Goal: Task Accomplishment & Management: Manage account settings

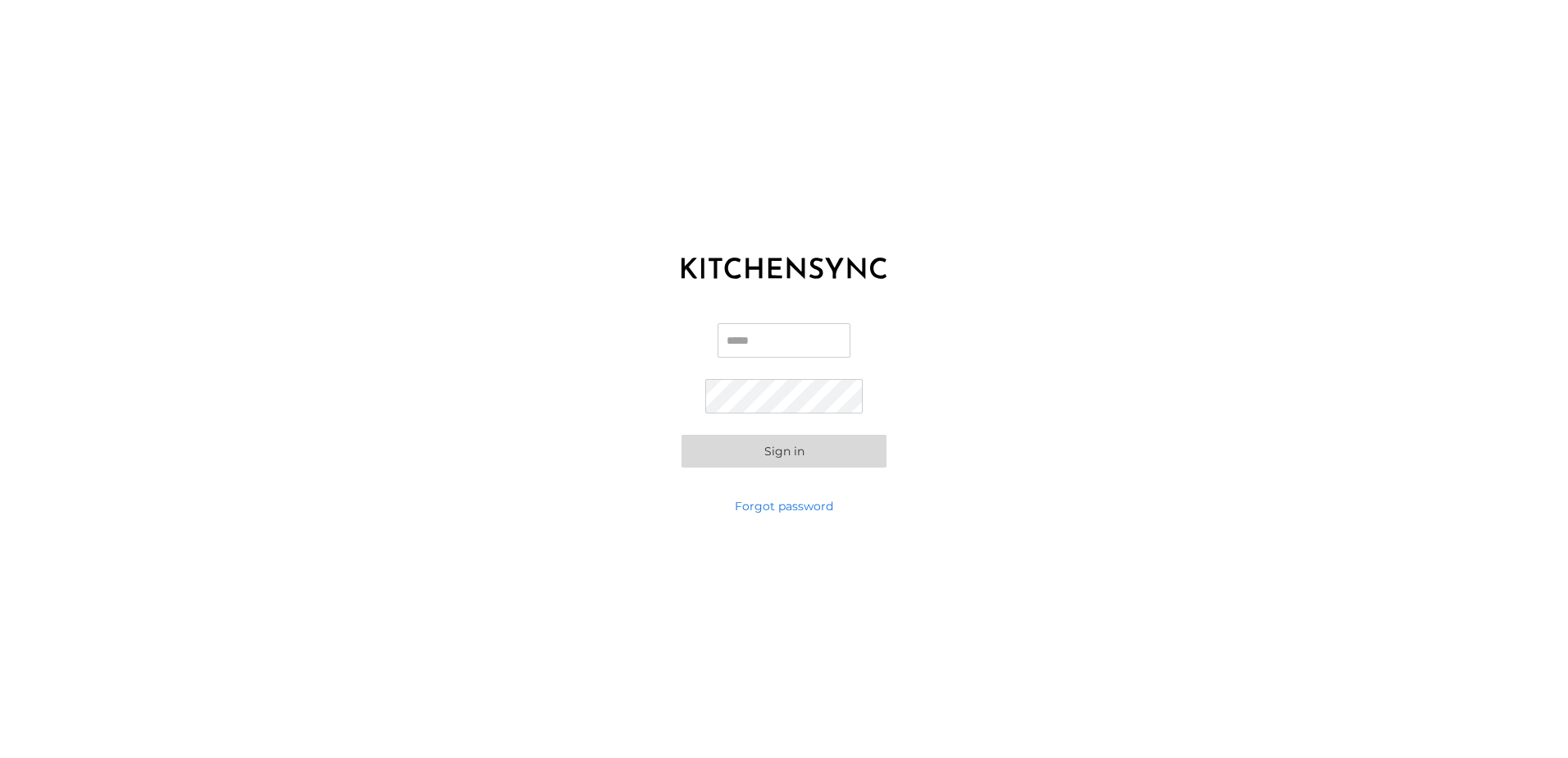
click at [809, 351] on input "Email" at bounding box center [784, 341] width 133 height 35
click at [766, 336] on input "Email" at bounding box center [784, 341] width 133 height 35
click at [0, 757] on com-1password-button at bounding box center [0, 758] width 0 height 0
paste input "**********"
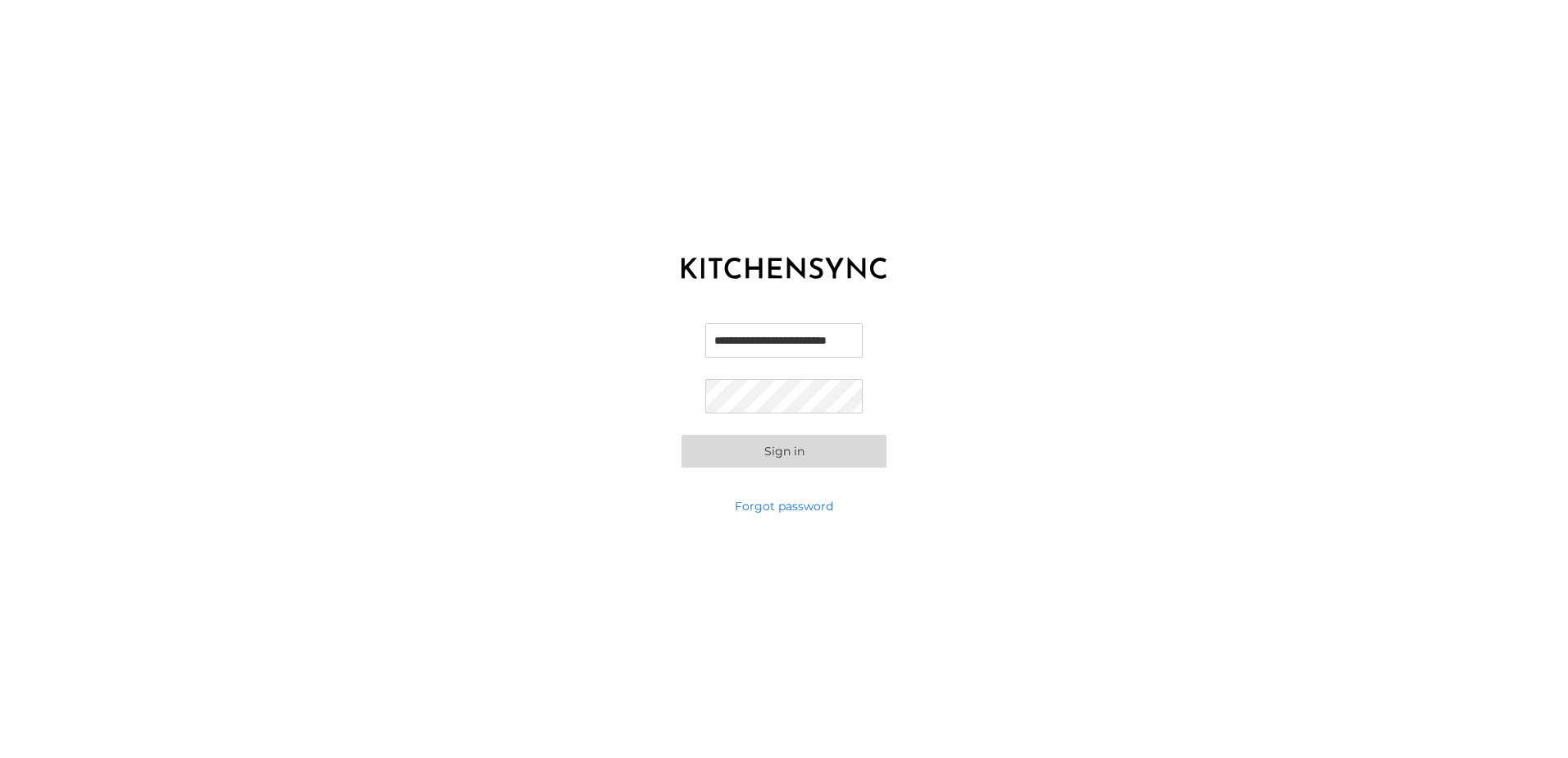
type input "**********"
click at [809, 453] on button "Sign in" at bounding box center [784, 451] width 205 height 33
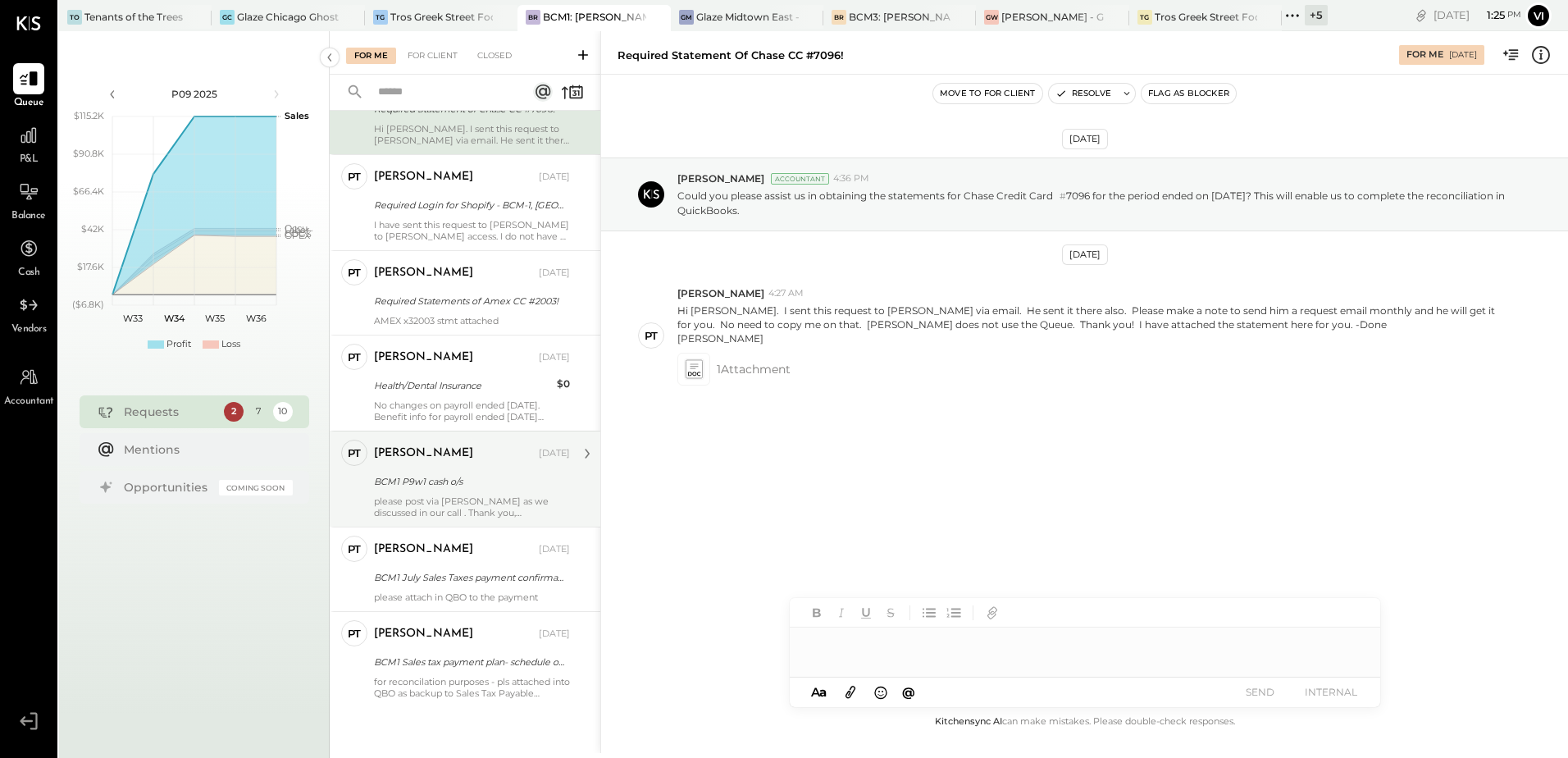
scroll to position [100, 0]
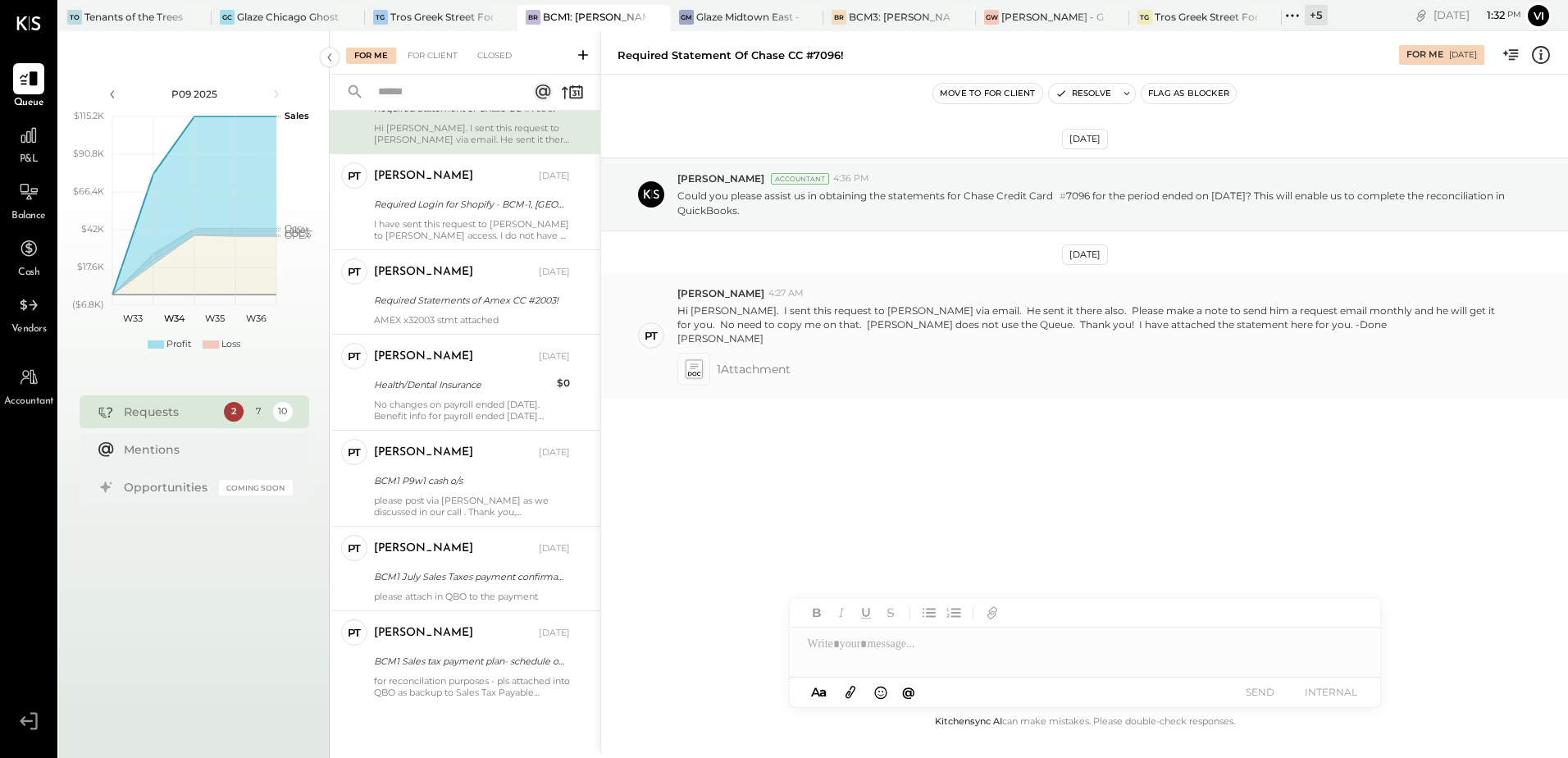
click at [693, 364] on icon at bounding box center [693, 365] width 8 height 5
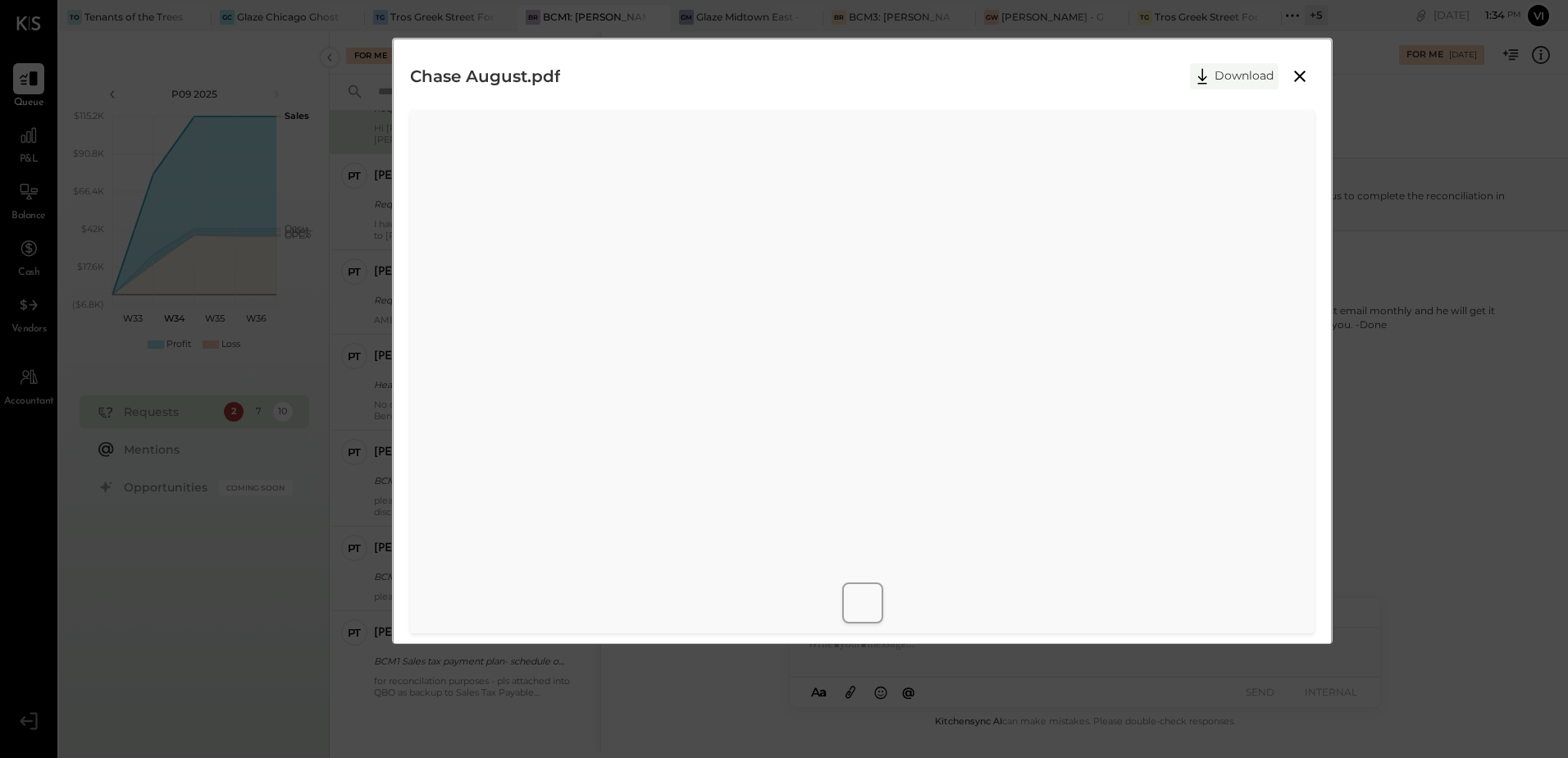
click at [1239, 70] on button "Download" at bounding box center [1235, 75] width 89 height 26
click at [1295, 81] on icon at bounding box center [1301, 76] width 12 height 12
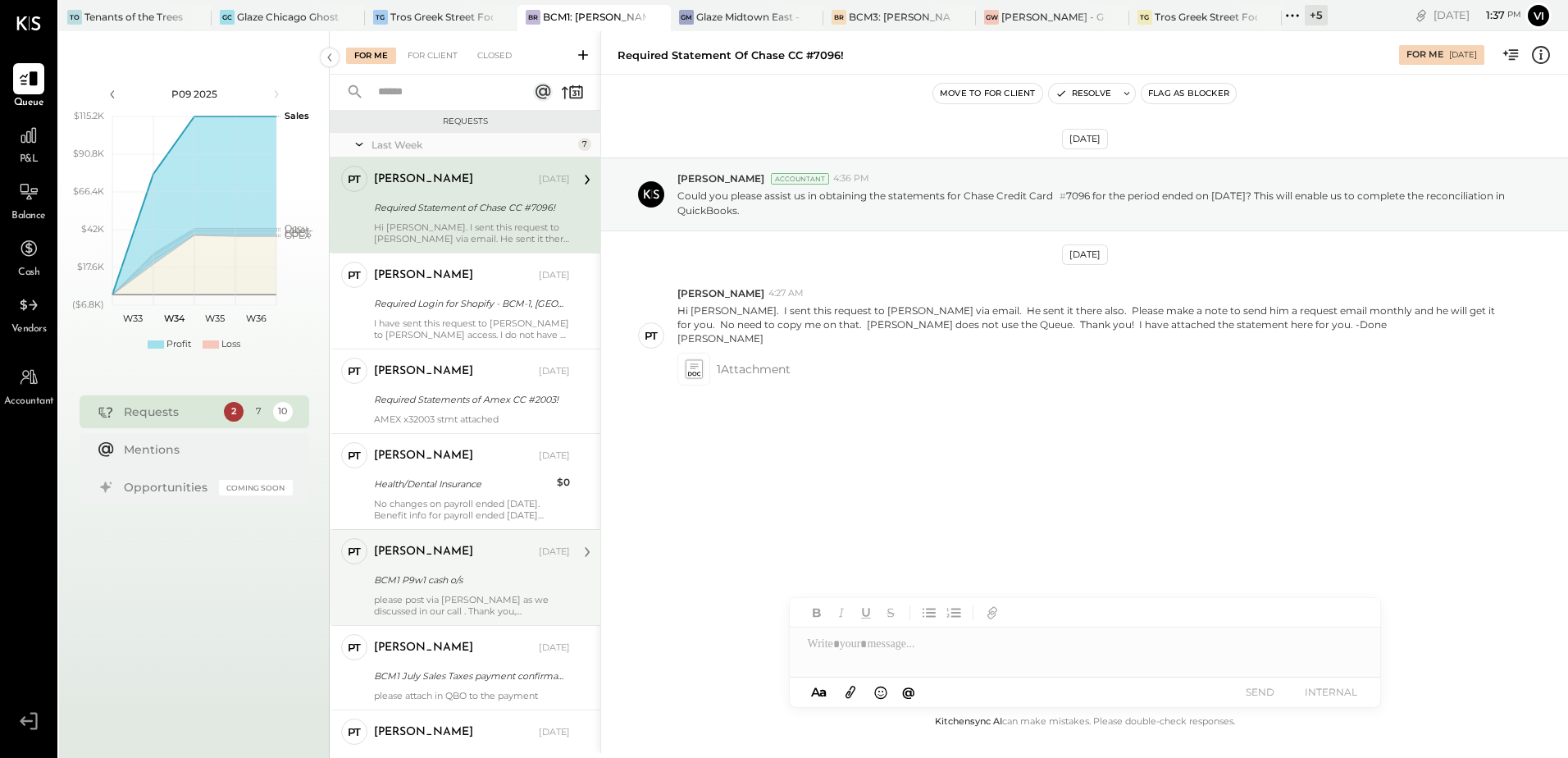
scroll to position [0, 0]
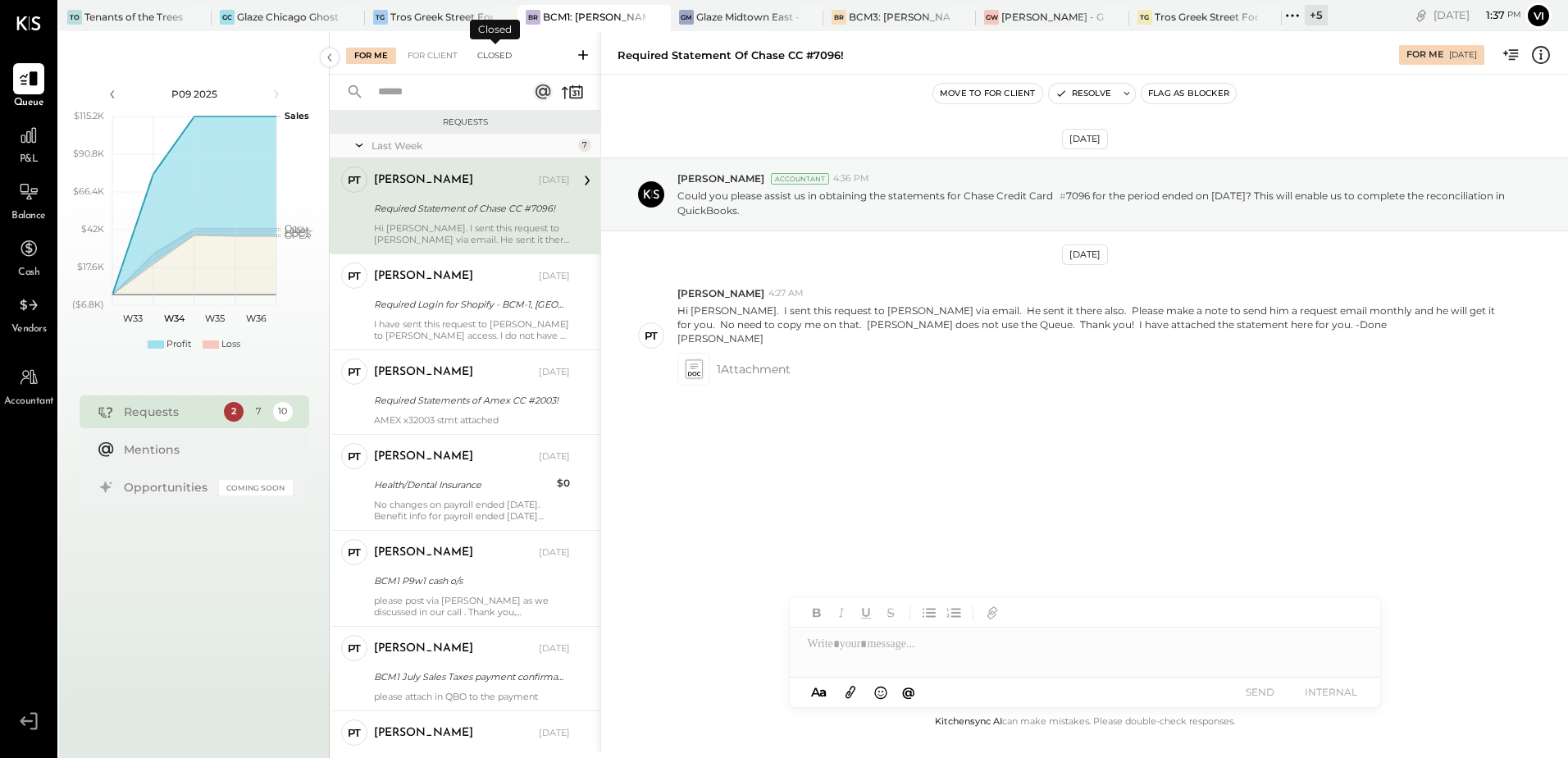
click at [491, 54] on div "Closed" at bounding box center [494, 55] width 51 height 16
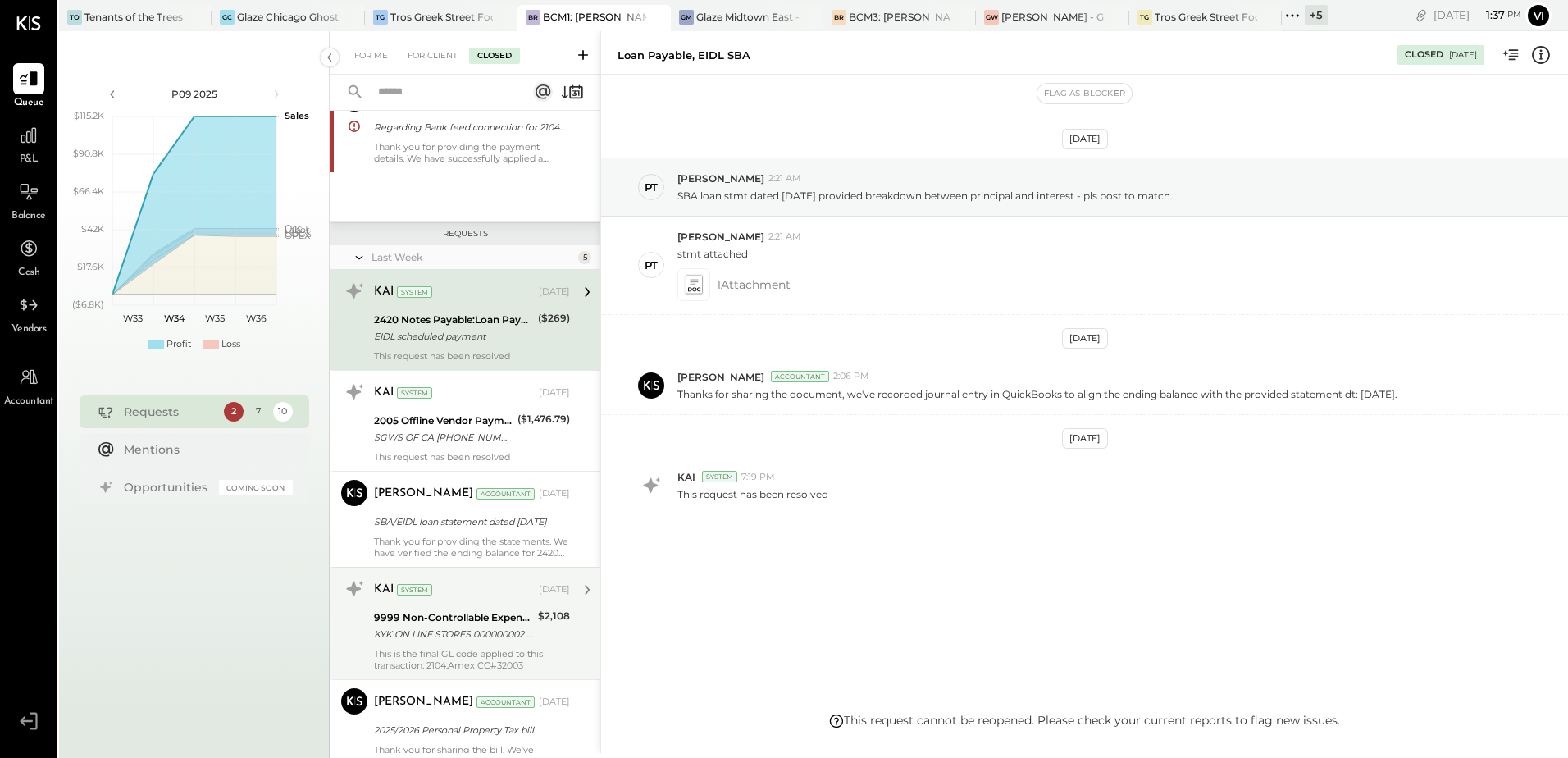
scroll to position [410, 0]
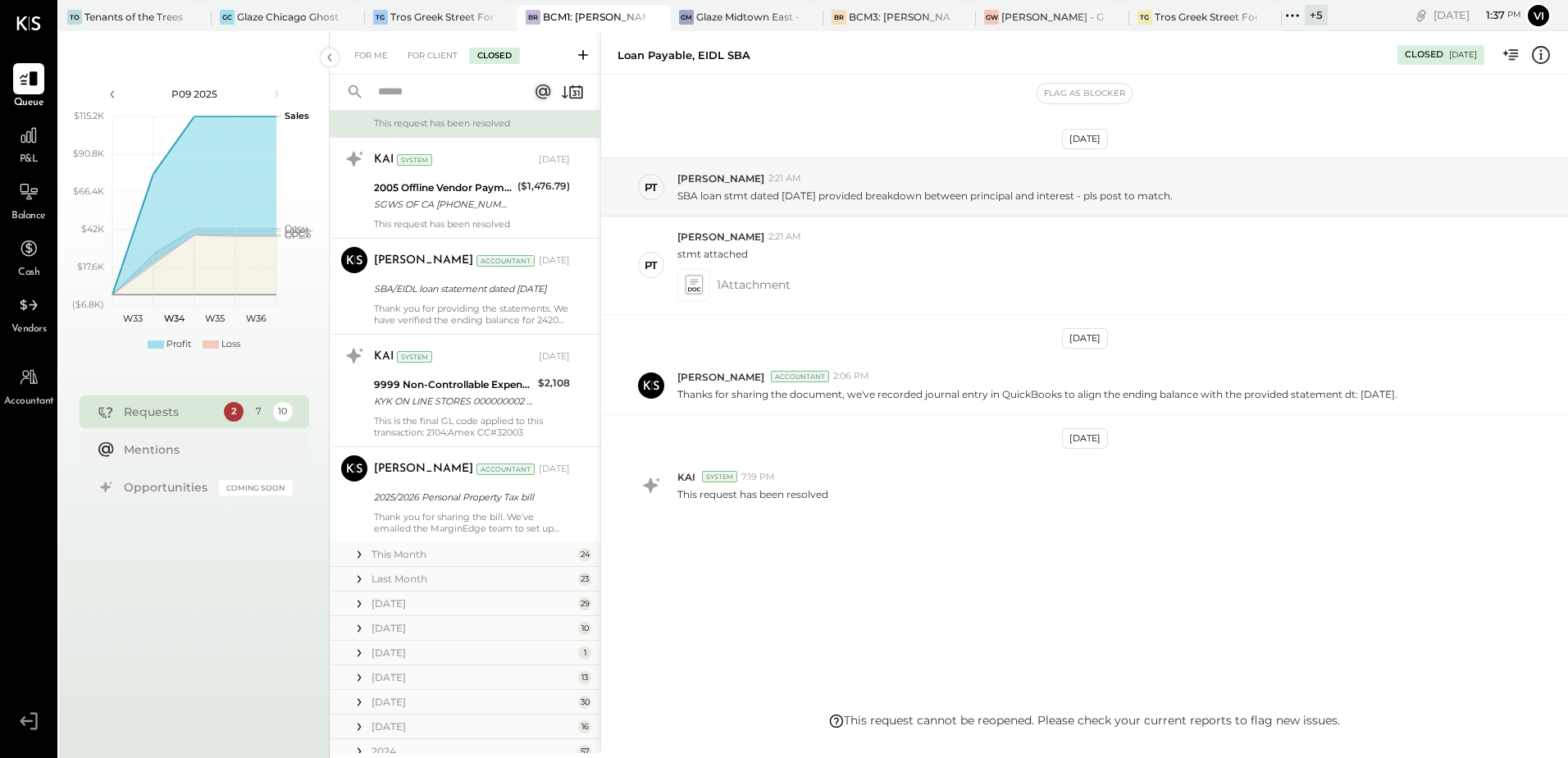
click at [418, 101] on input "text" at bounding box center [442, 93] width 149 height 27
click at [422, 100] on input "*****" at bounding box center [442, 93] width 149 height 27
click at [421, 98] on input "*****" at bounding box center [442, 93] width 149 height 27
click at [420, 98] on input "*****" at bounding box center [442, 93] width 149 height 27
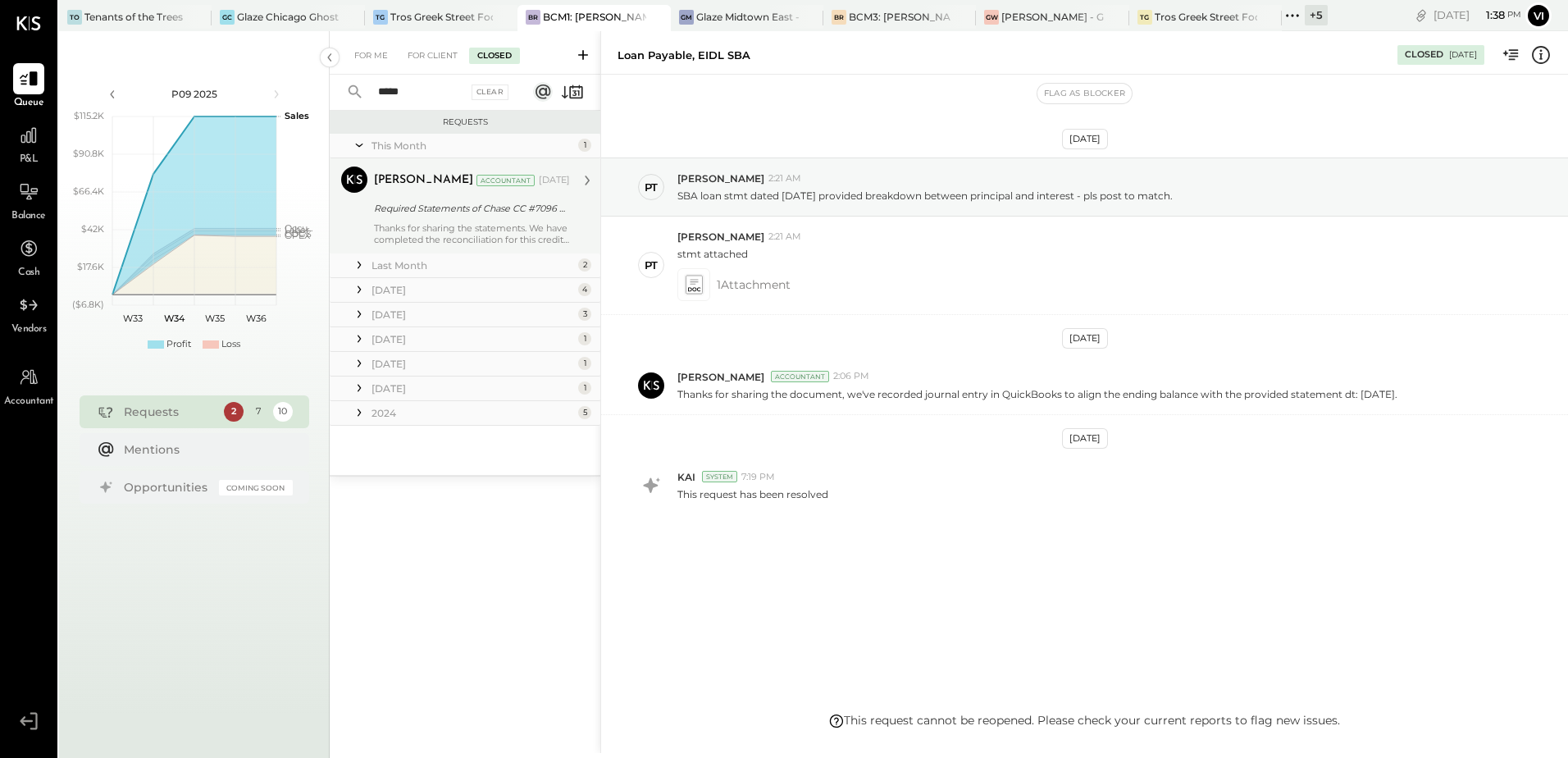
type input "*****"
click at [407, 213] on div "Required Statements of Chase CC #7096 and Amex CC #2003 for the period of [DATE…" at bounding box center [469, 208] width 191 height 16
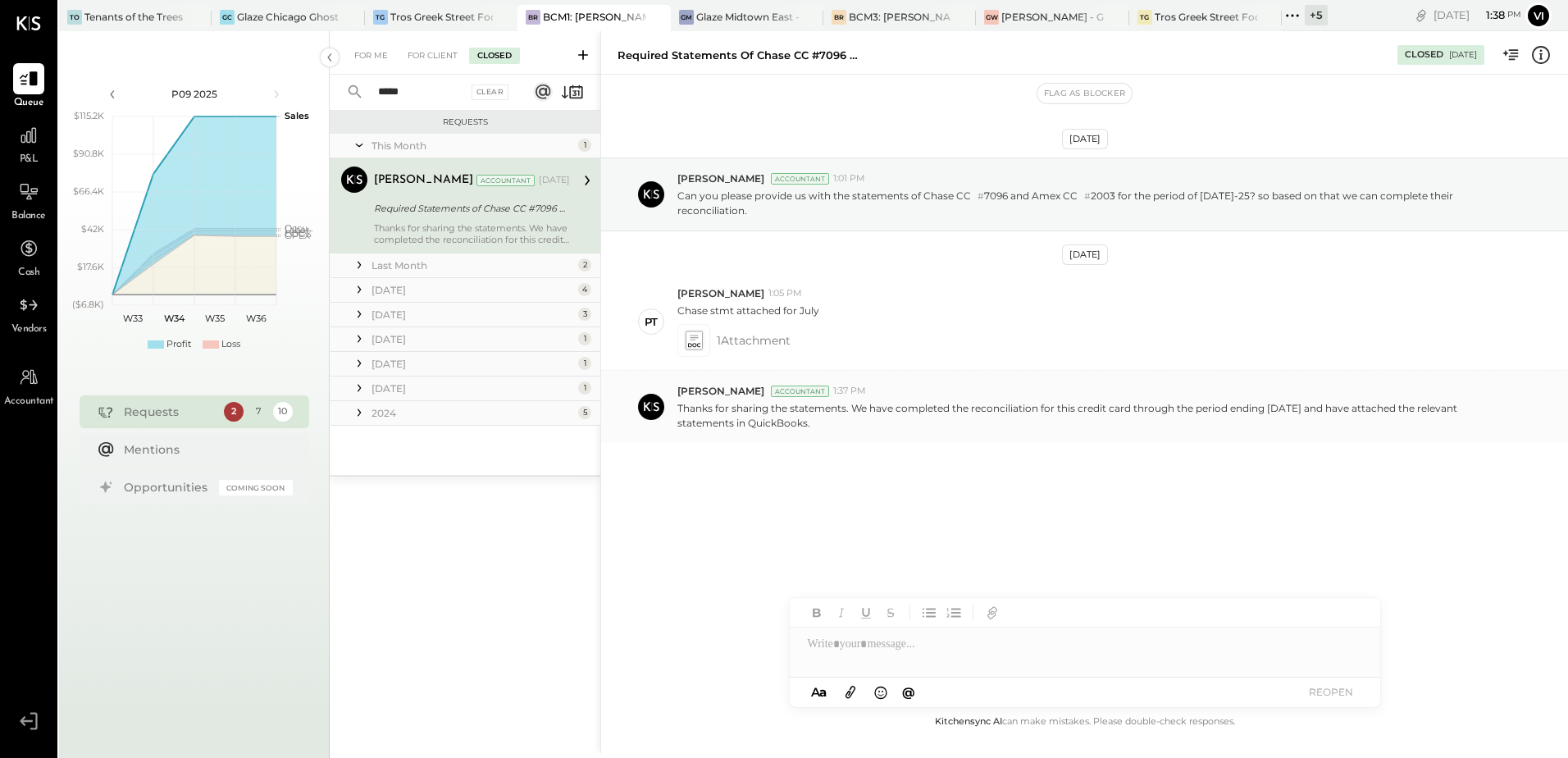
drag, startPoint x: 824, startPoint y: 416, endPoint x: 710, endPoint y: 400, distance: 115.1
click at [721, 401] on div "[PERSON_NAME] Accountant 1:37 PM Thanks for sharing the statements. We have com…" at bounding box center [1085, 407] width 967 height 71
drag, startPoint x: 710, startPoint y: 400, endPoint x: 675, endPoint y: 397, distance: 35.1
click at [675, 397] on div "[PERSON_NAME] Accountant 1:37 PM Thanks for sharing the statements. We have com…" at bounding box center [1085, 407] width 967 height 71
drag, startPoint x: 675, startPoint y: 397, endPoint x: 733, endPoint y: 415, distance: 60.7
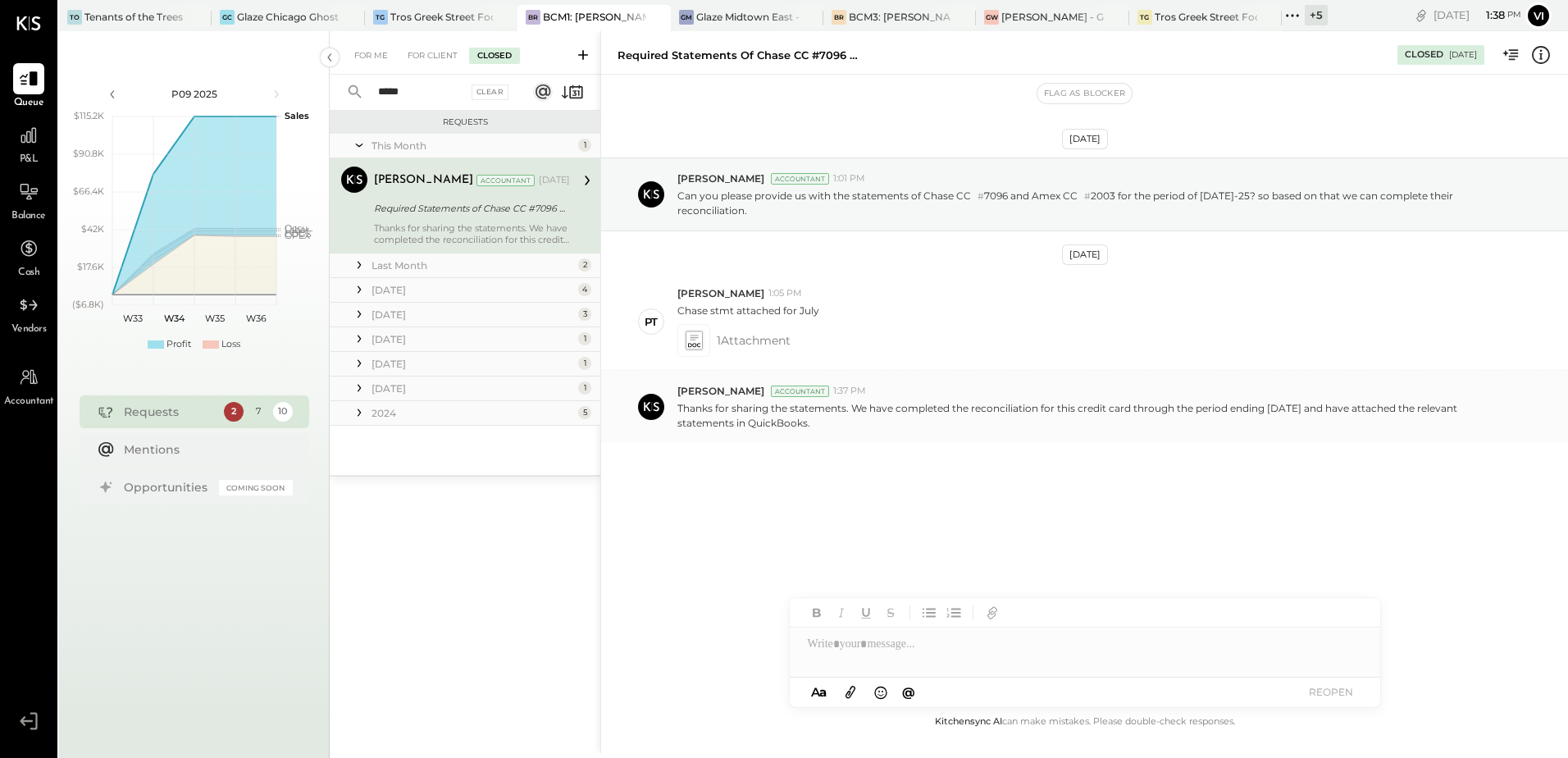
click at [680, 410] on p "Thanks for sharing the statements. We have completed the reconciliation for thi…" at bounding box center [1095, 414] width 834 height 28
drag, startPoint x: 814, startPoint y: 414, endPoint x: 676, endPoint y: 397, distance: 139.0
click at [676, 397] on div "[PERSON_NAME] Accountant 1:37 PM Thanks for sharing the statements. We have com…" at bounding box center [1085, 407] width 967 height 71
copy p "Thanks for sharing the statements. We have completed the reconciliation for thi…"
click at [366, 57] on div "For Me" at bounding box center [371, 55] width 50 height 16
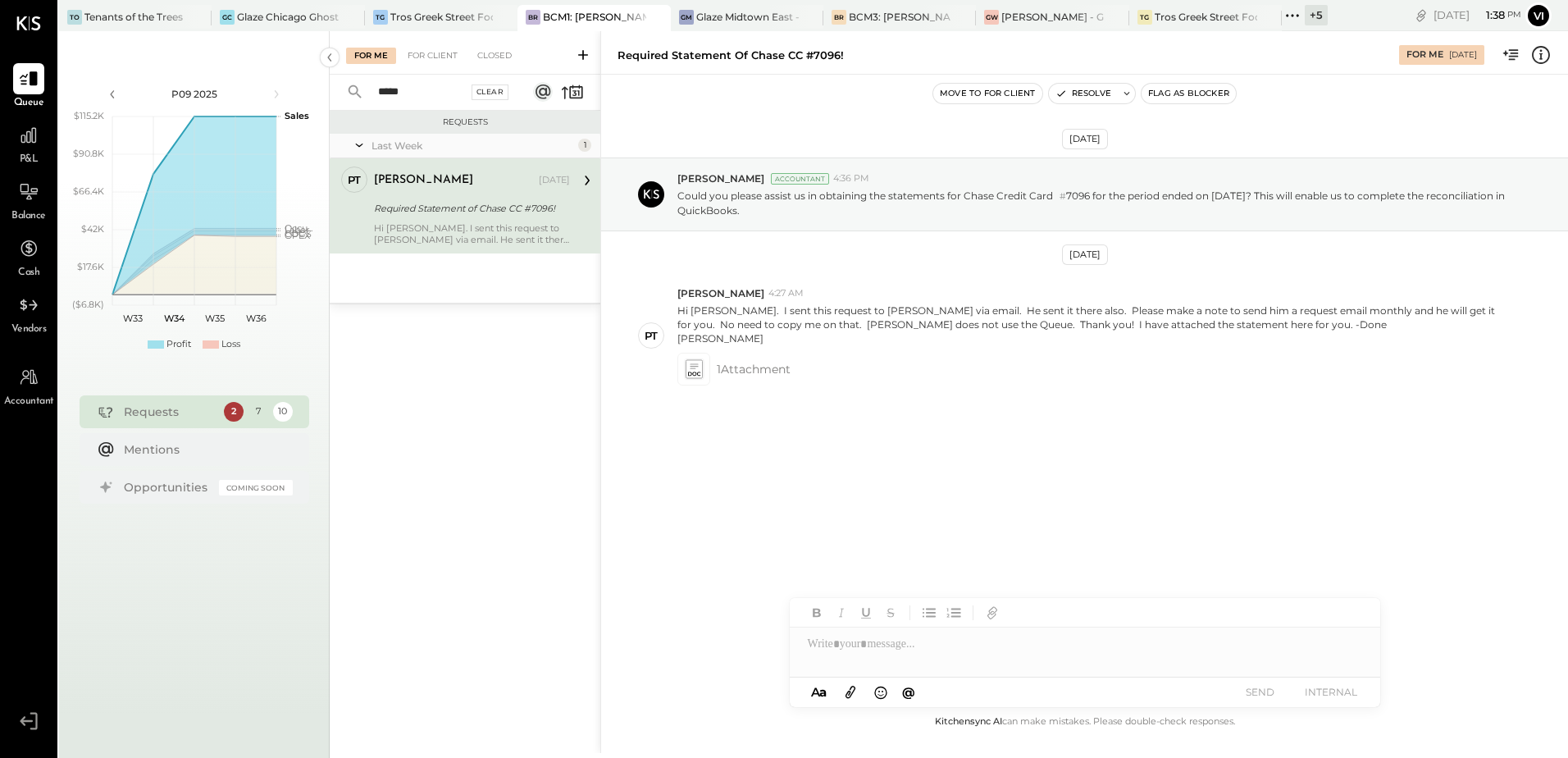
click at [486, 96] on div "Clear" at bounding box center [490, 92] width 38 height 15
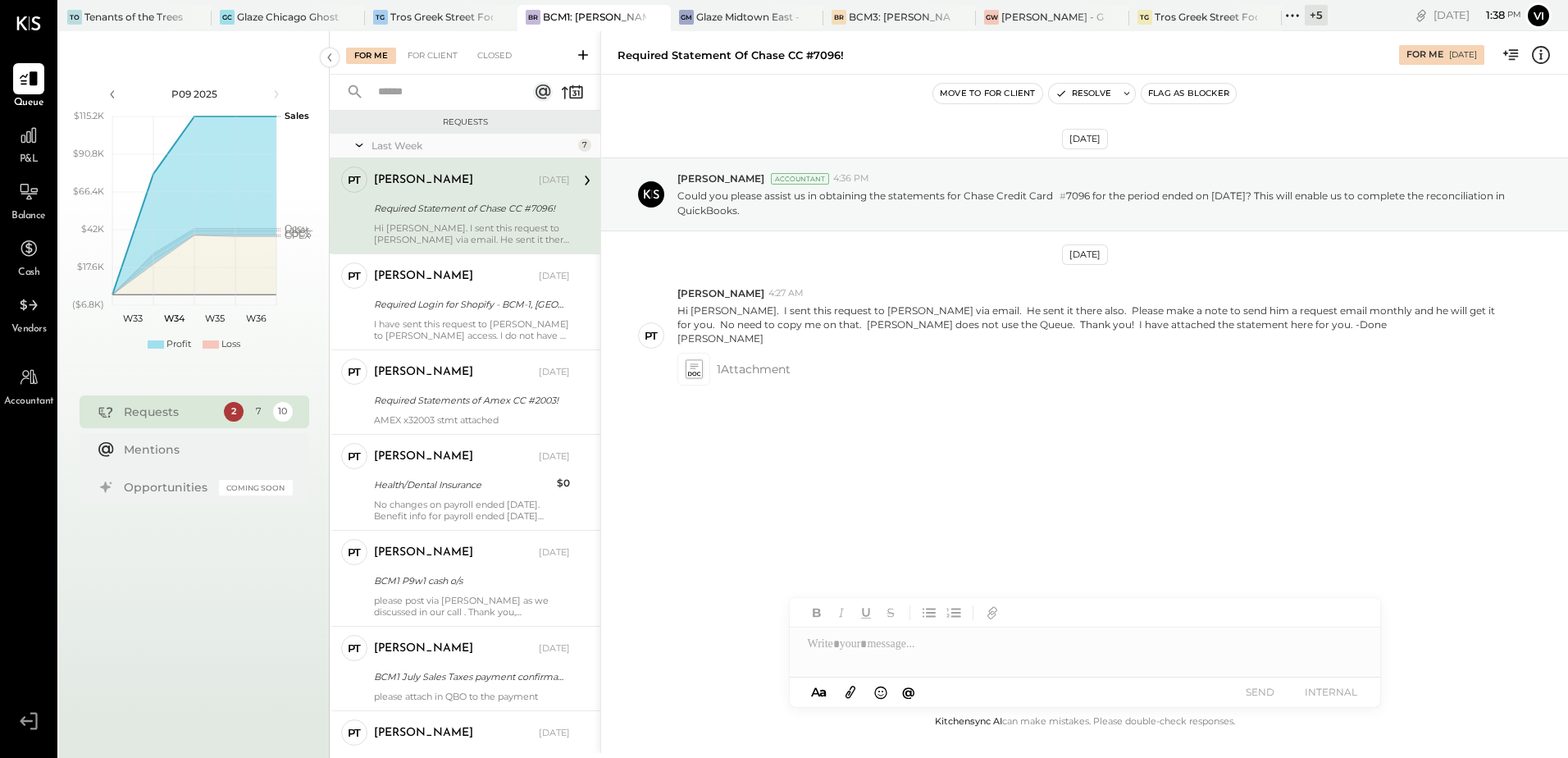
click at [912, 656] on div at bounding box center [1085, 644] width 591 height 33
paste div
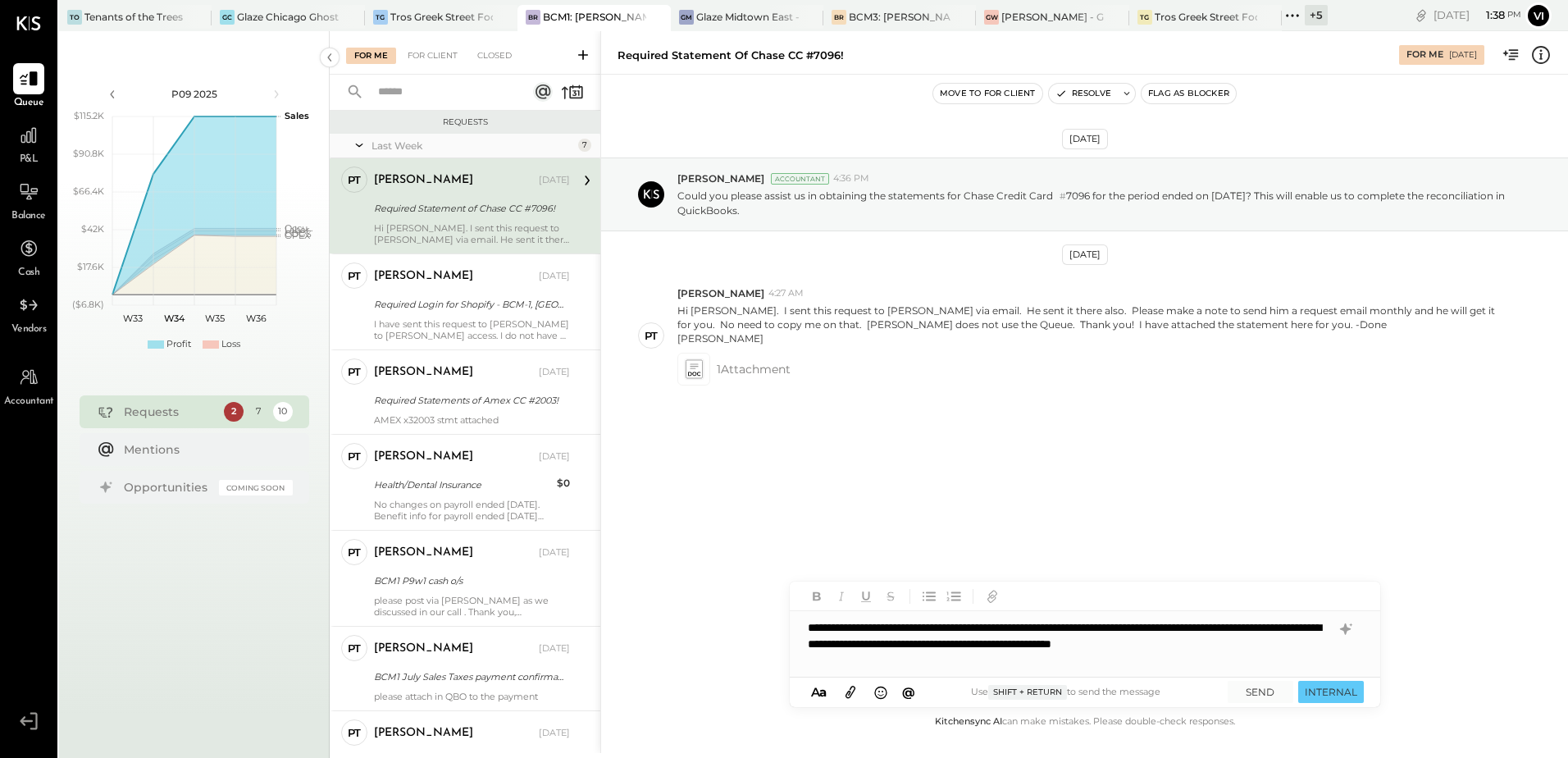
click at [997, 651] on div "**********" at bounding box center [1085, 644] width 591 height 66
click at [1093, 669] on div "**********" at bounding box center [1085, 644] width 591 height 66
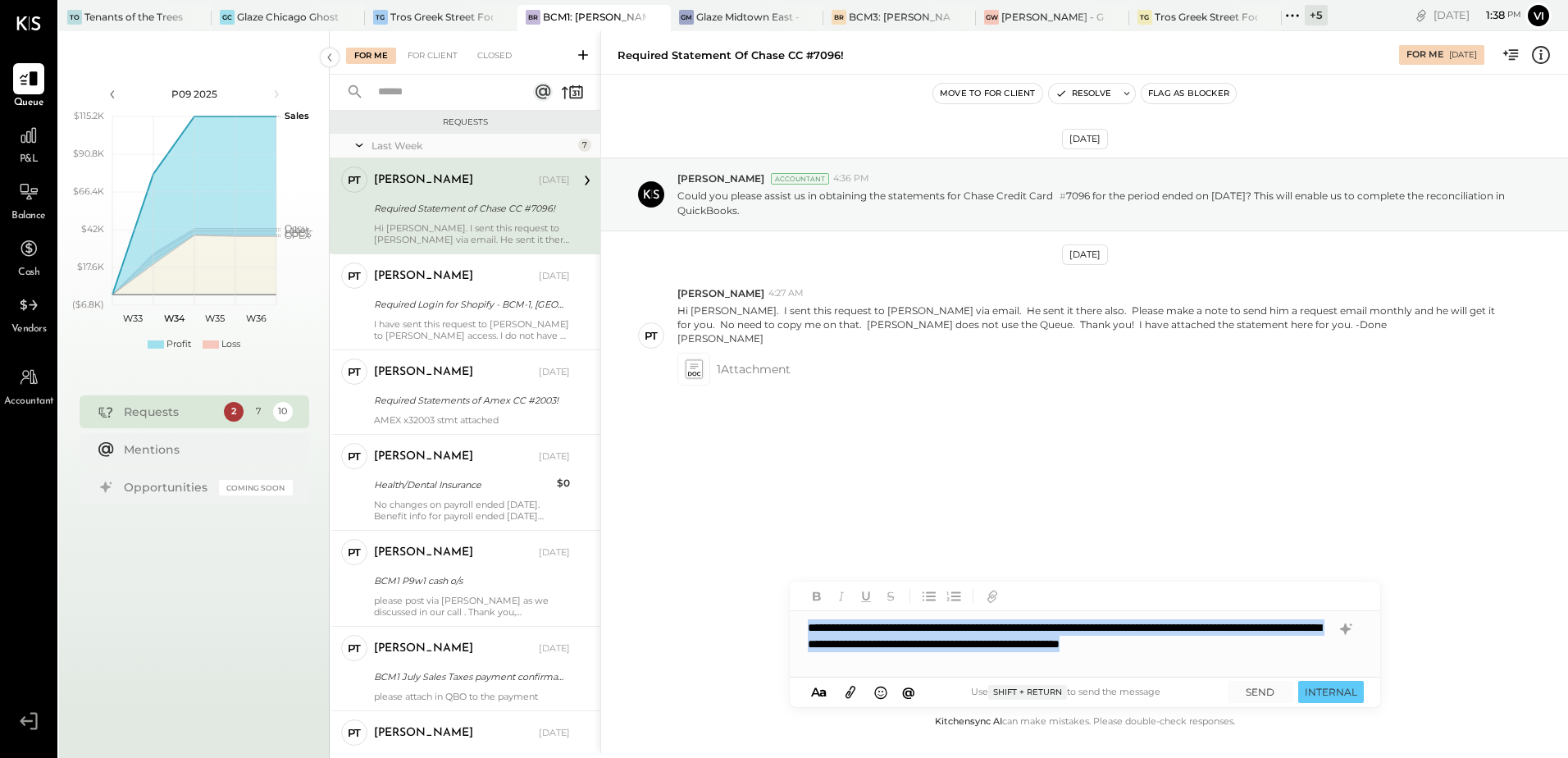
copy div "**********"
click at [1123, 94] on icon at bounding box center [1127, 94] width 12 height 12
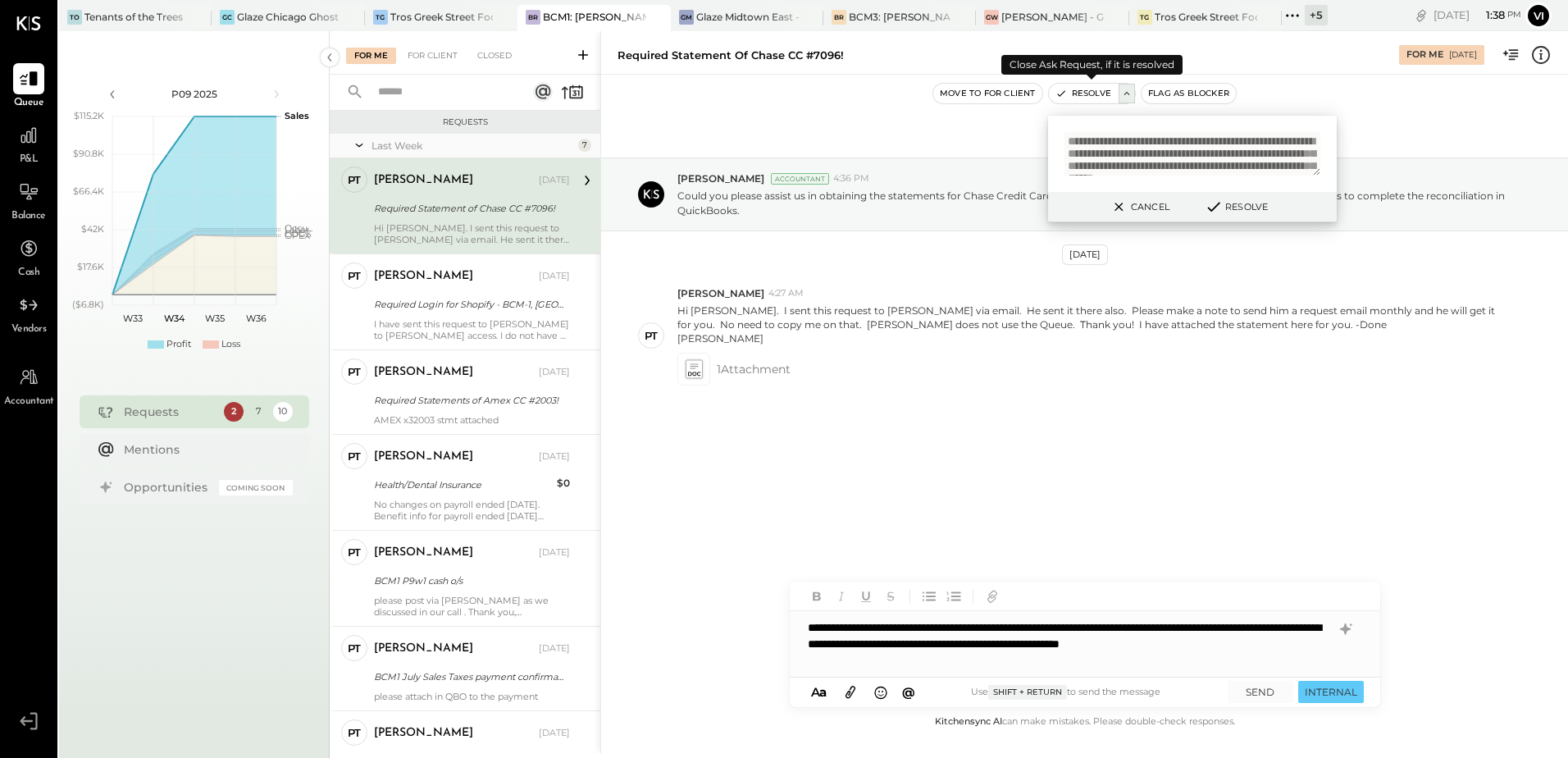
scroll to position [34, 0]
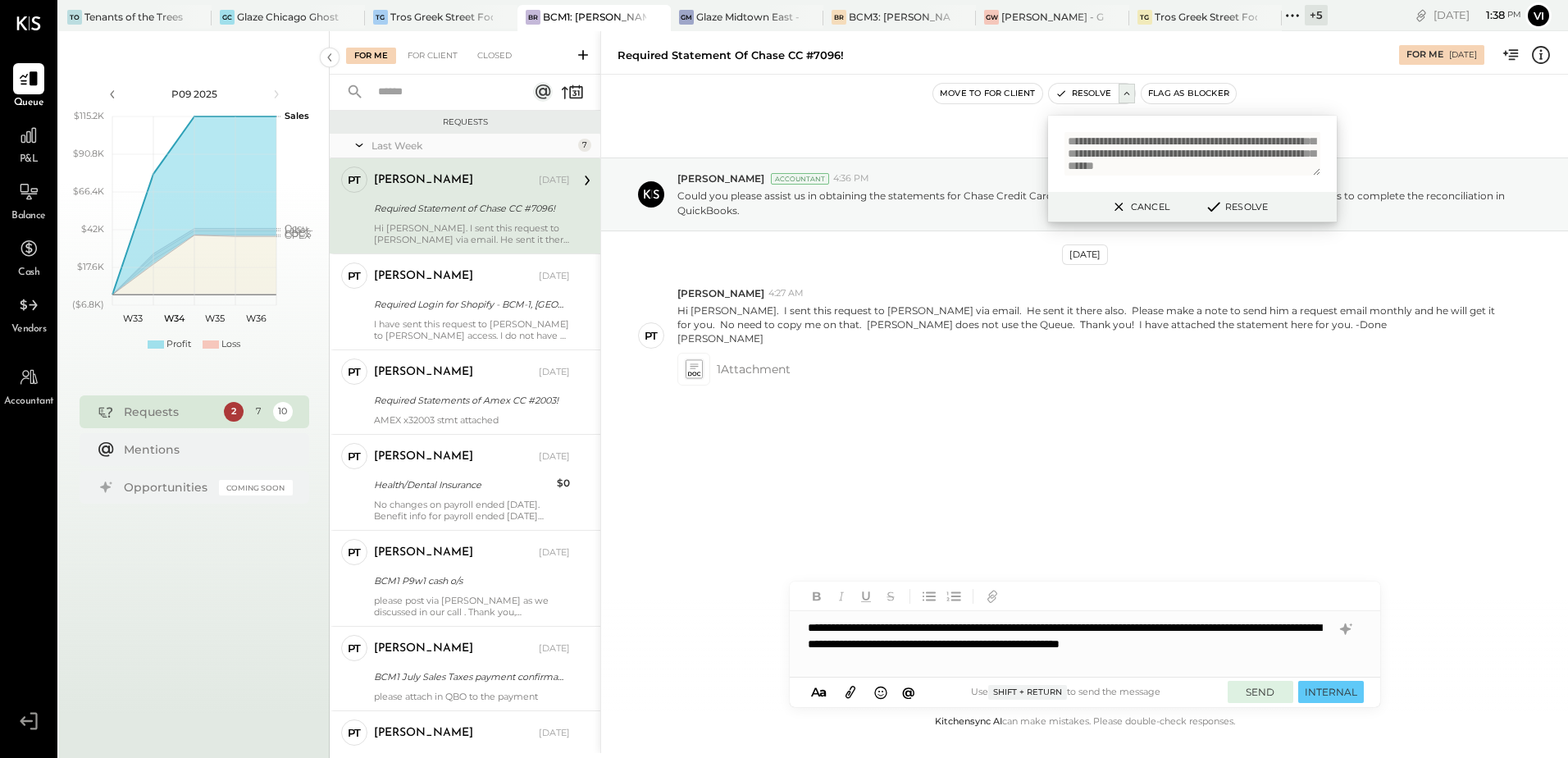
type textarea "**********"
click at [1256, 694] on button "SEND" at bounding box center [1261, 691] width 66 height 22
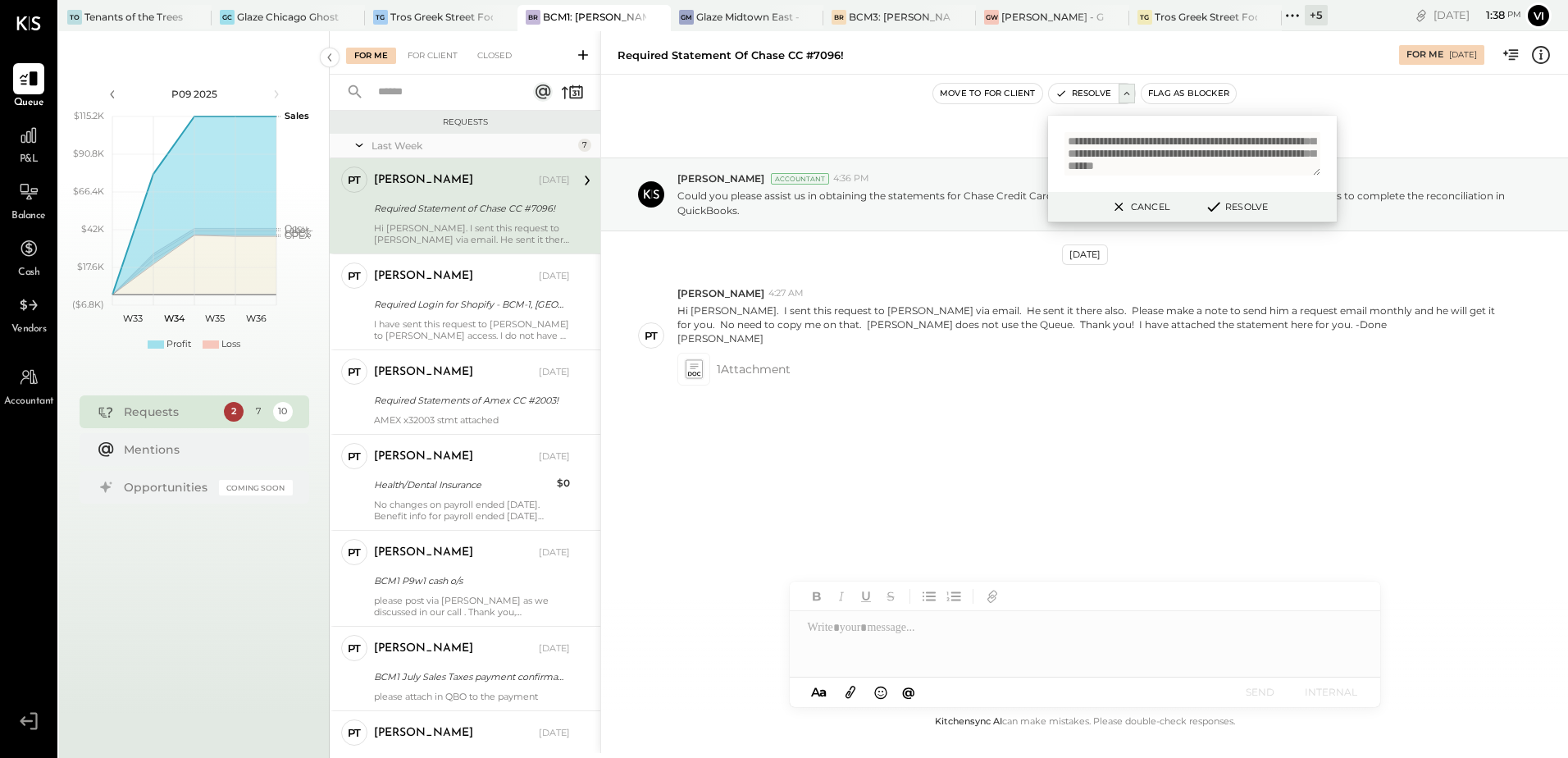
click at [1223, 205] on button "Resolve" at bounding box center [1236, 207] width 73 height 19
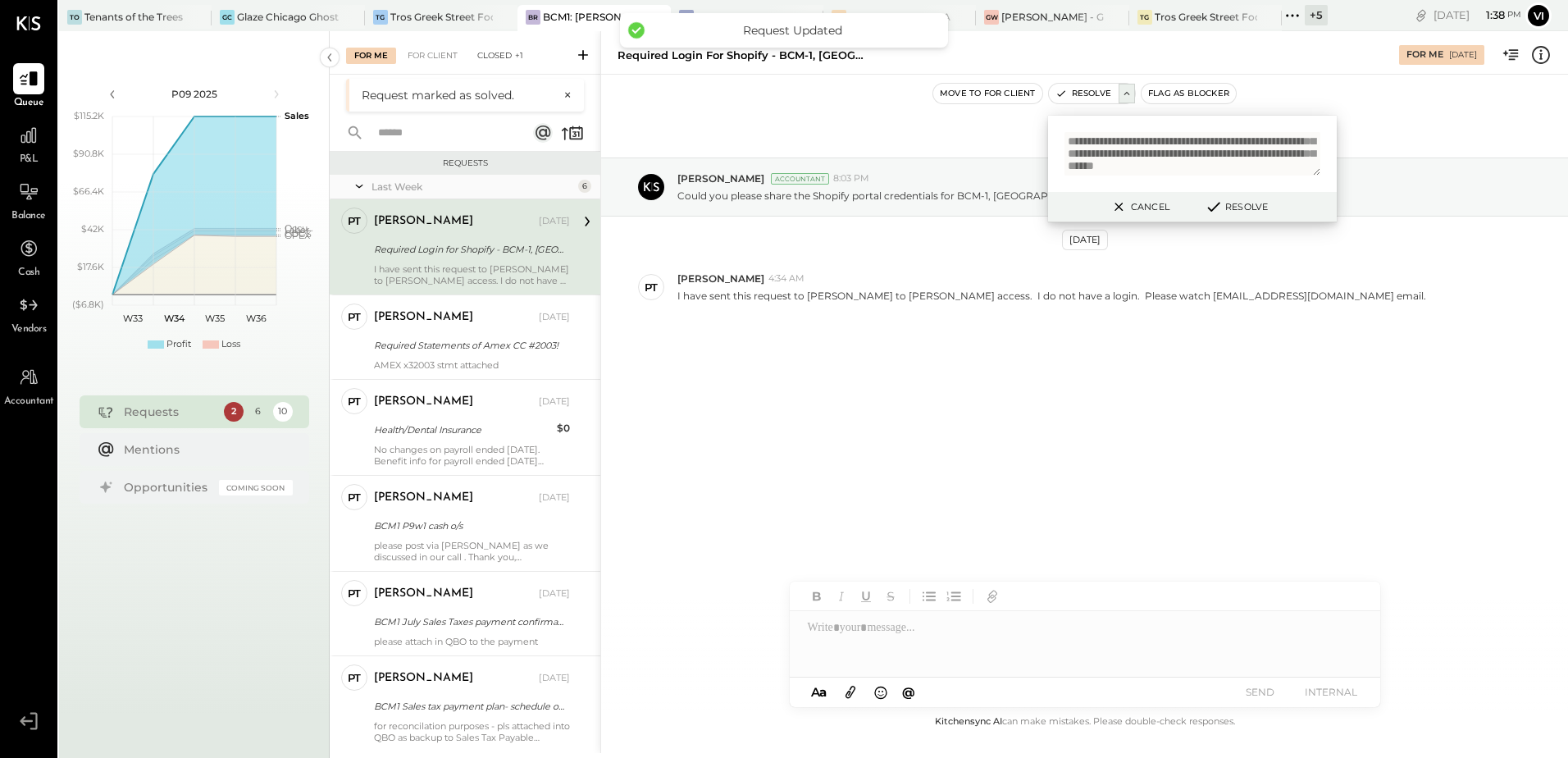
click at [520, 55] on span "+1" at bounding box center [518, 56] width 8 height 12
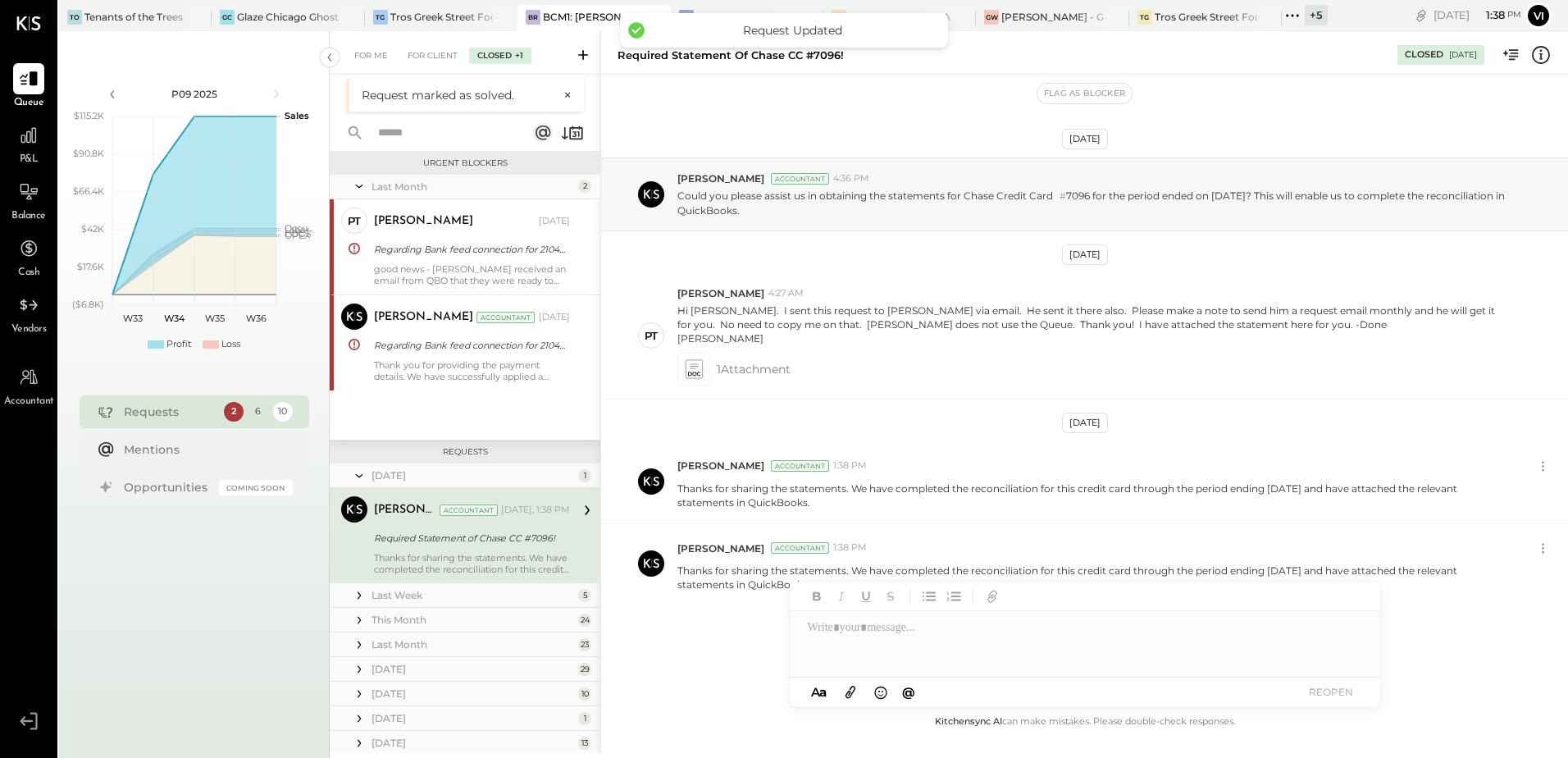
scroll to position [62, 0]
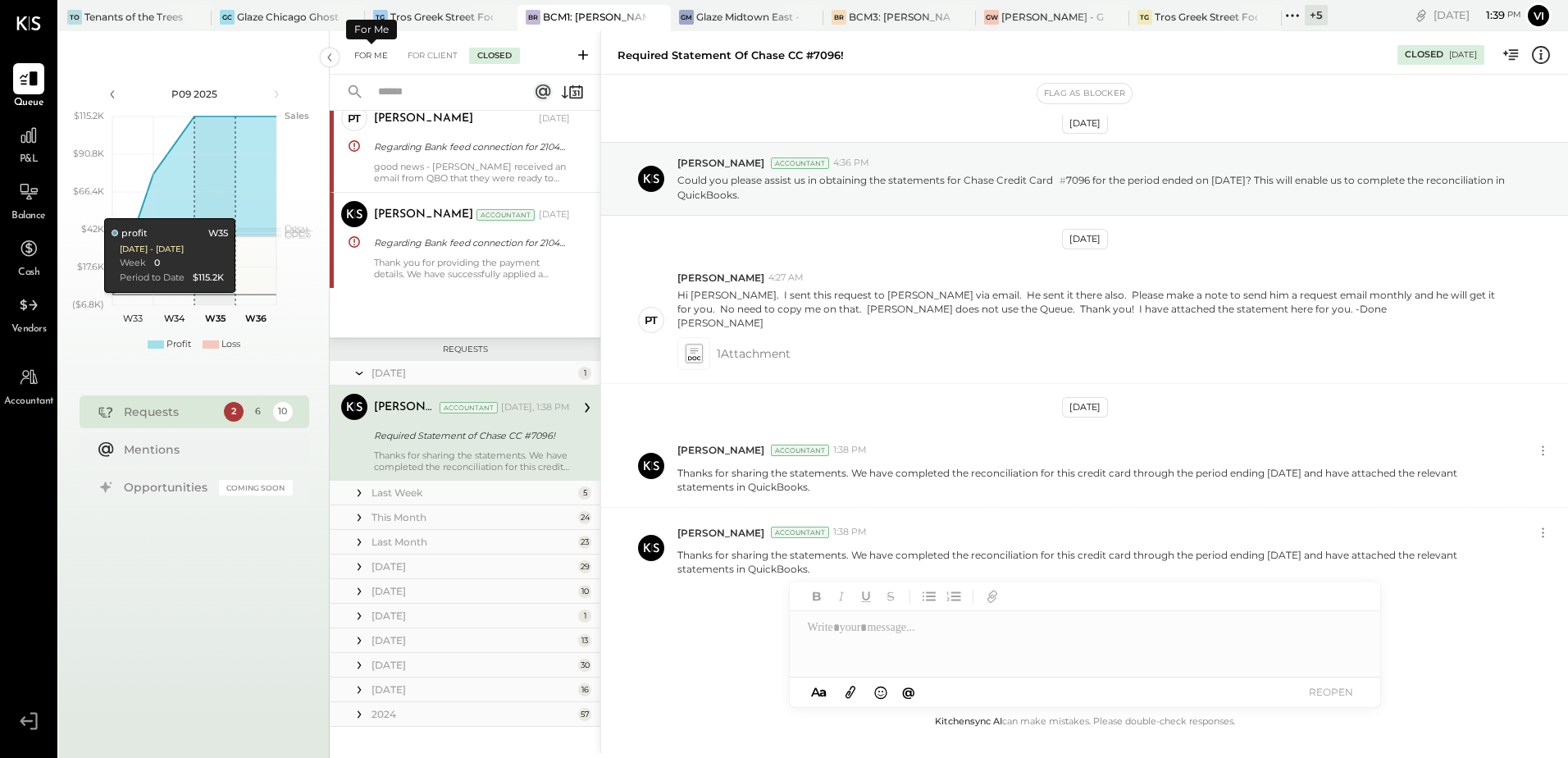
click at [358, 56] on div "For Me" at bounding box center [371, 55] width 50 height 16
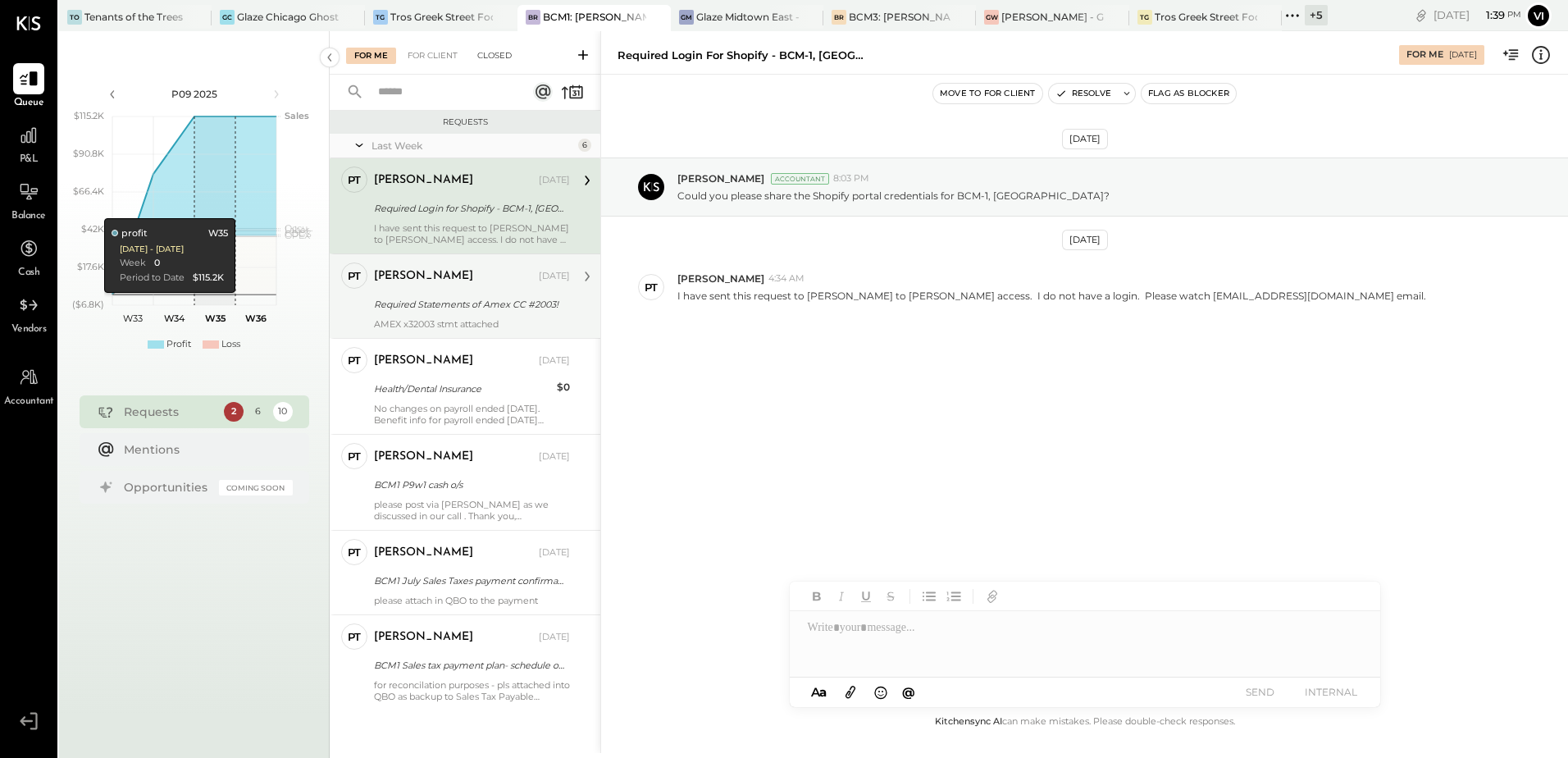
click at [483, 292] on div "[PERSON_NAME] [DATE] Required Statements of Amex CC #2003! AMEX x32003 stmt att…" at bounding box center [471, 296] width 196 height 68
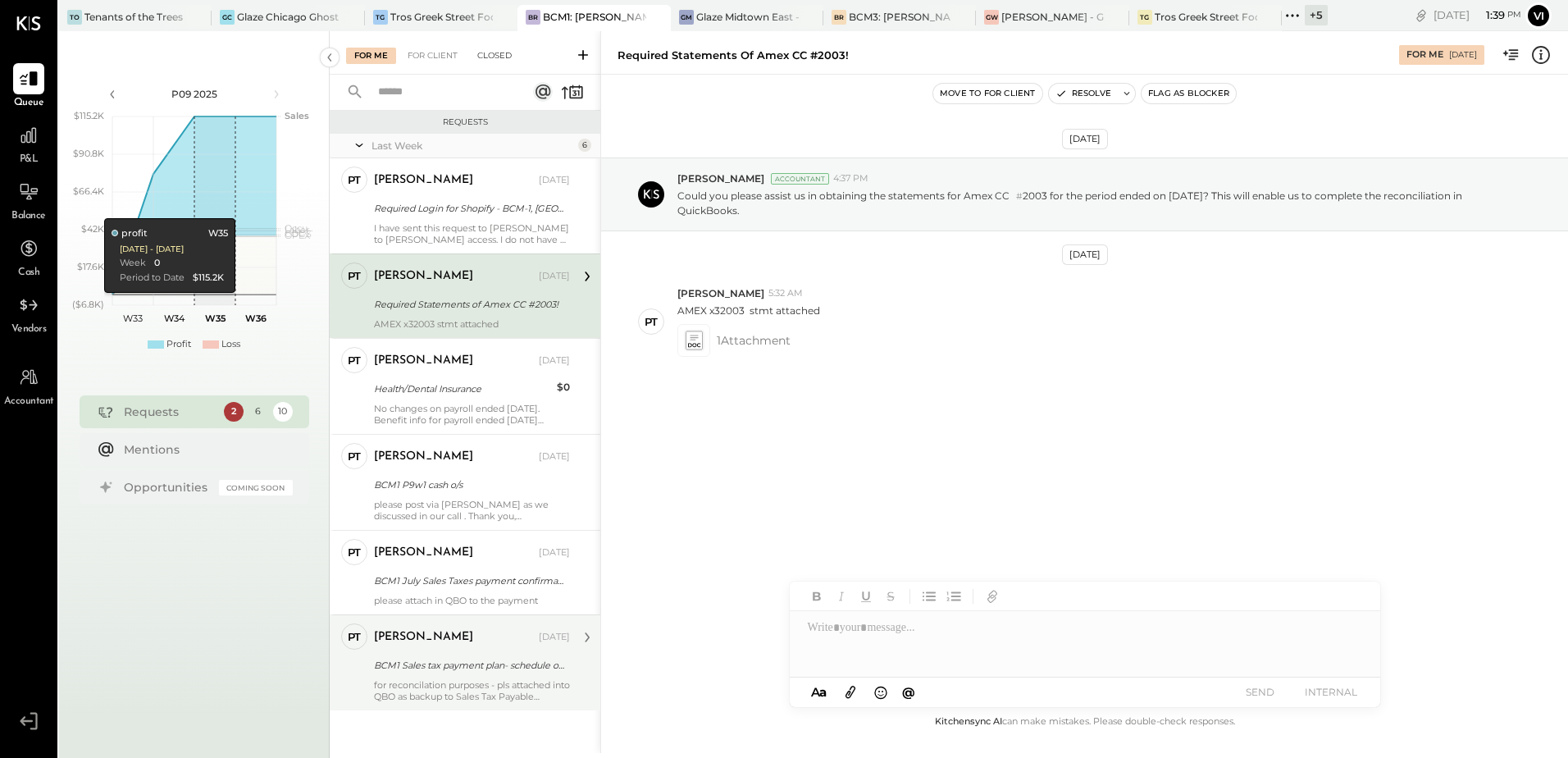
click at [448, 669] on div "BCM1 Sales tax payment plan- schedule of payments" at bounding box center [469, 664] width 191 height 16
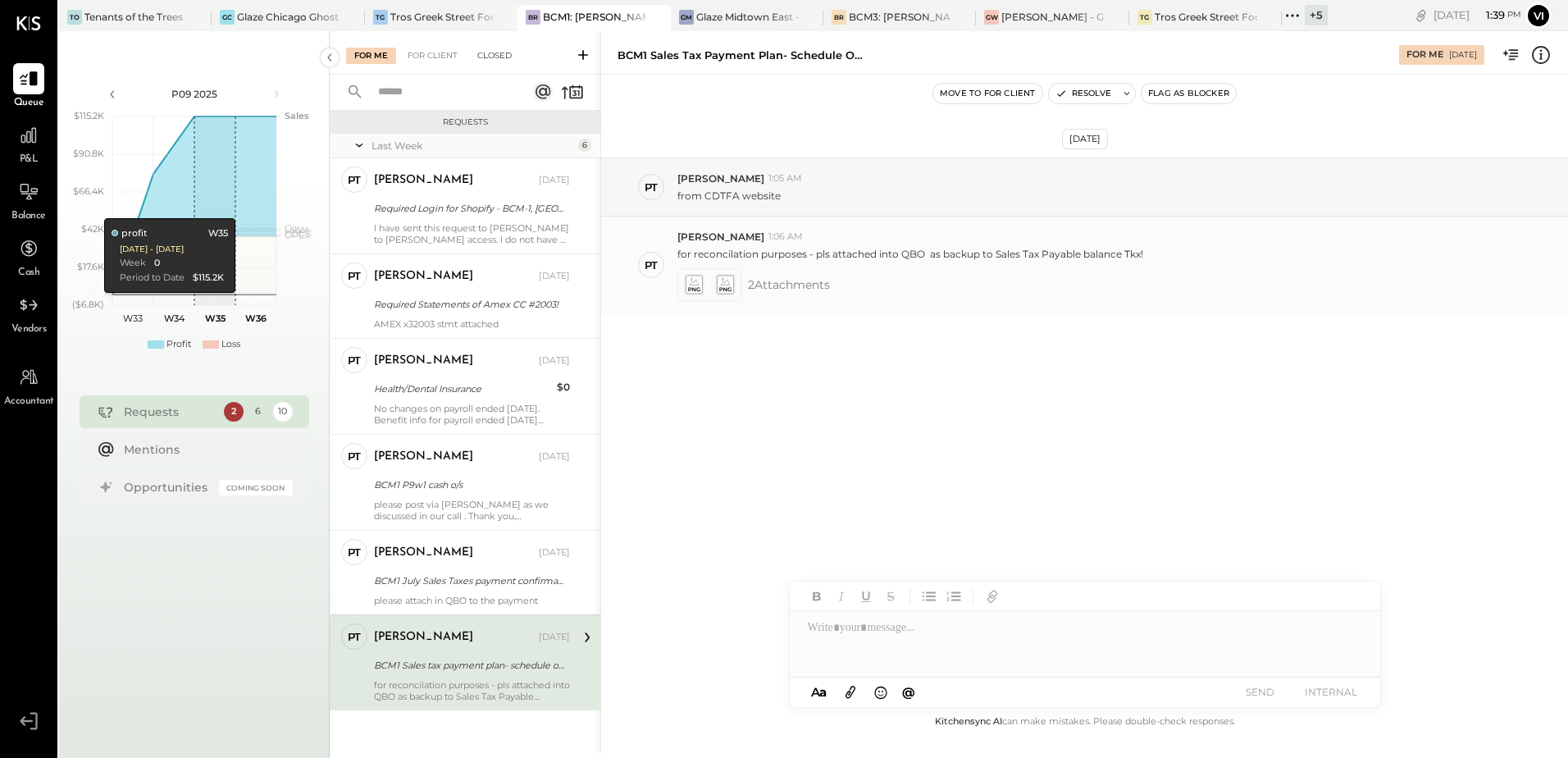
click at [695, 287] on icon at bounding box center [693, 285] width 17 height 19
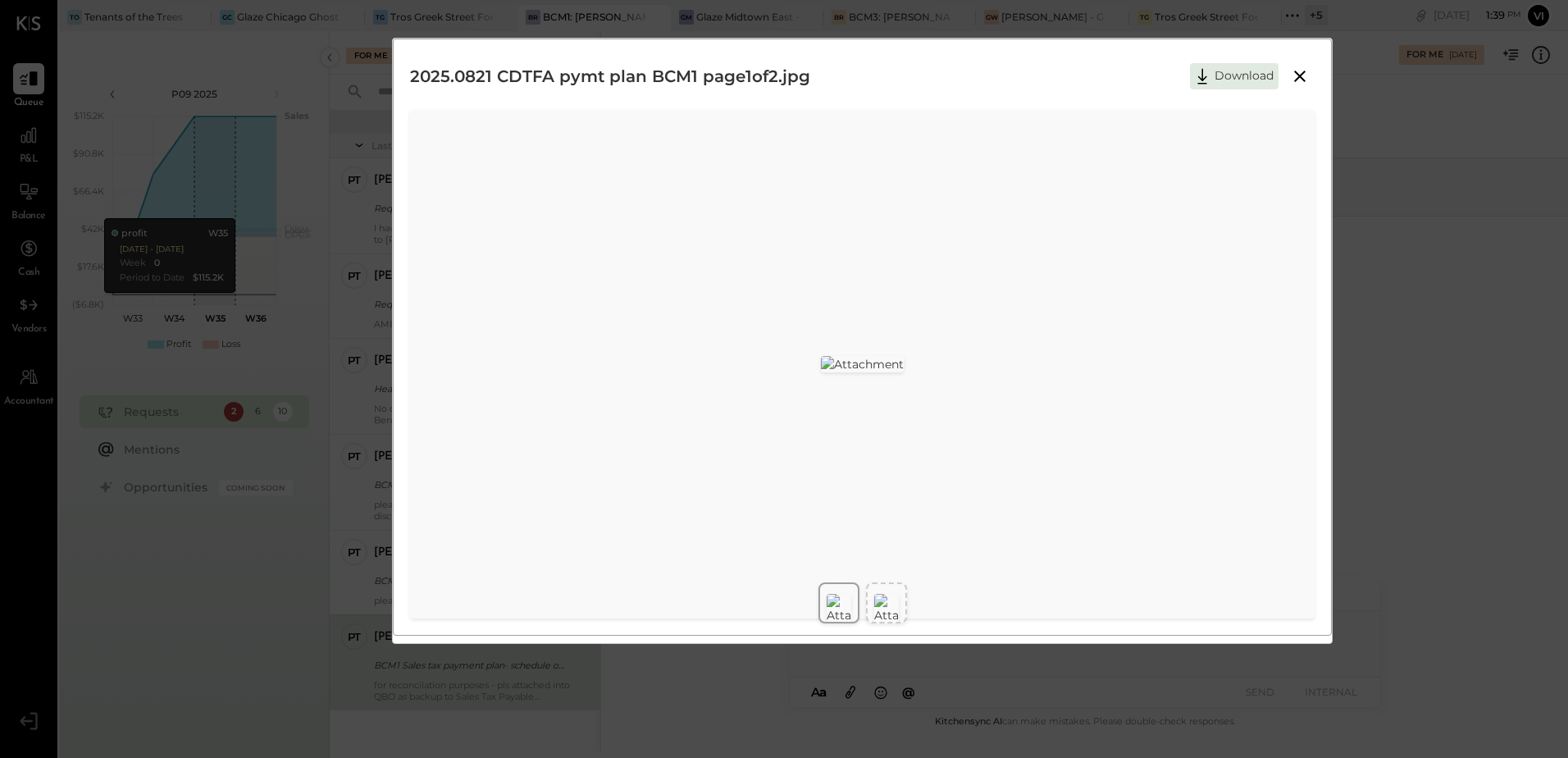
scroll to position [356, 0]
click at [895, 594] on img at bounding box center [886, 608] width 24 height 30
click at [891, 594] on img at bounding box center [886, 608] width 24 height 30
click at [831, 594] on img at bounding box center [838, 608] width 24 height 30
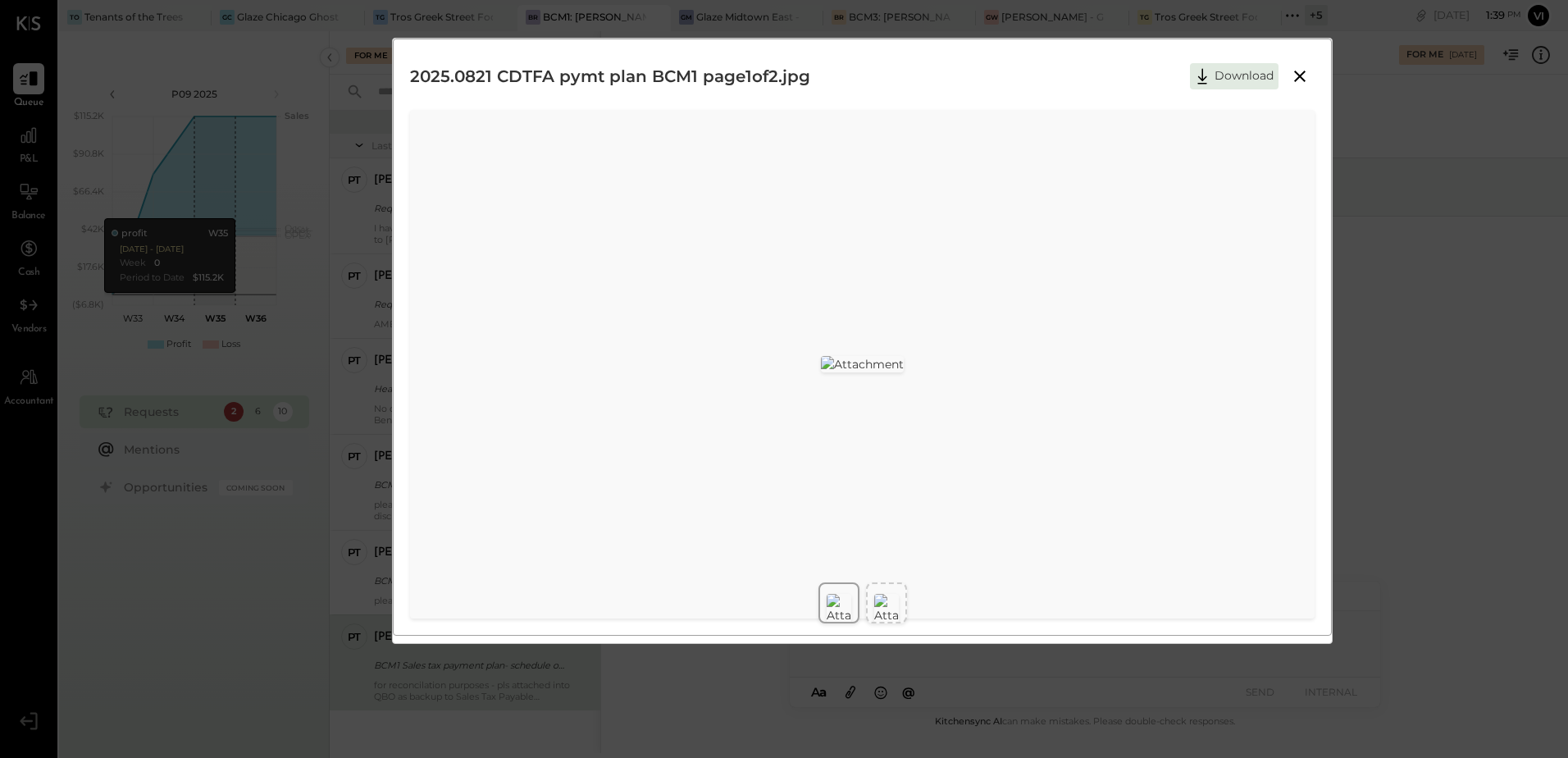
scroll to position [0, 0]
click at [1298, 68] on icon at bounding box center [1300, 76] width 19 height 19
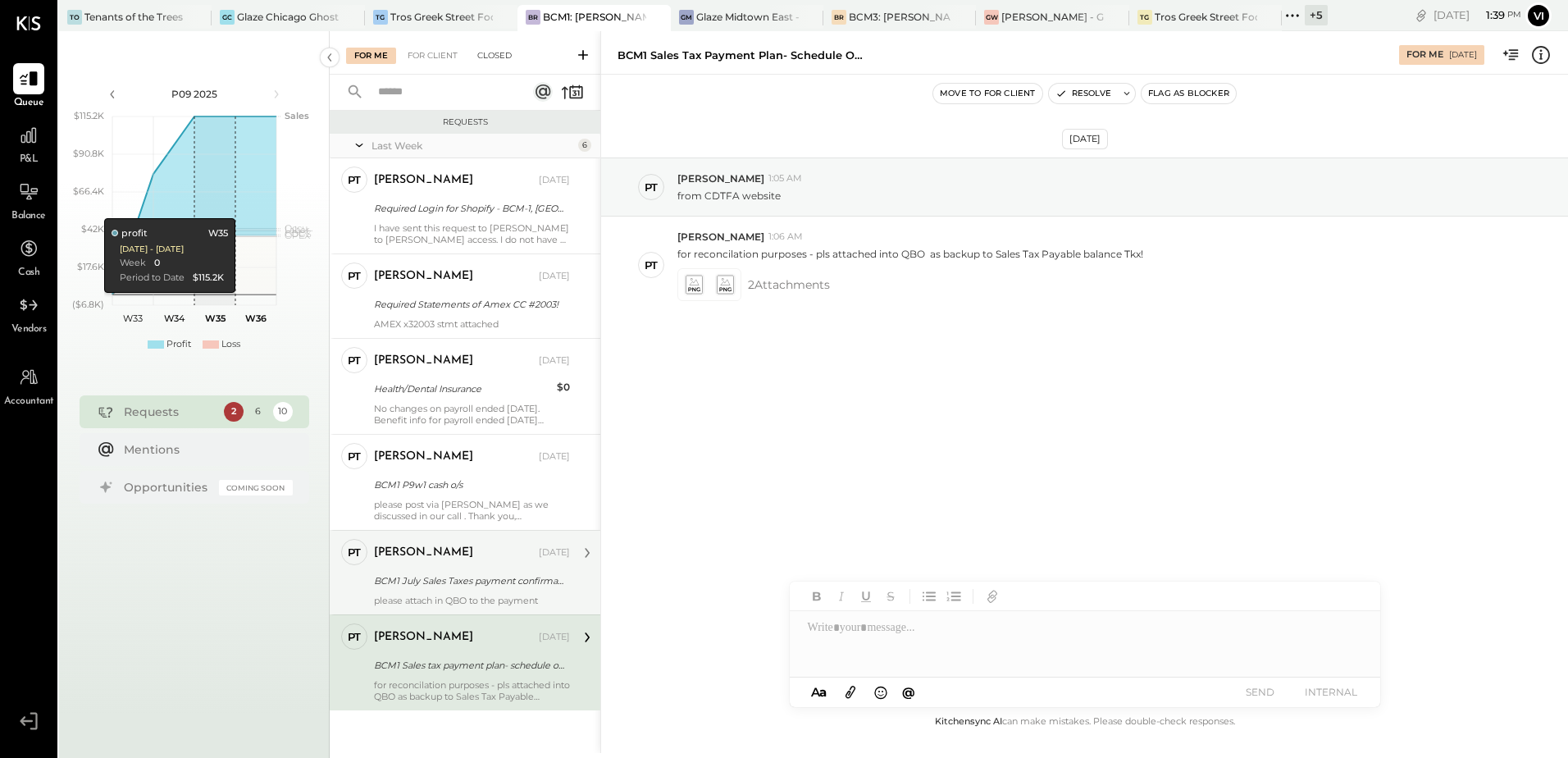
click at [488, 568] on div "[PERSON_NAME] [DATE] BCM1 July Sales Taxes payment confirmation [DATE] please a…" at bounding box center [471, 573] width 196 height 68
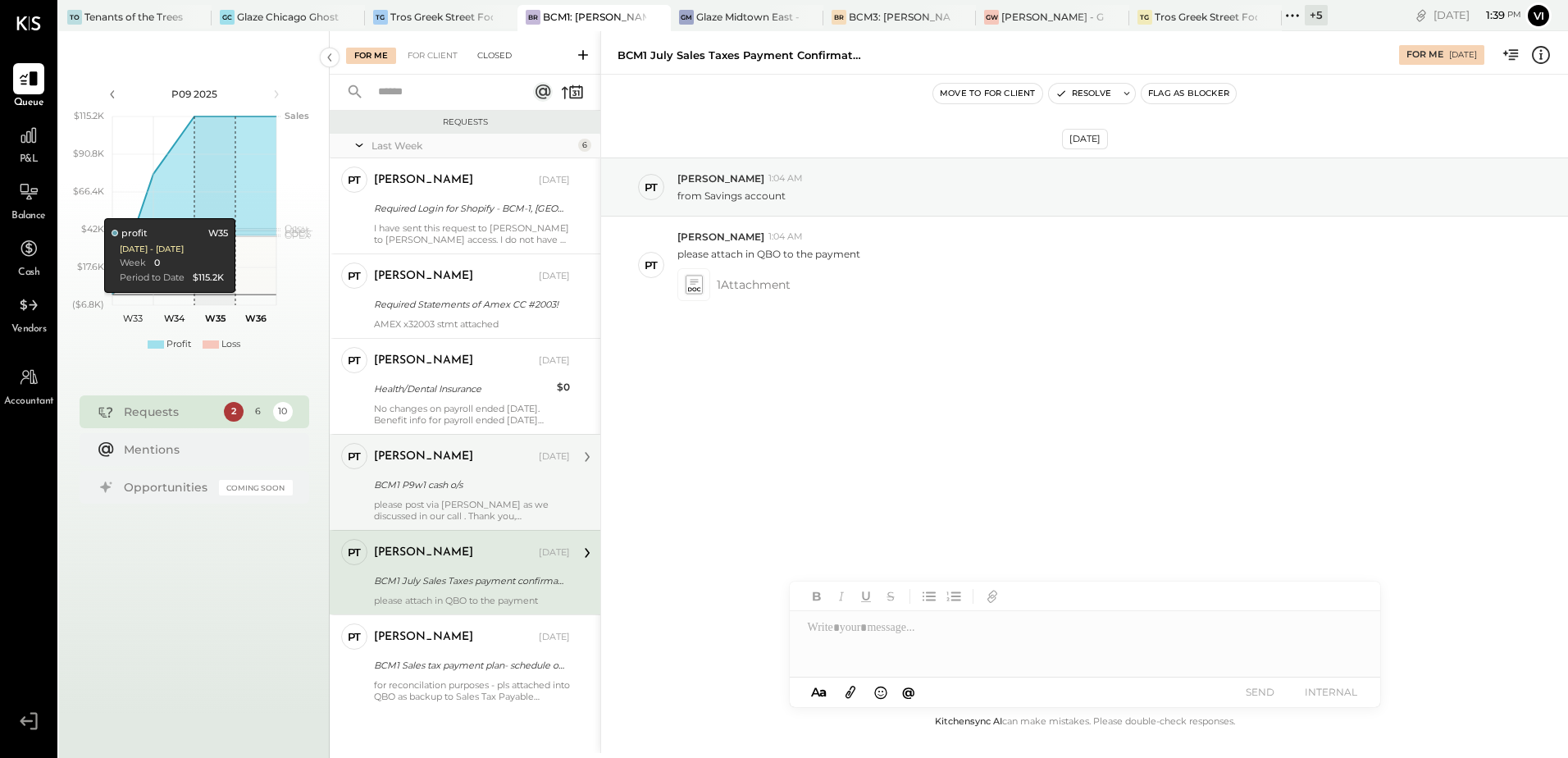
click at [504, 483] on div "BCM1 P9w1 cash o/s" at bounding box center [469, 485] width 191 height 16
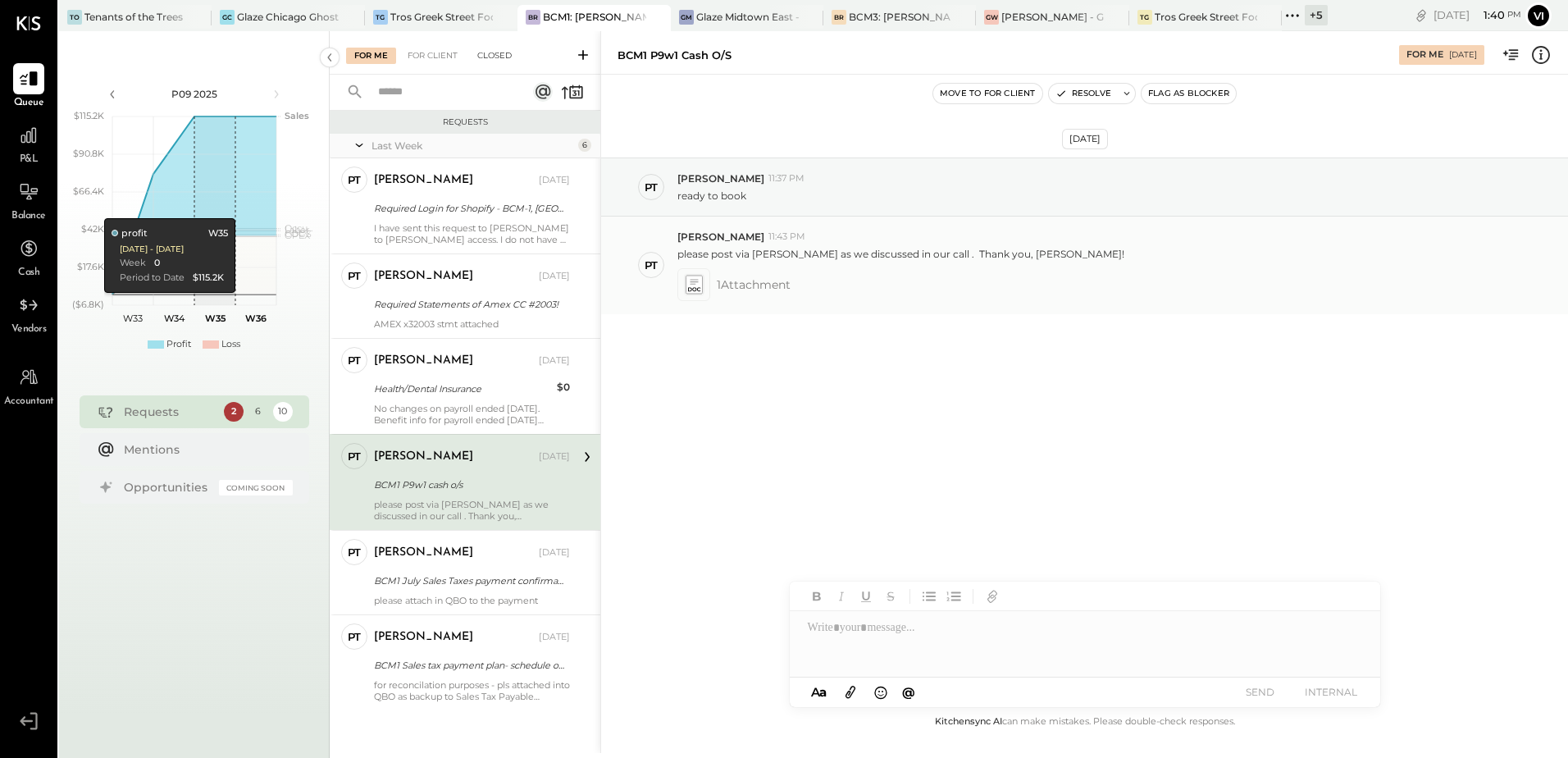
click at [698, 282] on icon at bounding box center [693, 285] width 17 height 19
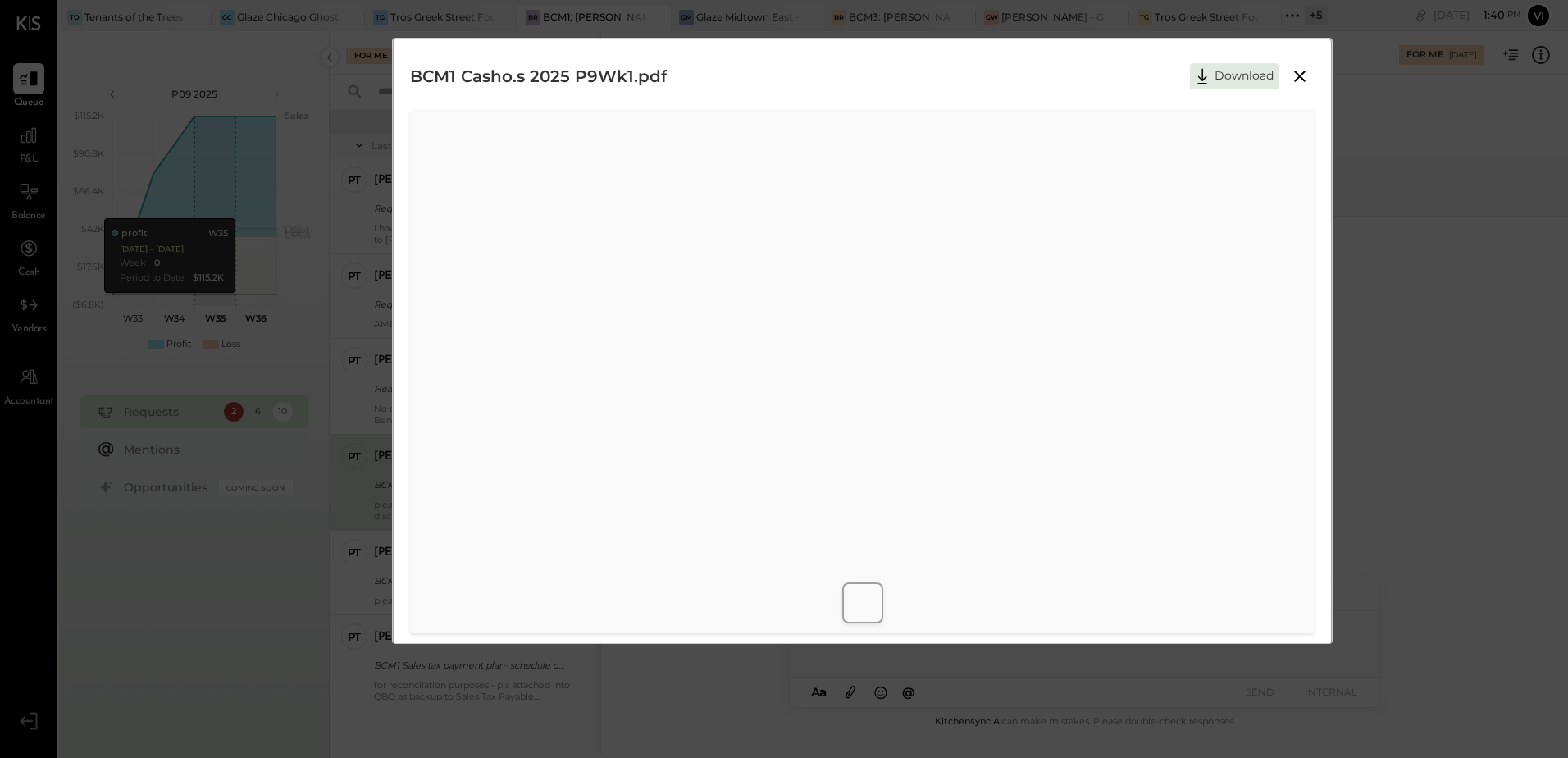
click at [1293, 70] on icon at bounding box center [1300, 76] width 19 height 19
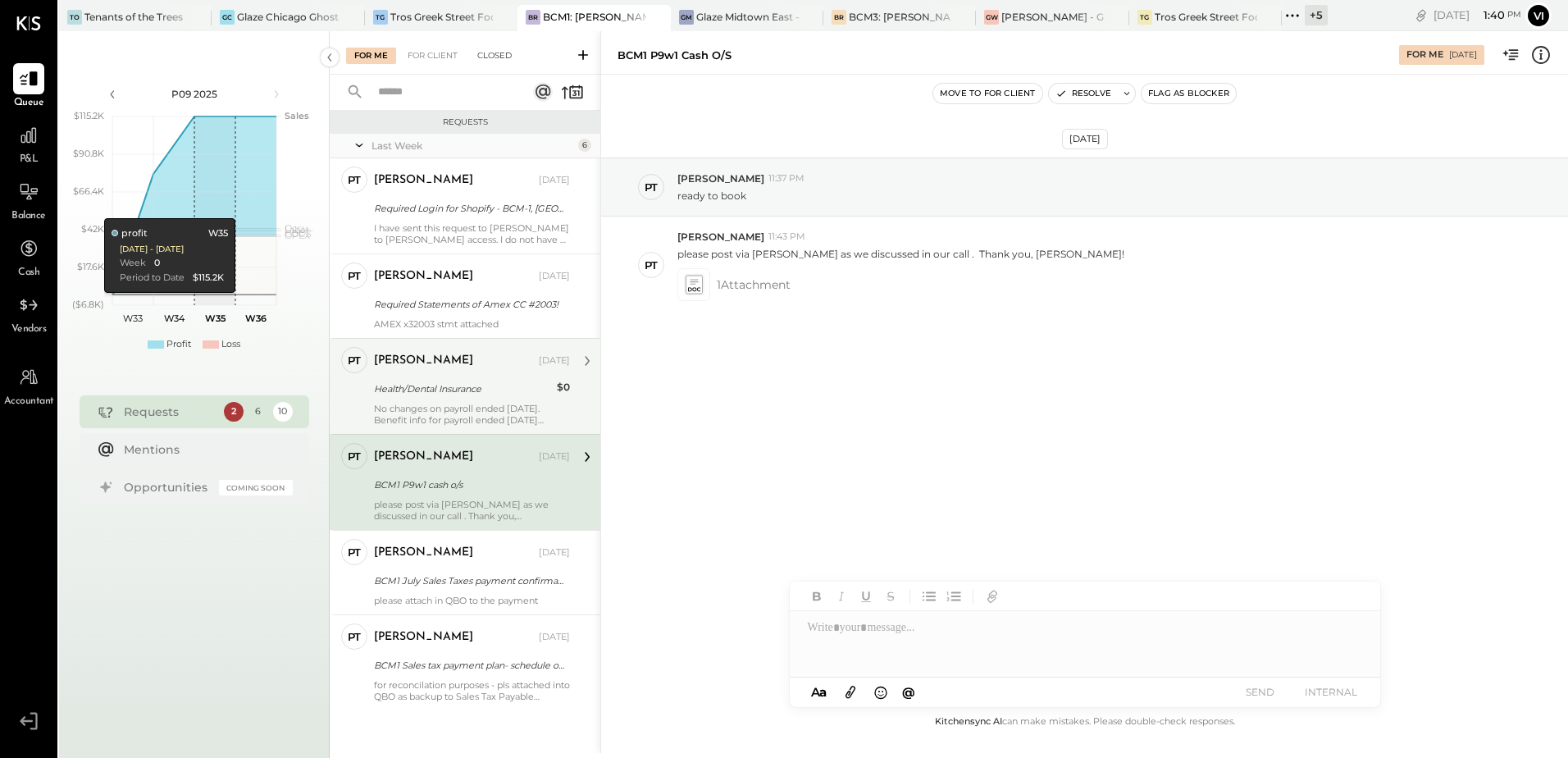
click at [426, 381] on div "Health/Dental Insurance" at bounding box center [462, 388] width 178 height 16
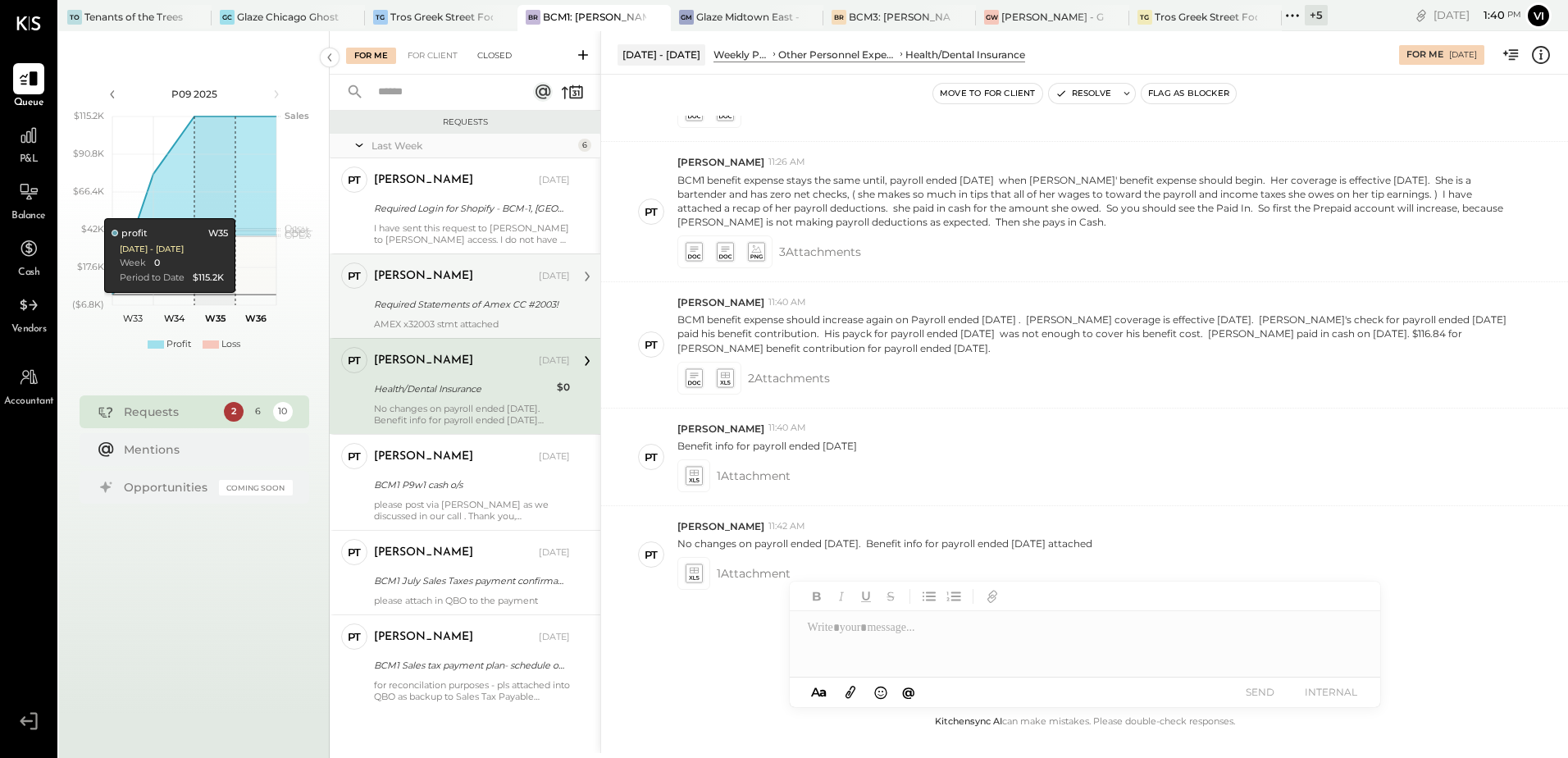
click at [446, 296] on div "Required Statements of Amex CC #2003!" at bounding box center [469, 304] width 191 height 16
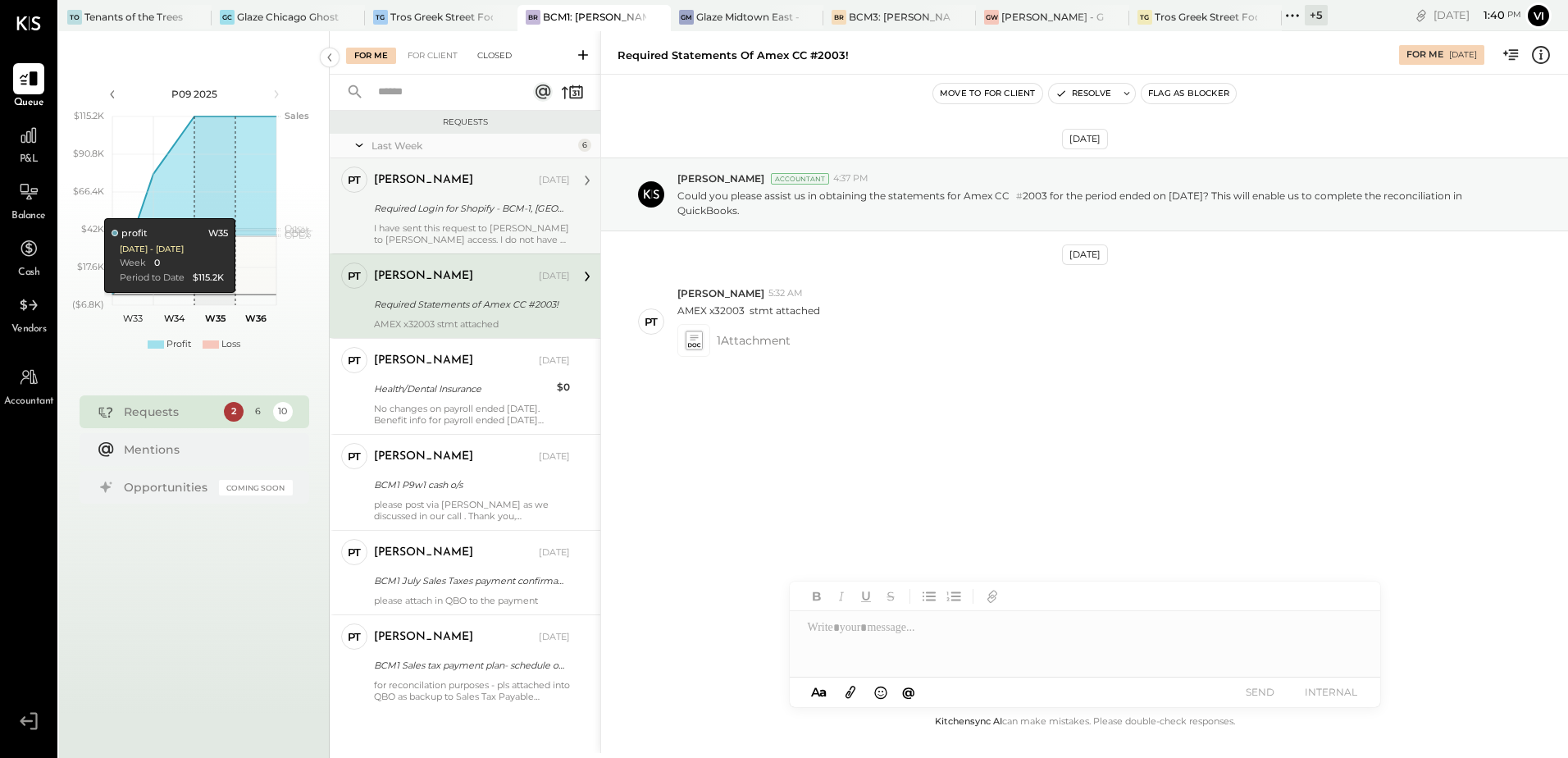
click at [380, 236] on div "I have sent this request to [PERSON_NAME] to [PERSON_NAME] access. I do not hav…" at bounding box center [471, 234] width 196 height 23
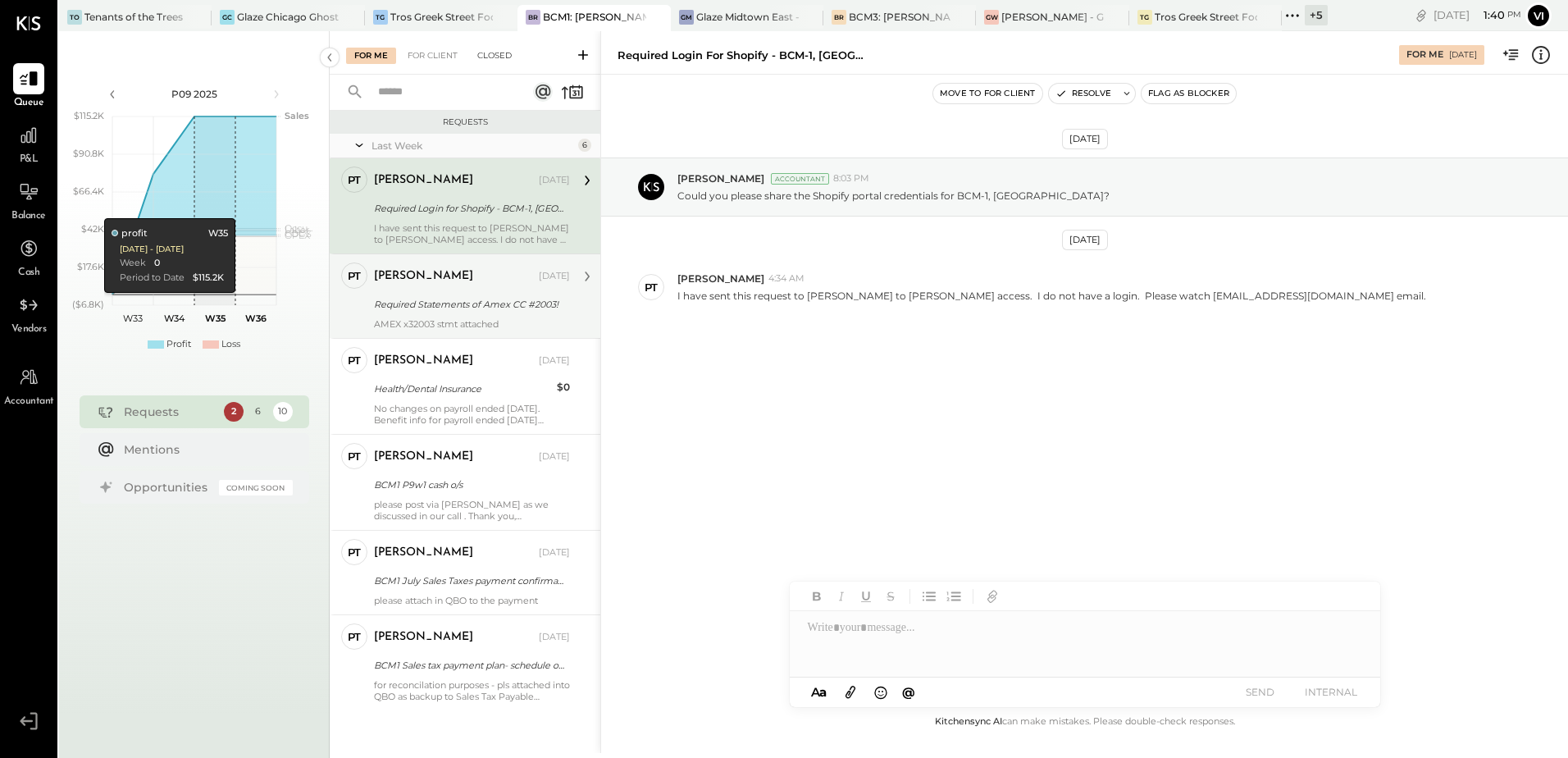
click at [470, 277] on div "[PERSON_NAME]" at bounding box center [454, 276] width 161 height 16
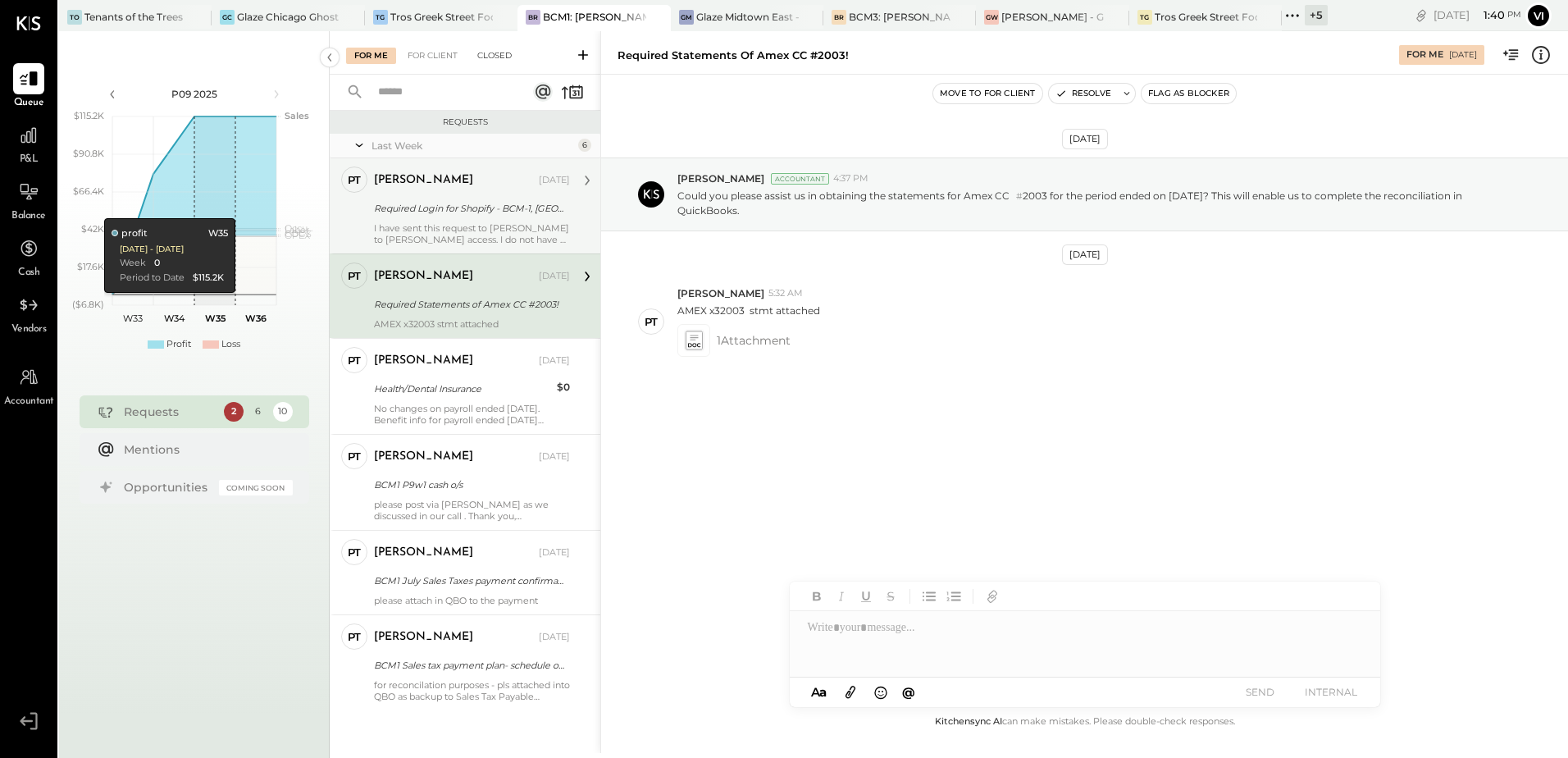
click at [510, 179] on div "[PERSON_NAME] [DATE]" at bounding box center [471, 181] width 196 height 23
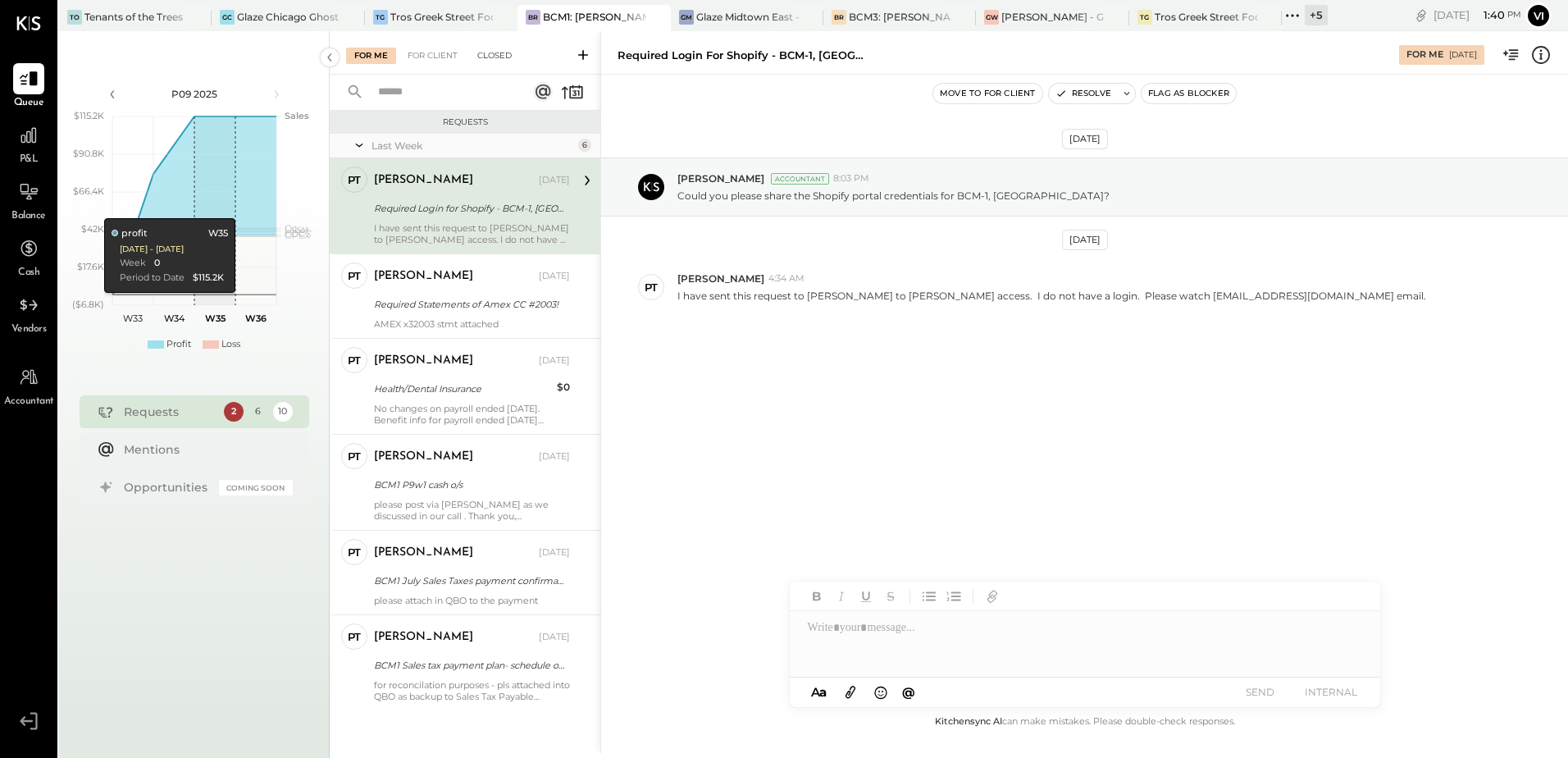
click at [739, 57] on div "Required Login for Shopify - BCM-1, [GEOGRAPHIC_DATA]!" at bounding box center [741, 55] width 246 height 15
copy div "Shopify"
click at [887, 636] on div at bounding box center [1085, 644] width 591 height 66
copy div "**********"
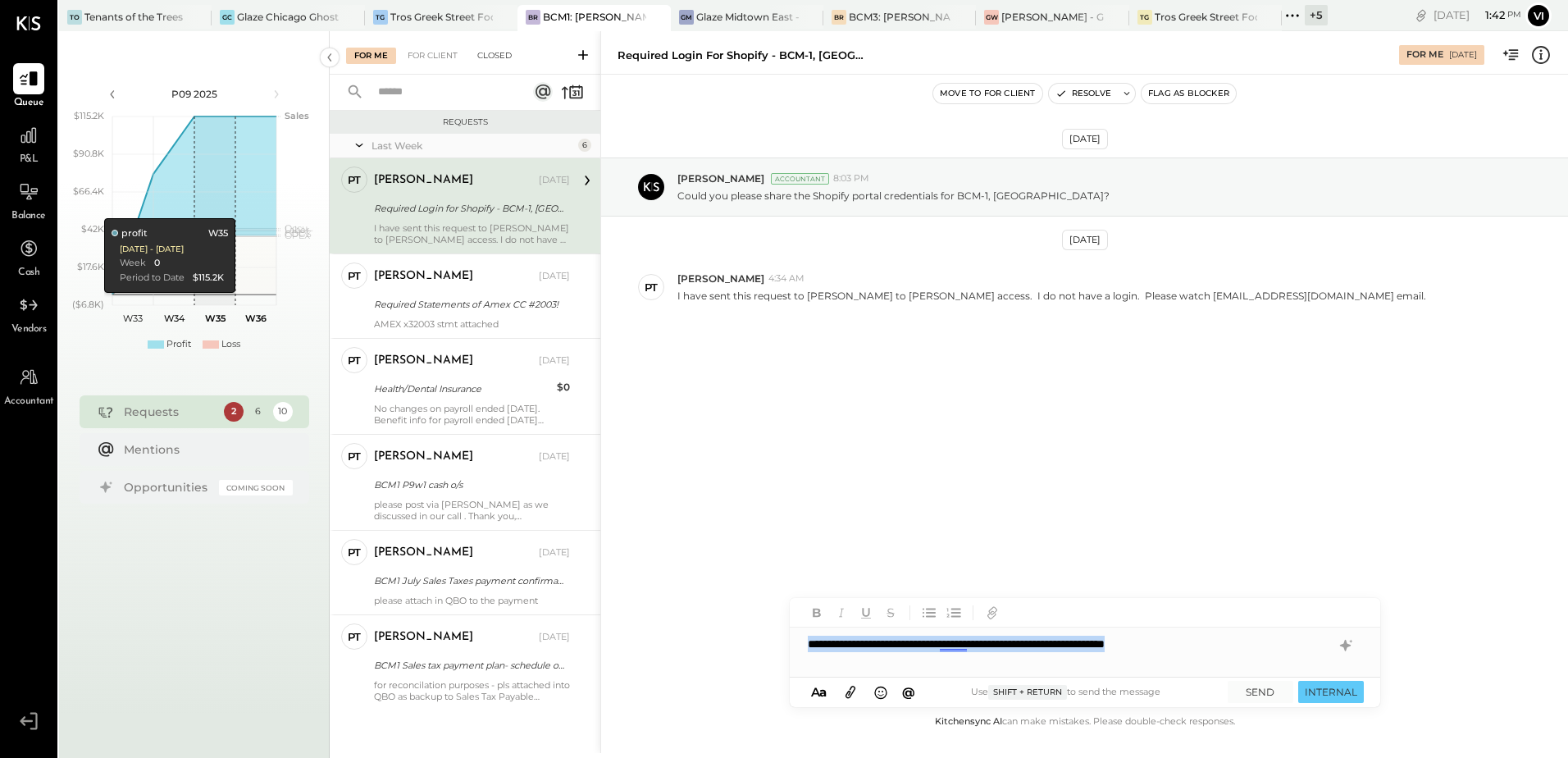
copy div "**********"
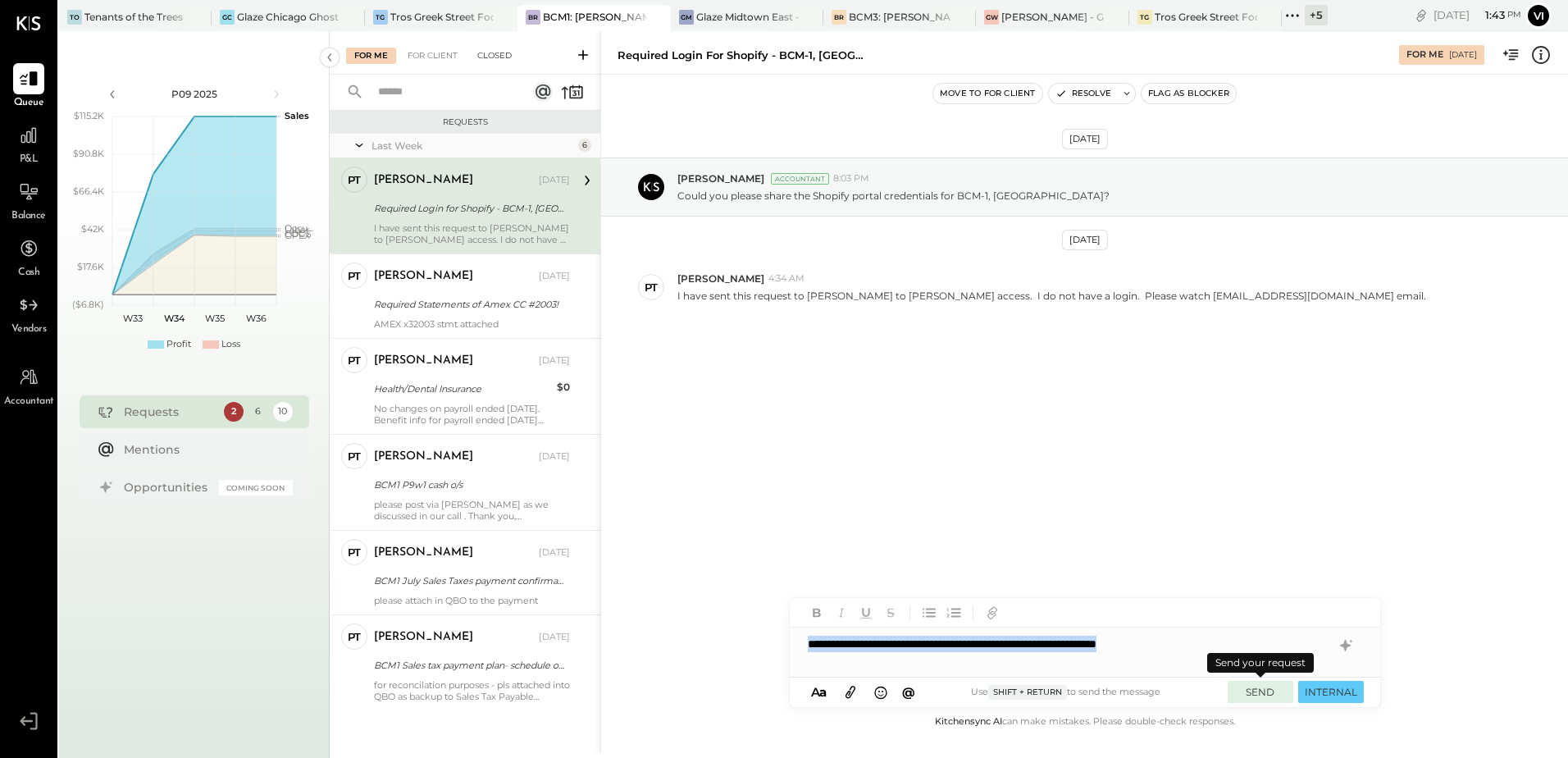
click at [1280, 691] on button "SEND" at bounding box center [1261, 691] width 66 height 22
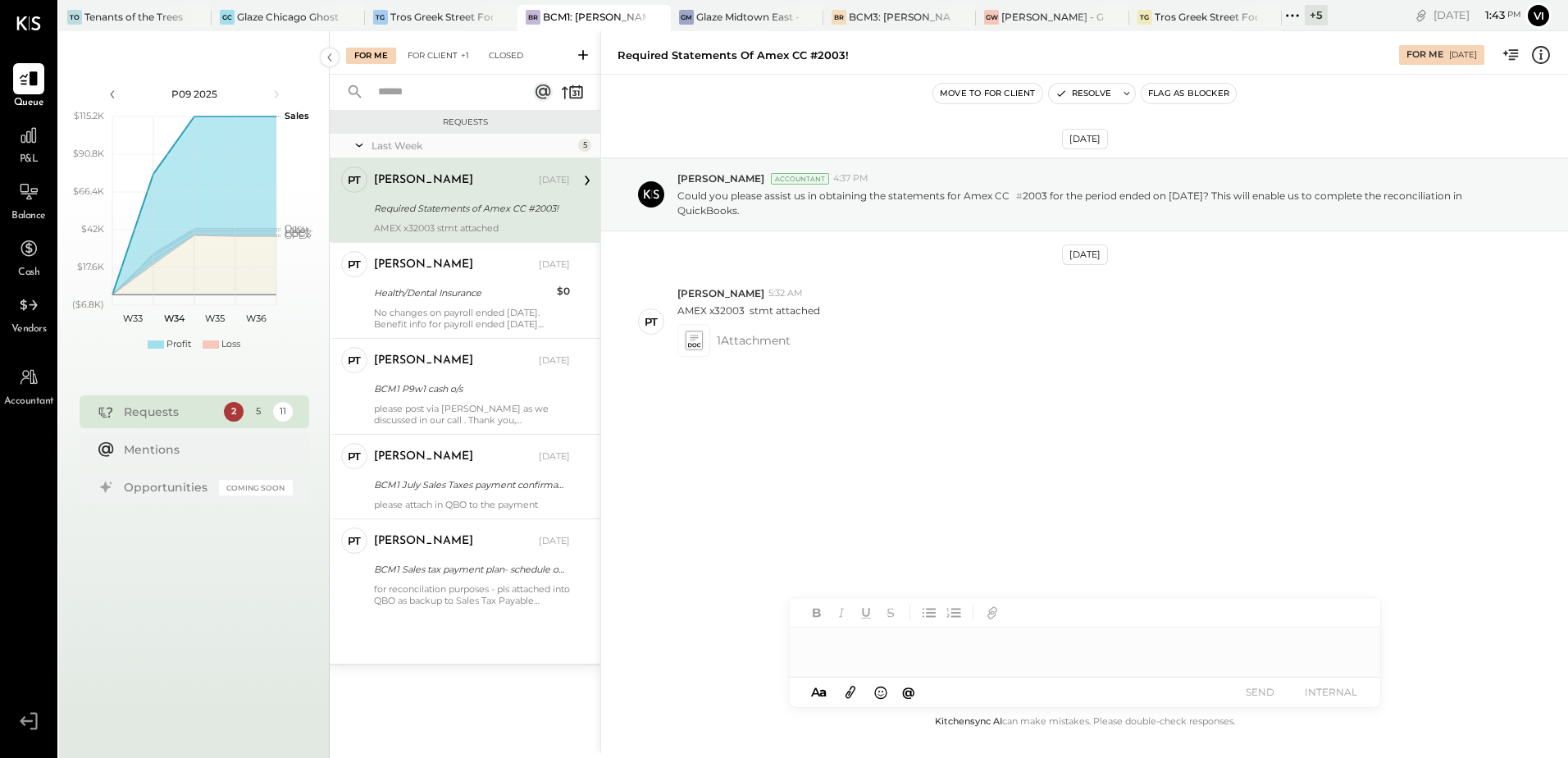
click at [441, 60] on div "For Client +1" at bounding box center [438, 55] width 78 height 16
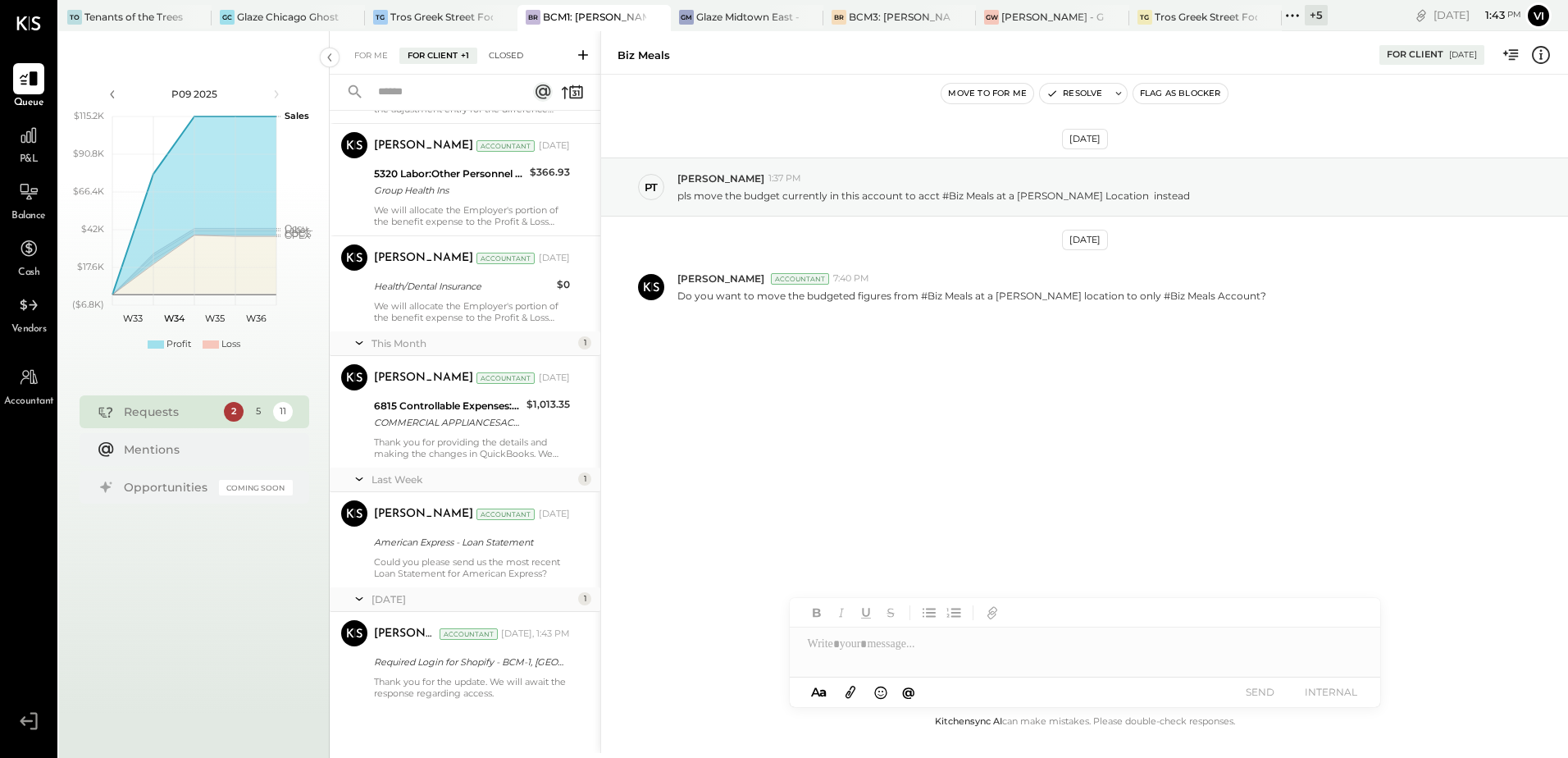
scroll to position [724, 0]
click at [418, 708] on div "[DATE] 2 [PERSON_NAME] Accountant [PERSON_NAME] Accountant [DATE] Biz Meals $0 …" at bounding box center [465, 82] width 270 height 1346
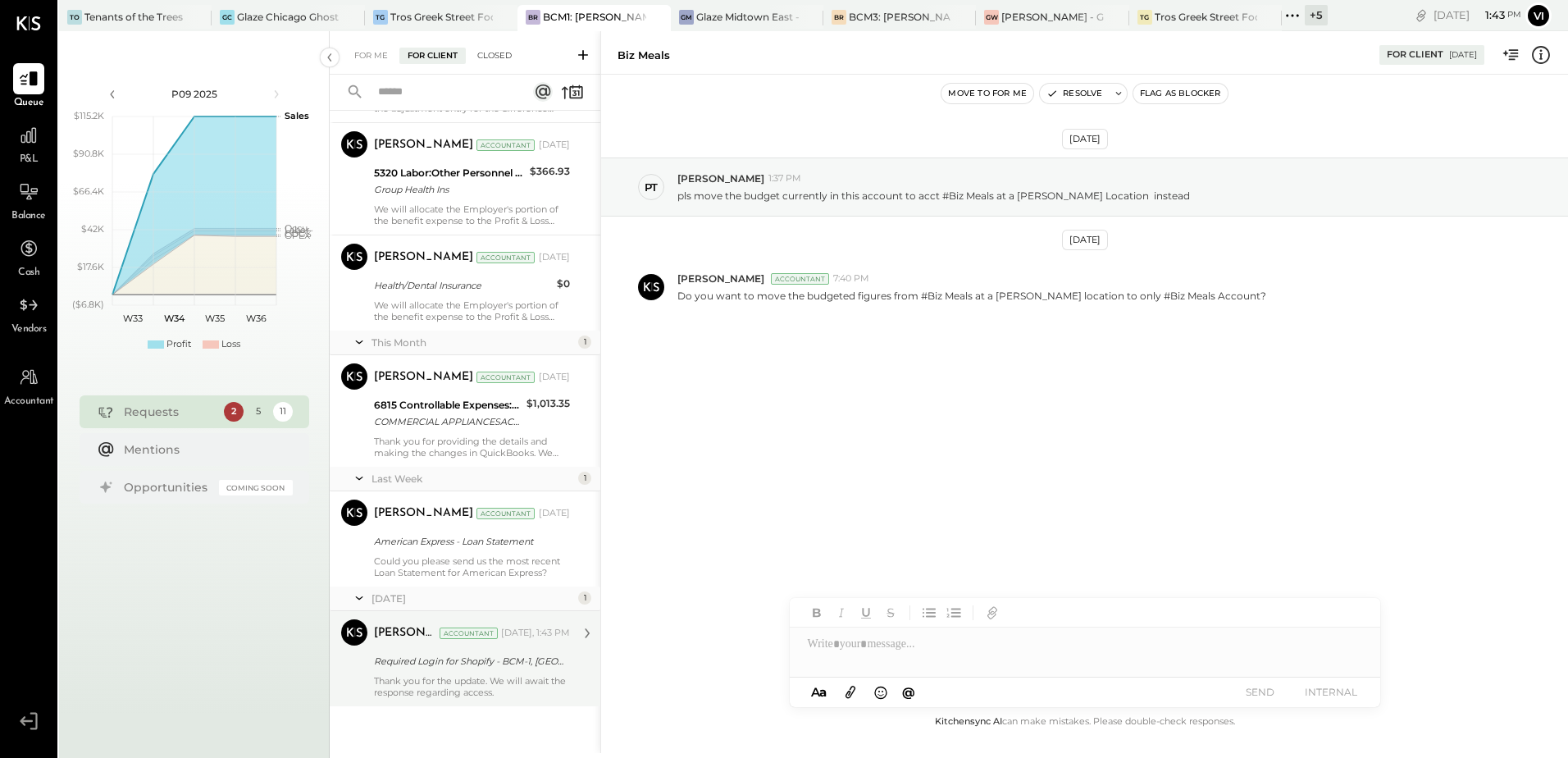
click at [456, 643] on div "[PERSON_NAME] Accountant [DATE], 1:43 PM" at bounding box center [471, 633] width 196 height 23
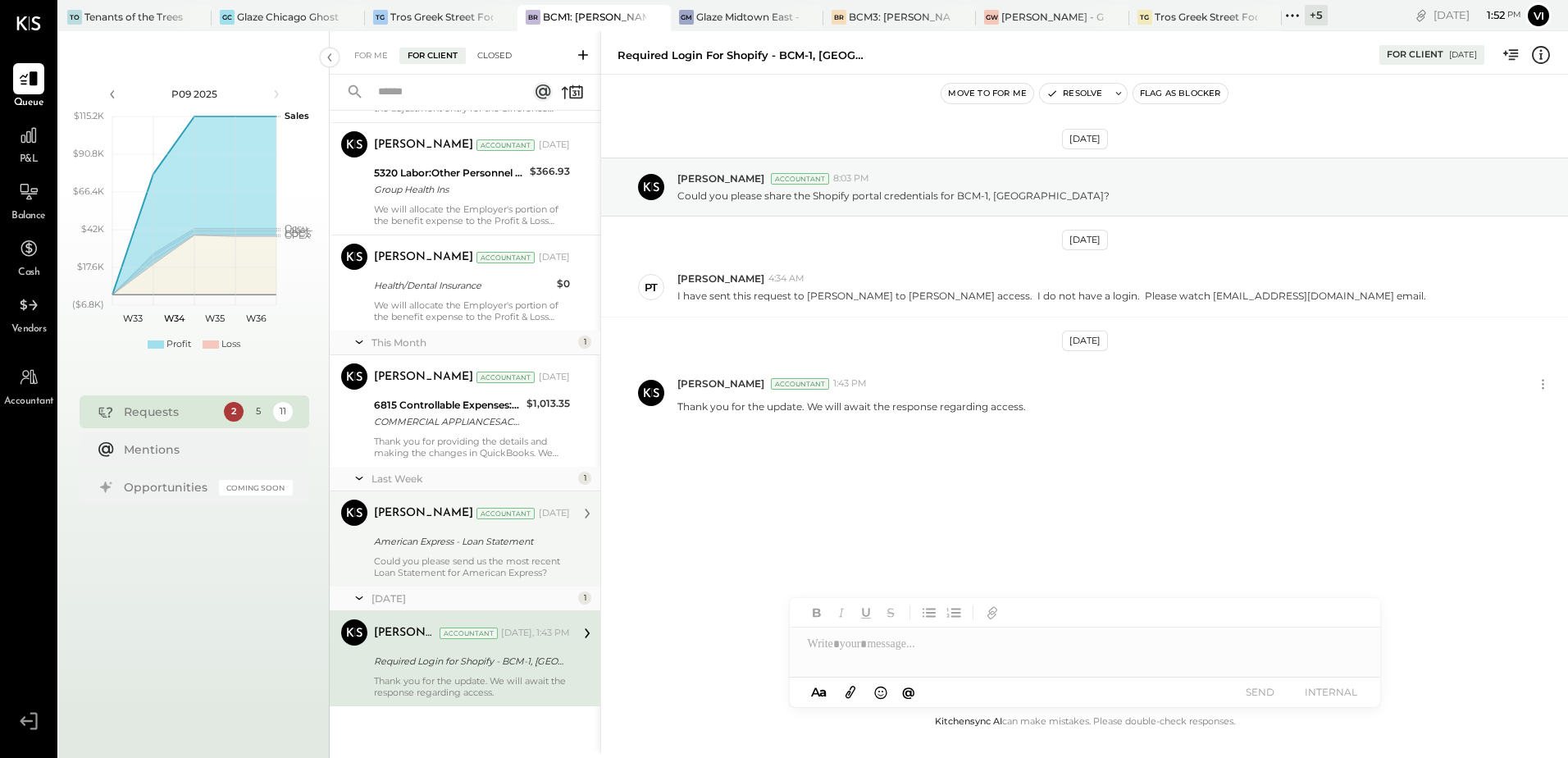
click at [404, 547] on div "American Express - Loan Statement" at bounding box center [469, 541] width 191 height 16
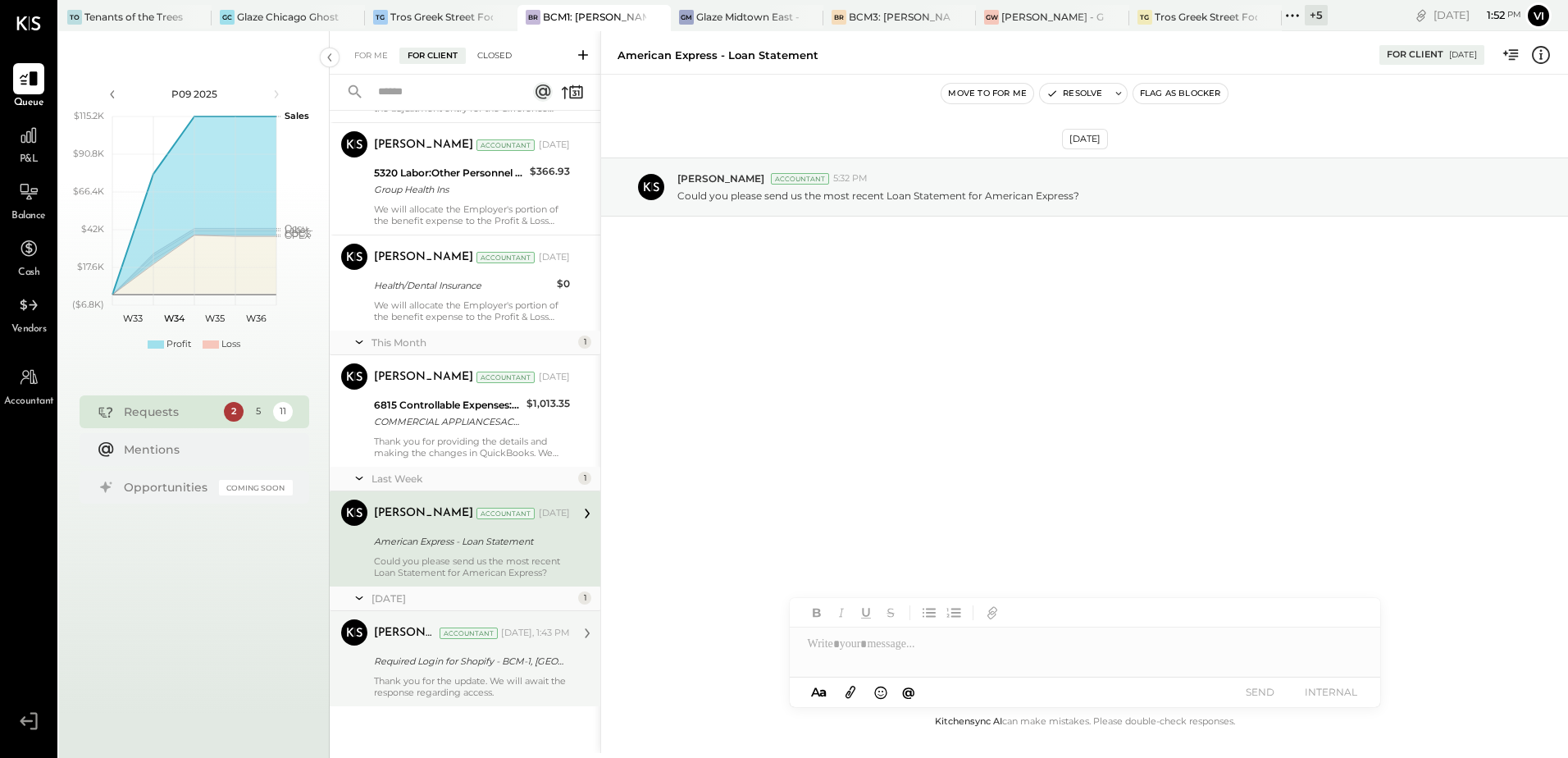
click at [485, 653] on div "Required Login for Shopify - BCM-1, [GEOGRAPHIC_DATA]!" at bounding box center [469, 660] width 191 height 16
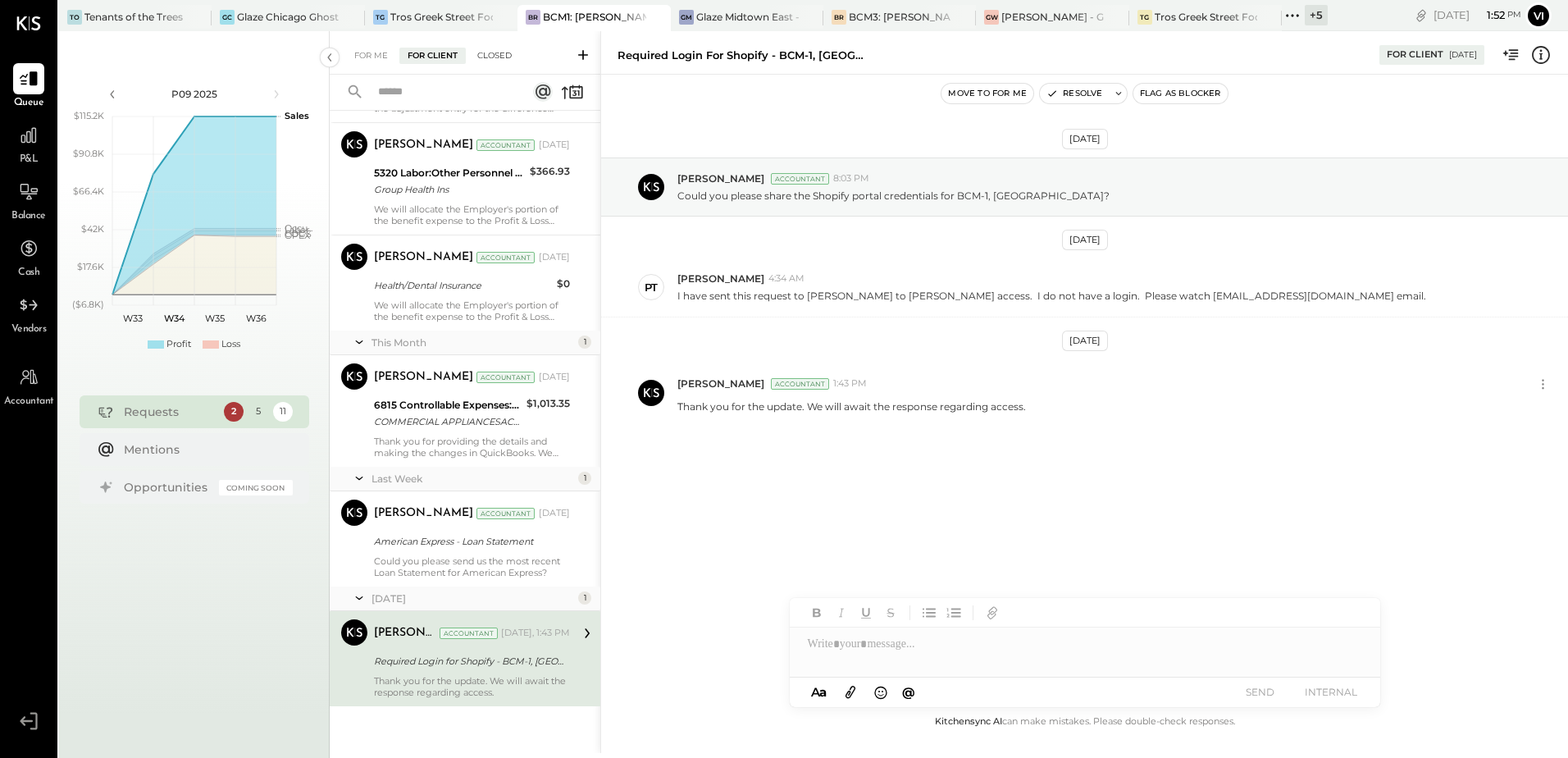
click at [498, 54] on div "Closed" at bounding box center [494, 55] width 51 height 16
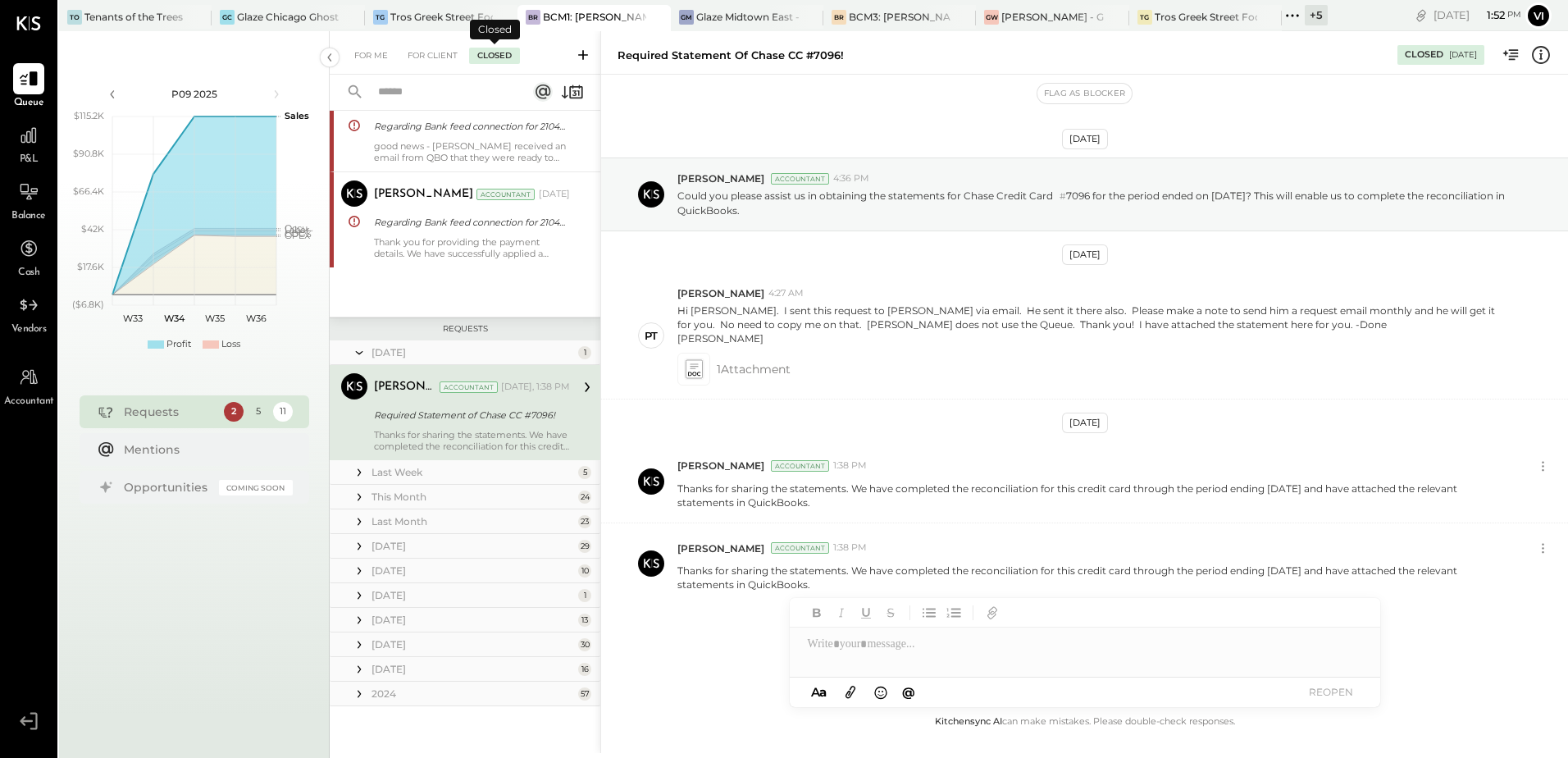
scroll to position [62, 0]
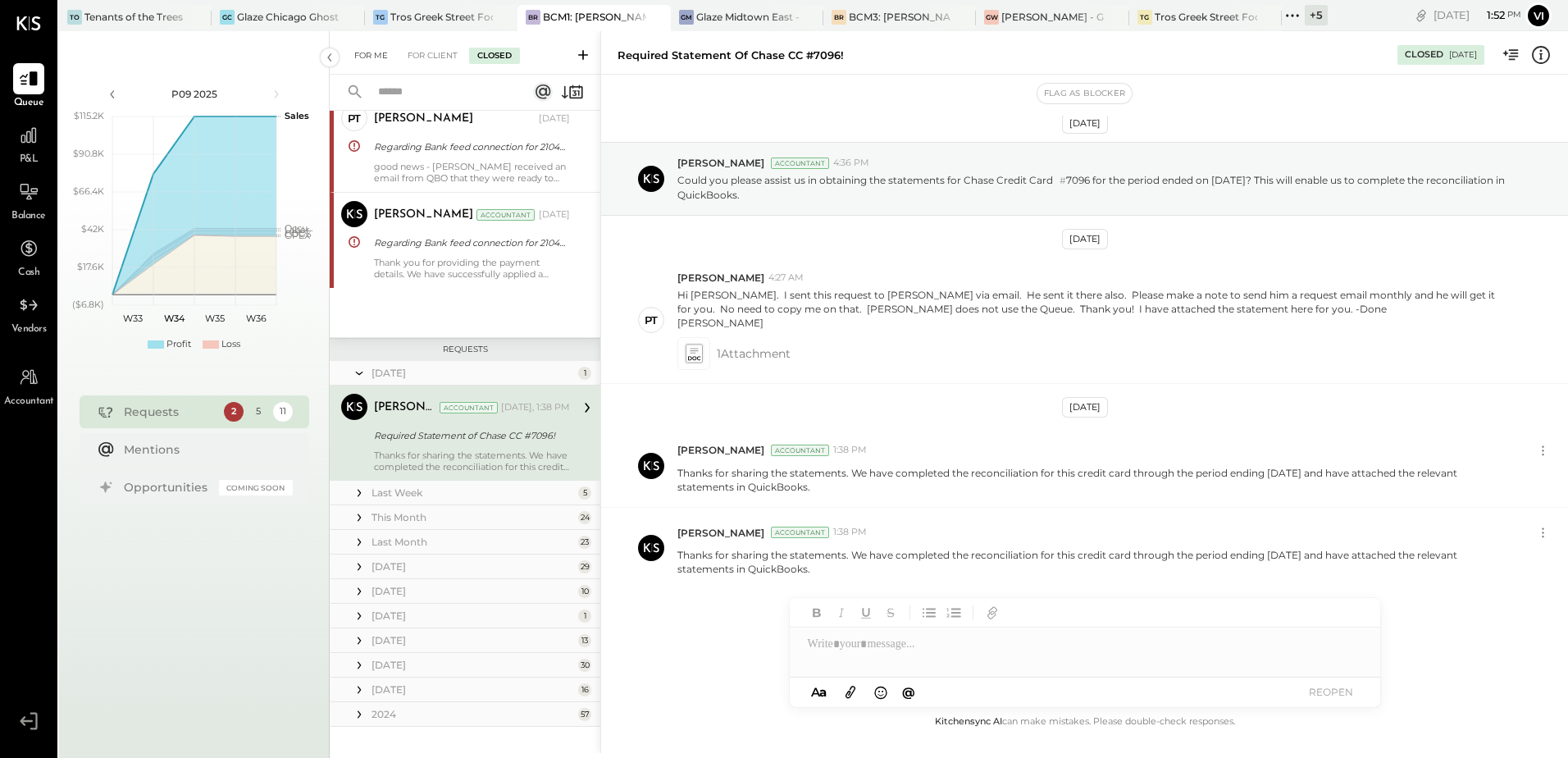
click at [379, 49] on div "For Me" at bounding box center [371, 55] width 50 height 16
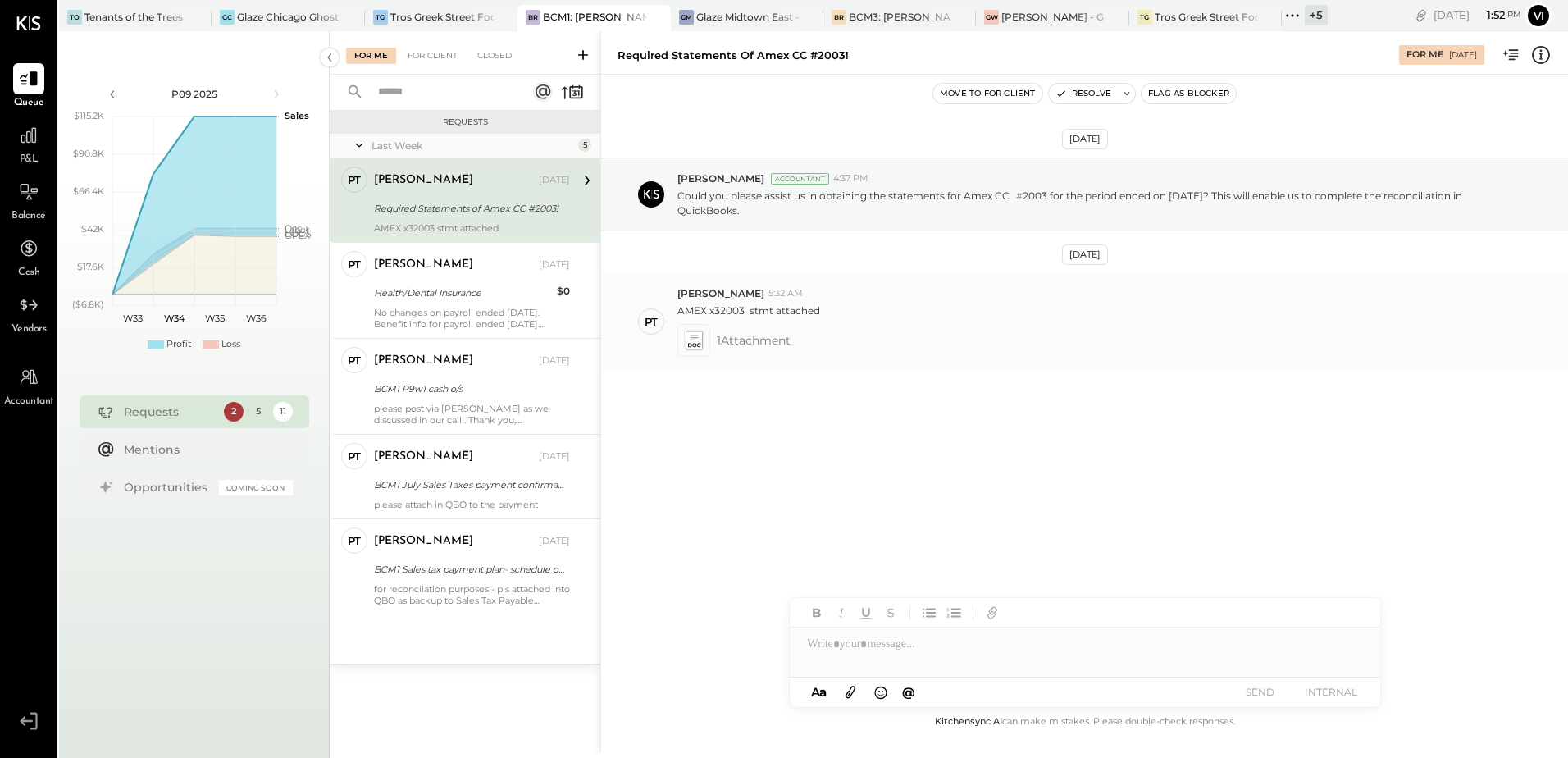
click at [695, 342] on icon at bounding box center [693, 341] width 17 height 19
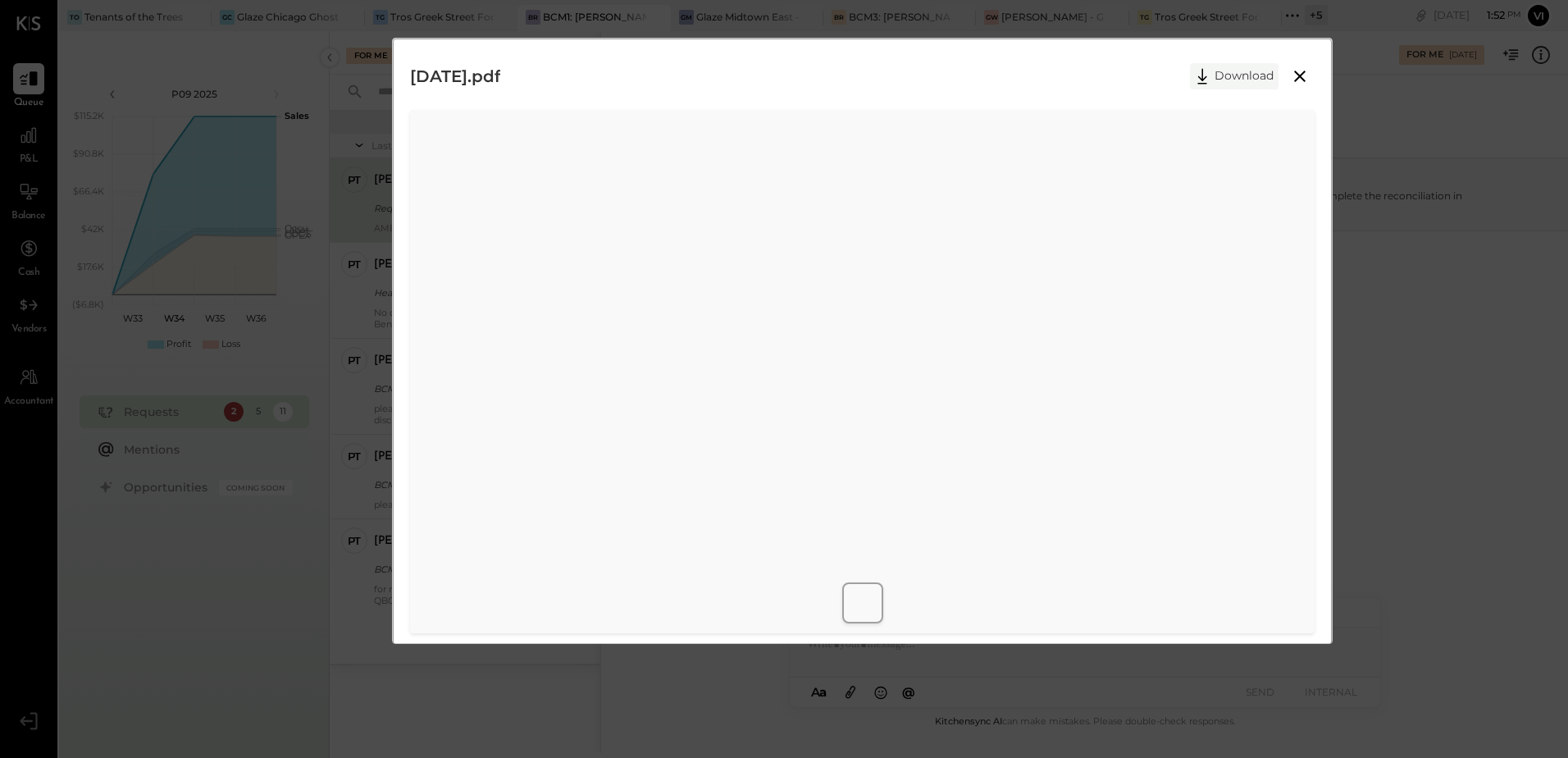
click at [1240, 80] on button "Download" at bounding box center [1235, 75] width 89 height 26
click at [951, 68] on div "[DATE].pdf Download" at bounding box center [862, 76] width 905 height 41
click at [1302, 76] on icon at bounding box center [1300, 76] width 19 height 19
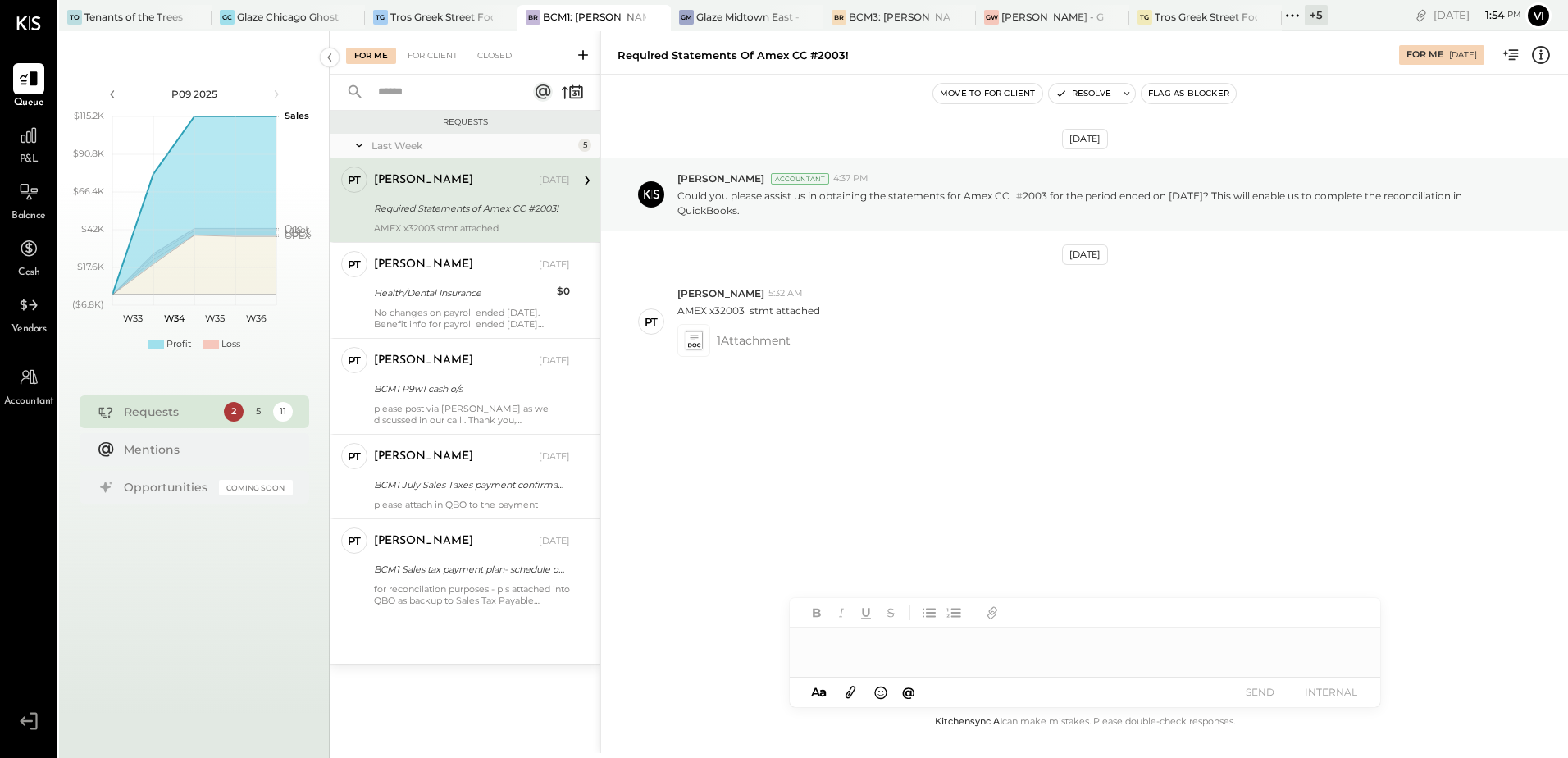
click at [918, 661] on div at bounding box center [1085, 637] width 591 height 79
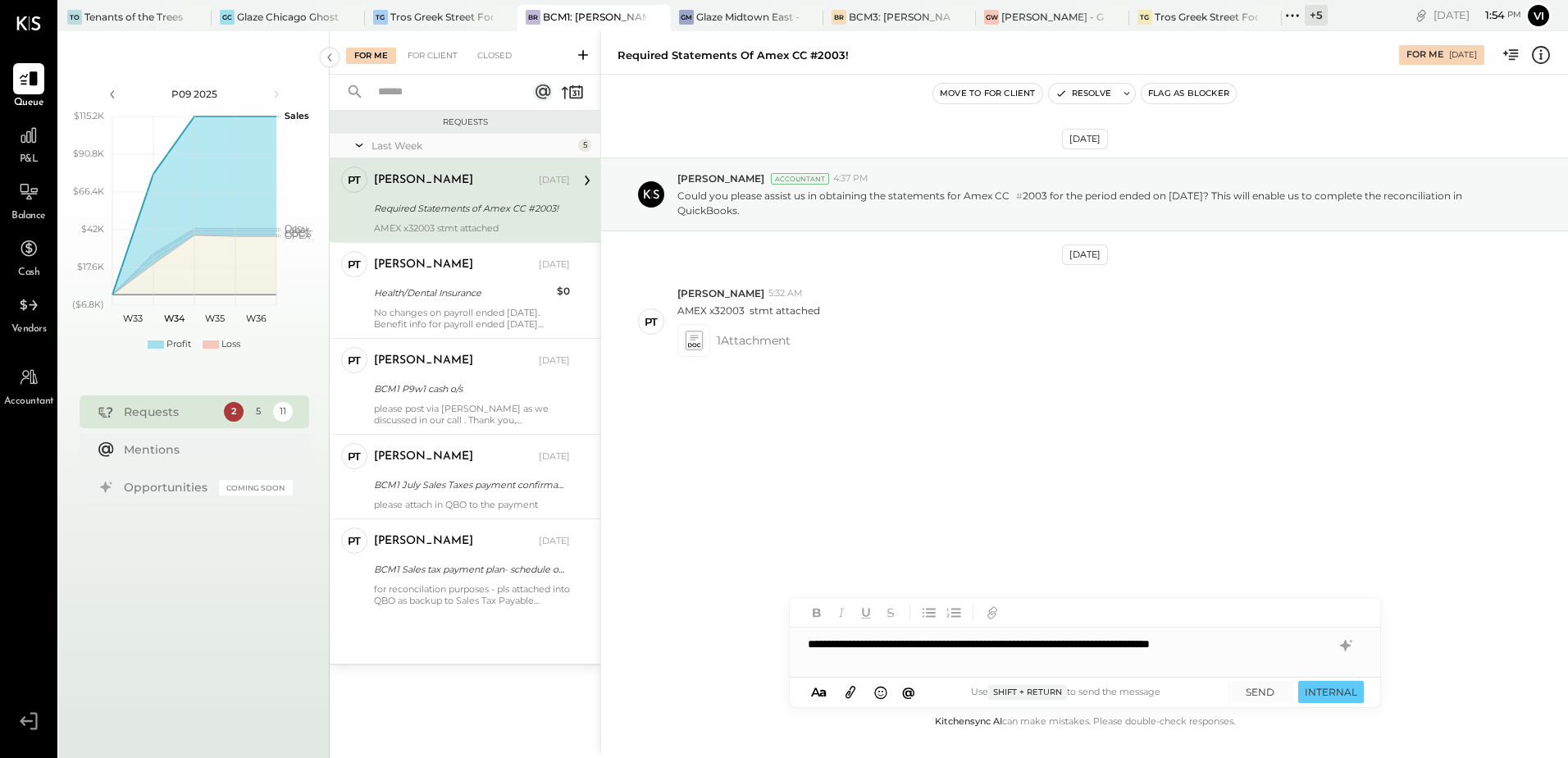
drag, startPoint x: 1306, startPoint y: 647, endPoint x: 1330, endPoint y: 627, distance: 31.2
click at [1306, 647] on div "**********" at bounding box center [1085, 644] width 591 height 33
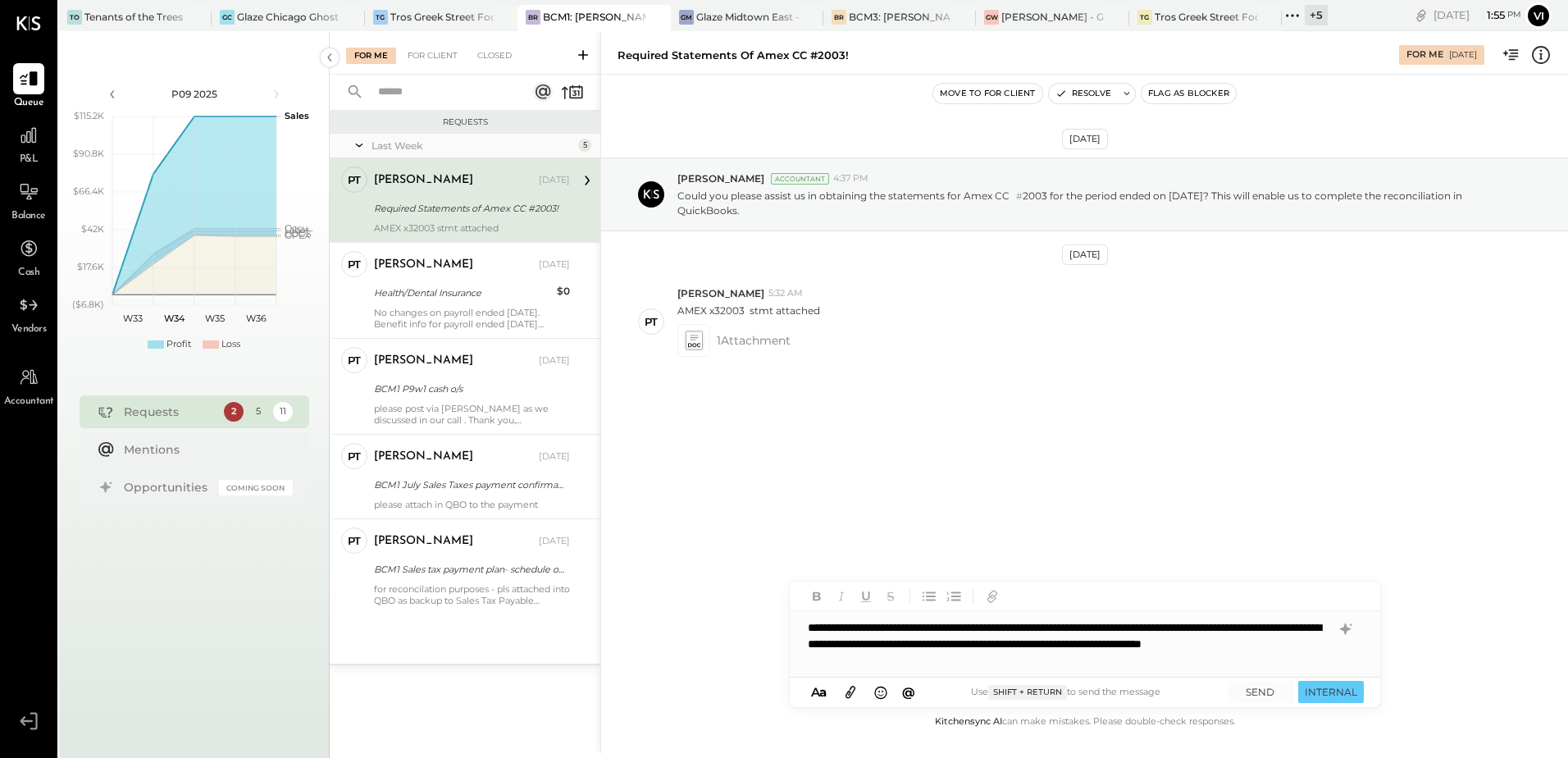
click at [1011, 661] on div "**********" at bounding box center [1085, 644] width 591 height 66
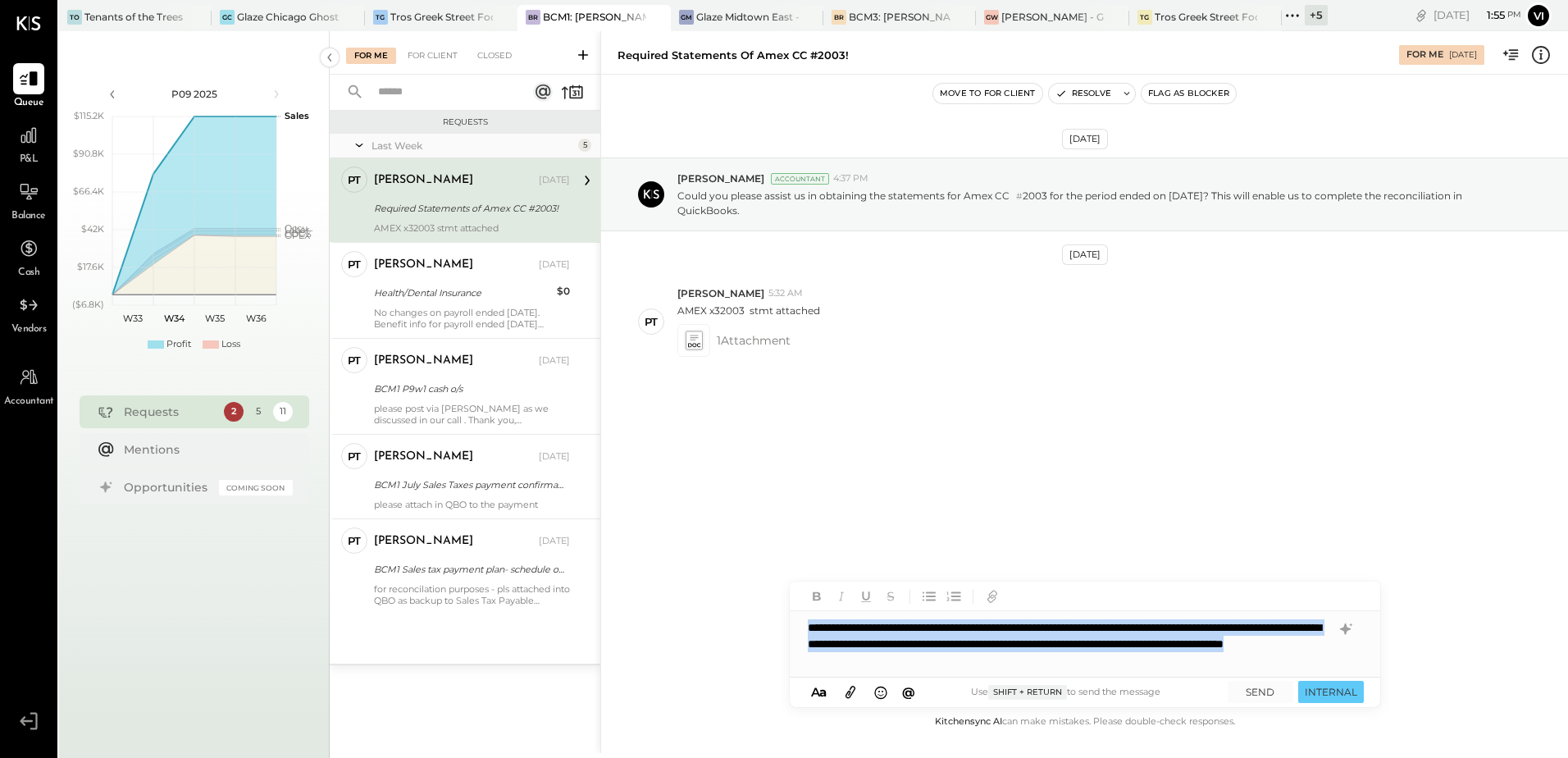
copy div "**********"
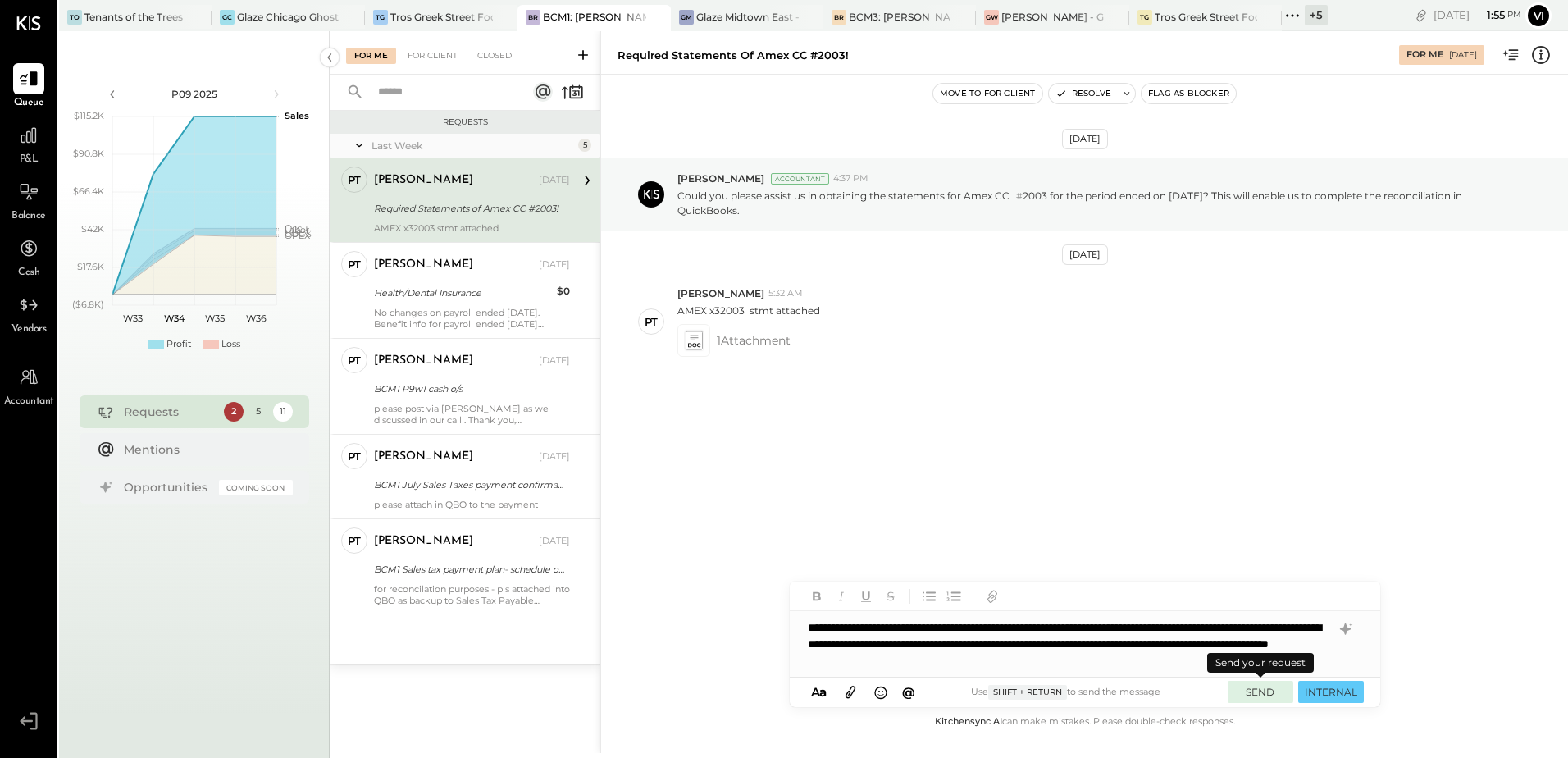
click at [1248, 696] on button "SEND" at bounding box center [1261, 691] width 66 height 22
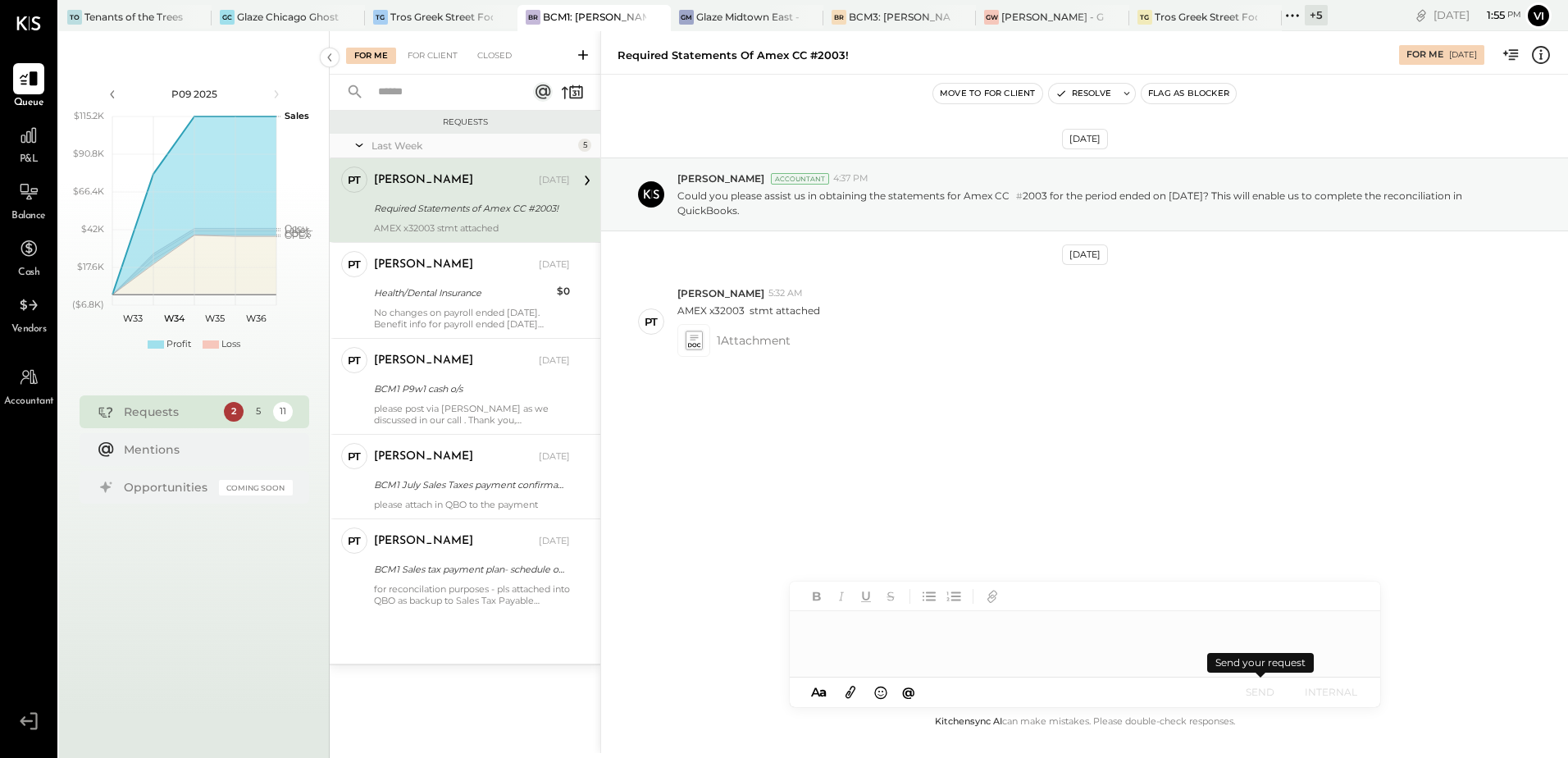
scroll to position [608, 0]
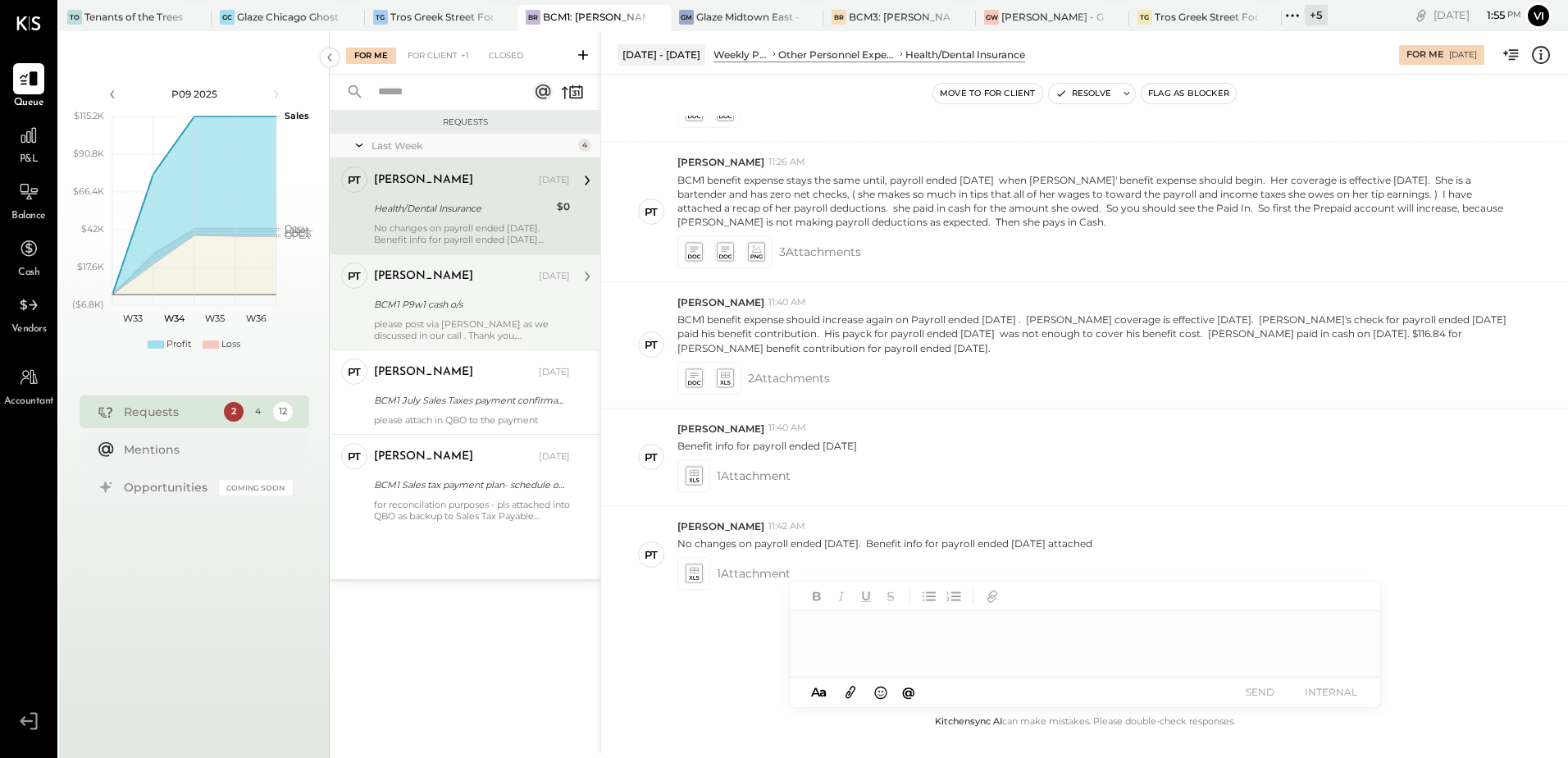
click at [466, 291] on div "[PERSON_NAME] [DATE] BCM1 P9w1 cash o/s please post via MarginEdge as we discus…" at bounding box center [471, 302] width 196 height 79
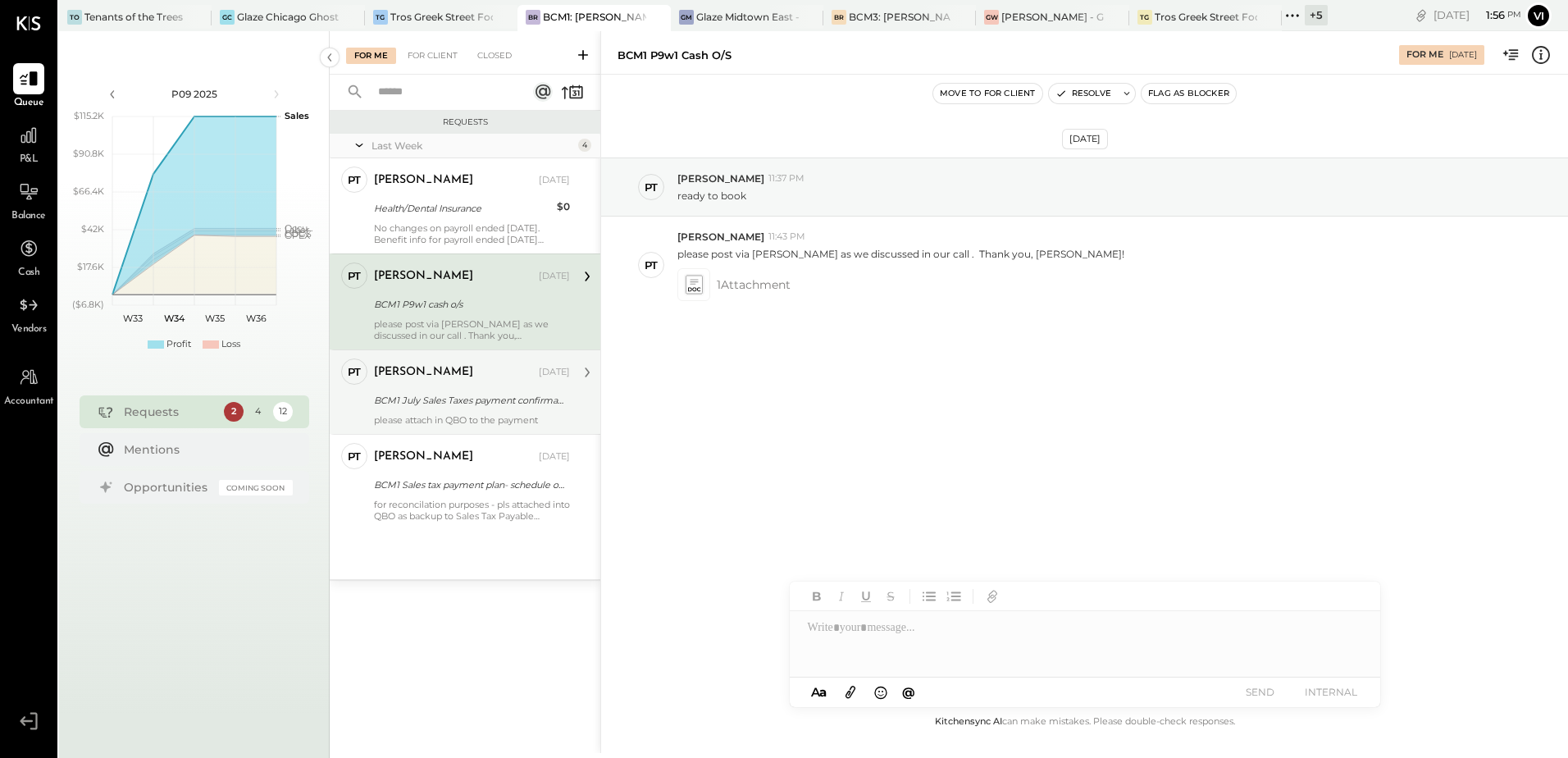
click at [477, 419] on div "please attach in QBO to the payment" at bounding box center [471, 420] width 196 height 12
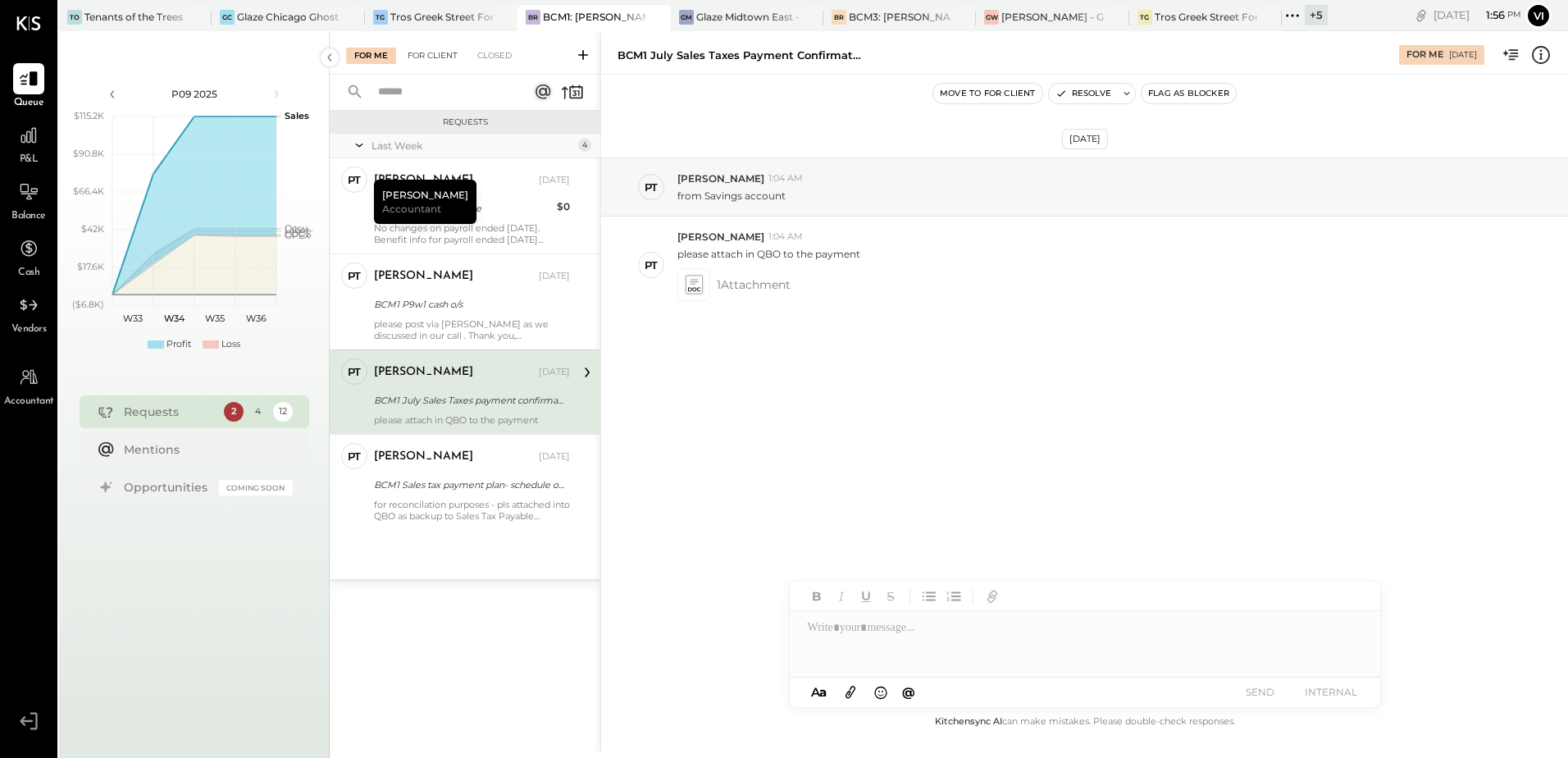
click at [400, 53] on div "For Client" at bounding box center [433, 55] width 67 height 16
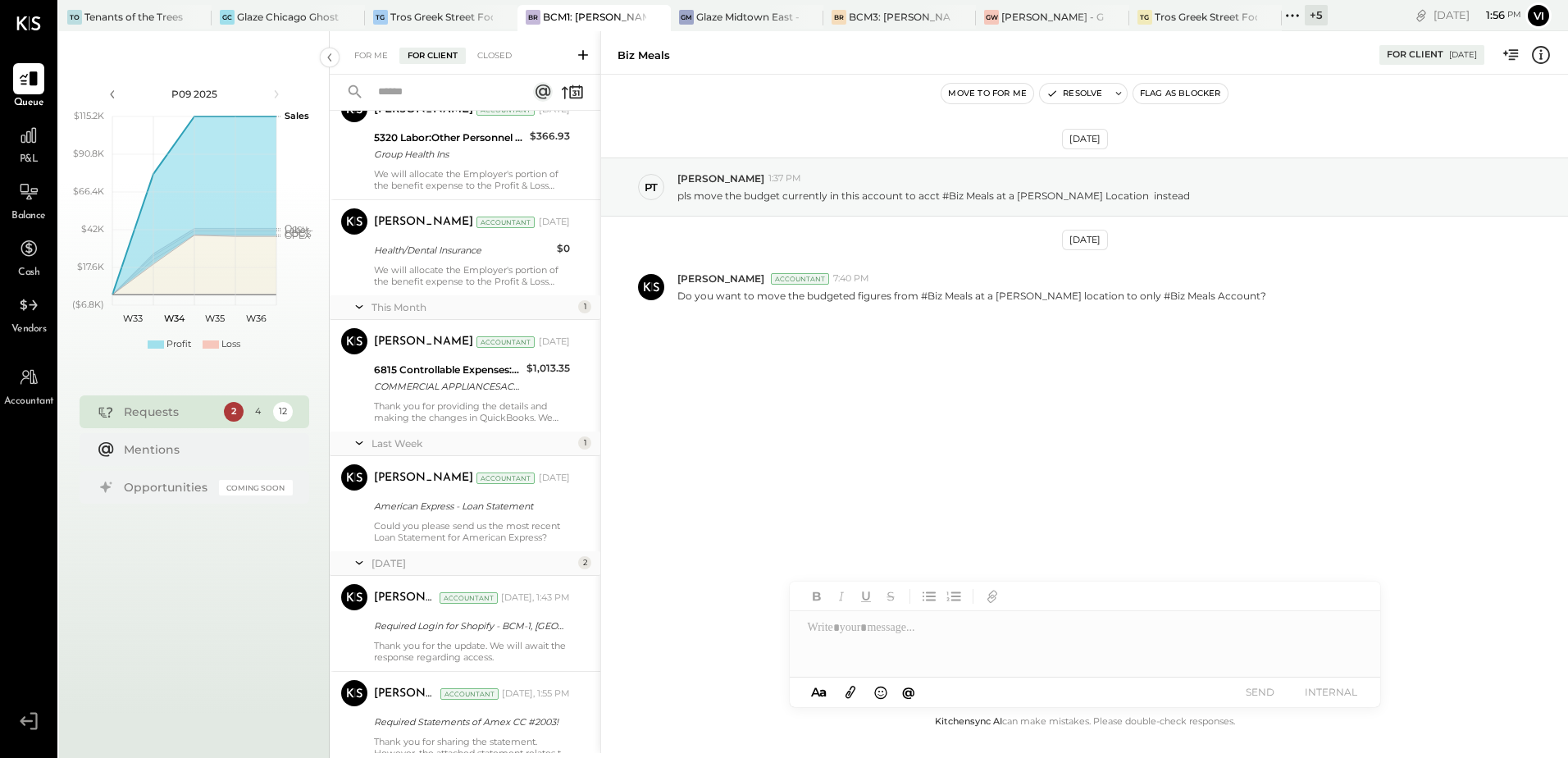
scroll to position [821, 0]
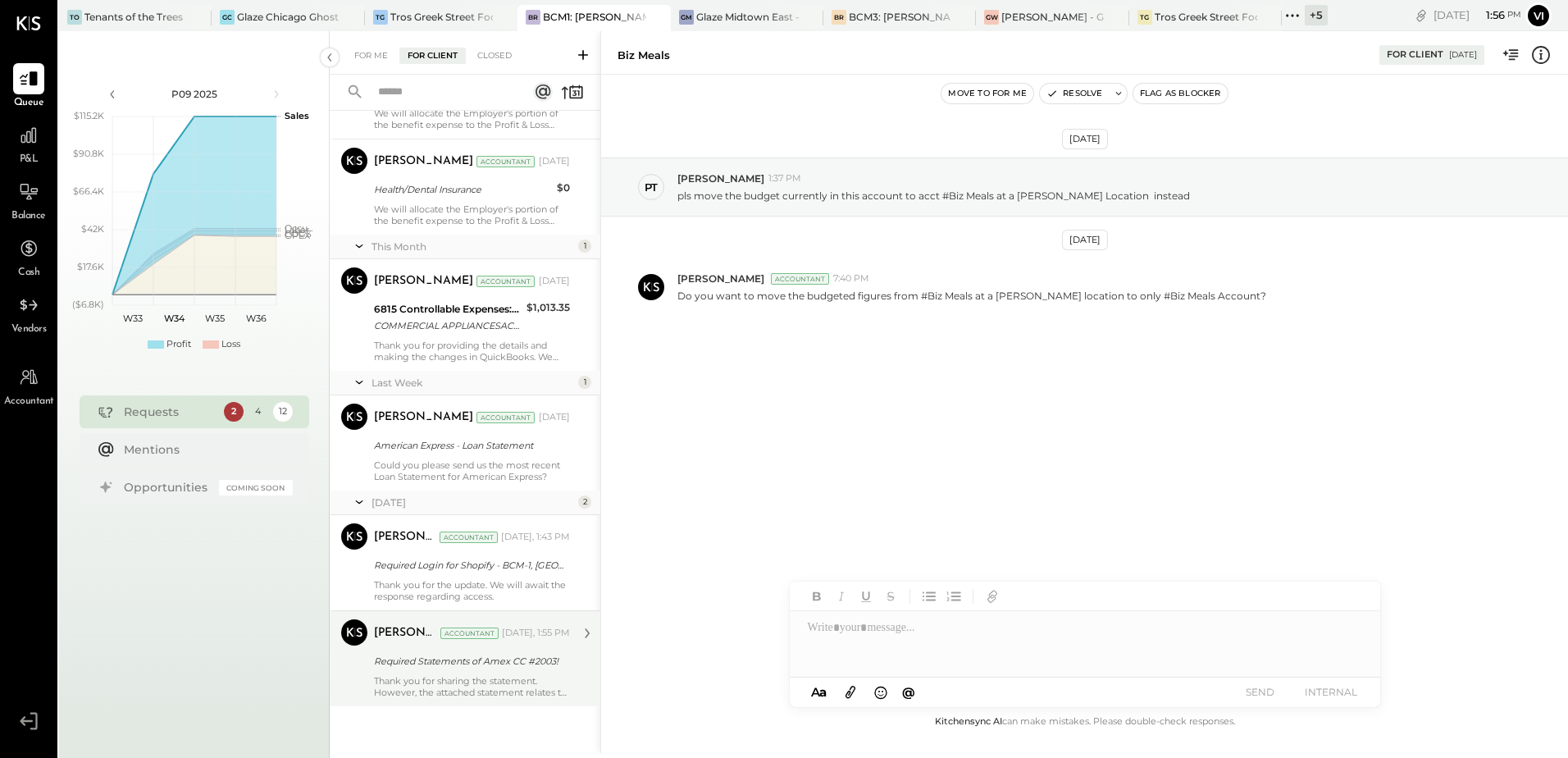
click at [399, 668] on div "Required Statements of Amex CC #2003!" at bounding box center [469, 660] width 191 height 16
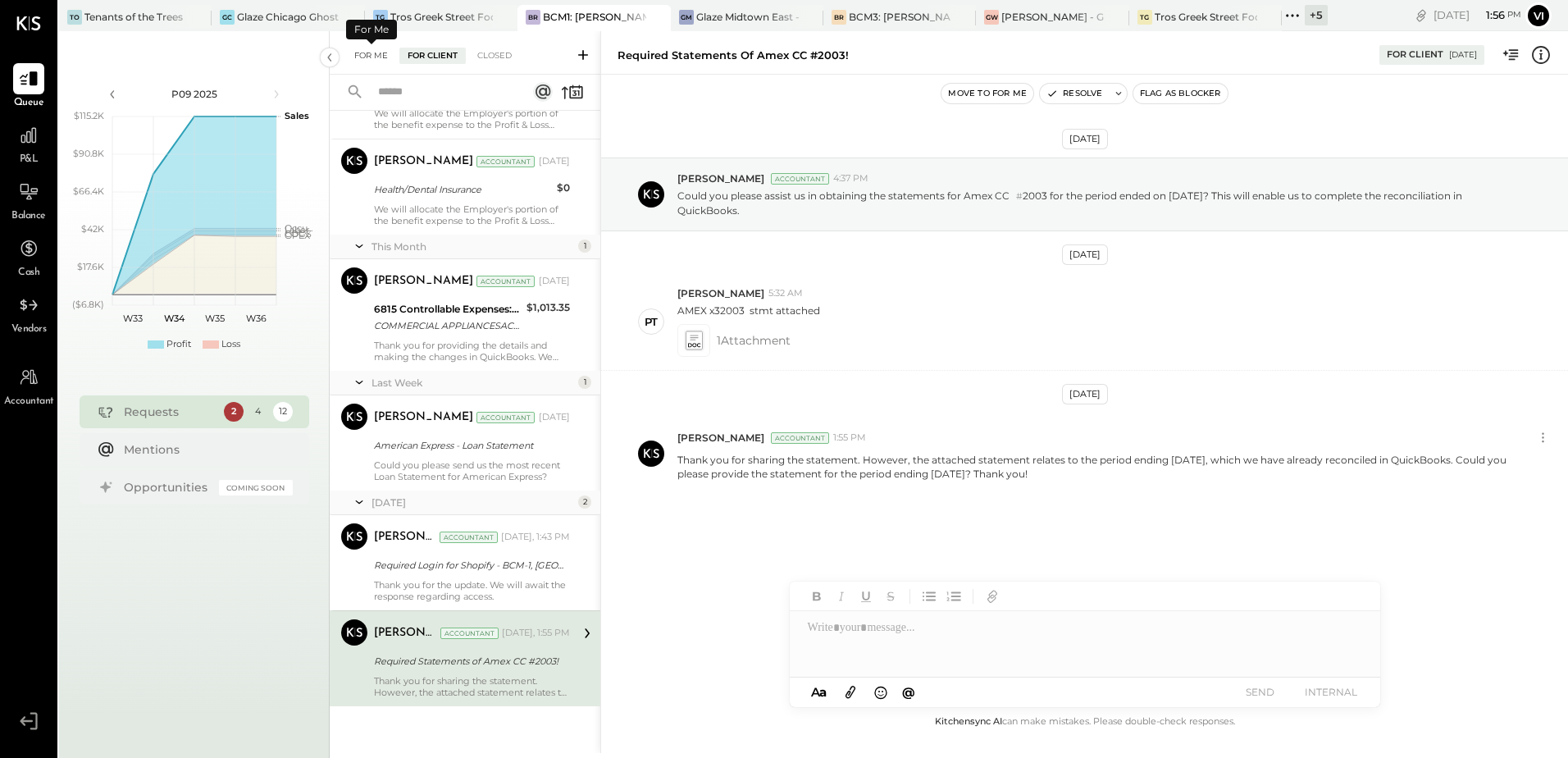
click at [378, 61] on div "For Me" at bounding box center [371, 55] width 50 height 16
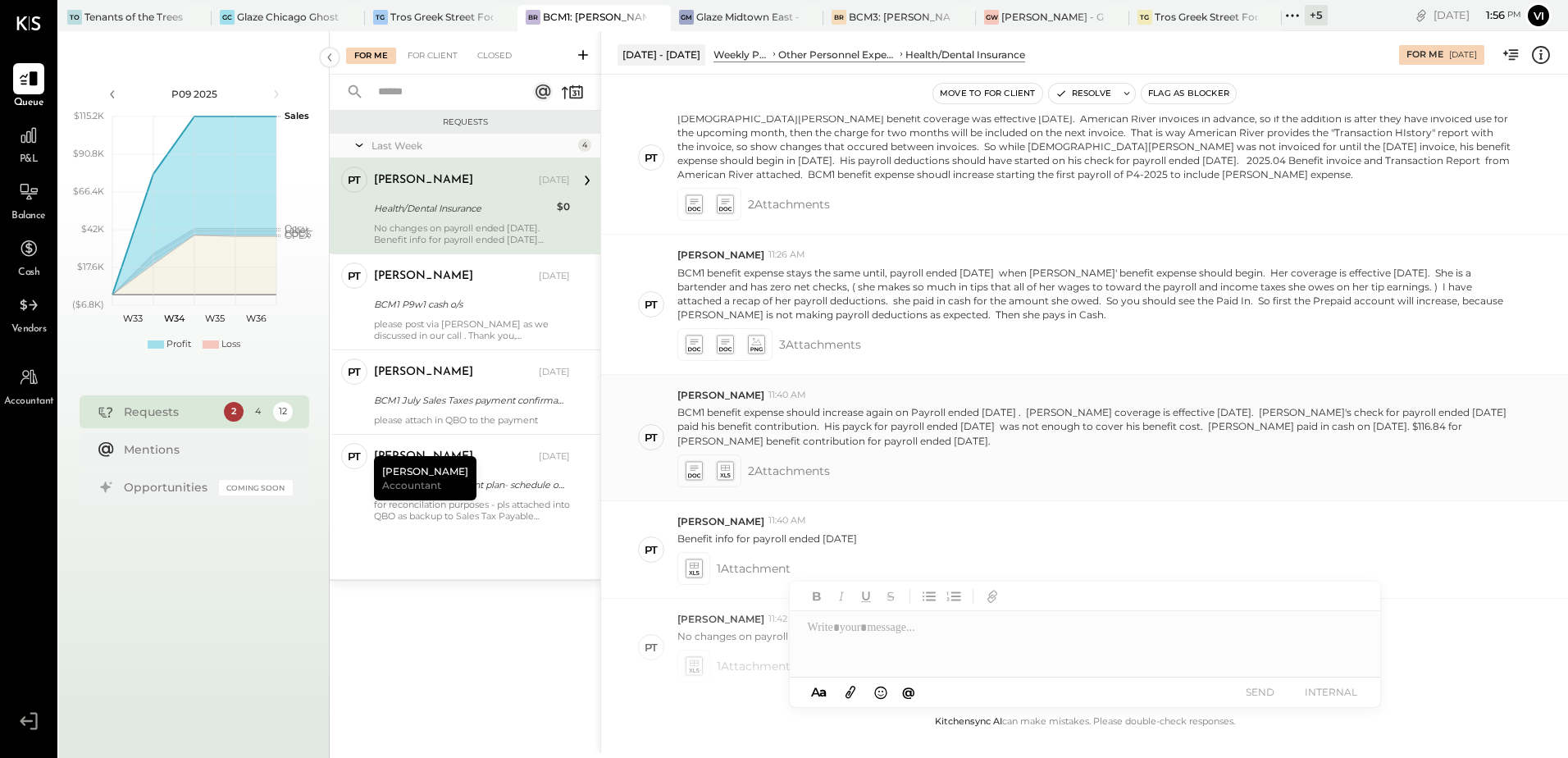
scroll to position [608, 0]
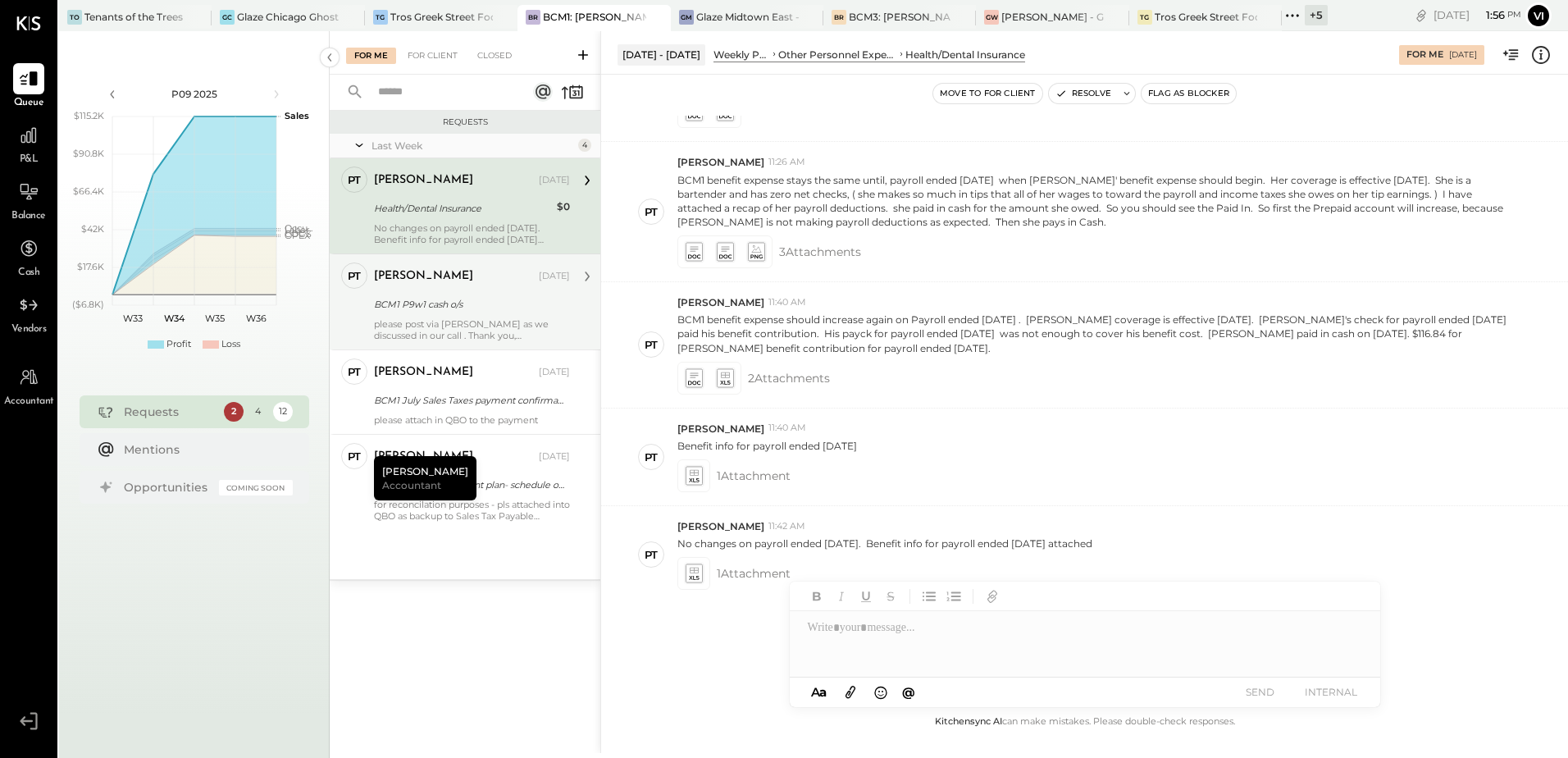
click at [481, 302] on div "BCM1 P9w1 cash o/s" at bounding box center [469, 304] width 191 height 16
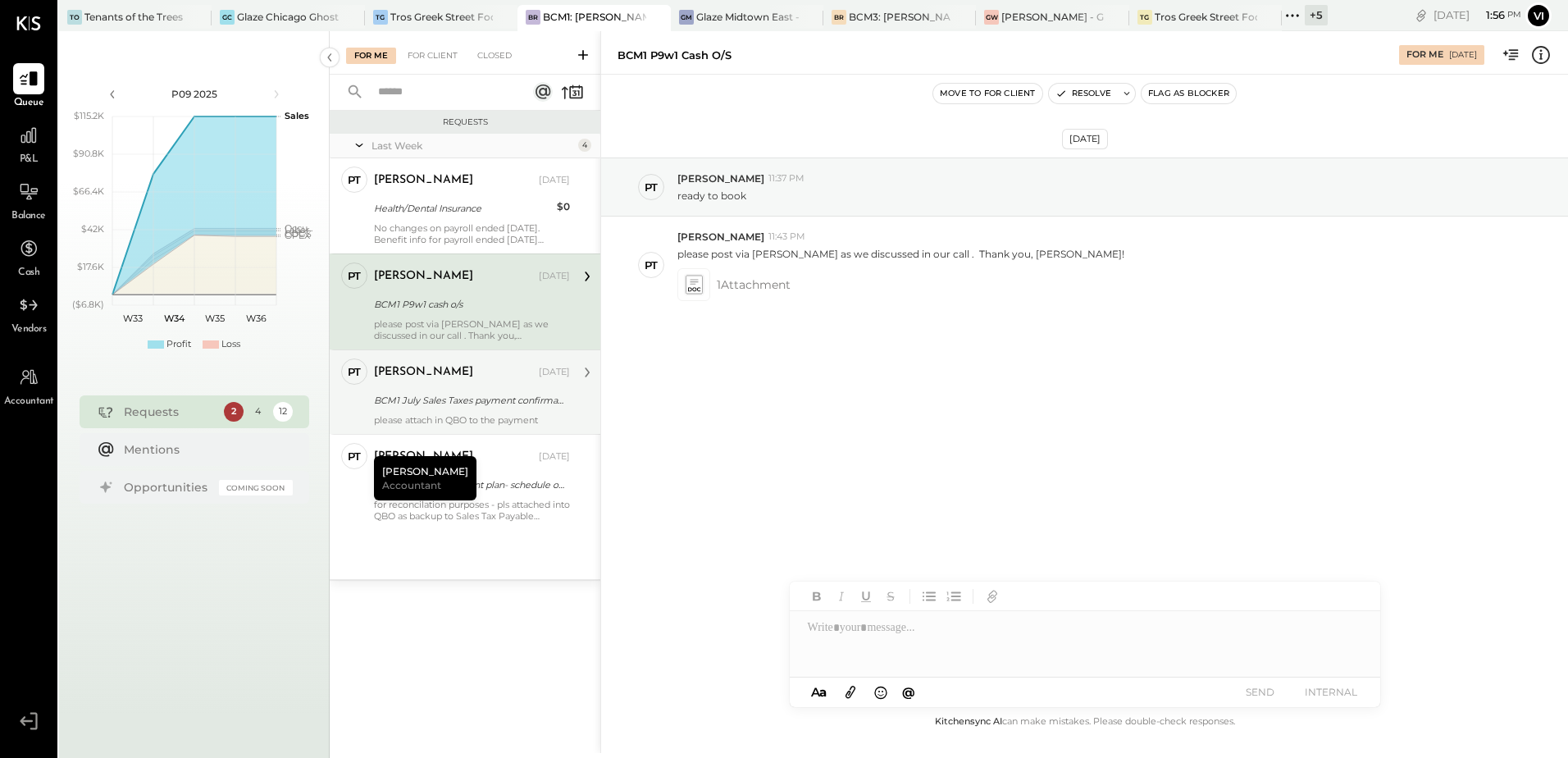
click at [504, 407] on div "BCM1 July Sales Taxes payment confirmation [DATE]" at bounding box center [469, 400] width 191 height 16
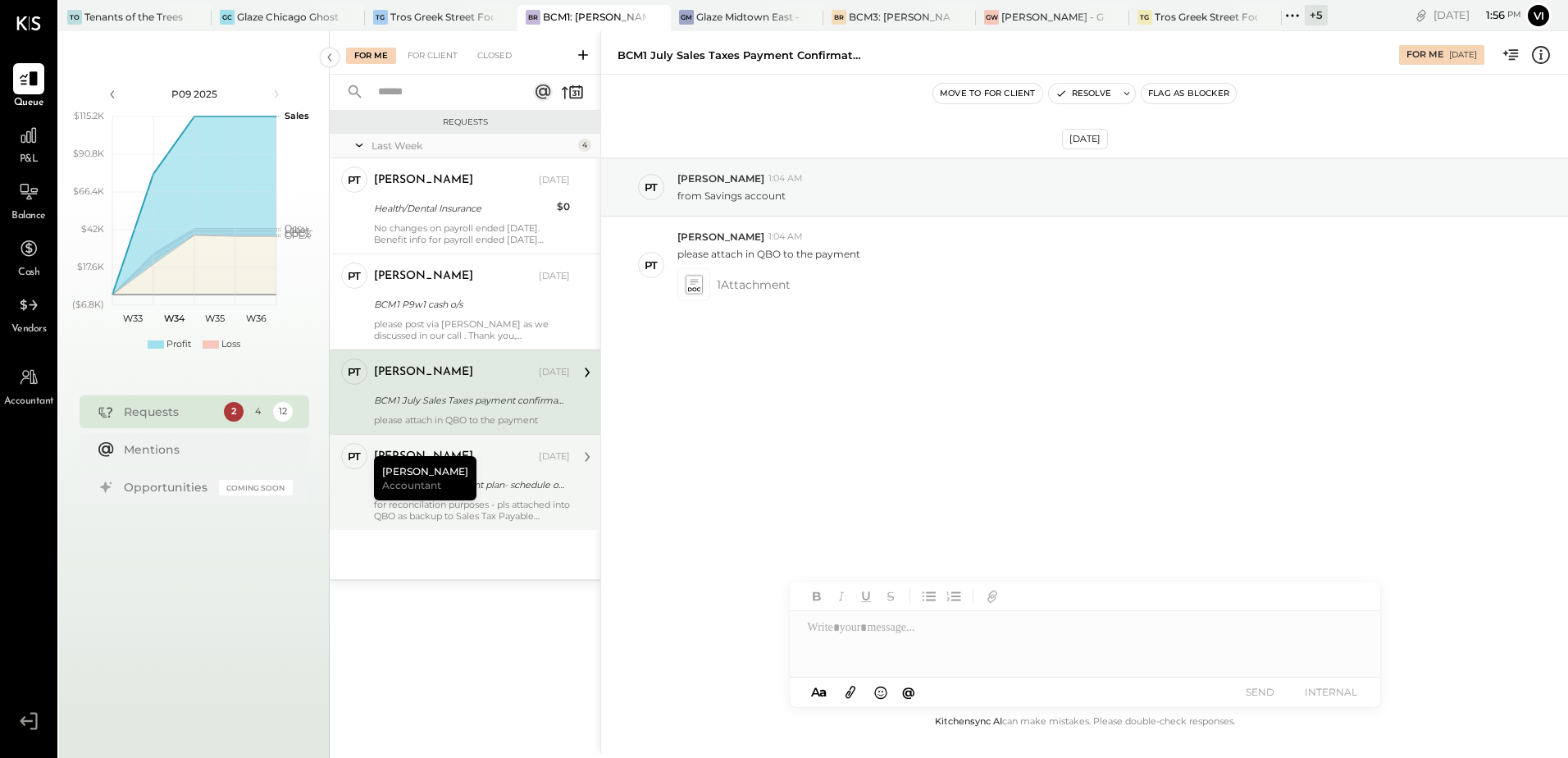
click at [471, 505] on div "for reconcilation purposes - pls attached into QBO as backup to Sales Tax Payab…" at bounding box center [471, 510] width 196 height 23
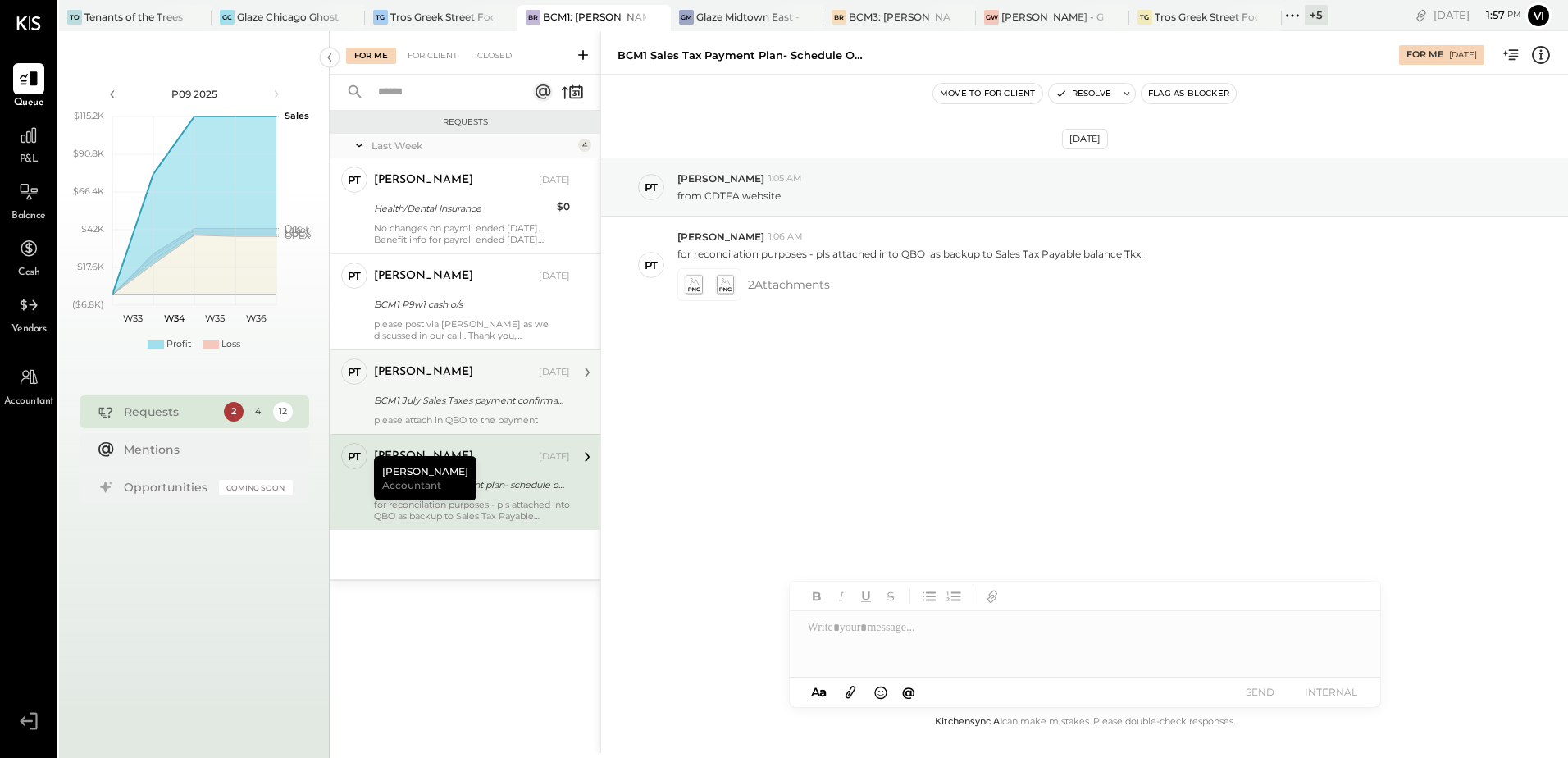
click at [456, 401] on div "BCM1 July Sales Taxes payment confirmation [DATE]" at bounding box center [469, 400] width 191 height 16
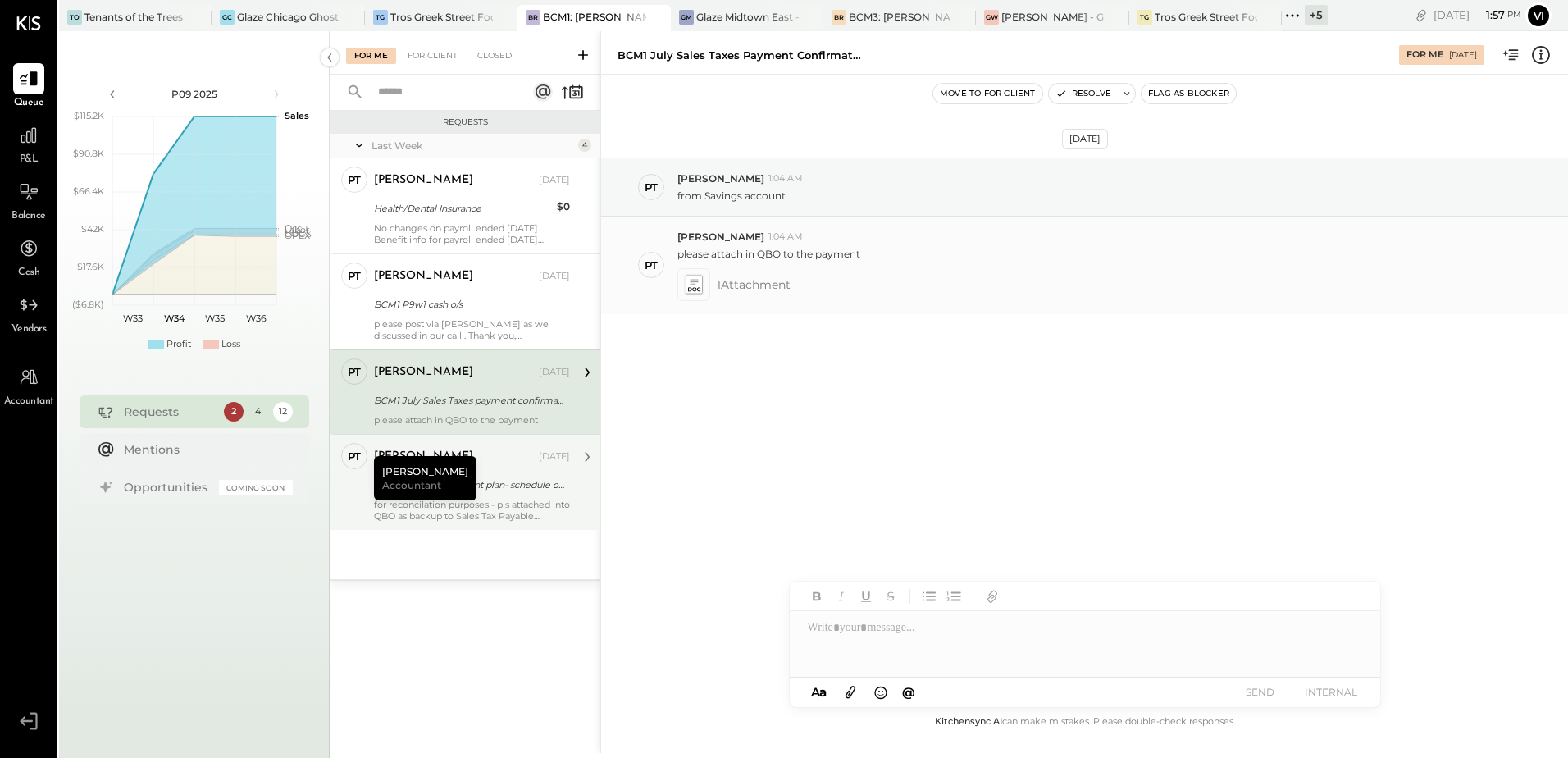
click at [704, 281] on icon at bounding box center [693, 285] width 20 height 23
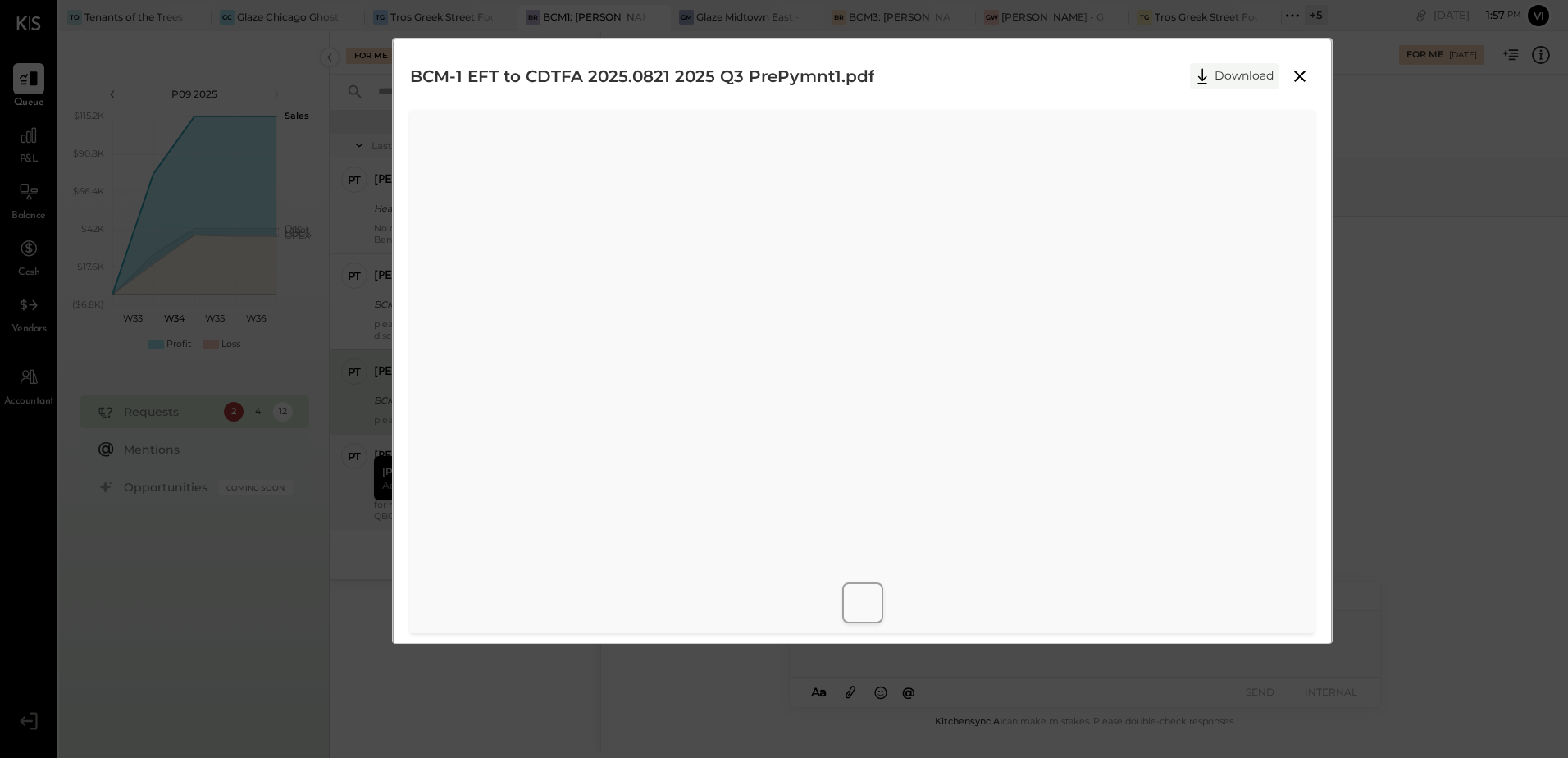
click at [1235, 78] on button "Download" at bounding box center [1235, 75] width 89 height 26
click at [1290, 79] on icon at bounding box center [1300, 76] width 19 height 19
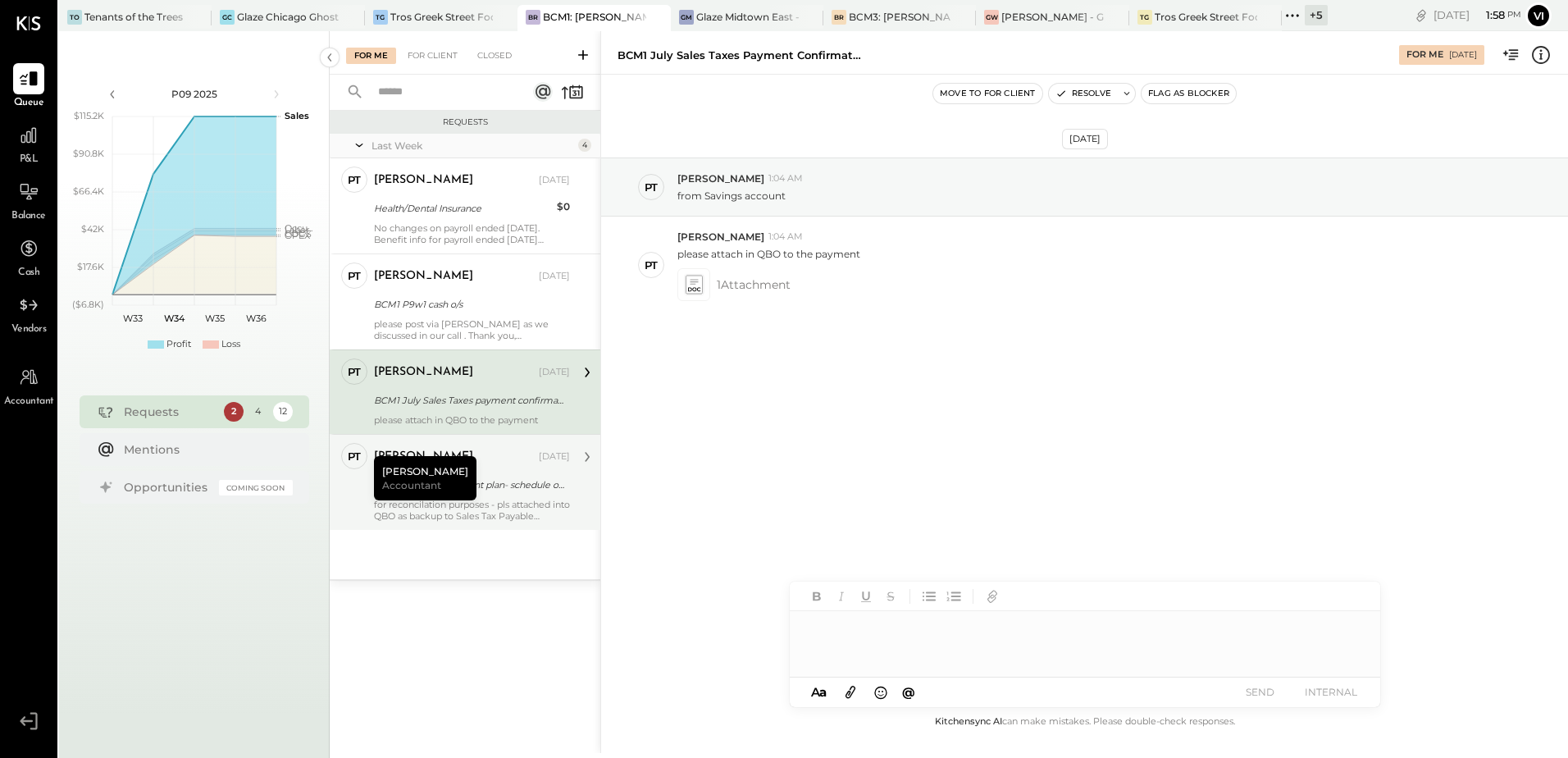
click at [885, 643] on div at bounding box center [1085, 644] width 591 height 66
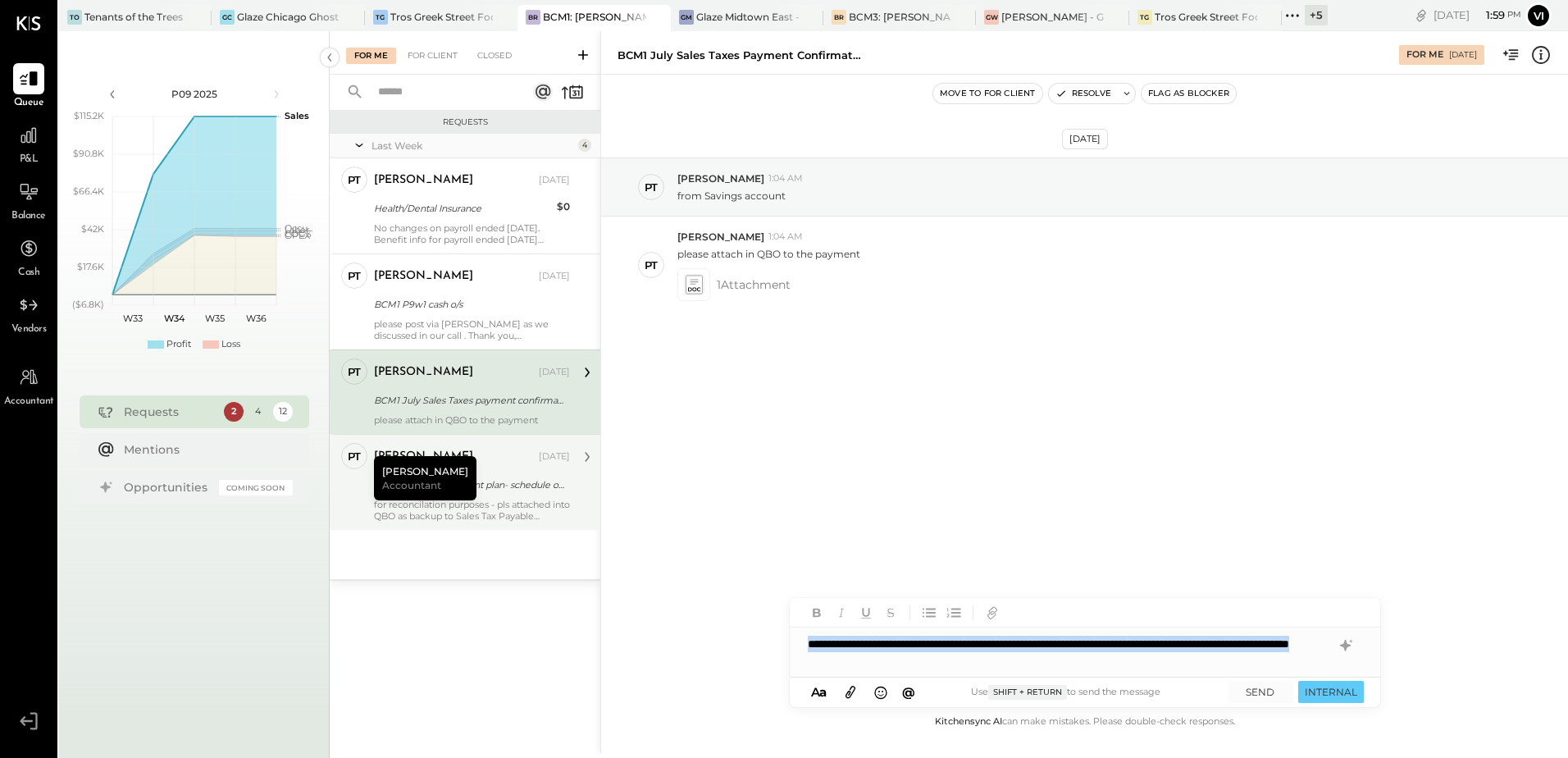
click at [1356, 634] on div "**********" at bounding box center [1085, 652] width 591 height 49
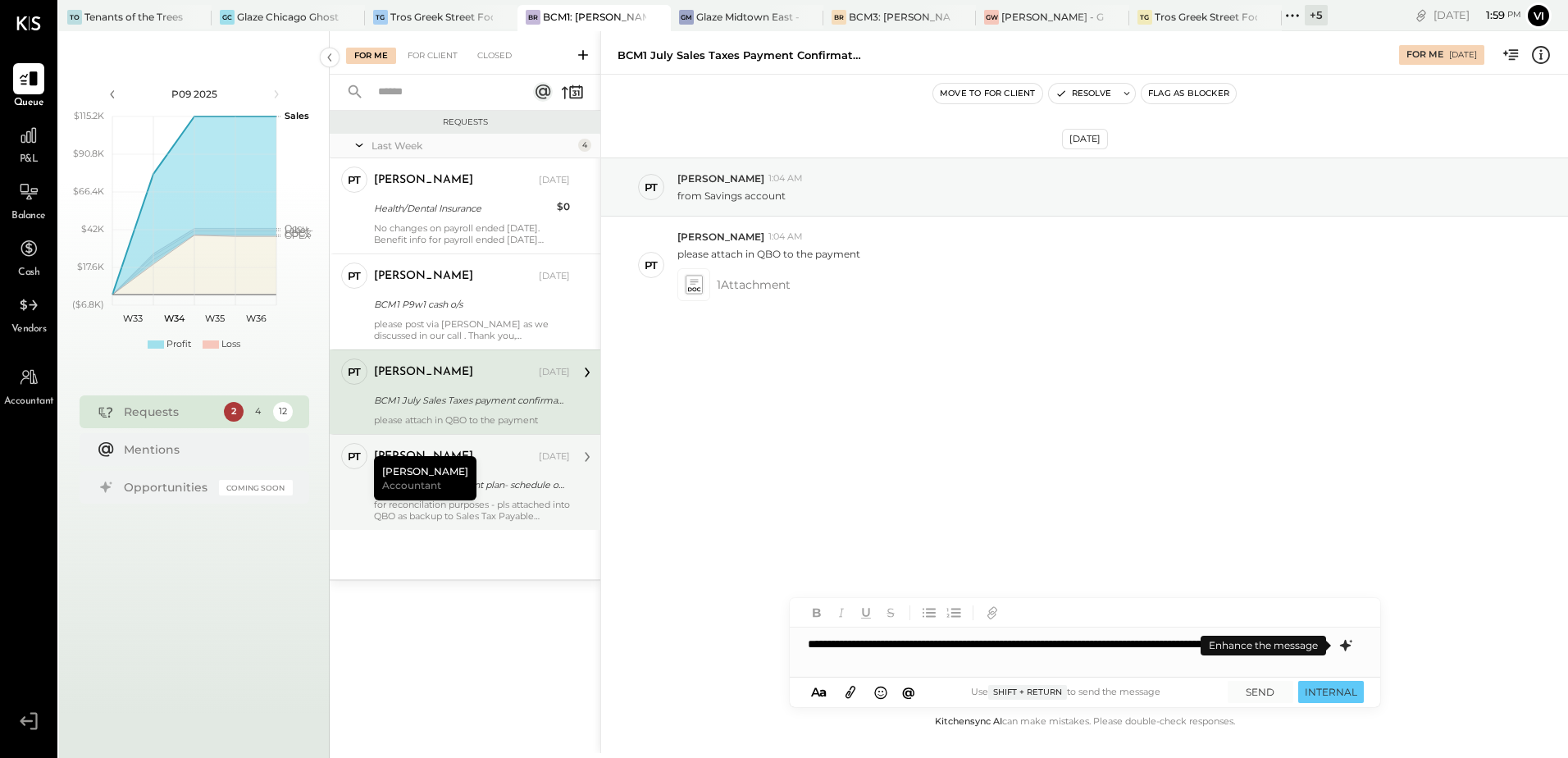
click at [1349, 652] on icon at bounding box center [1346, 645] width 19 height 19
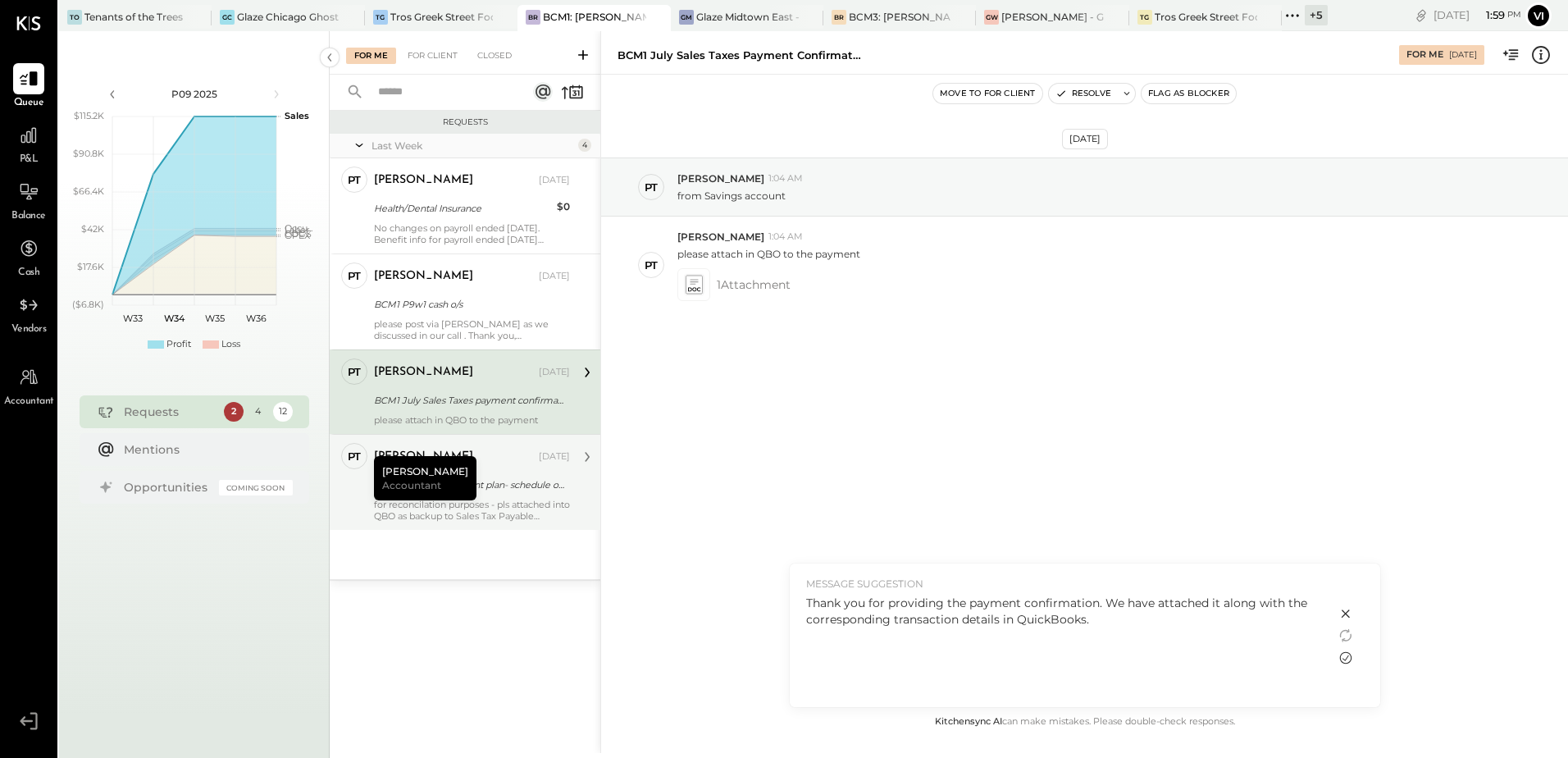
click at [1341, 659] on icon at bounding box center [1346, 658] width 19 height 19
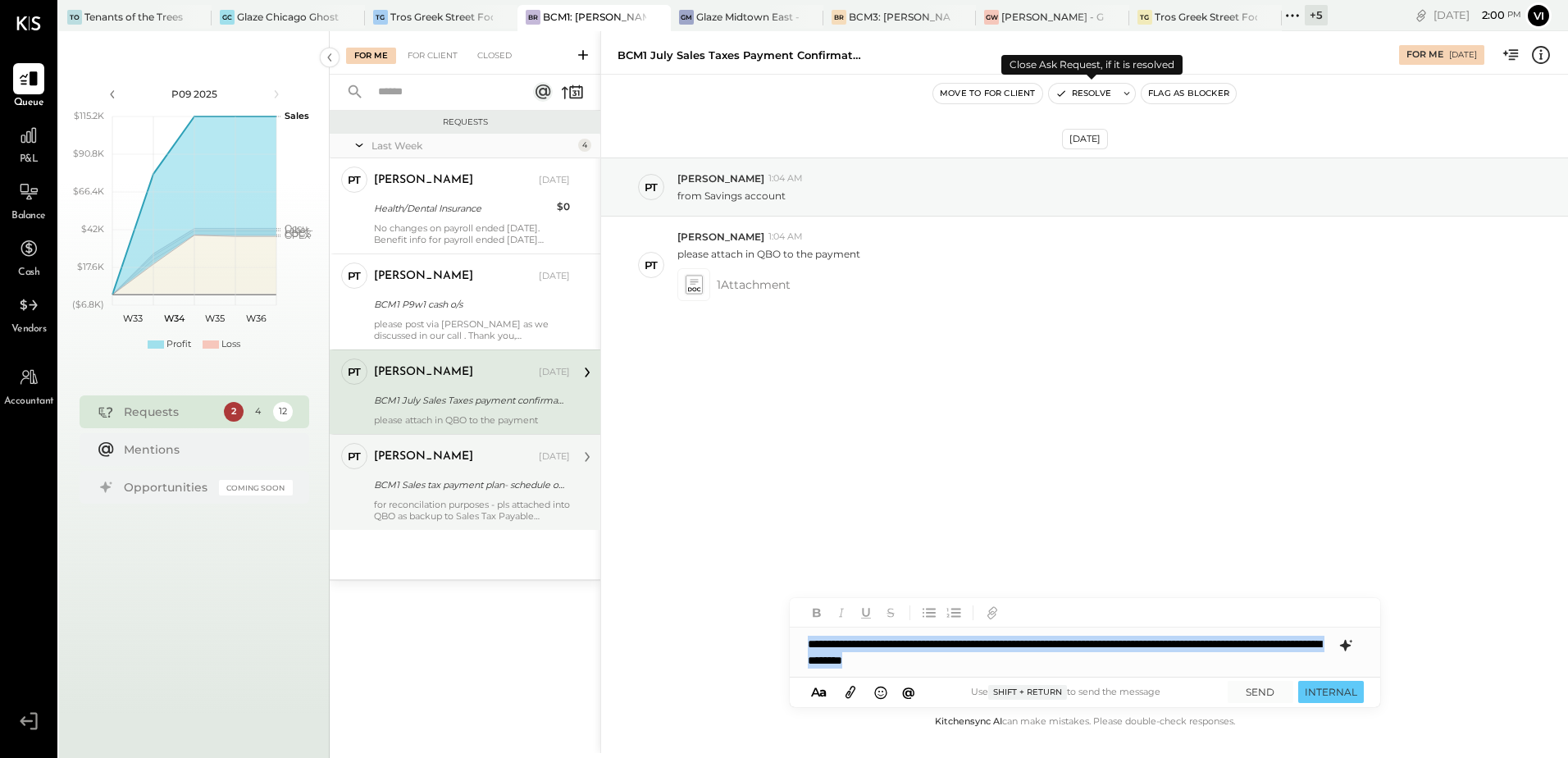
click at [1126, 97] on icon at bounding box center [1127, 94] width 12 height 12
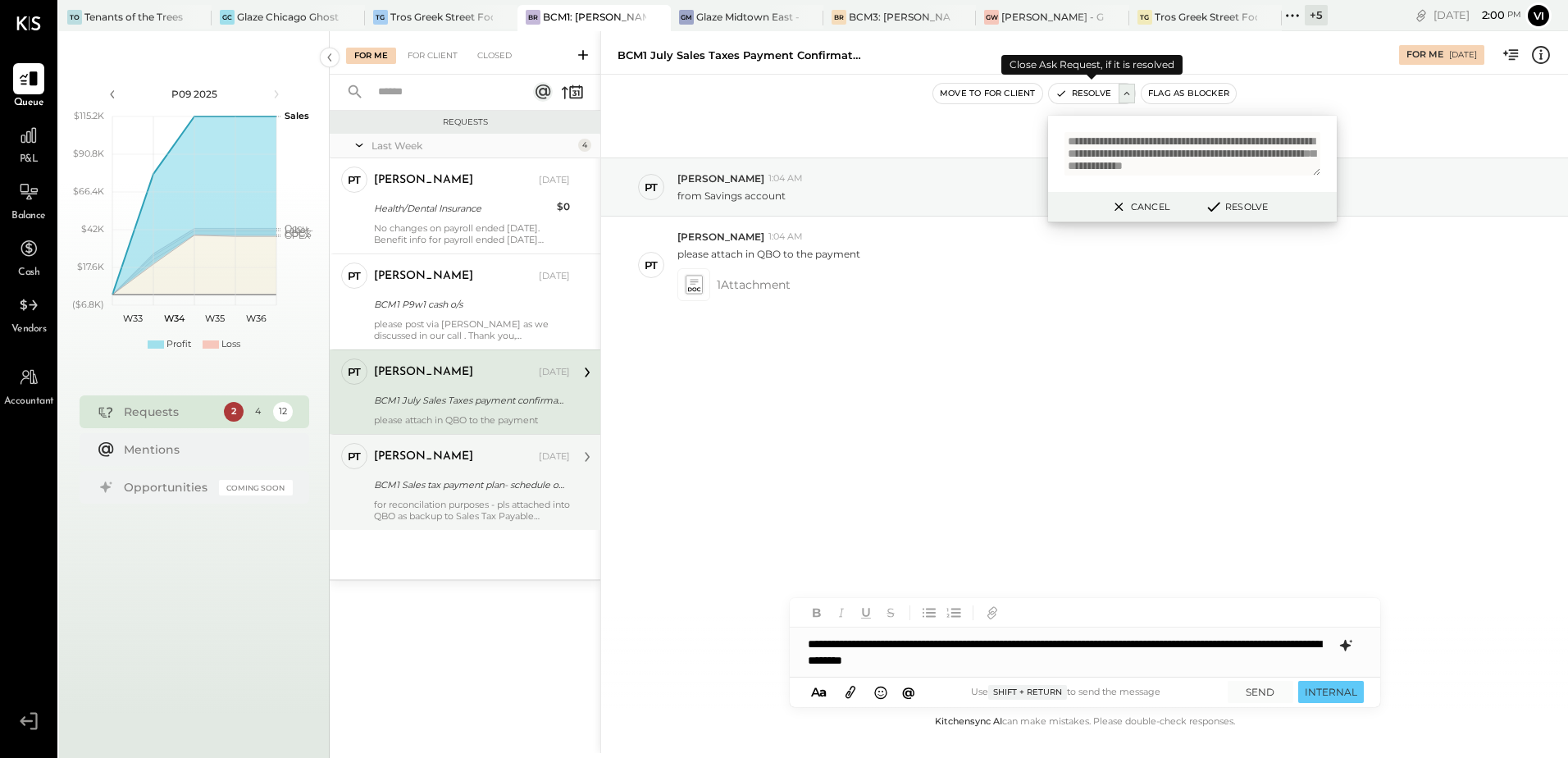
scroll to position [19, 0]
type textarea "**********"
click at [1256, 686] on button "SEND" at bounding box center [1261, 691] width 66 height 22
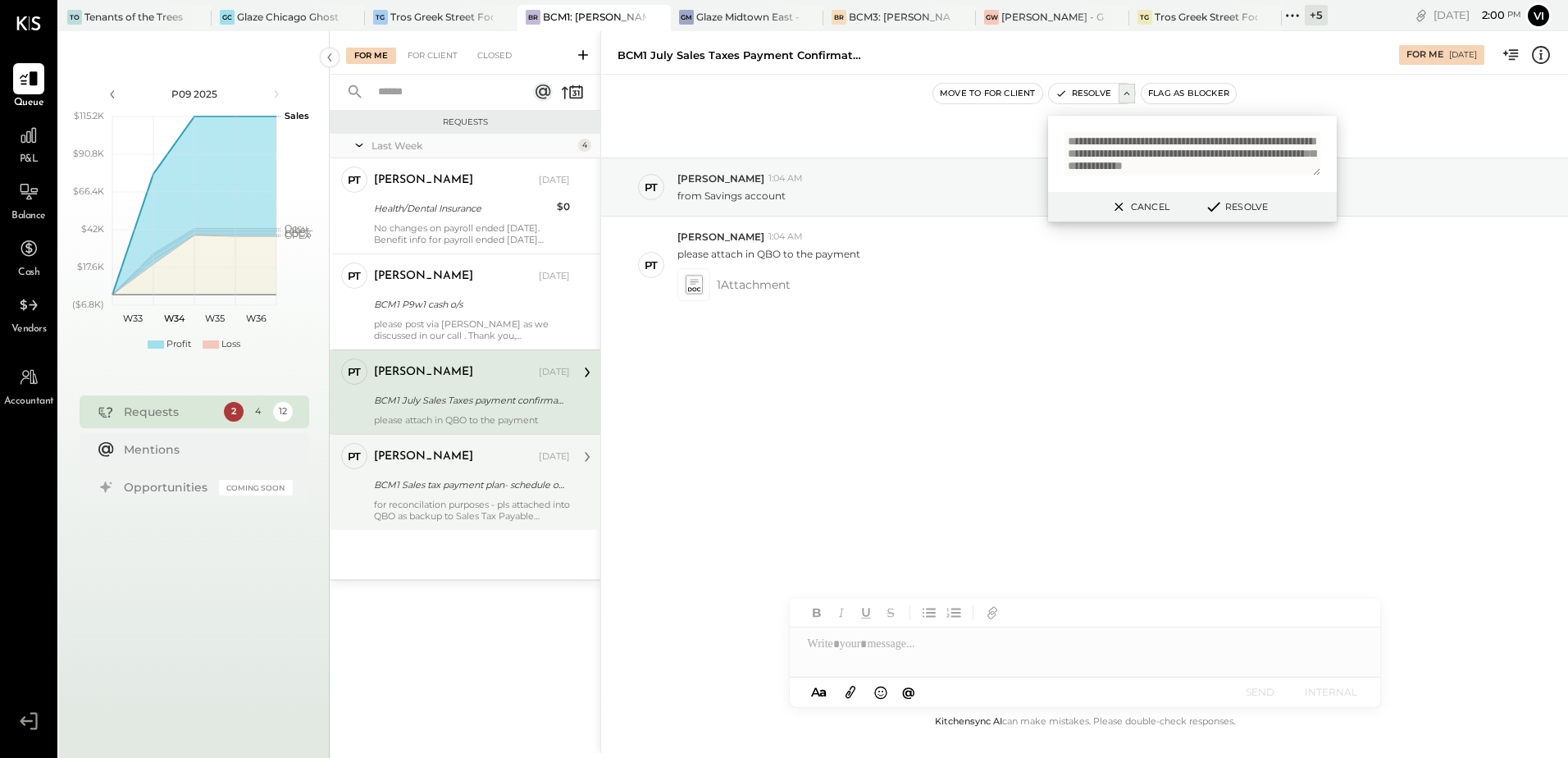
click at [1241, 214] on button "Resolve" at bounding box center [1236, 207] width 73 height 19
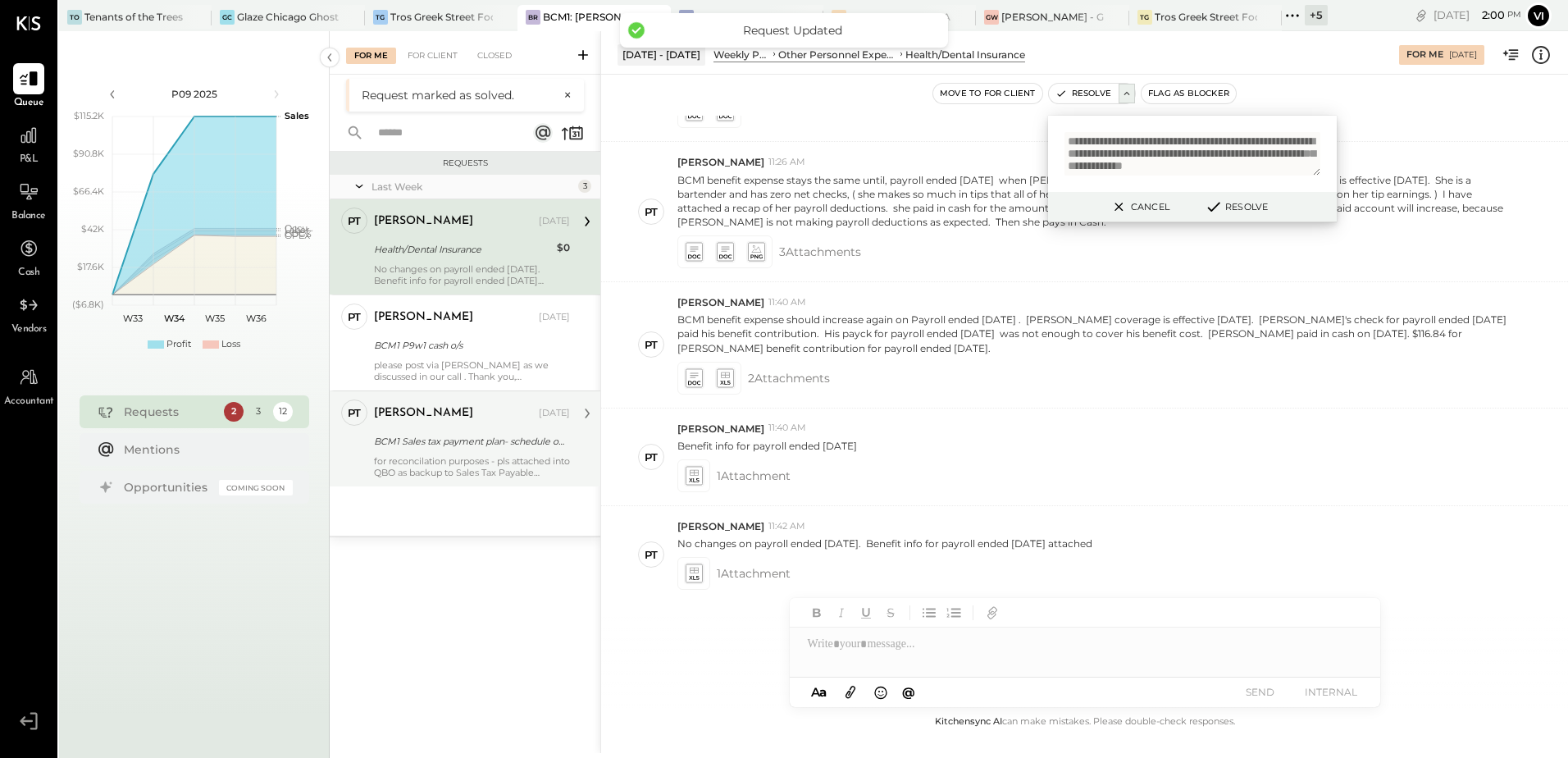
click at [511, 564] on div "Requests Last Week 3 PT [PERSON_NAME] Accountant [PERSON_NAME] [DATE] Health/De…" at bounding box center [465, 432] width 270 height 561
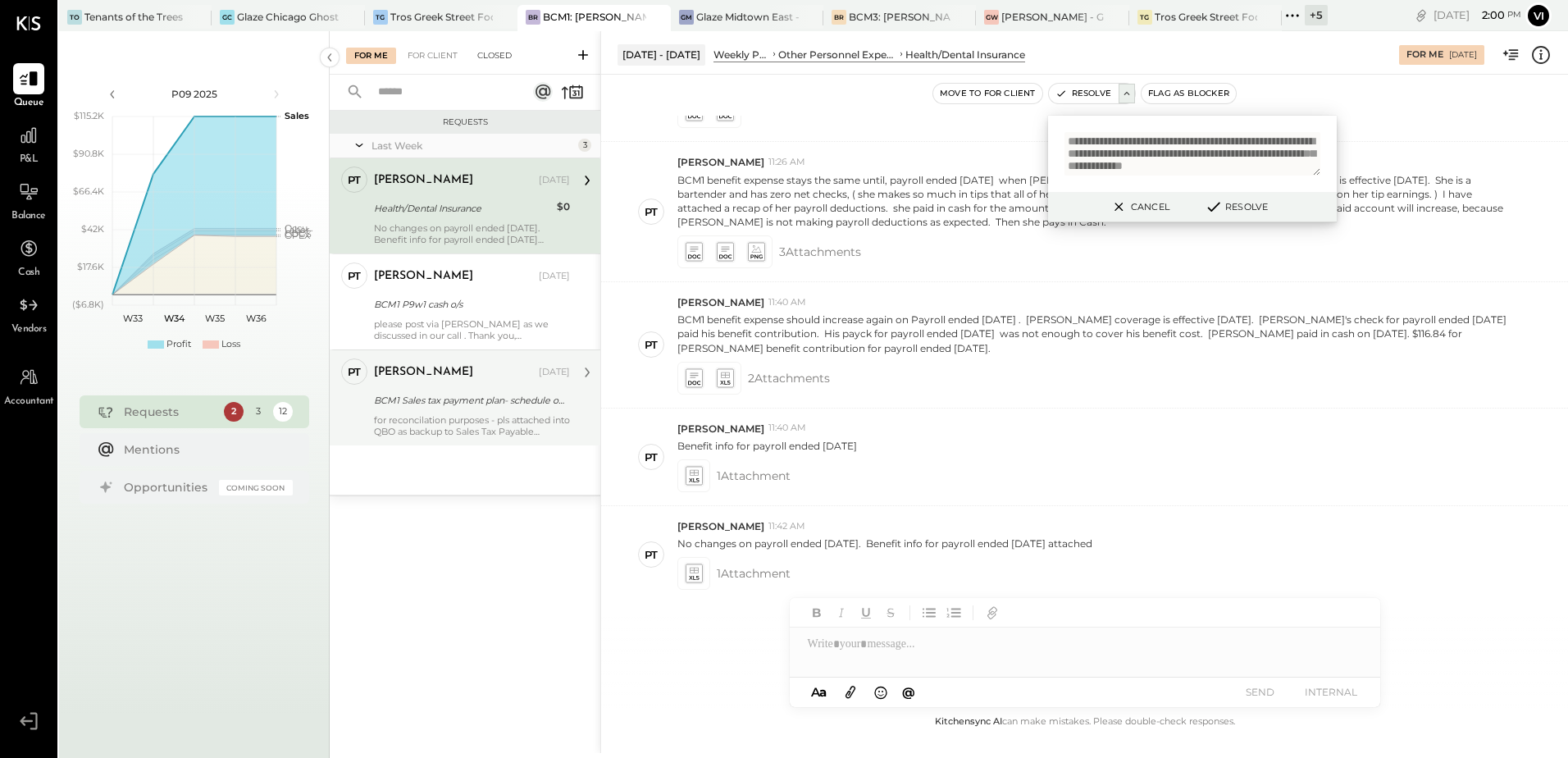
click at [504, 54] on div "Closed" at bounding box center [494, 55] width 51 height 16
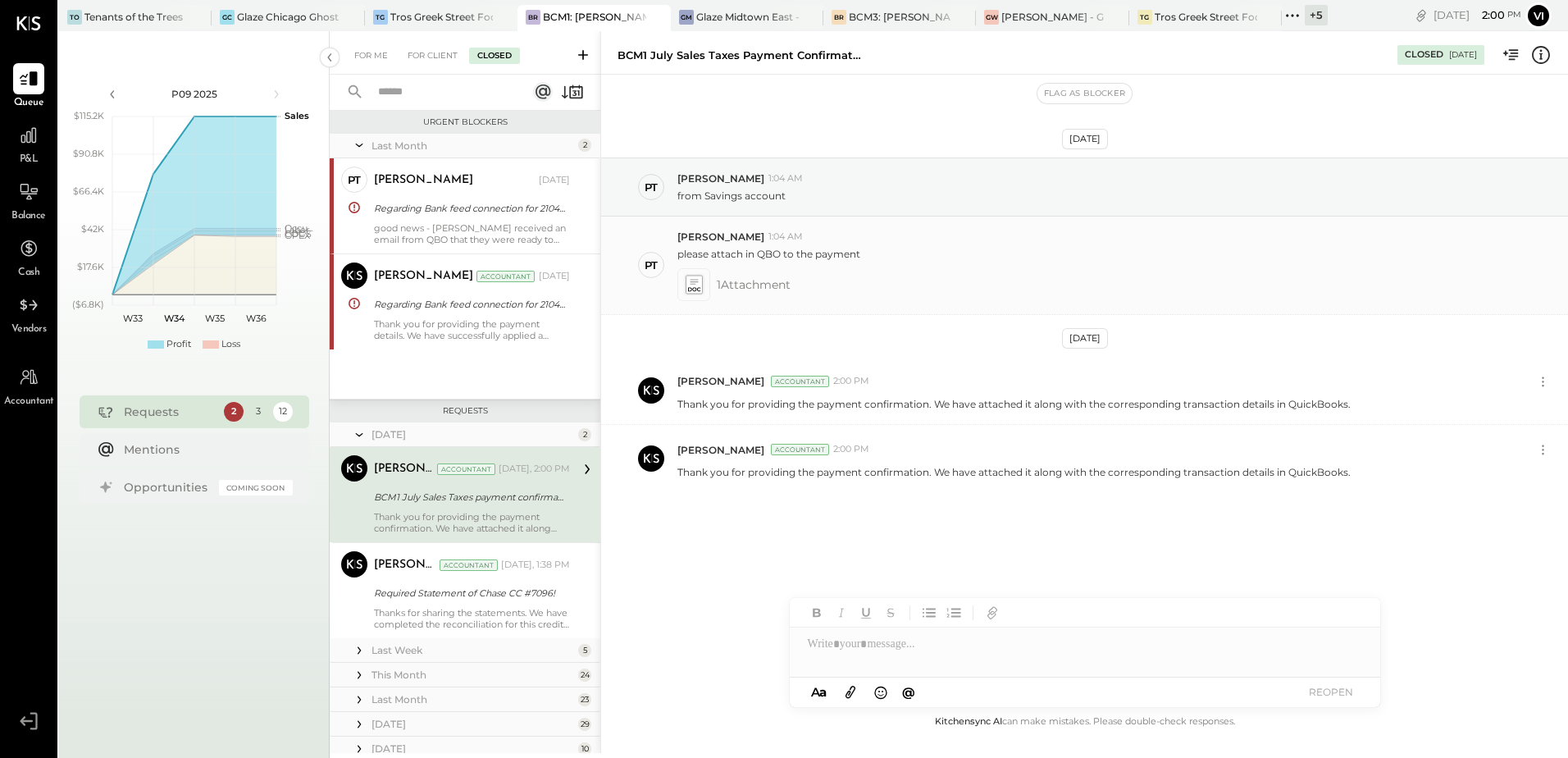
scroll to position [62, 0]
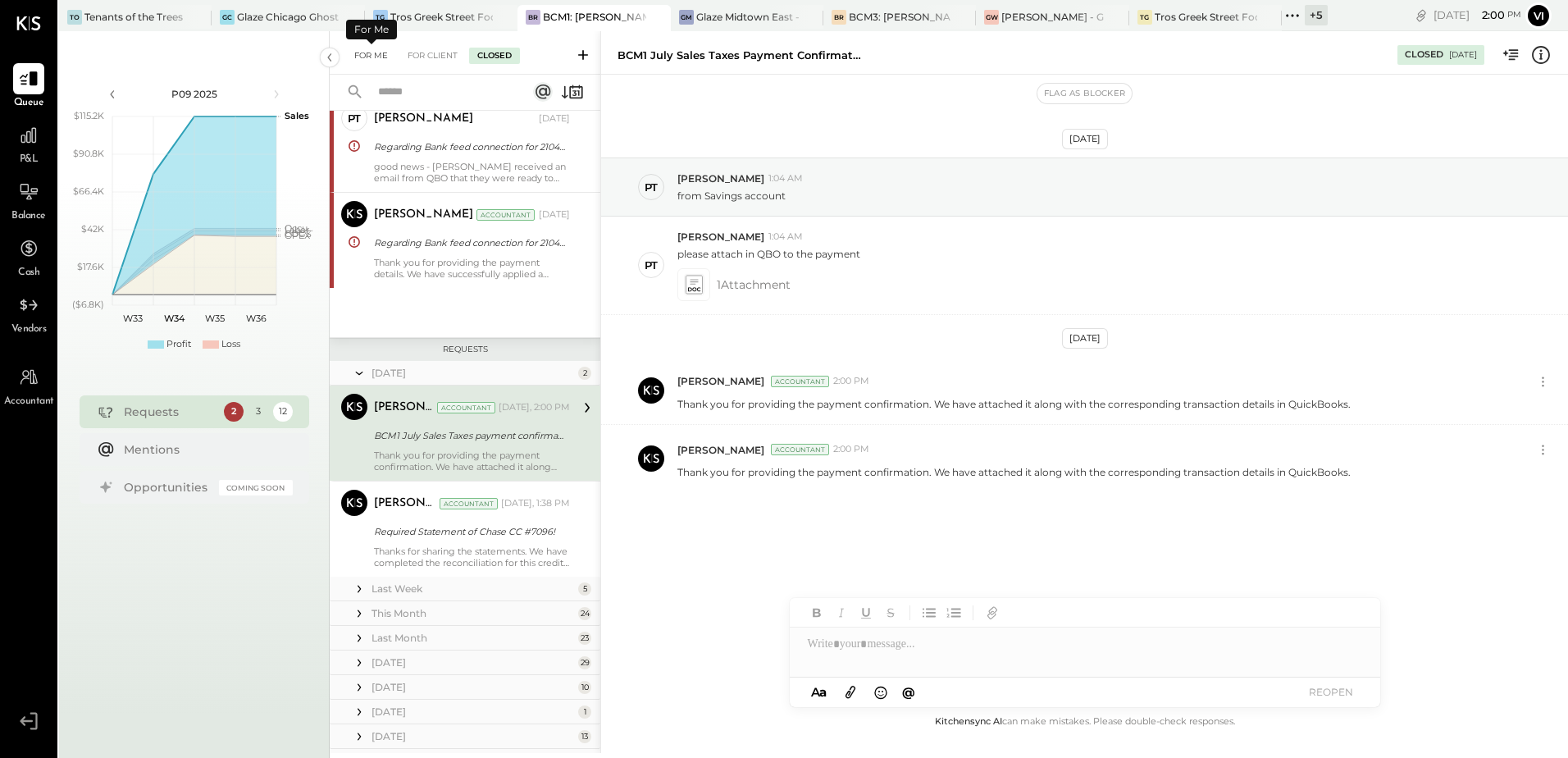
click at [385, 54] on div "For Me" at bounding box center [371, 55] width 50 height 16
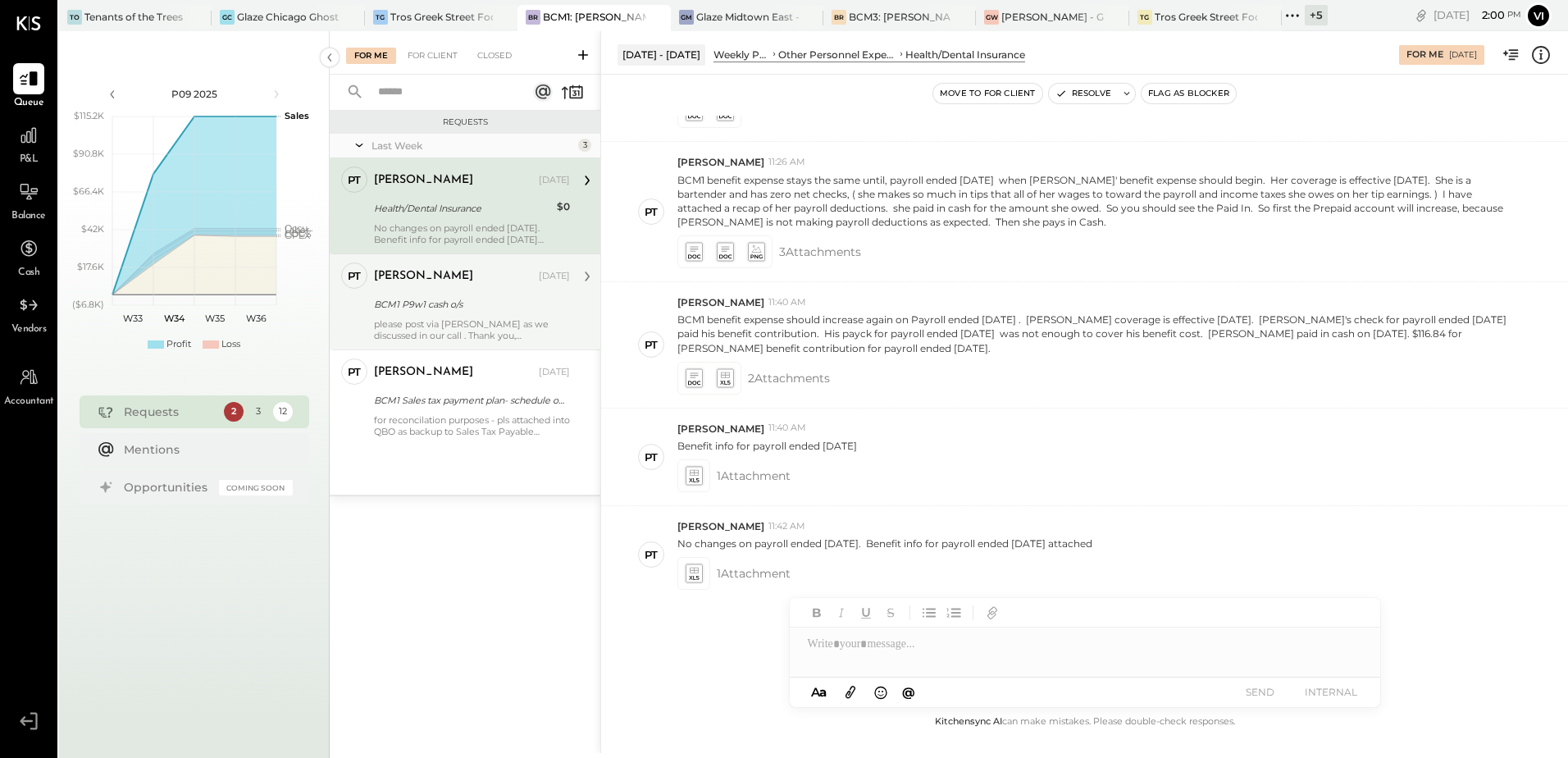
click at [405, 301] on div "BCM1 P9w1 cash o/s" at bounding box center [469, 304] width 191 height 16
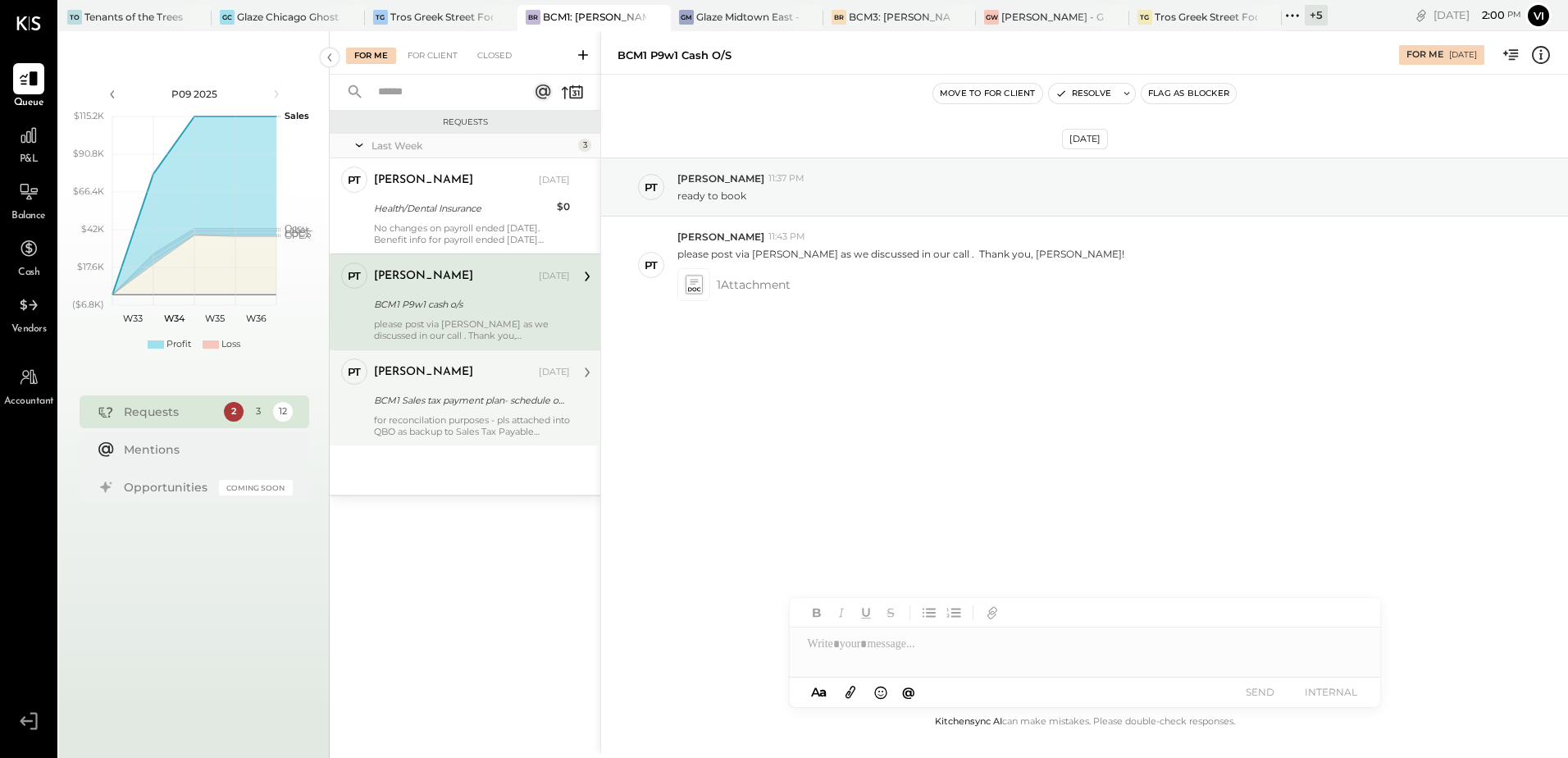
click at [462, 399] on div "BCM1 Sales tax payment plan- schedule of payments" at bounding box center [469, 400] width 191 height 16
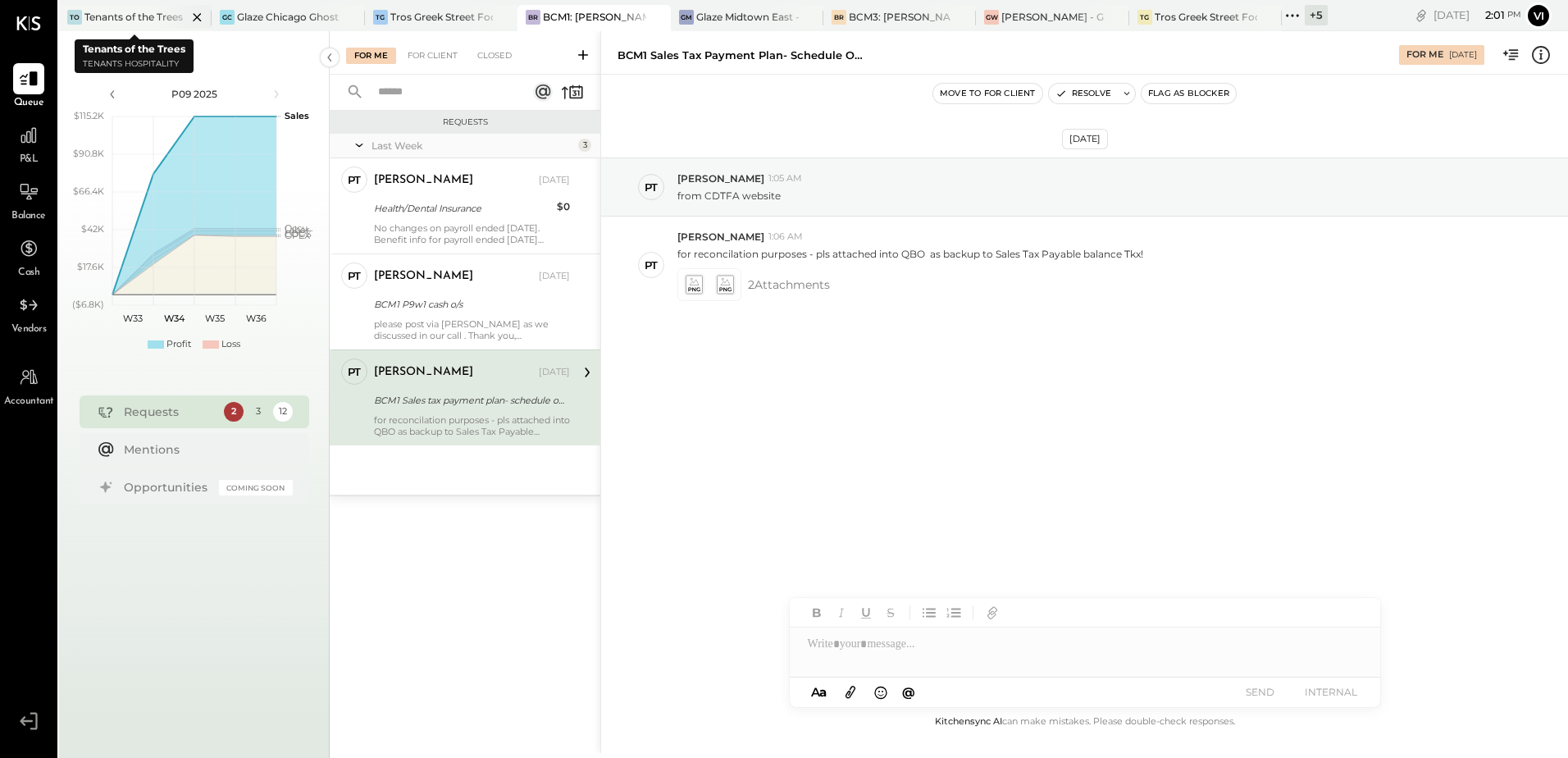
click at [161, 17] on div at bounding box center [182, 16] width 57 height 24
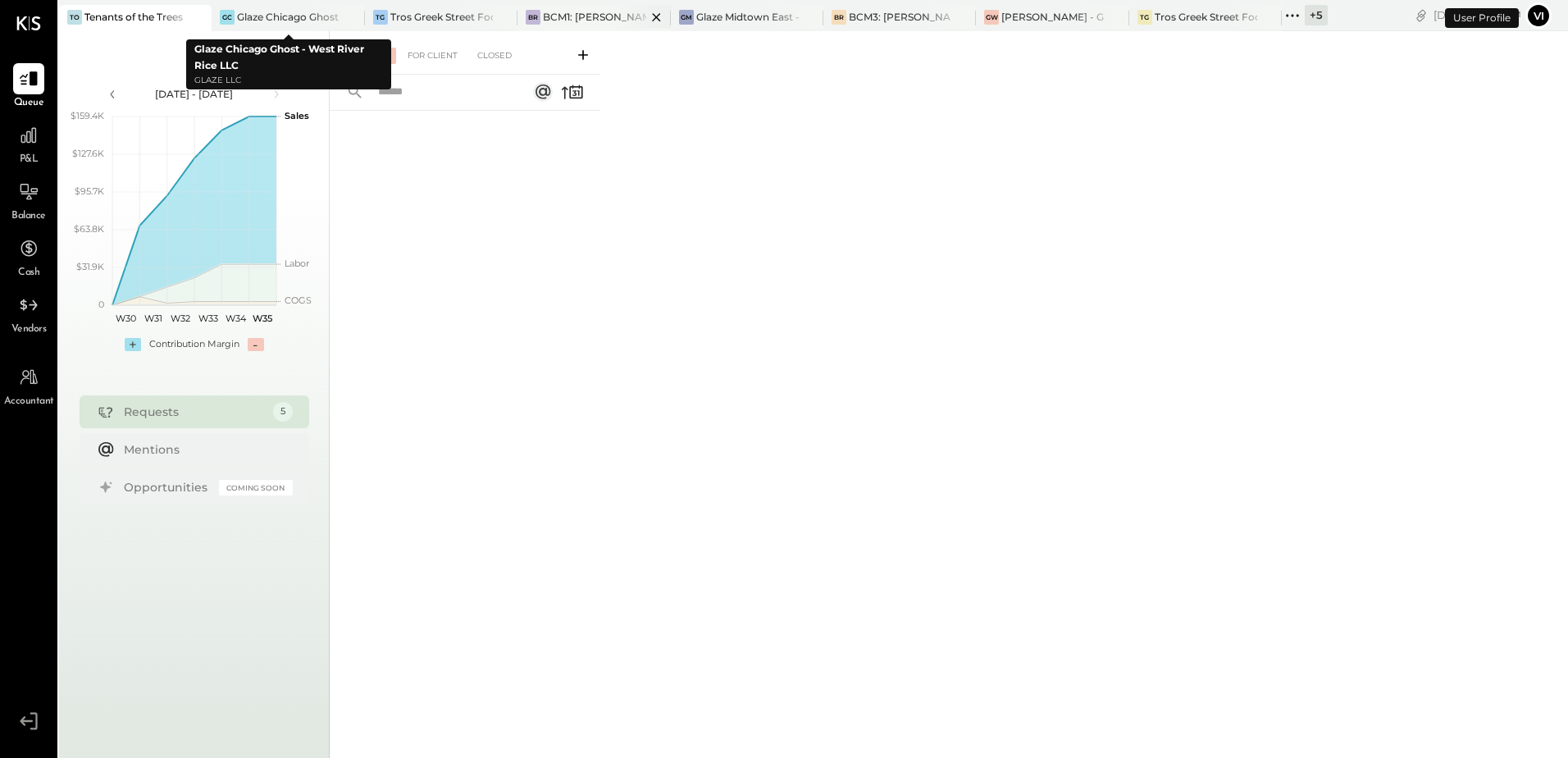
click at [566, 10] on div "BCM1: [PERSON_NAME] Kitchen Bar Market" at bounding box center [594, 16] width 102 height 14
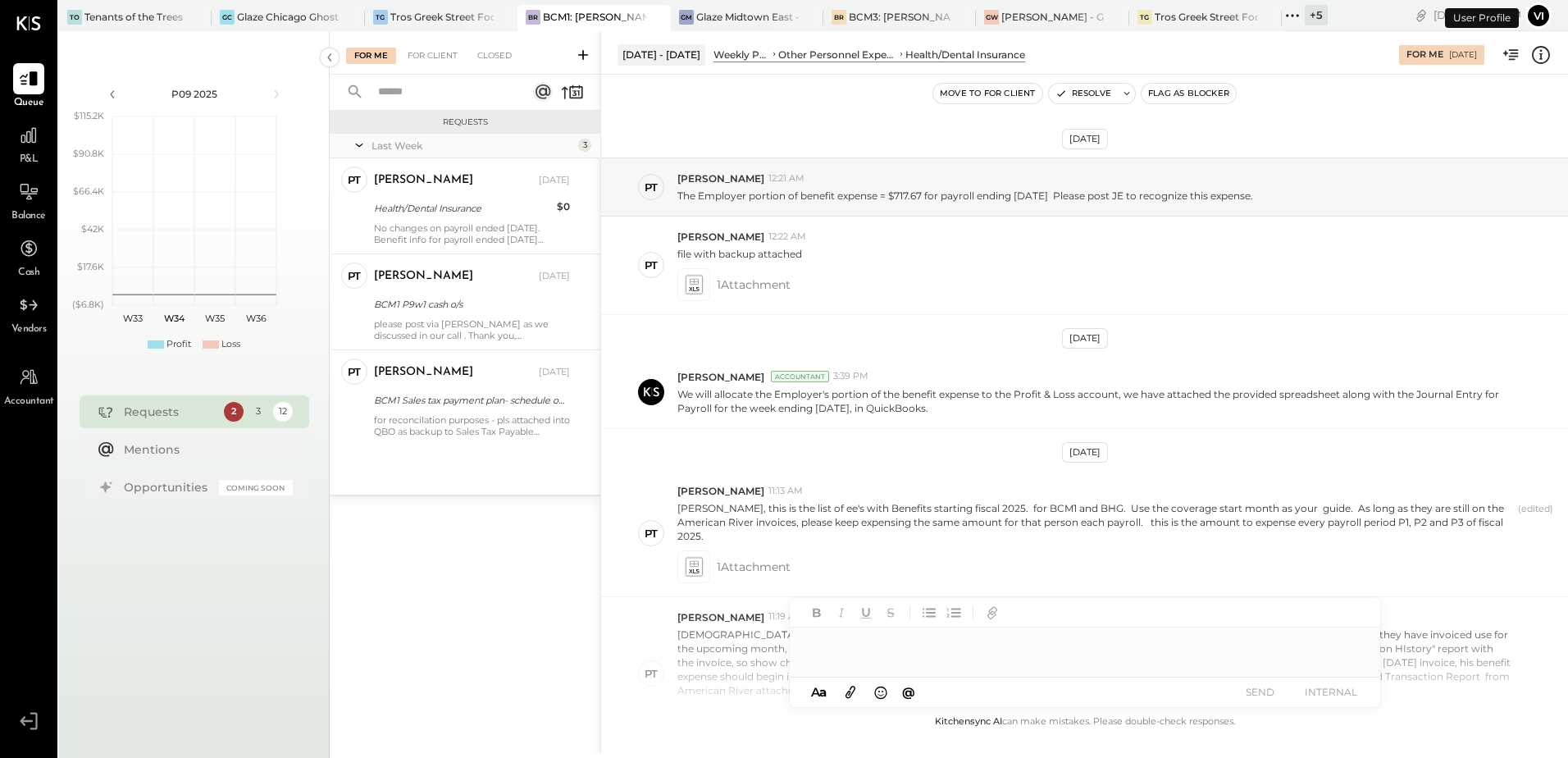
scroll to position [608, 0]
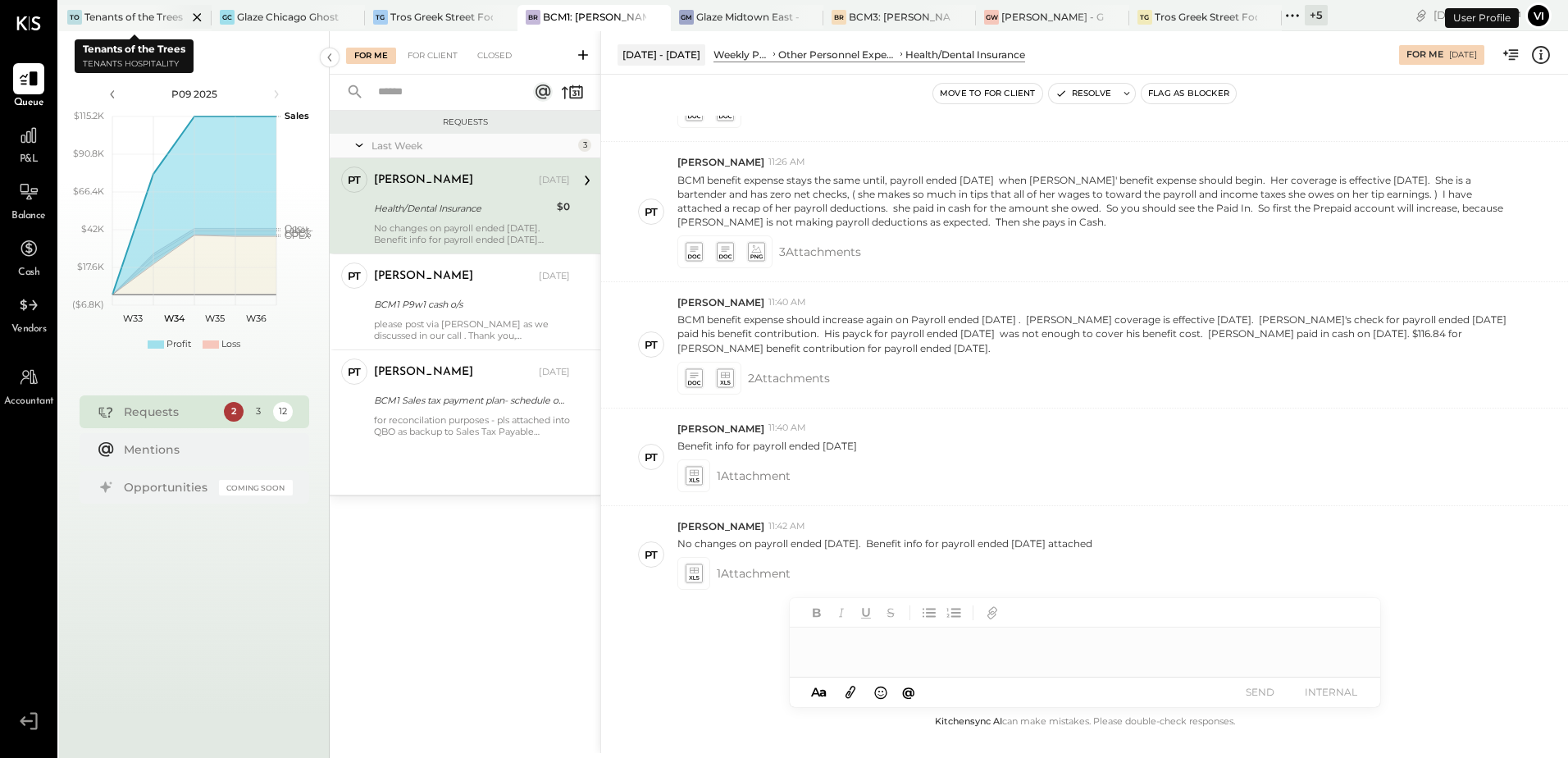
click at [193, 17] on icon at bounding box center [197, 17] width 20 height 19
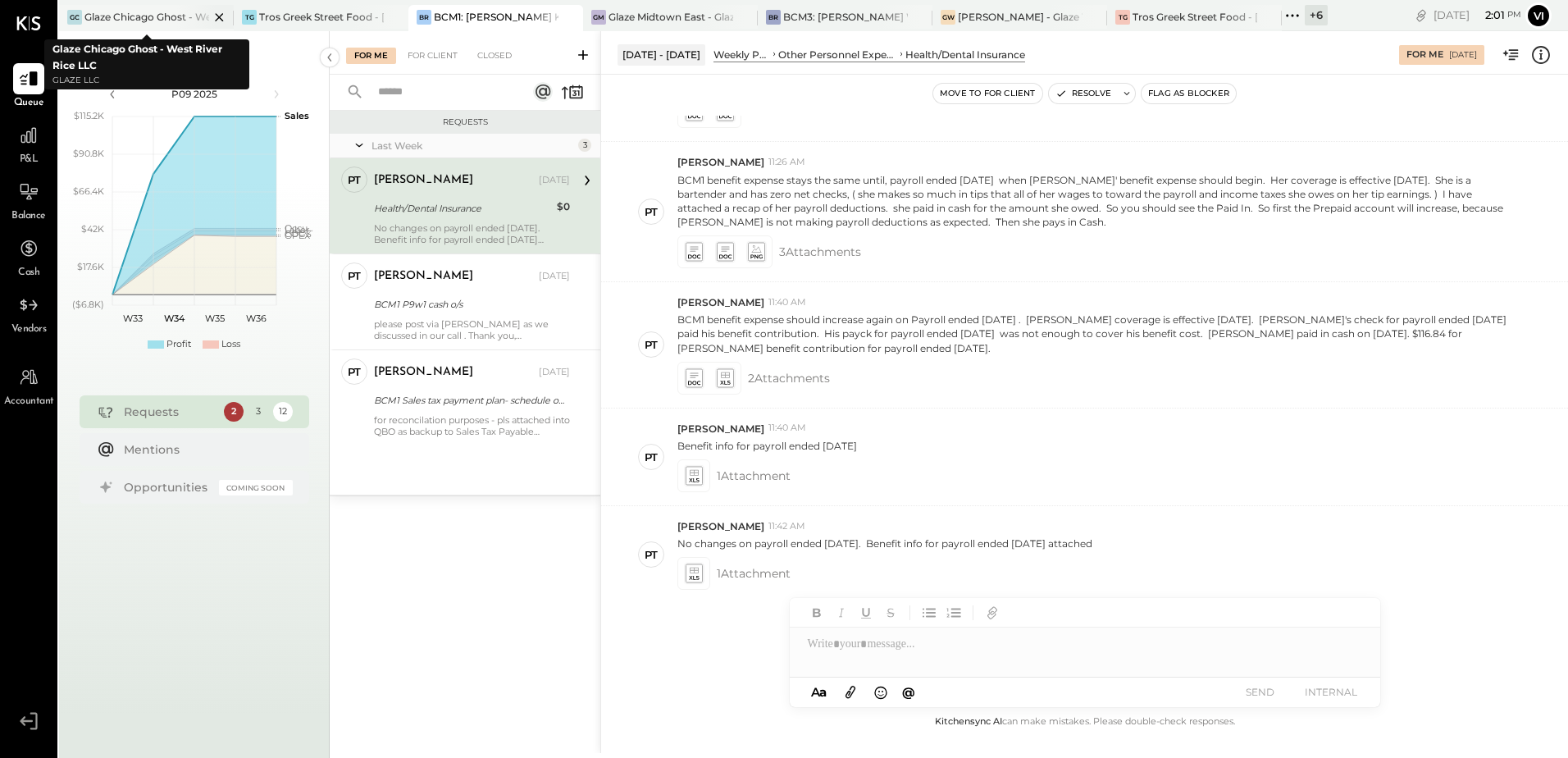
click at [215, 16] on icon at bounding box center [219, 17] width 20 height 19
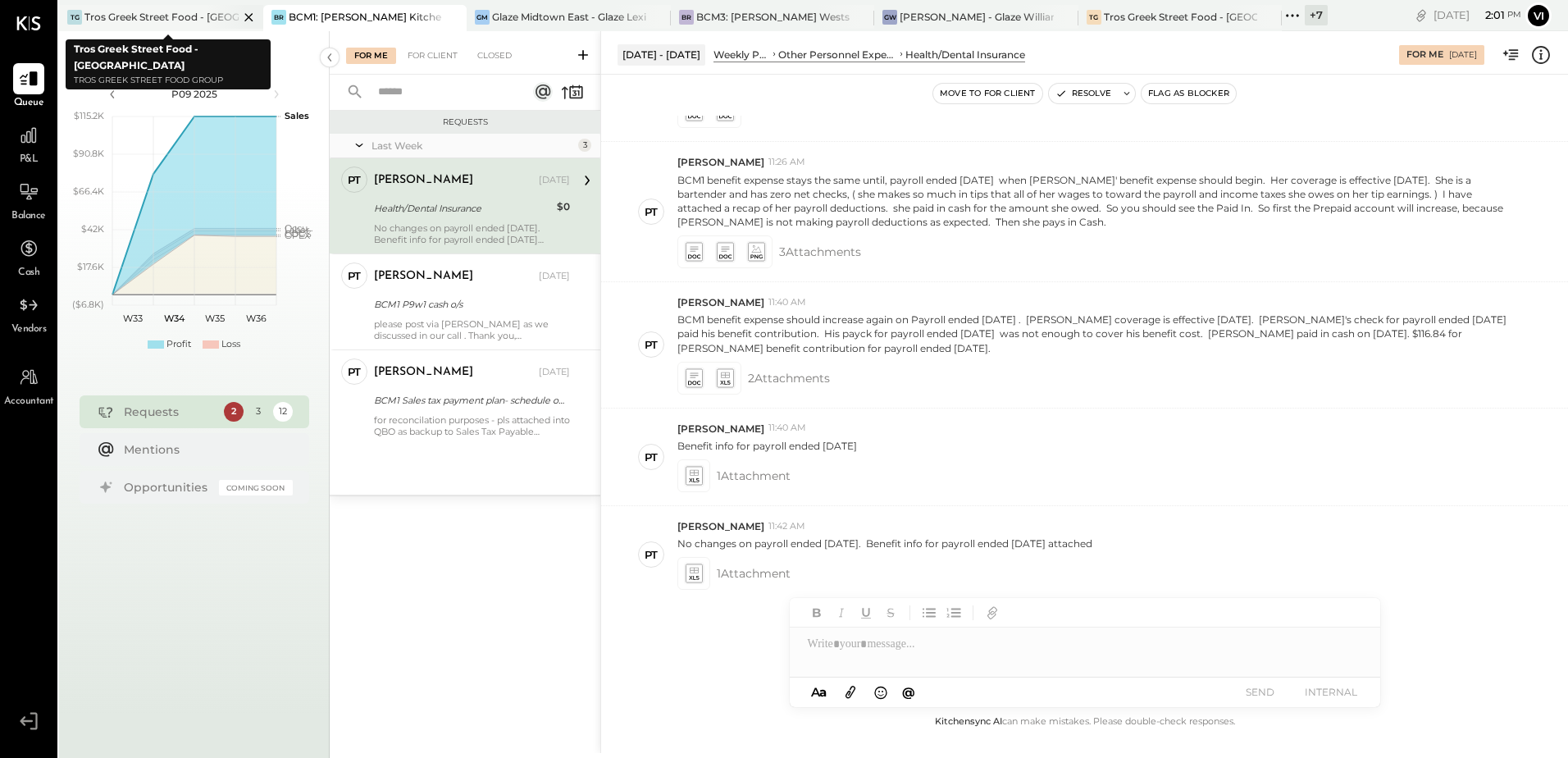
click at [252, 19] on icon at bounding box center [248, 17] width 20 height 19
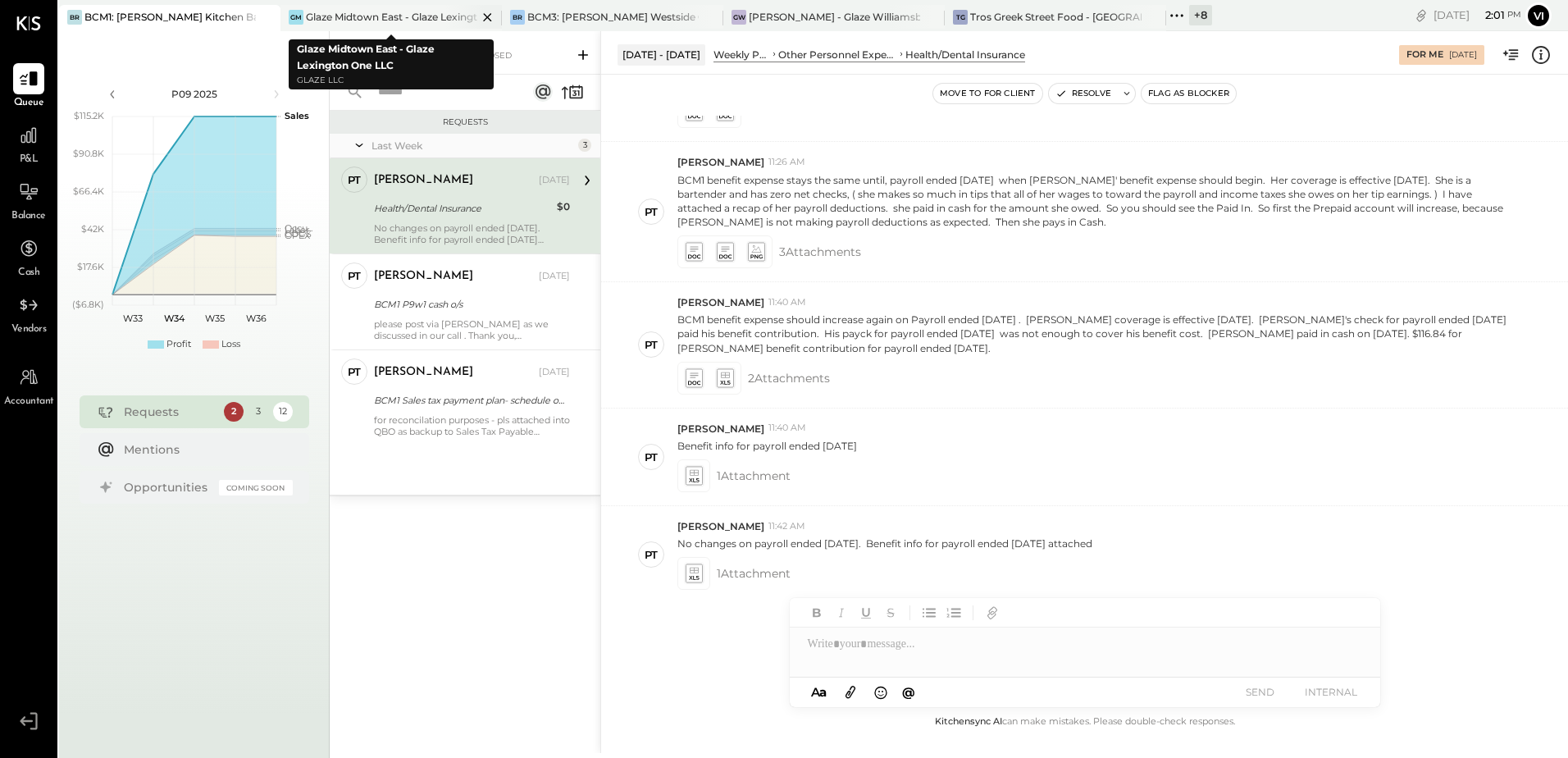
click at [483, 18] on icon at bounding box center [487, 17] width 20 height 19
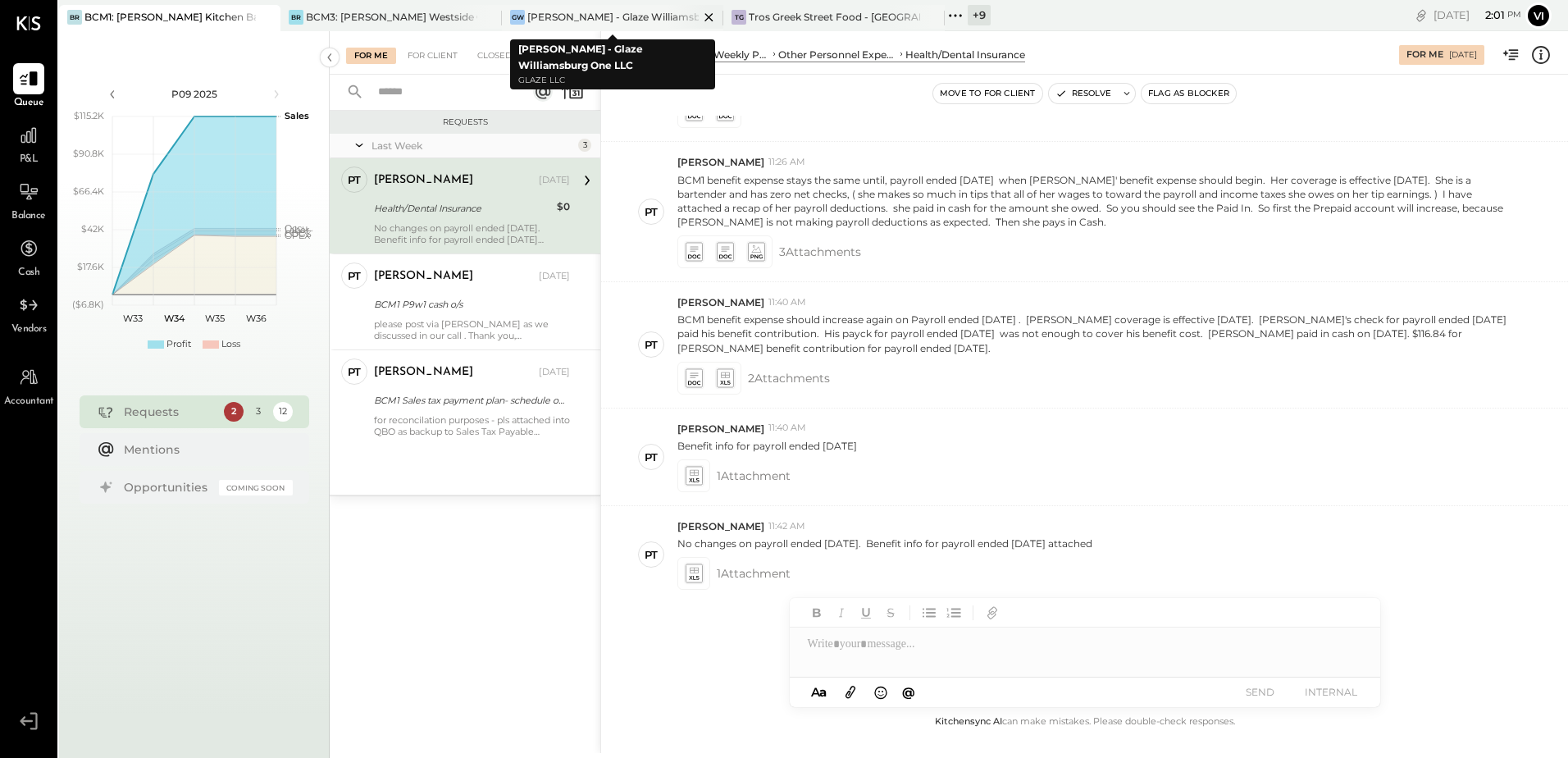
click at [711, 14] on icon at bounding box center [709, 17] width 8 height 8
click at [704, 16] on icon at bounding box center [709, 17] width 20 height 19
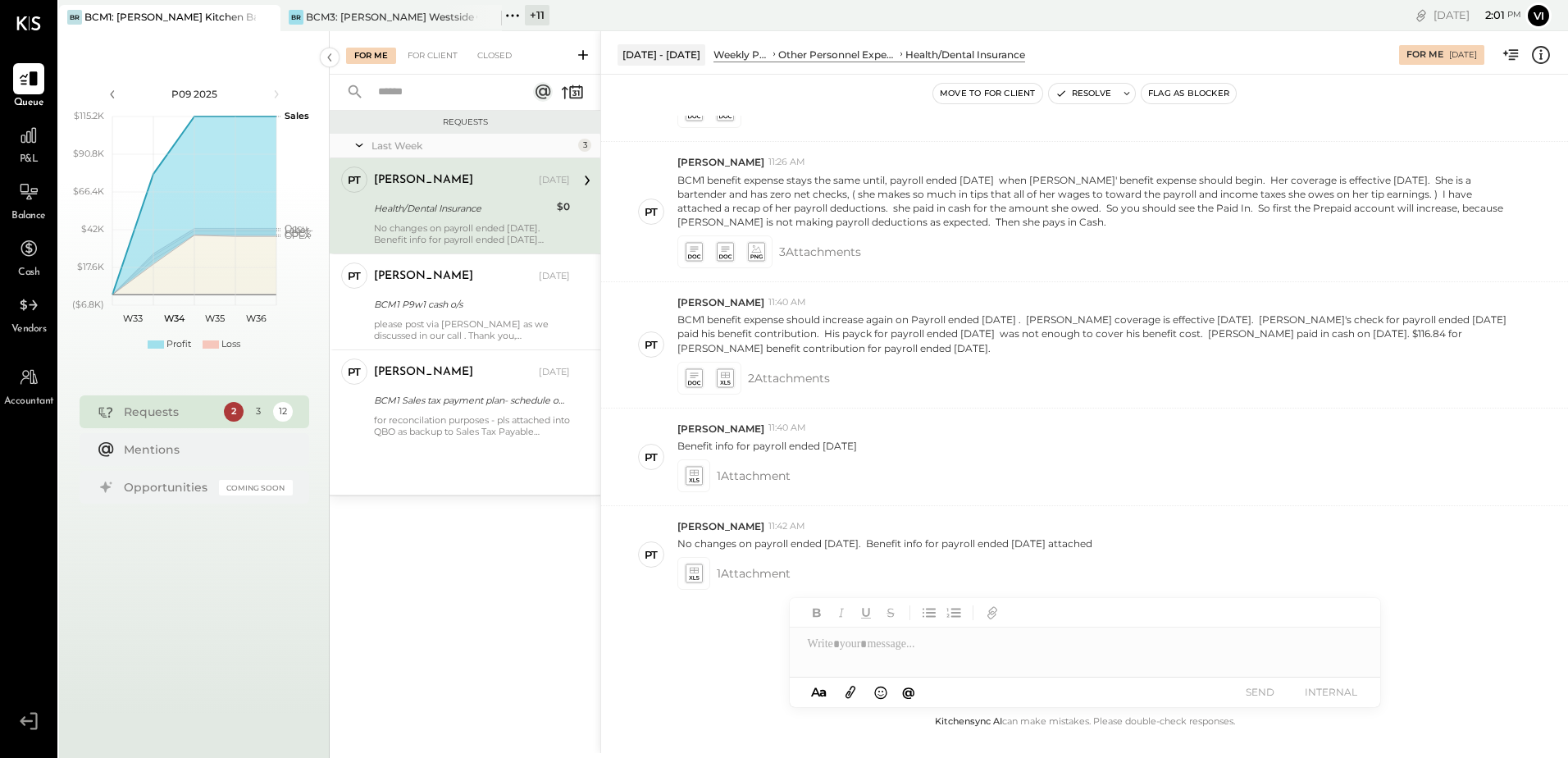
click at [518, 14] on icon at bounding box center [518, 14] width 3 height 3
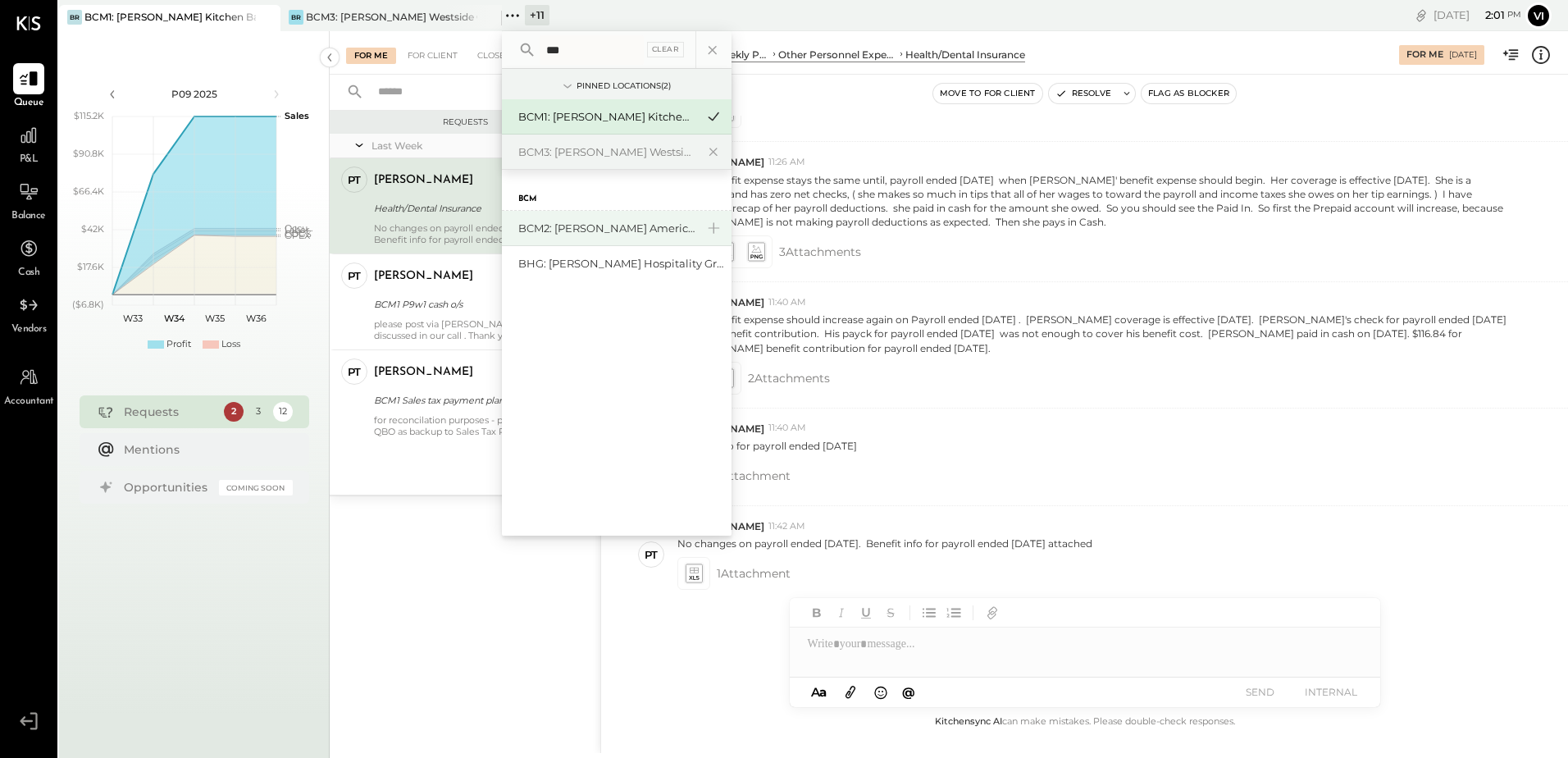
type input "***"
click at [564, 229] on div "BCM2: [PERSON_NAME] American Cooking" at bounding box center [606, 229] width 177 height 15
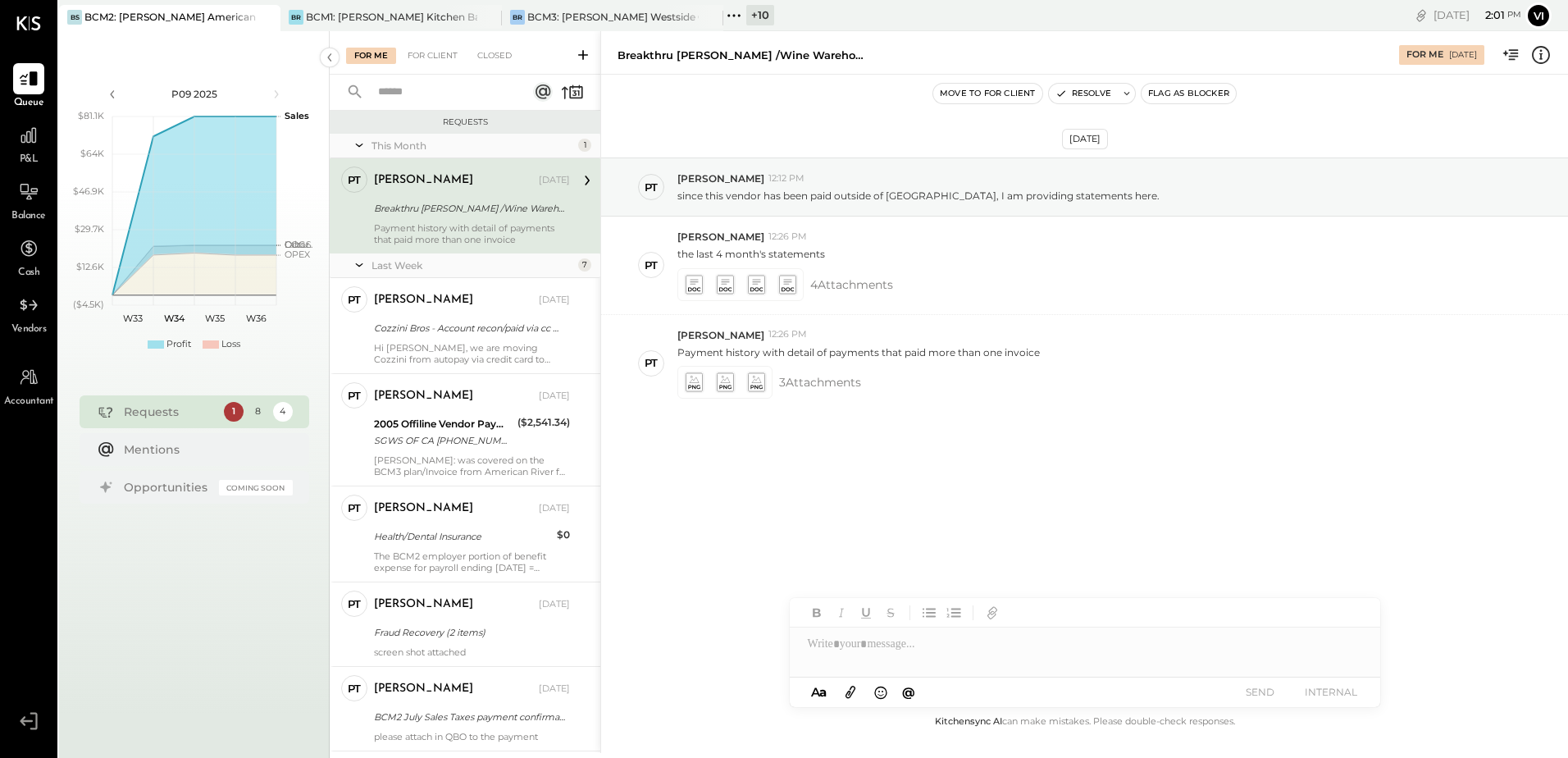
click at [733, 11] on icon at bounding box center [734, 15] width 21 height 21
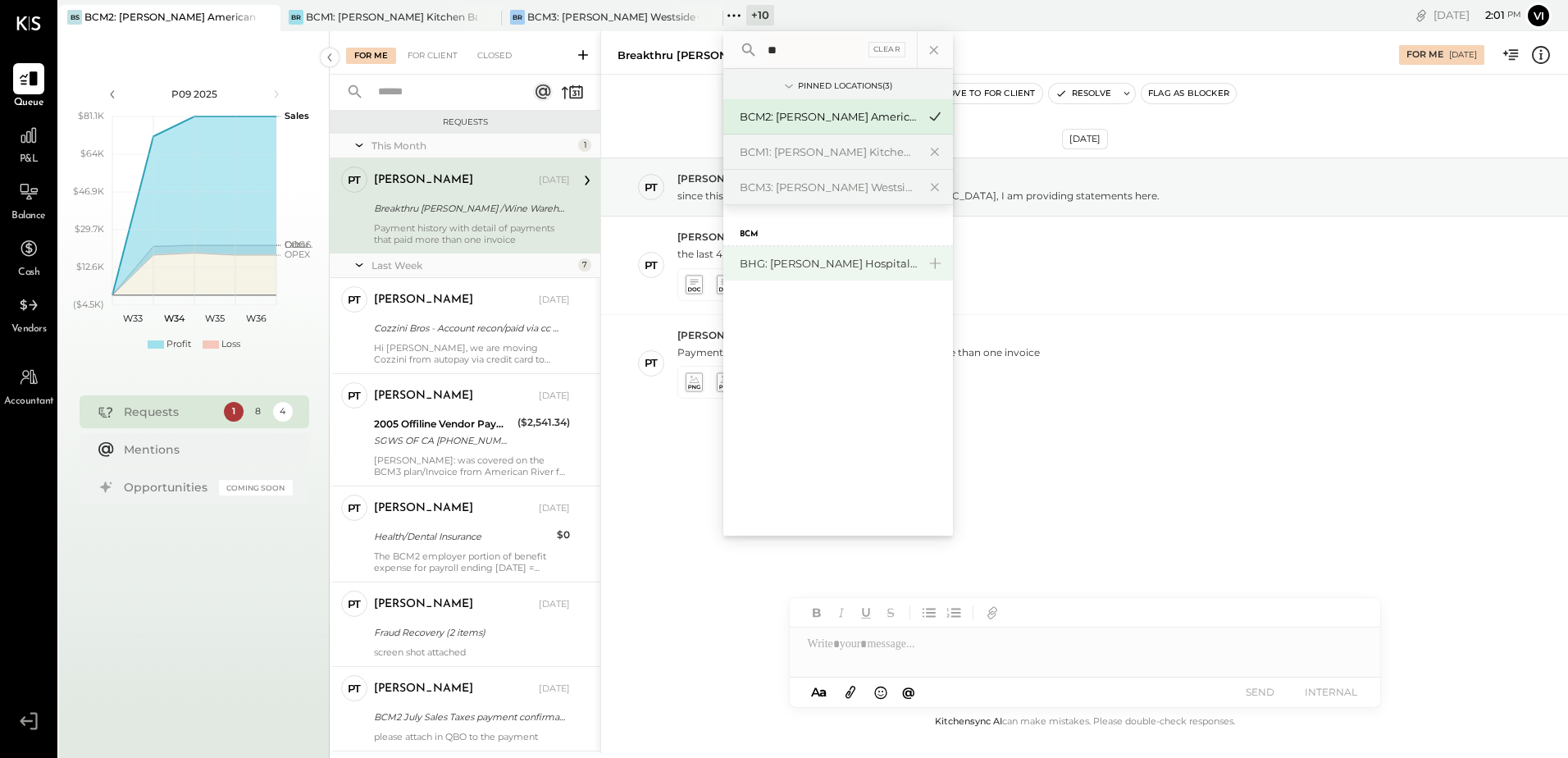
type input "**"
click at [785, 267] on div "BHG: [PERSON_NAME] Hospitality Group, LLC" at bounding box center [827, 264] width 177 height 15
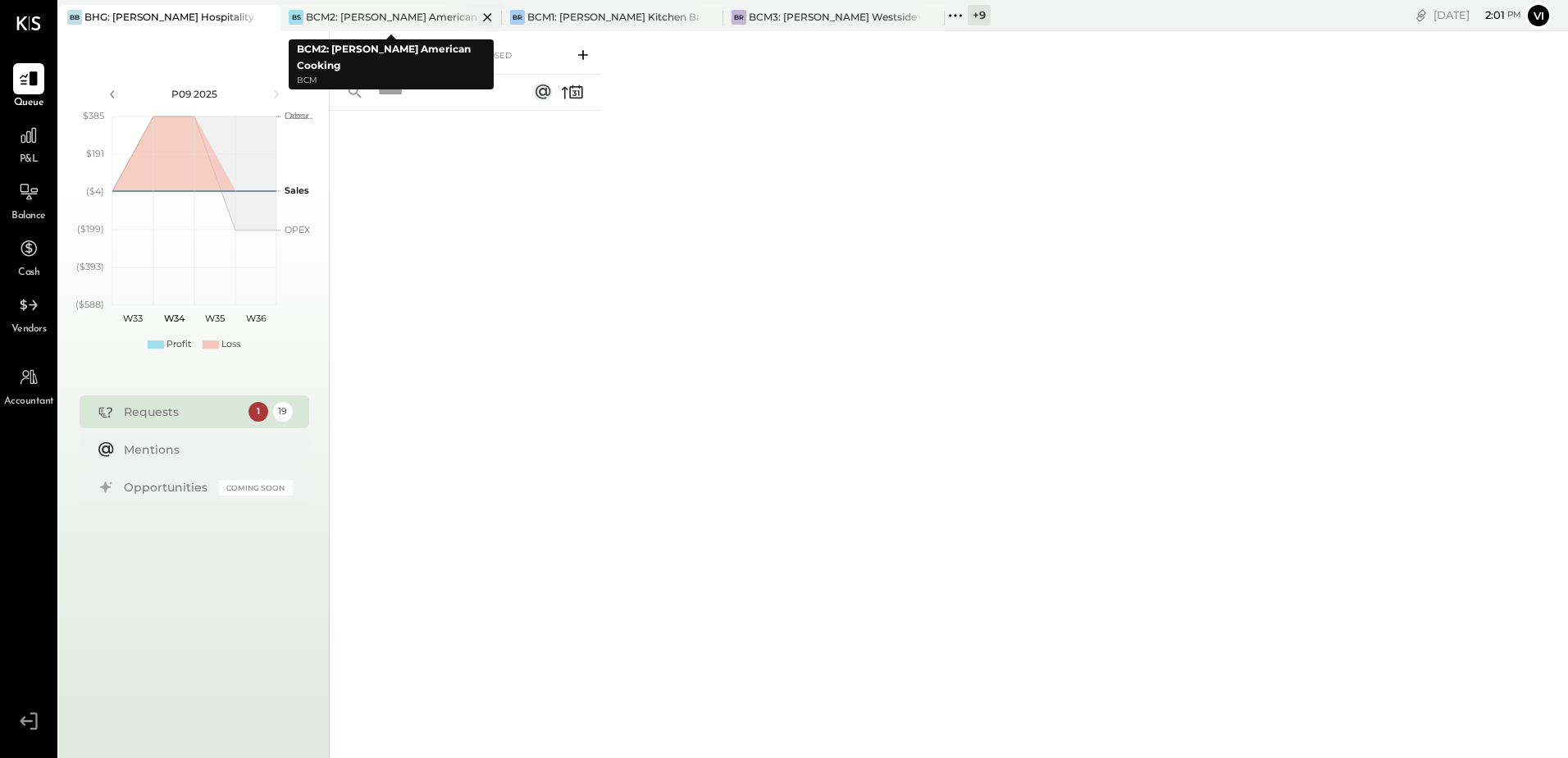
click at [384, 12] on div "BCM2: [PERSON_NAME] American Cooking" at bounding box center [392, 16] width 172 height 14
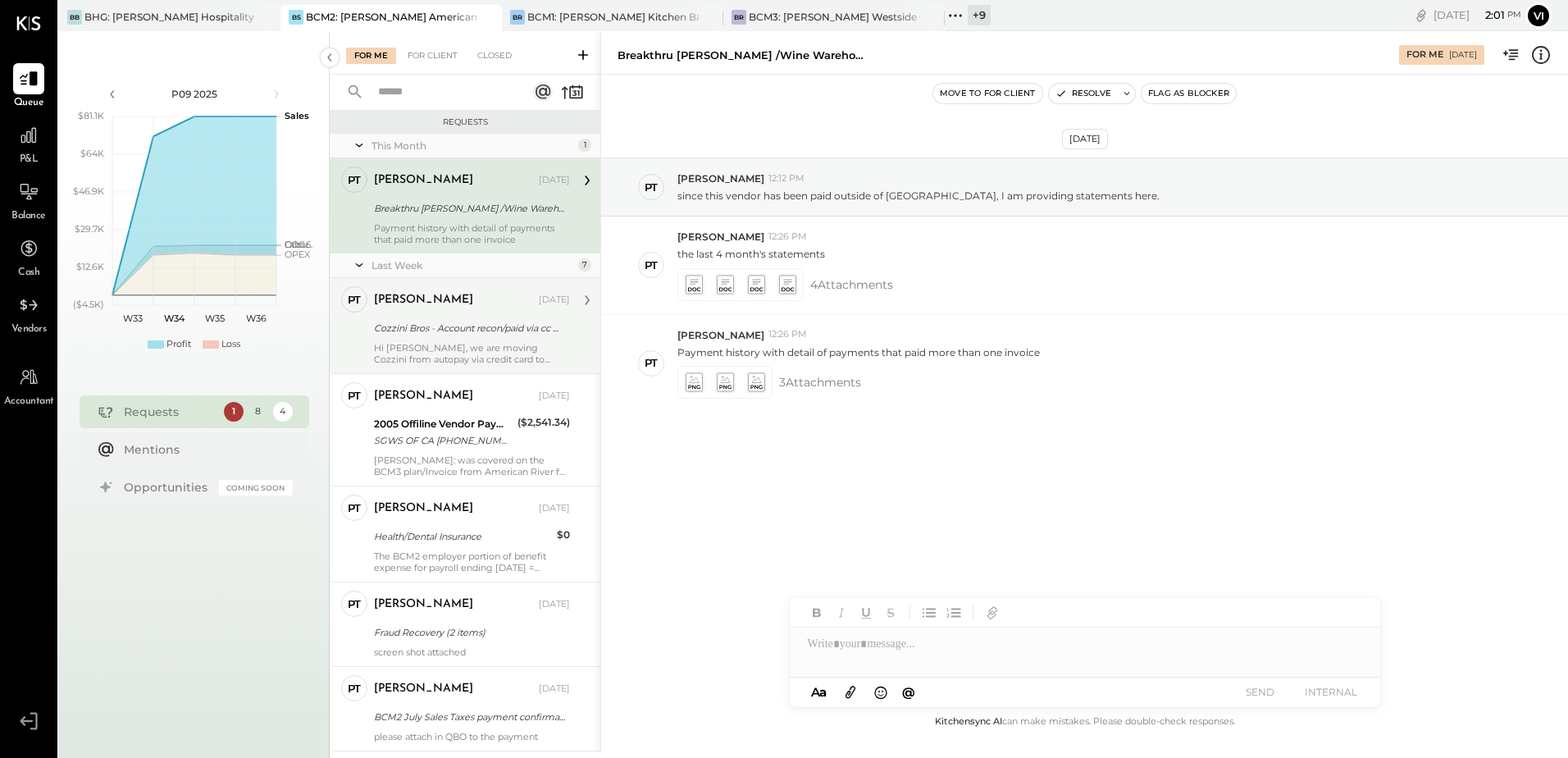
click at [463, 357] on div "Hi [PERSON_NAME], we are moving Cozzini from autopay via credit card to payment…" at bounding box center [471, 353] width 196 height 23
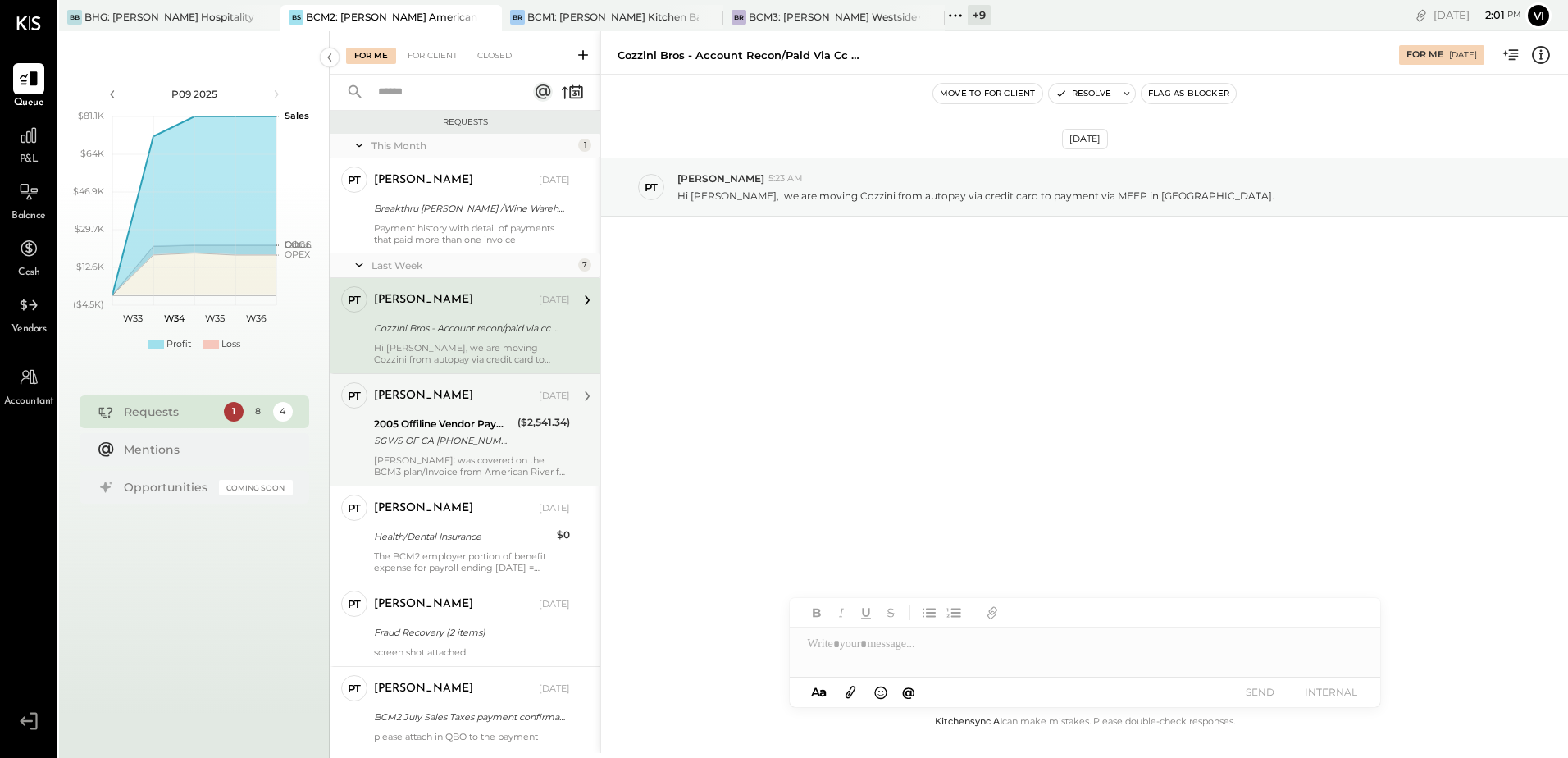
click at [451, 422] on div "2005 Offiline Vendor Payments" at bounding box center [443, 424] width 139 height 16
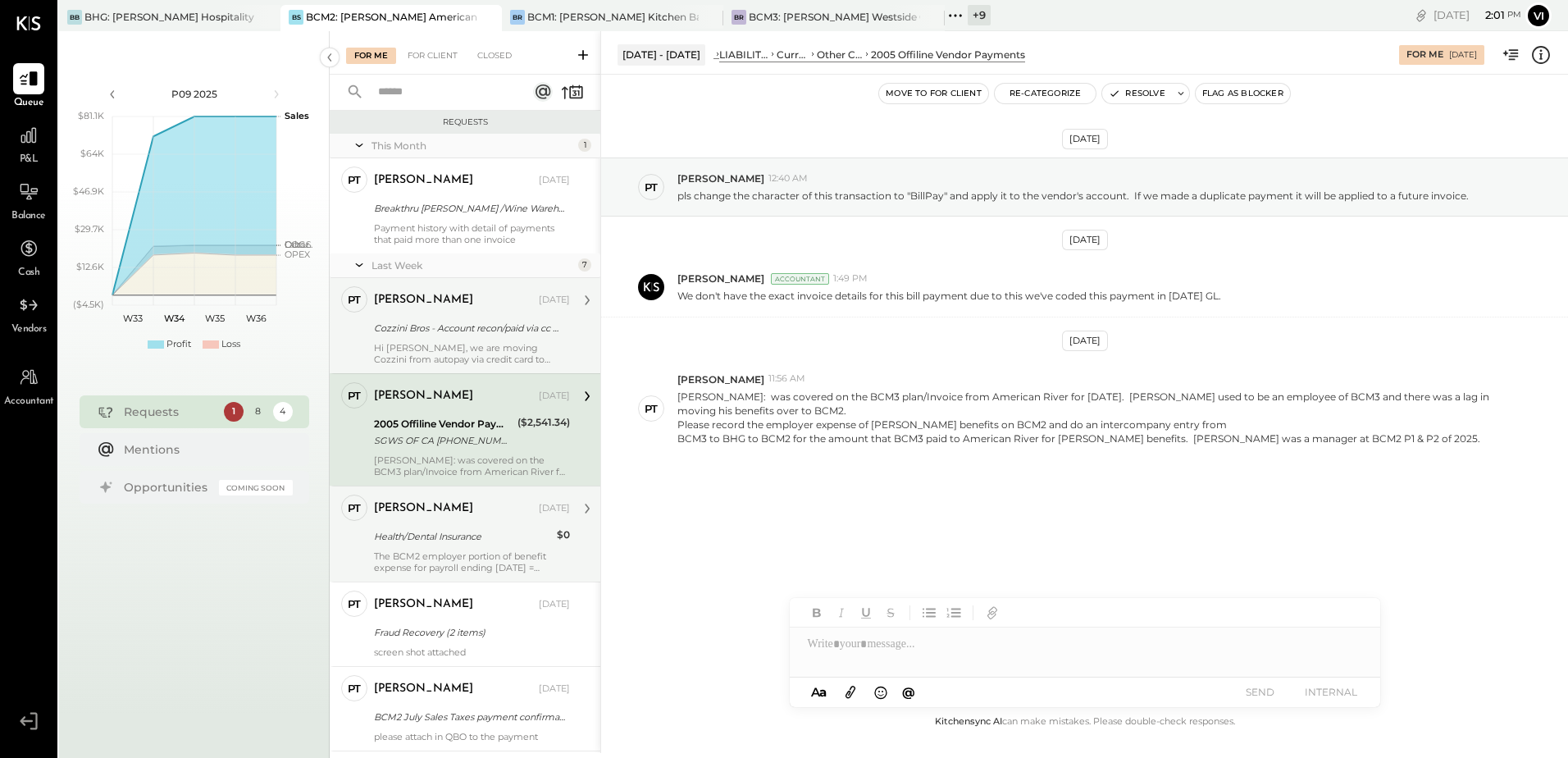
click at [442, 538] on div "Health/Dental Insurance" at bounding box center [462, 536] width 178 height 16
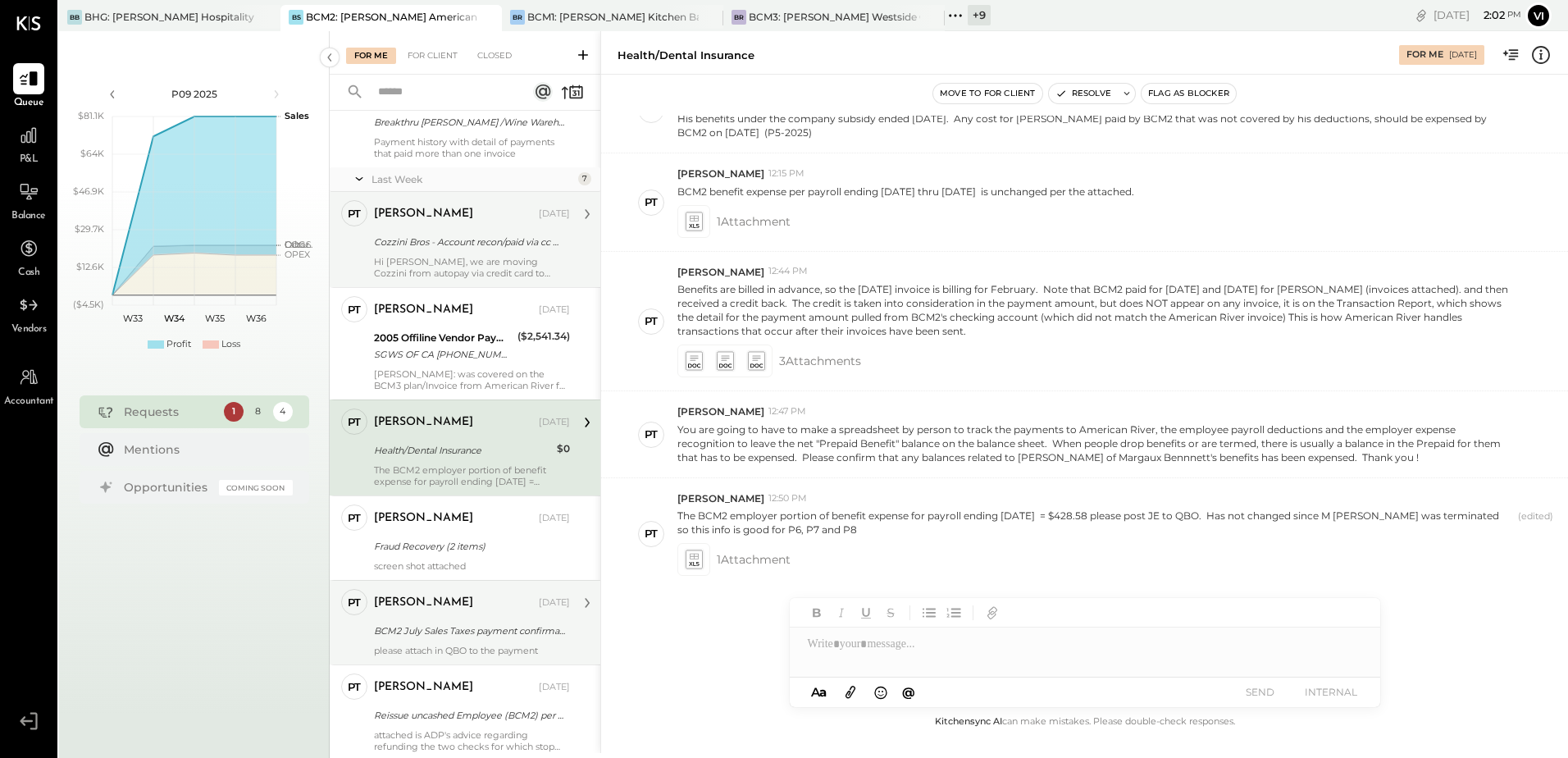
scroll to position [164, 0]
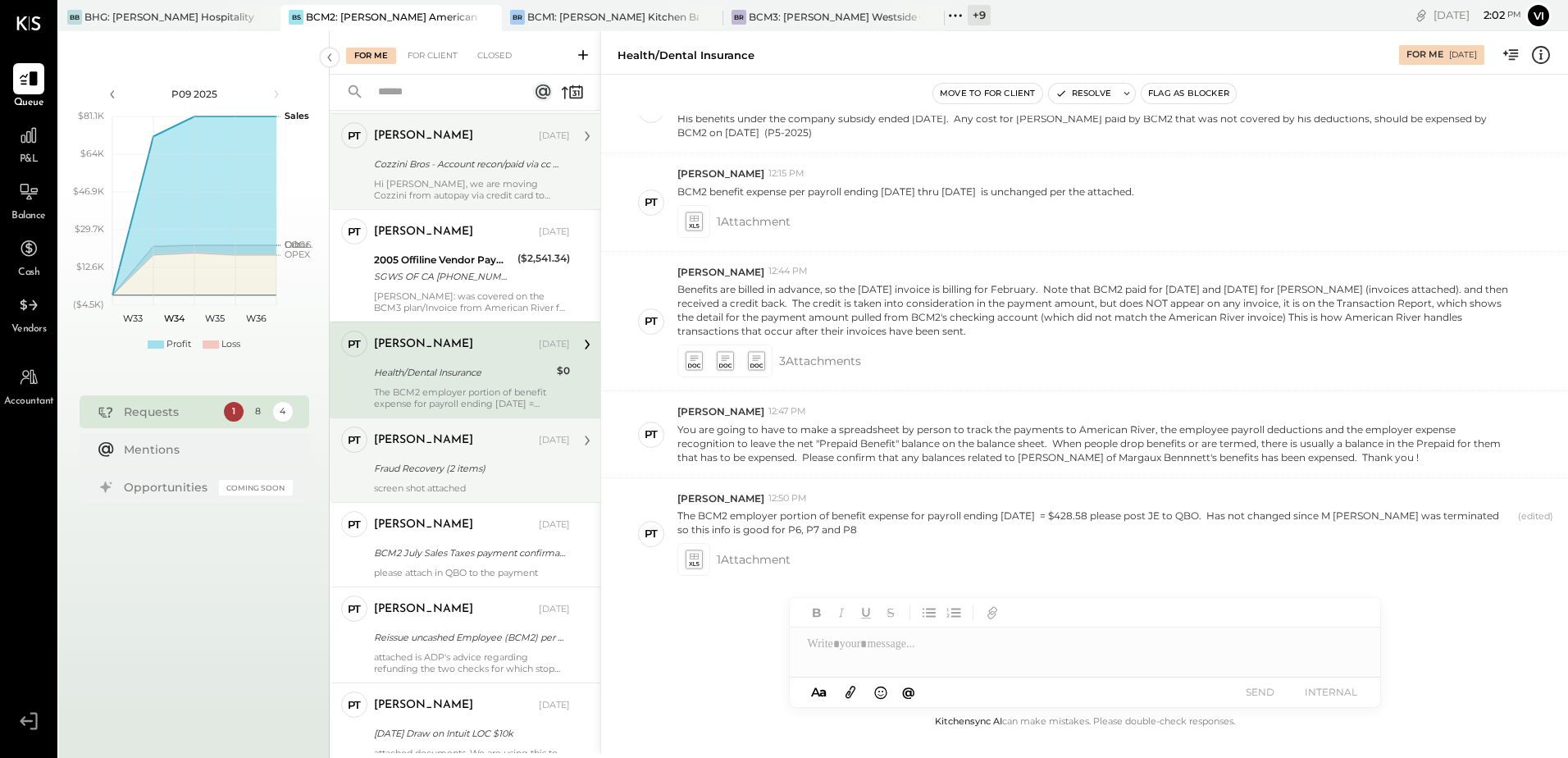
click at [444, 442] on div "[PERSON_NAME]" at bounding box center [454, 440] width 161 height 16
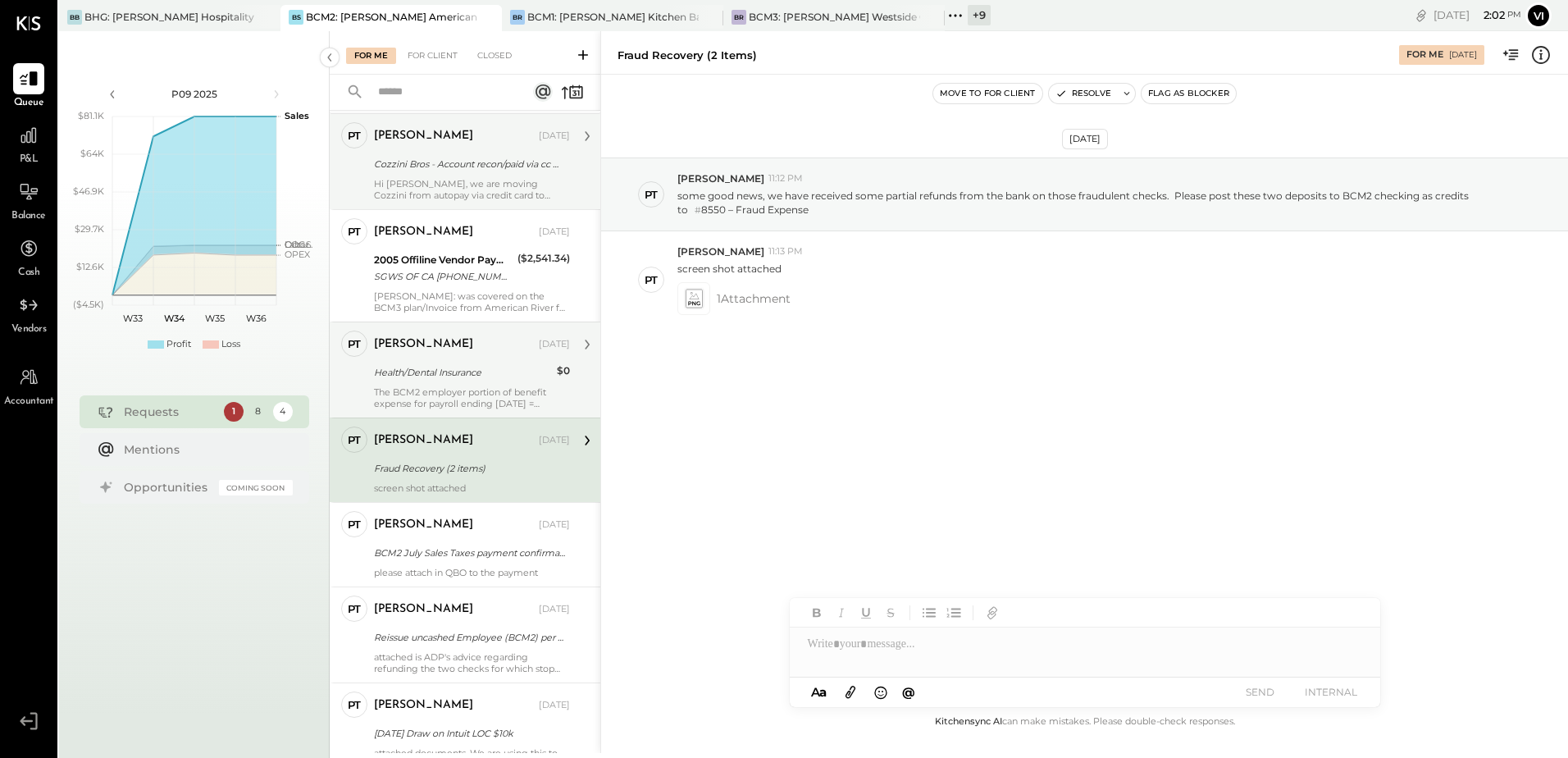
click at [444, 379] on div "Health/Dental Insurance" at bounding box center [462, 372] width 178 height 16
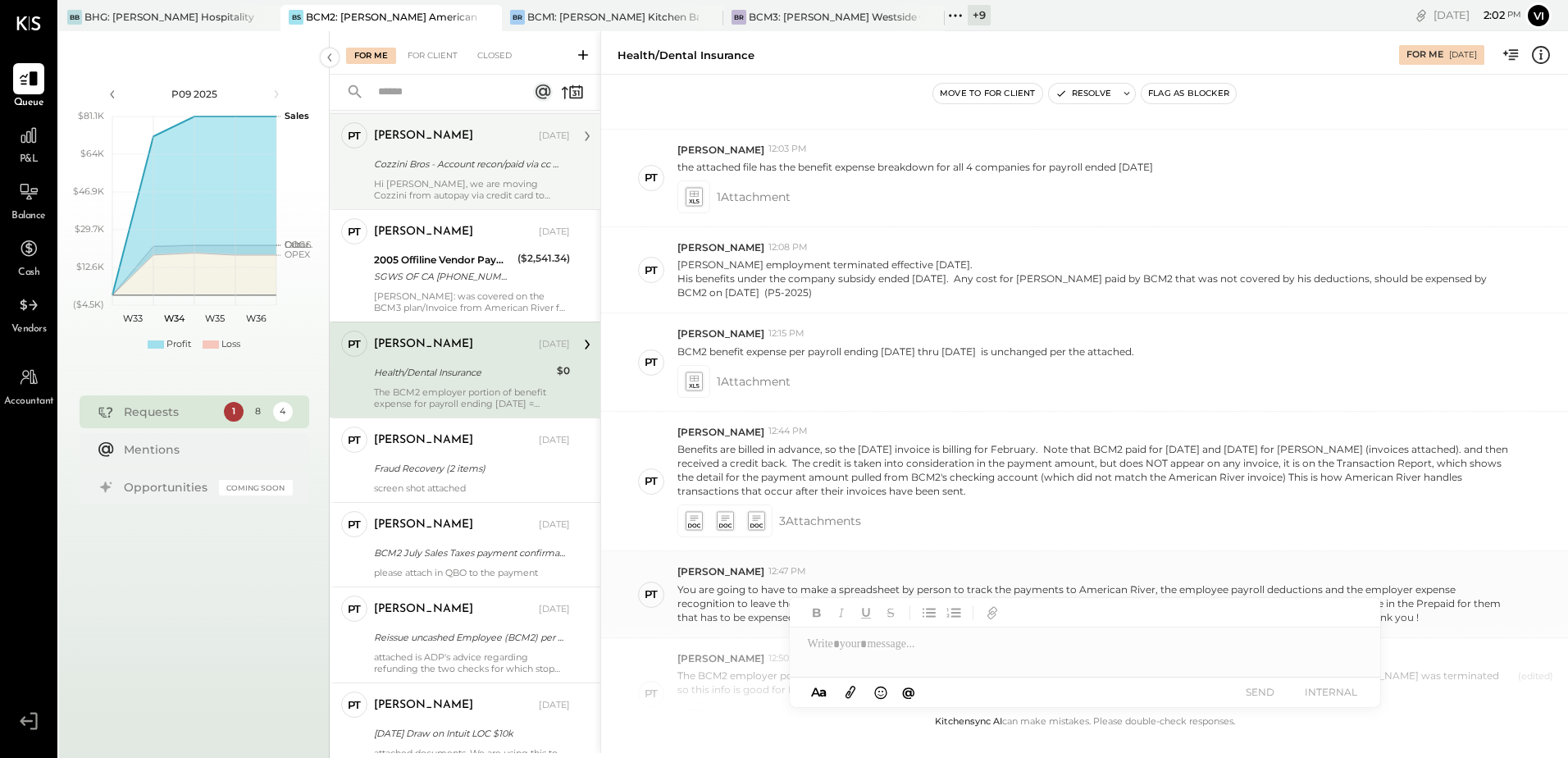
scroll to position [756, 0]
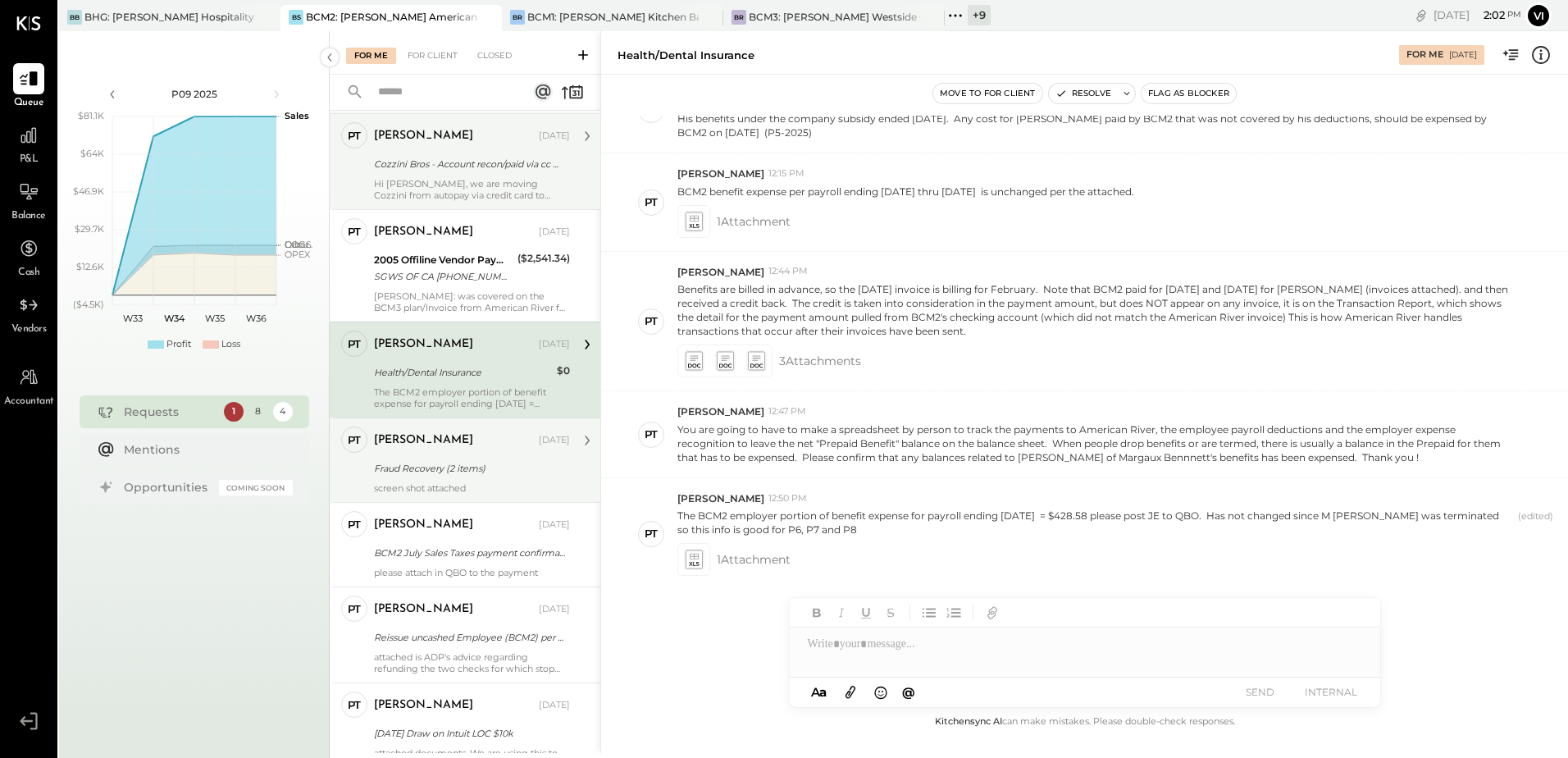
click at [474, 486] on div "screen shot attached" at bounding box center [471, 489] width 196 height 12
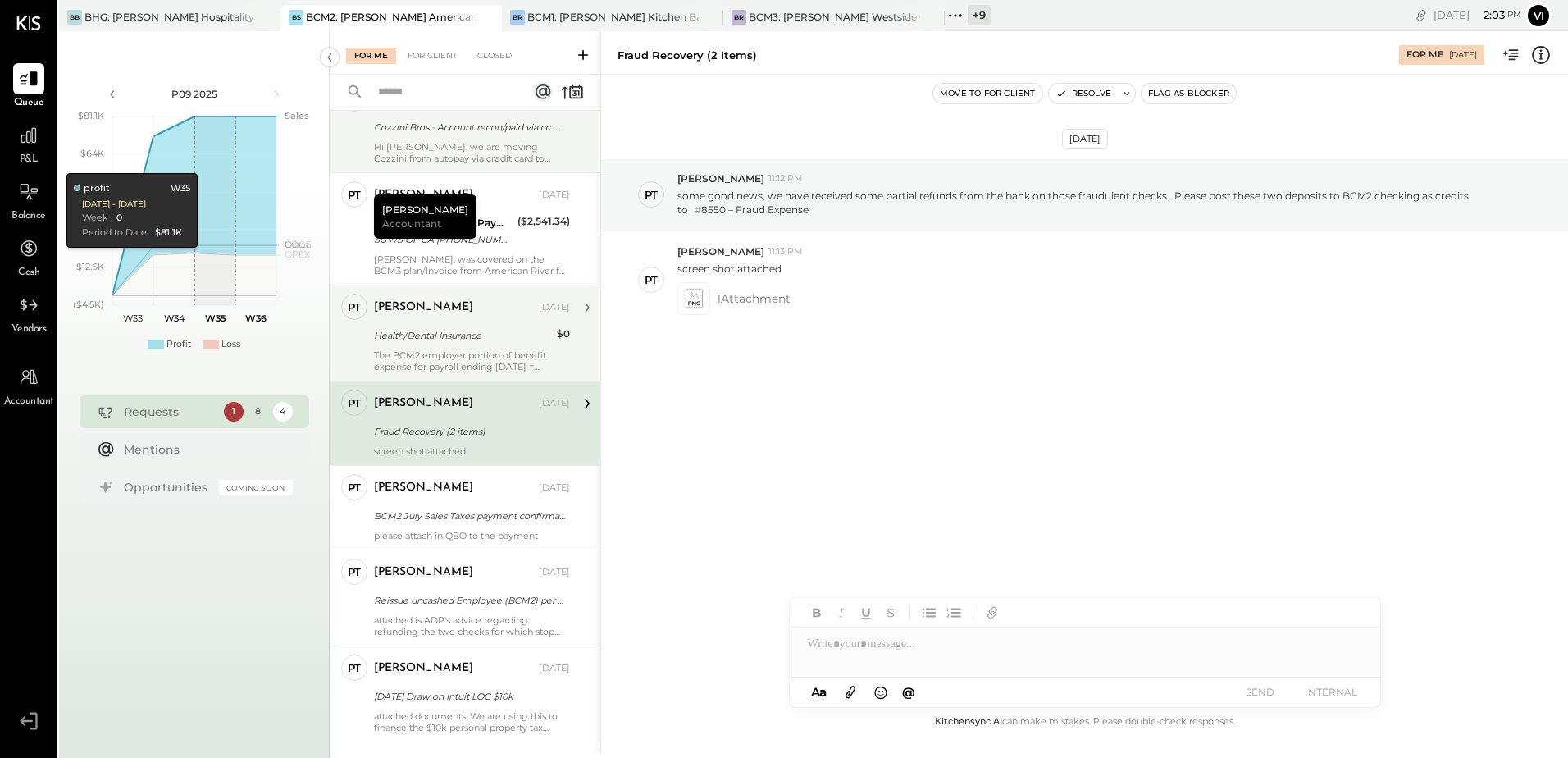
scroll to position [237, 0]
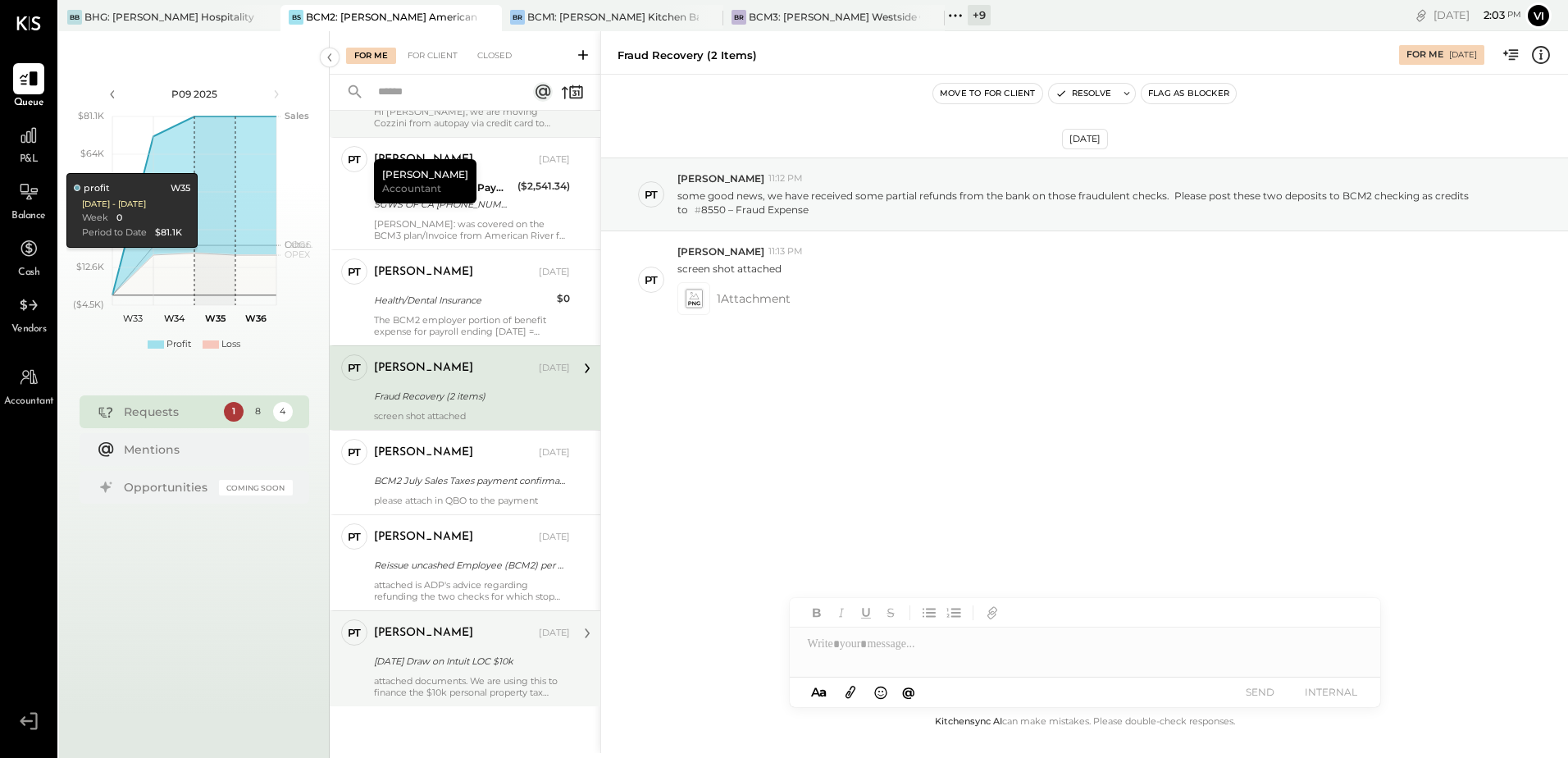
click at [440, 679] on div "attached documents. We are using this to finance the $10k personal property tax…" at bounding box center [471, 687] width 196 height 23
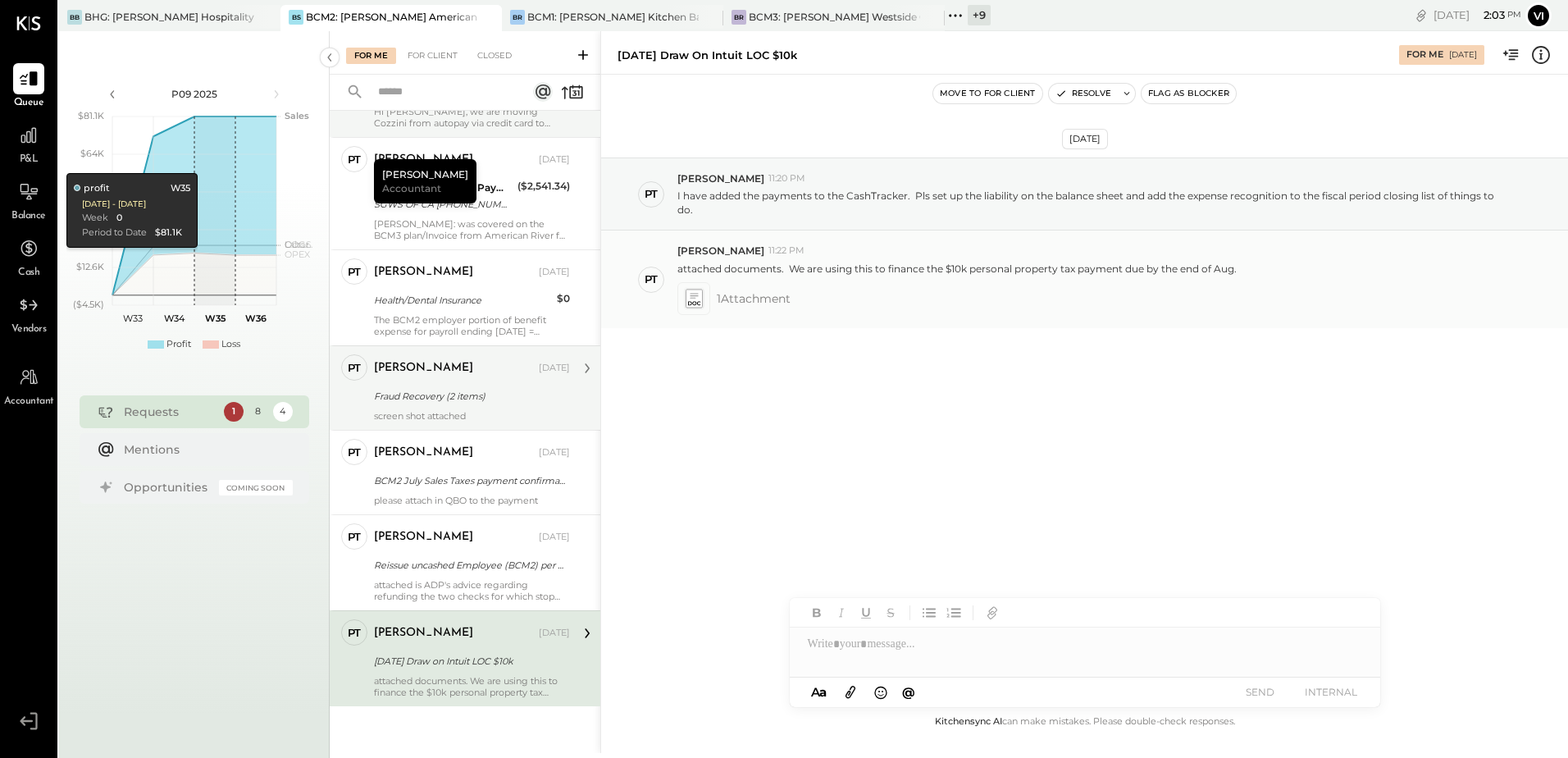
click at [686, 301] on icon at bounding box center [693, 298] width 16 height 18
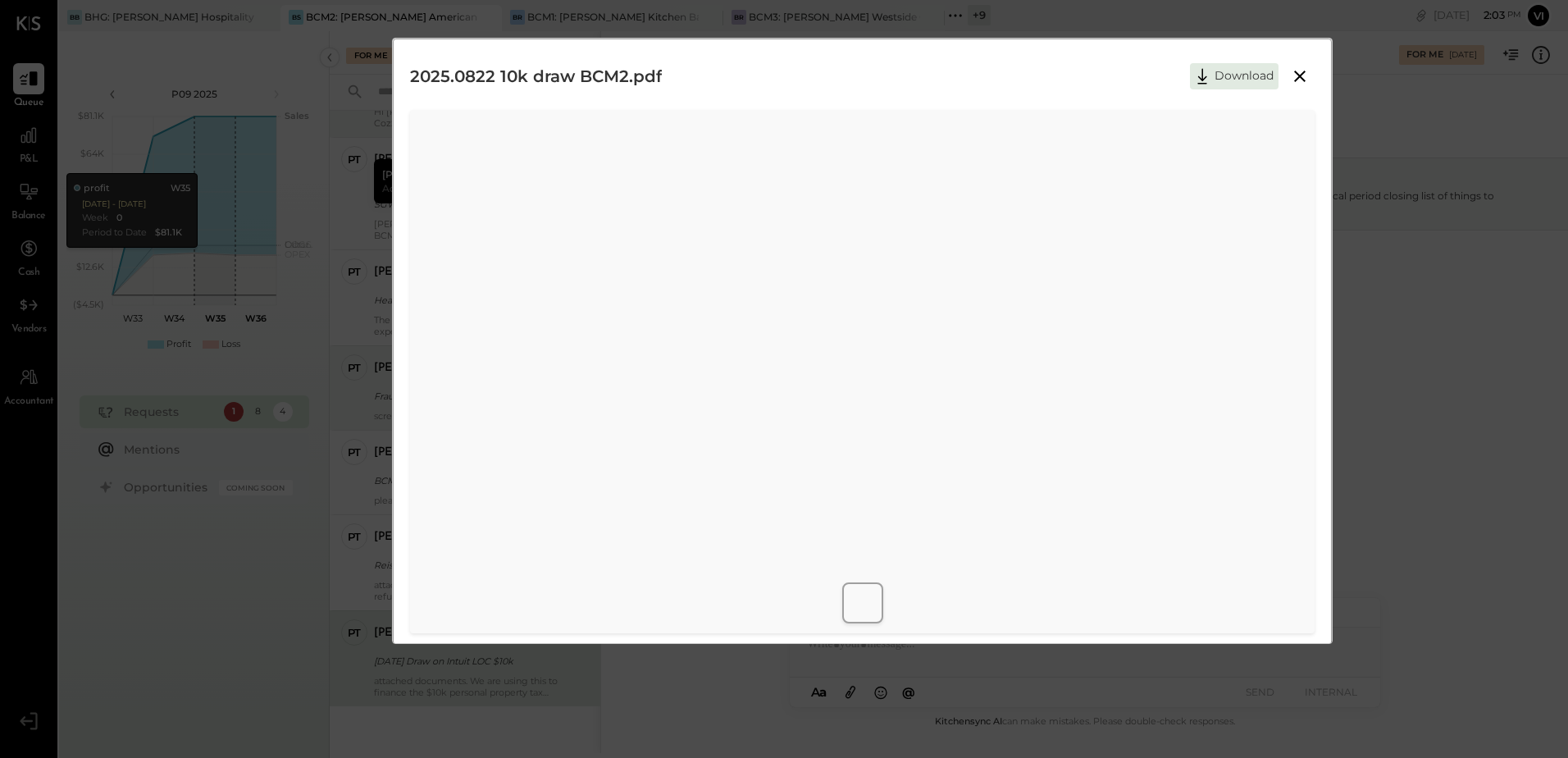
click at [1302, 80] on icon at bounding box center [1301, 76] width 12 height 12
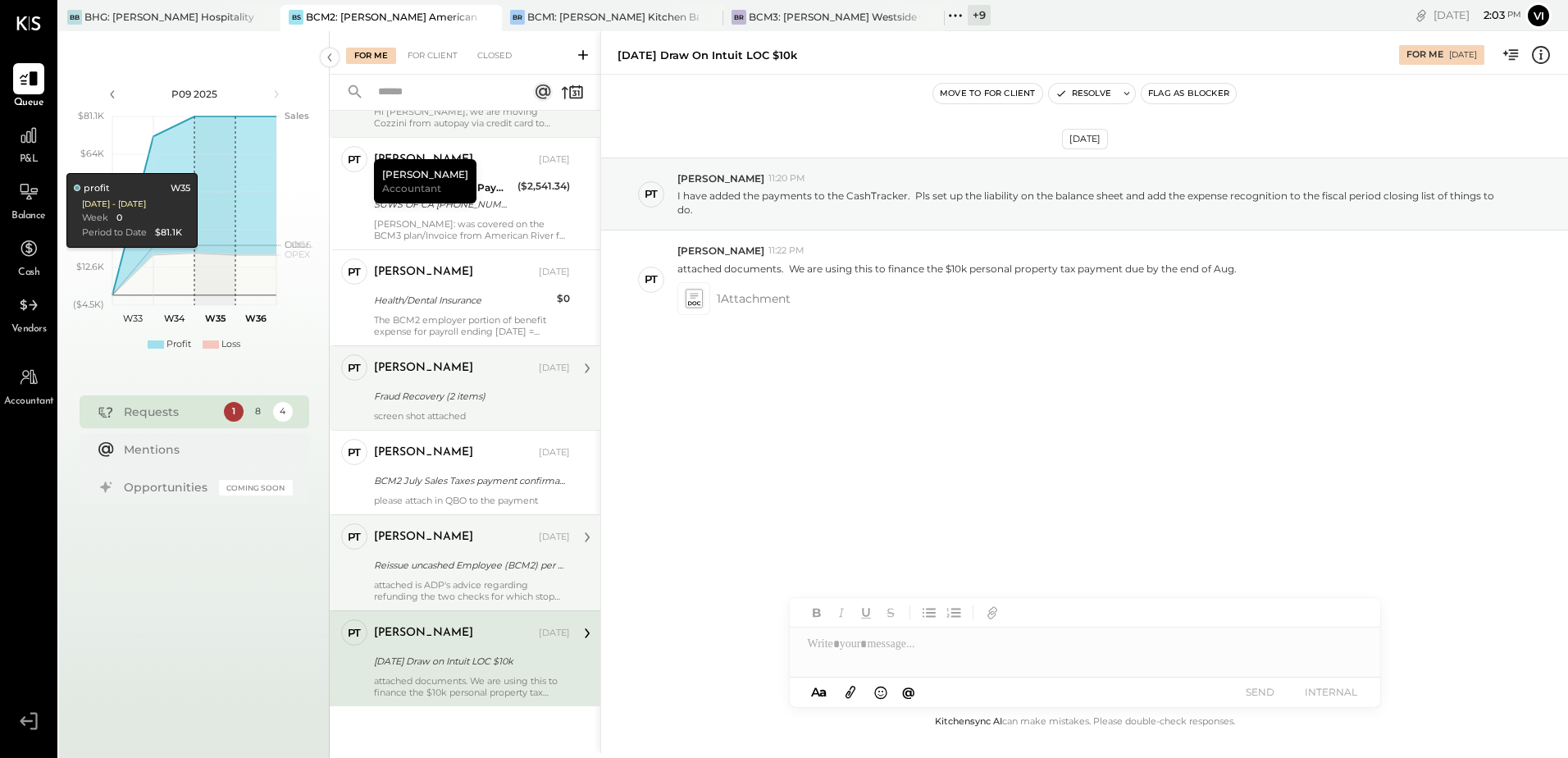
click at [452, 559] on div "Reissue uncashed Employee (BCM2) per ADP refund" at bounding box center [469, 565] width 191 height 16
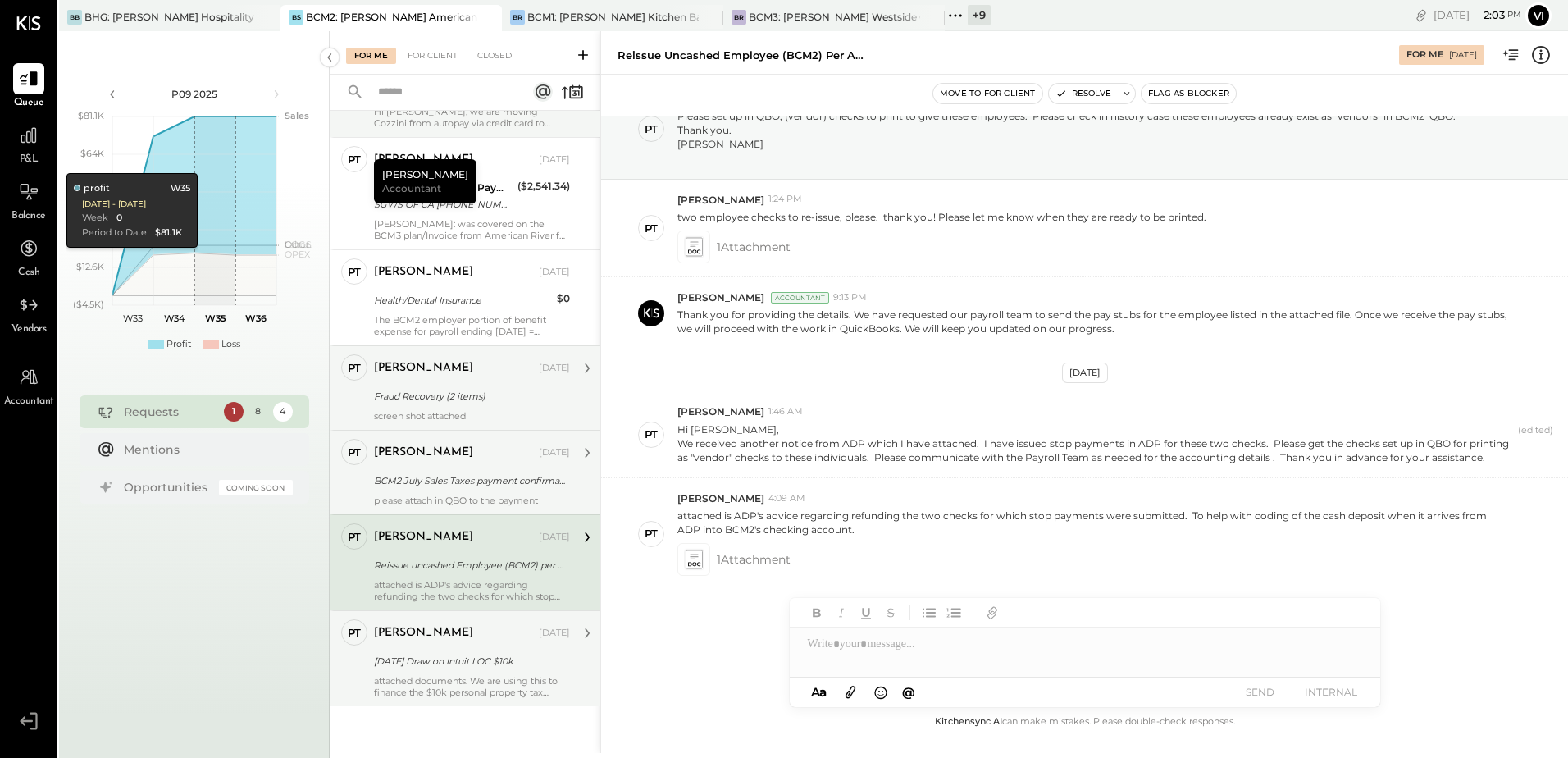
scroll to position [154, 0]
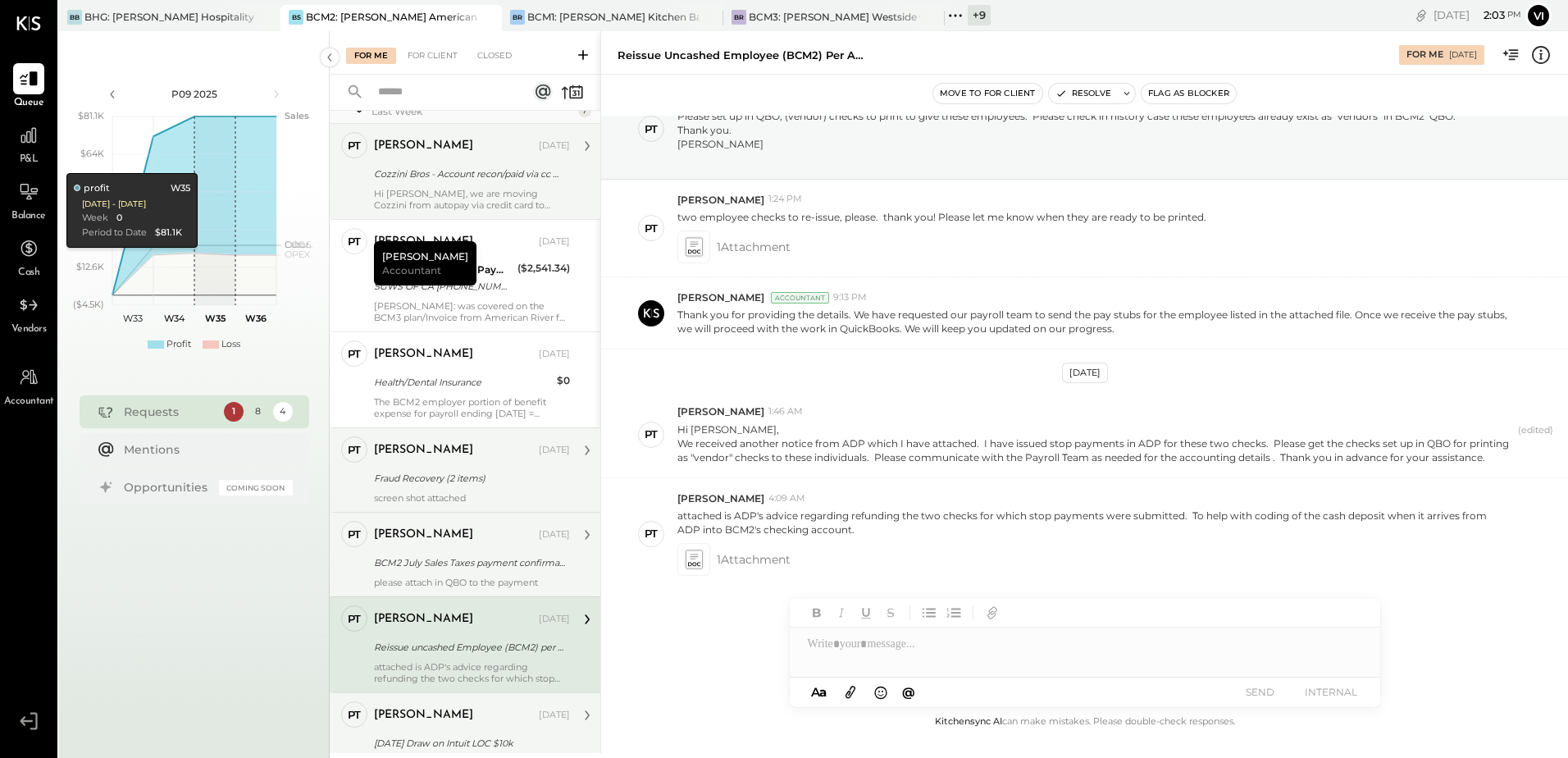
click at [471, 547] on div "[PERSON_NAME] [DATE]" at bounding box center [471, 534] width 196 height 28
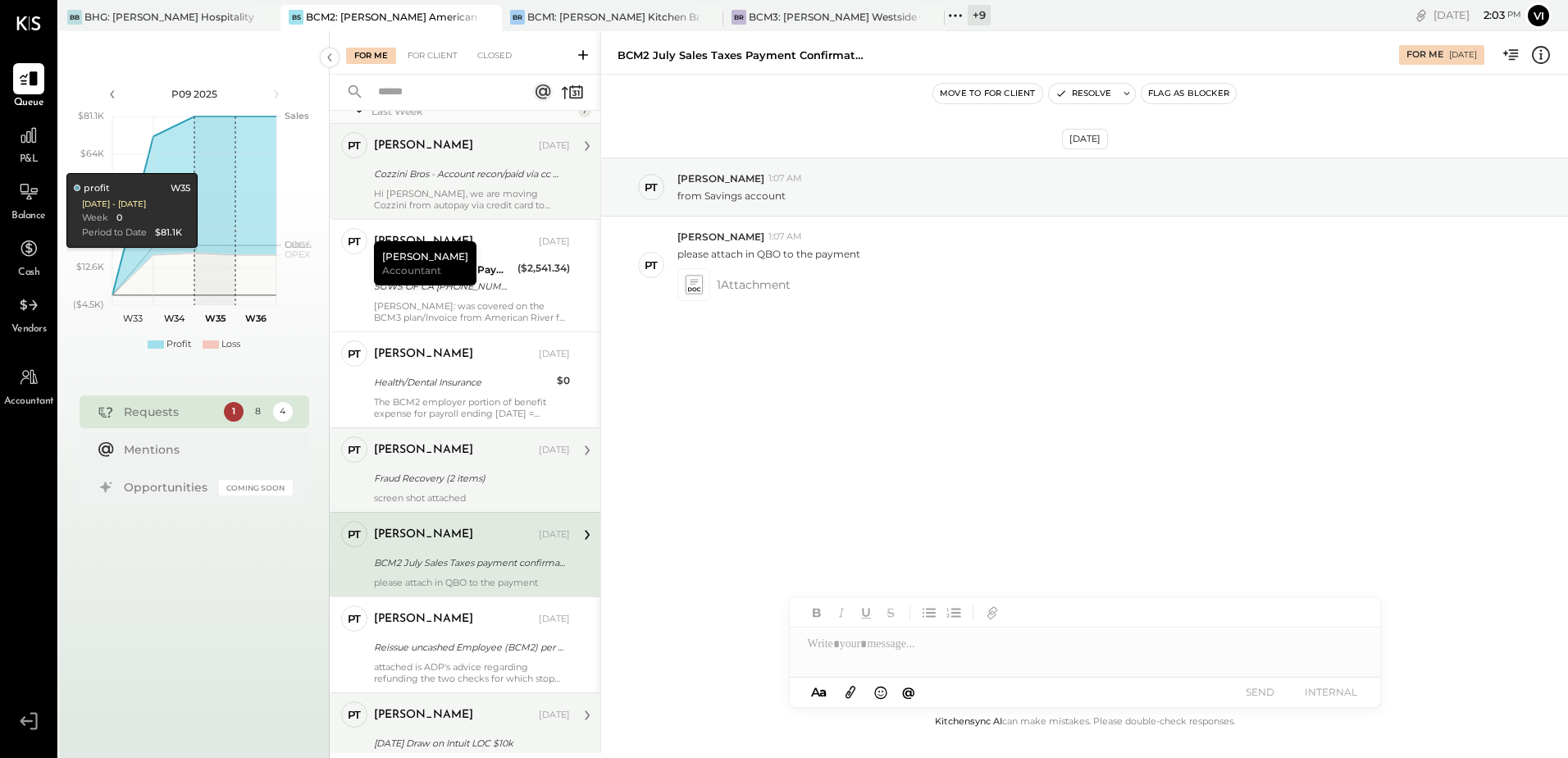
click at [403, 488] on div "Fraud Recovery (2 items)" at bounding box center [469, 478] width 191 height 19
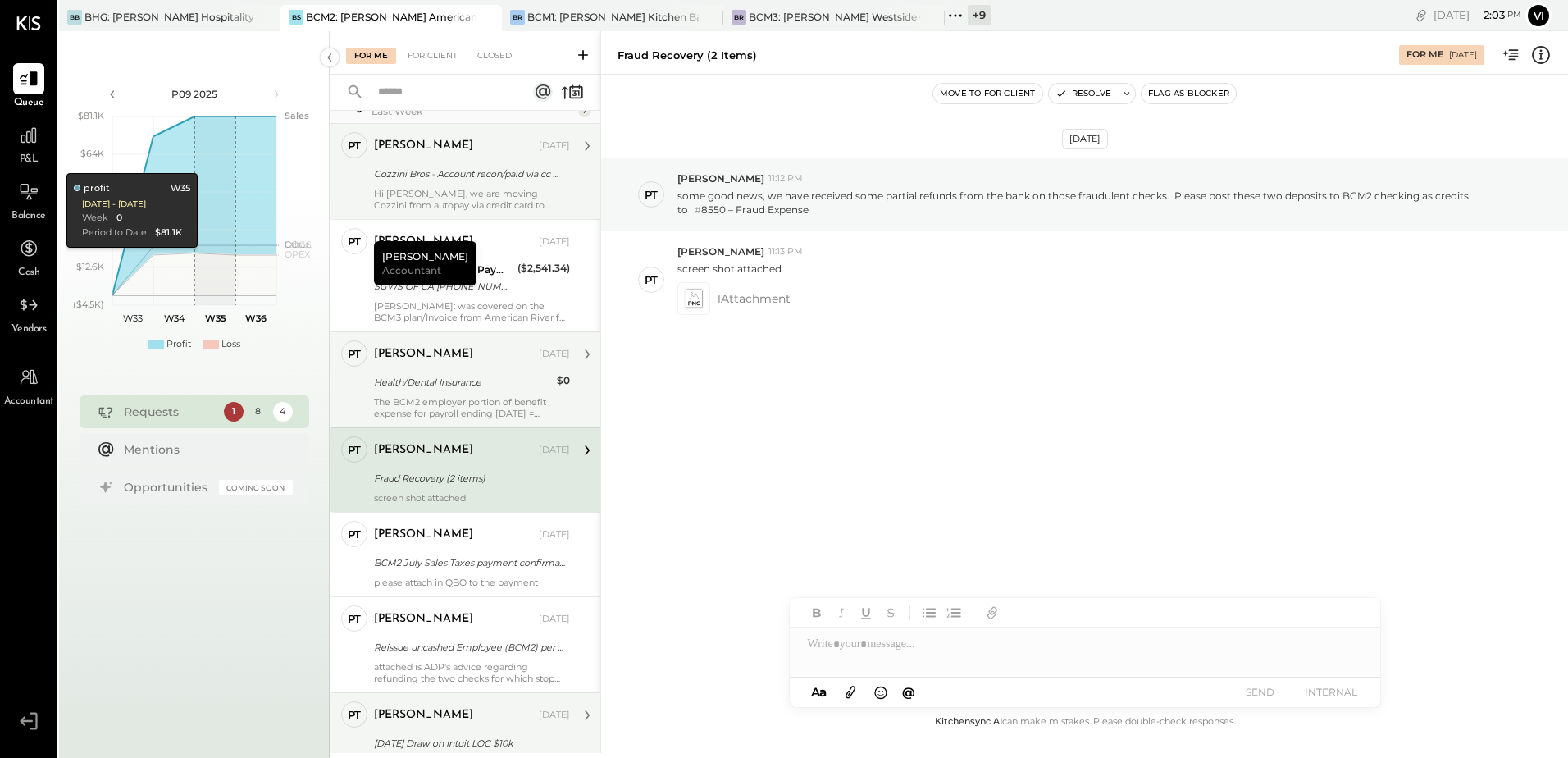
click at [451, 397] on div "The BCM2 employer portion of benefit expense for payroll ending [DATE] = $428.5…" at bounding box center [471, 407] width 196 height 23
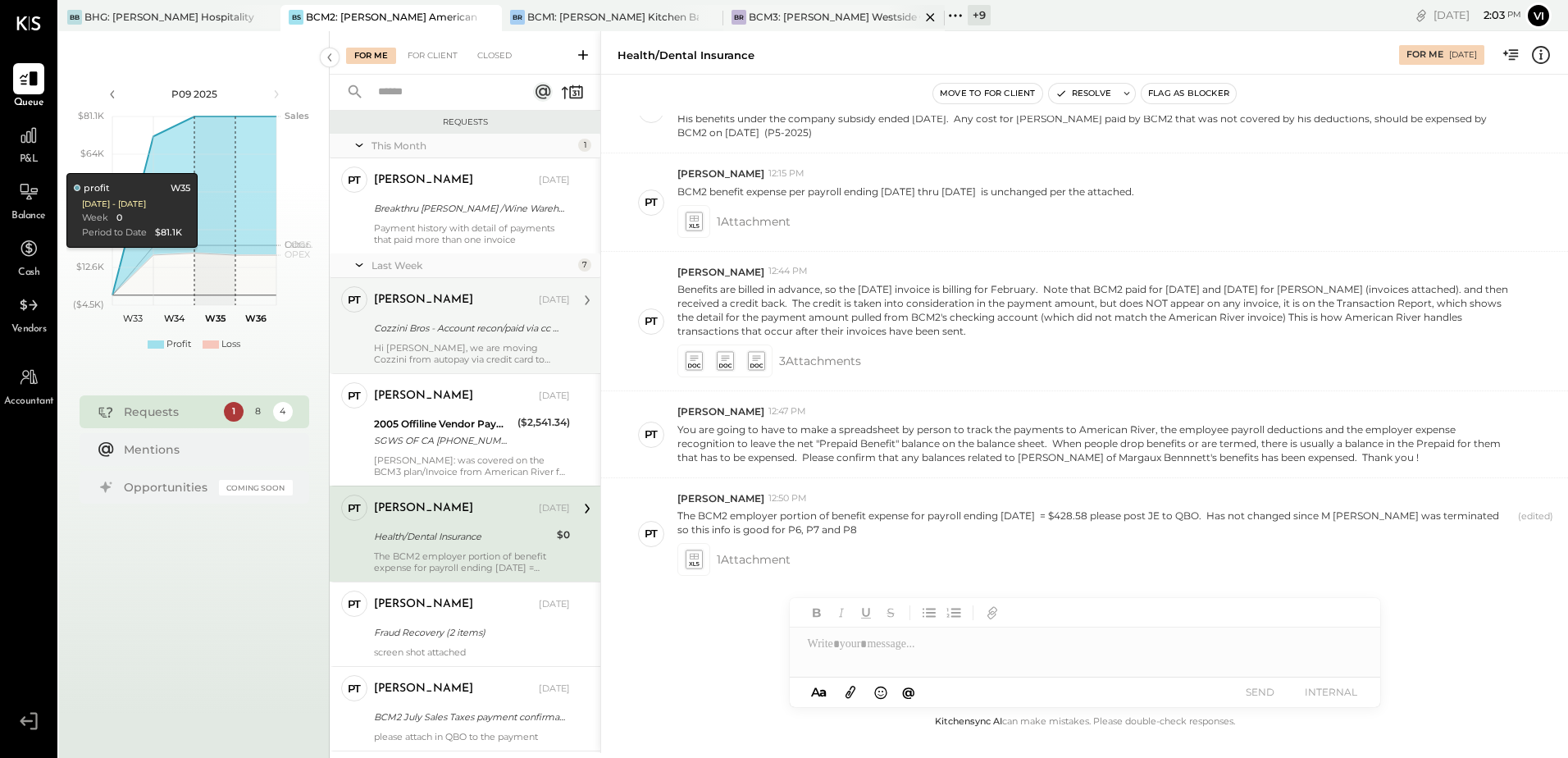
click at [797, 21] on div "BCM3: [PERSON_NAME] Westside Grill" at bounding box center [835, 16] width 172 height 14
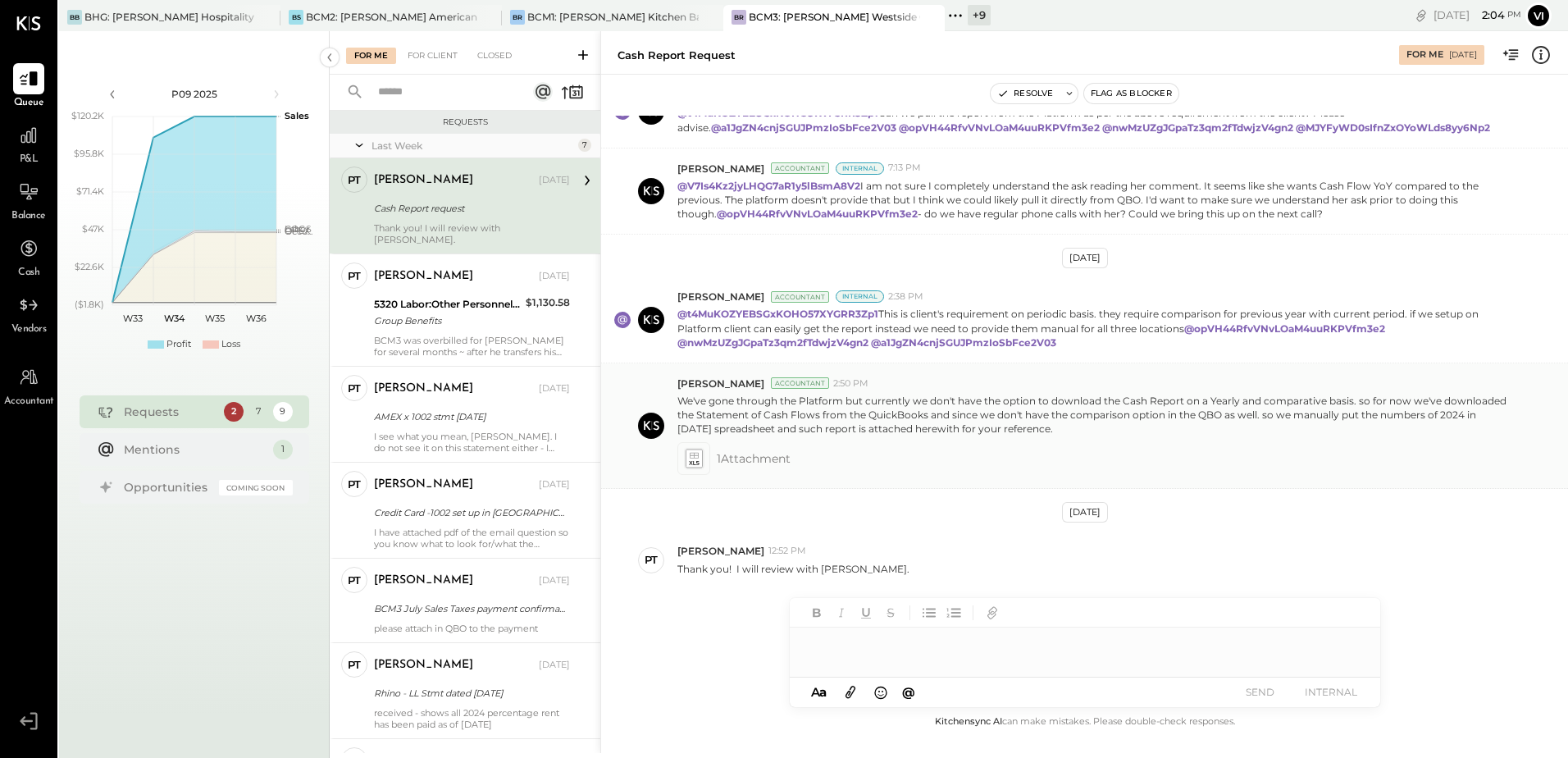
scroll to position [366, 0]
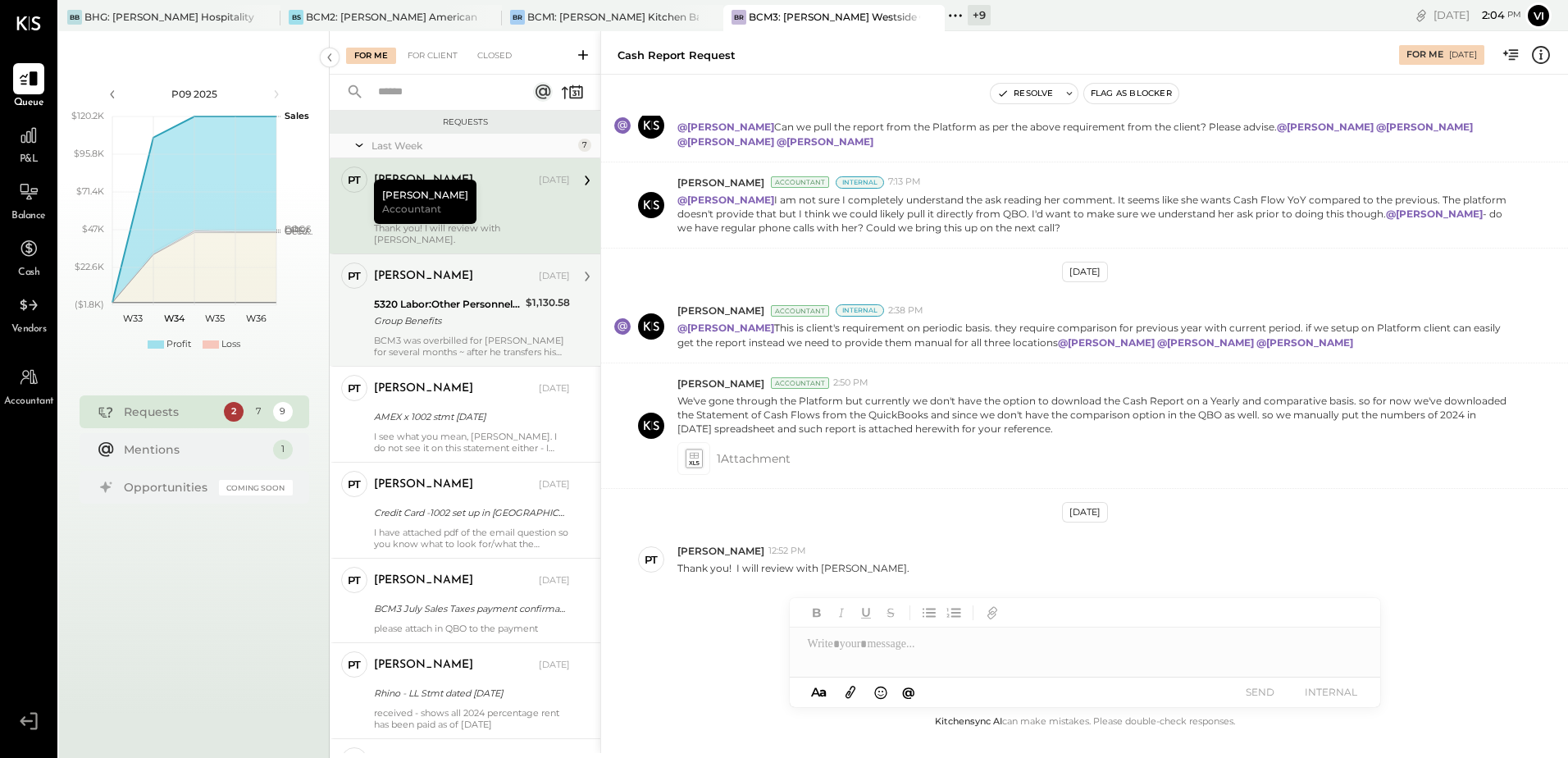
click at [450, 317] on div "Group Benefits" at bounding box center [447, 321] width 147 height 16
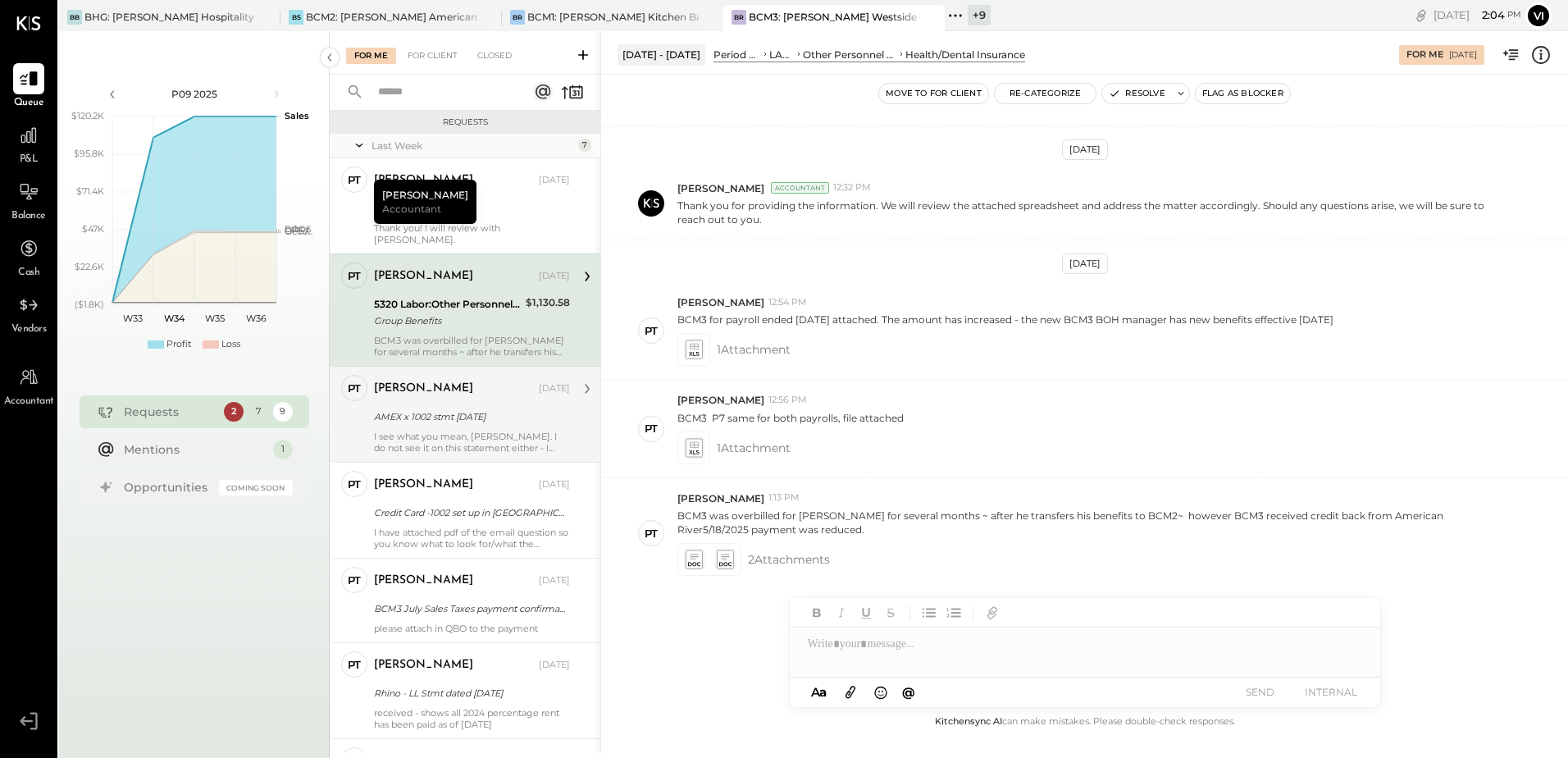
click at [434, 410] on div "AMEX x 1002 stmt [DATE]" at bounding box center [469, 416] width 191 height 16
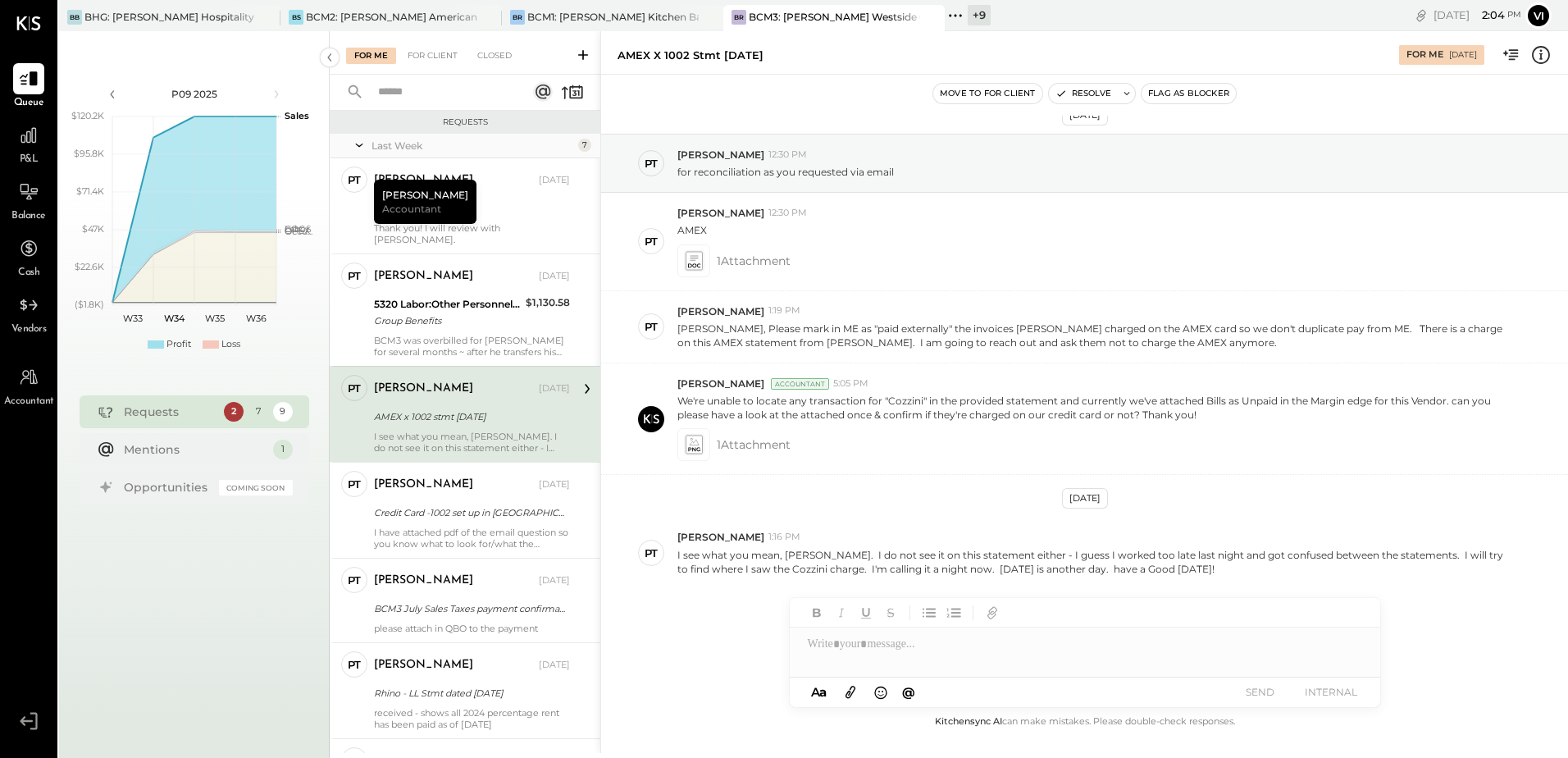
scroll to position [24, 0]
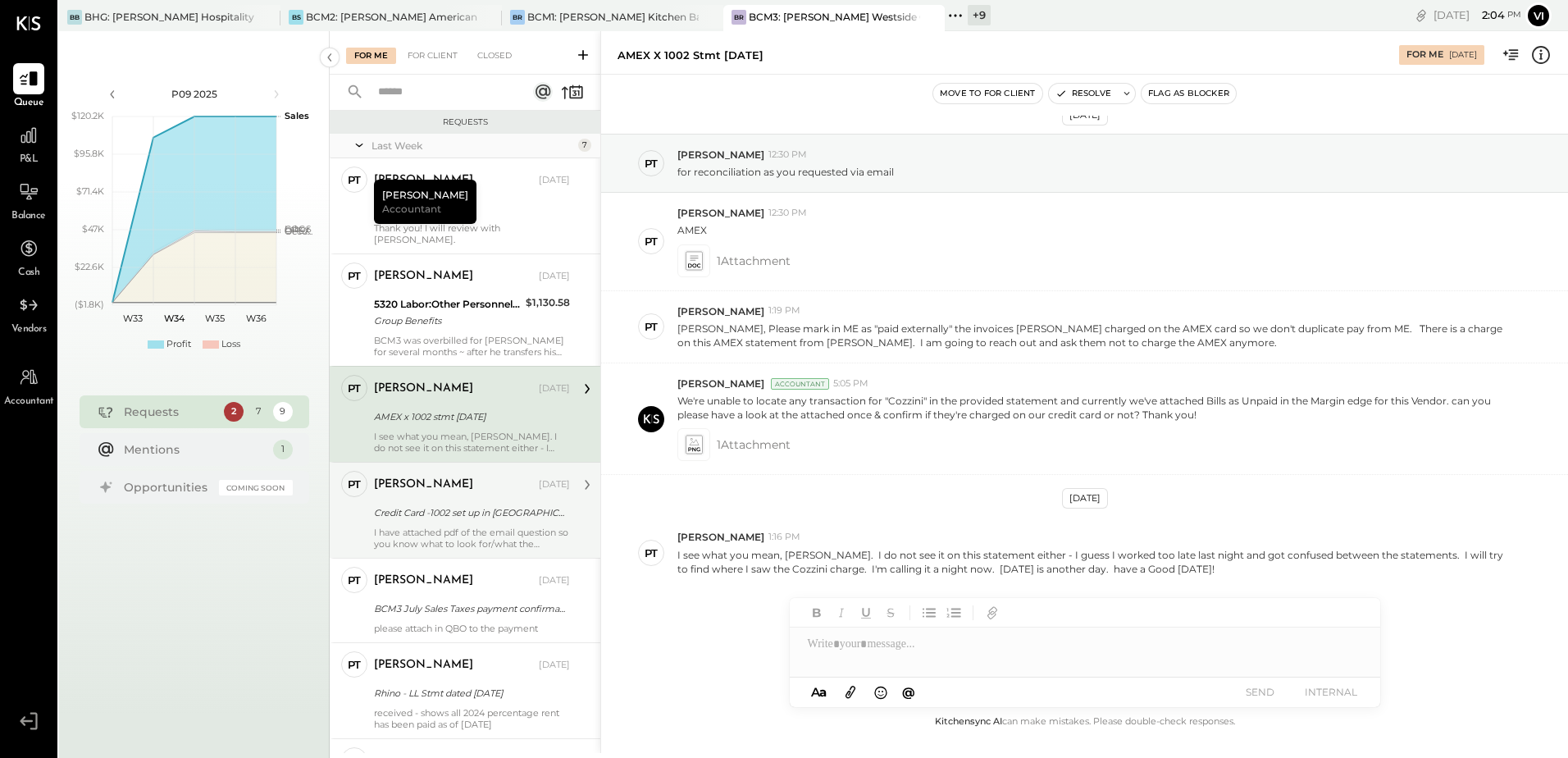
click at [408, 510] on div "Credit Card -1002 set up in [GEOGRAPHIC_DATA]" at bounding box center [469, 513] width 191 height 19
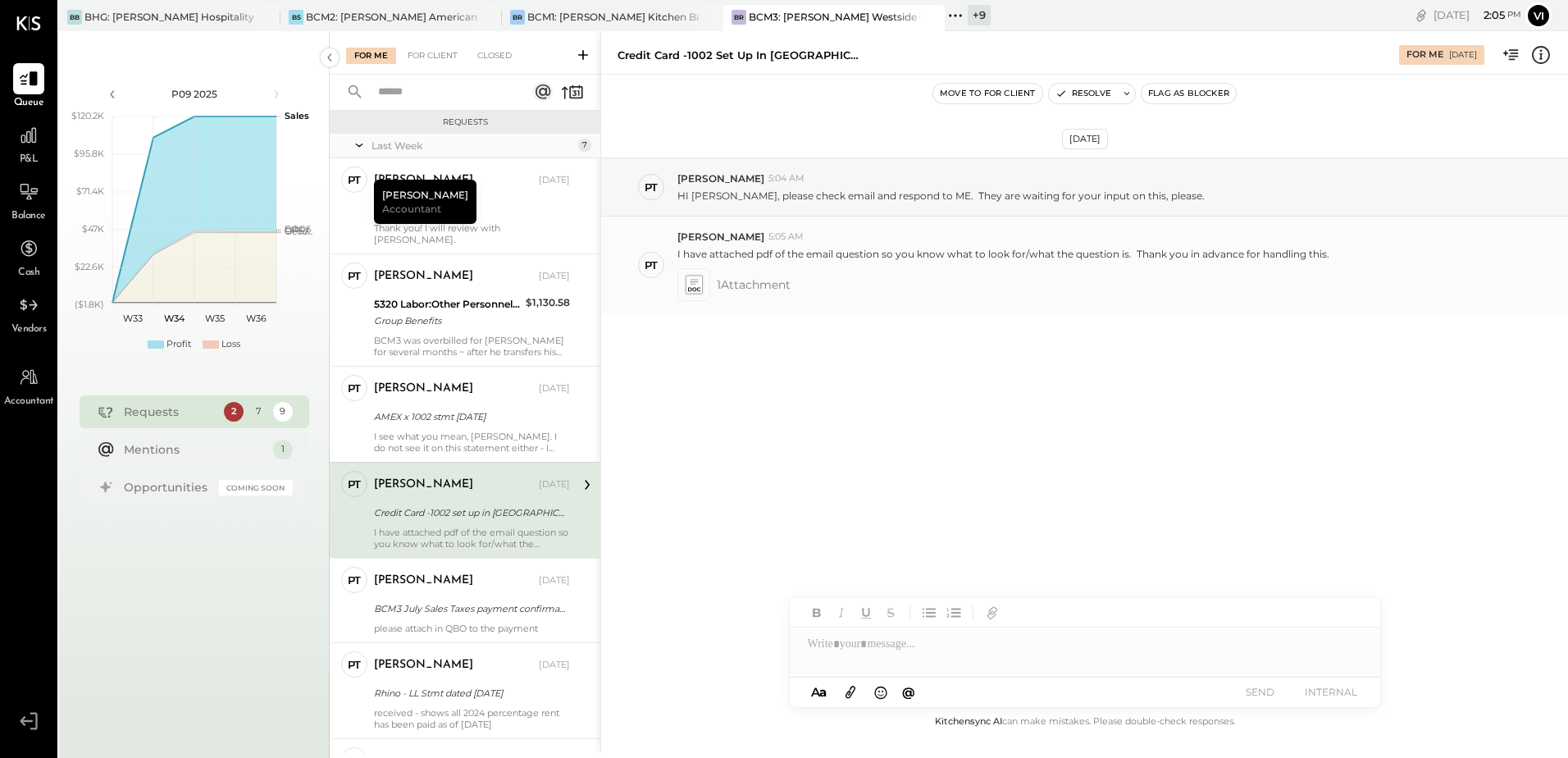
click at [695, 282] on icon at bounding box center [693, 285] width 17 height 19
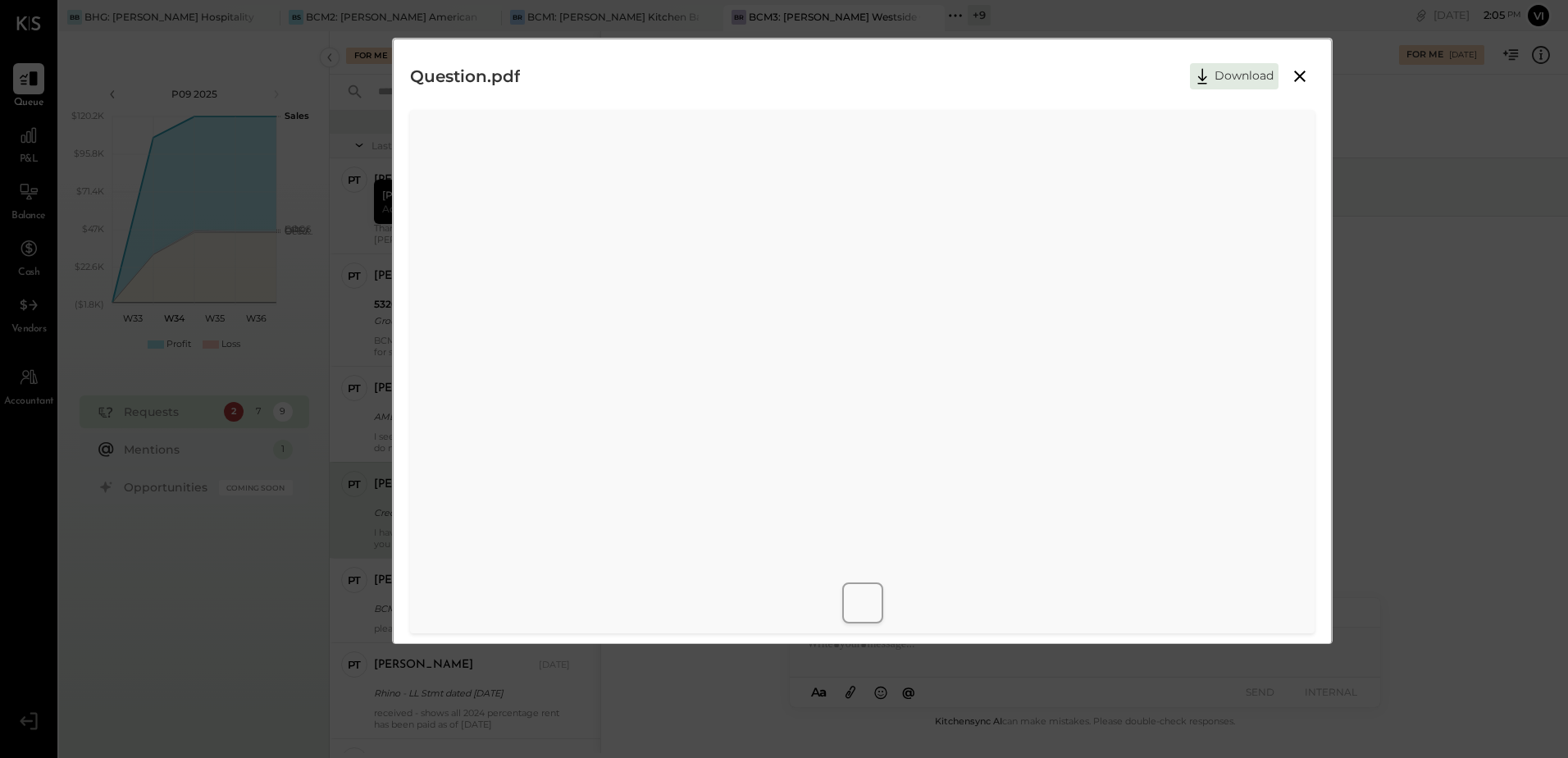
click at [1302, 74] on icon at bounding box center [1300, 76] width 19 height 19
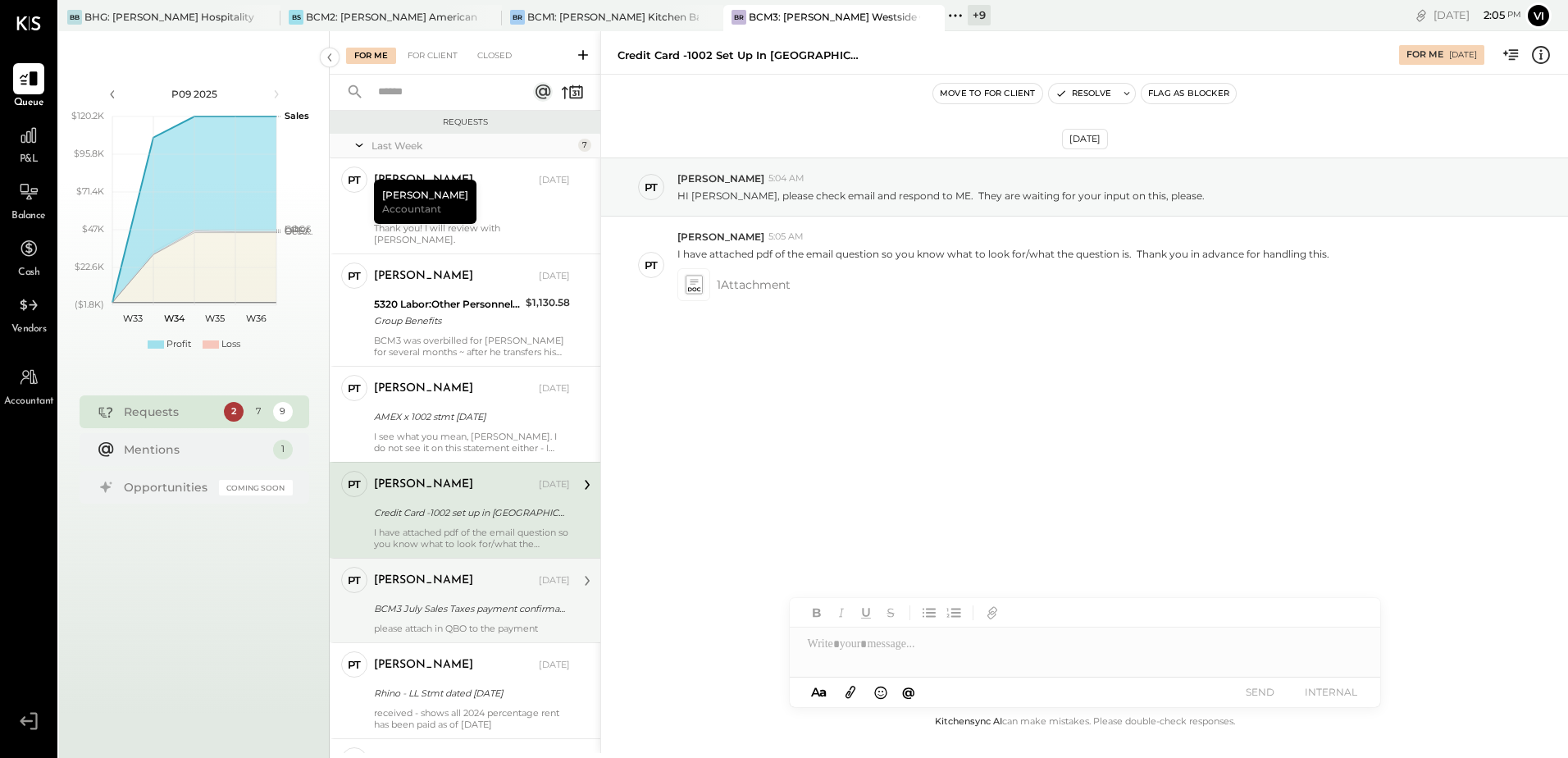
click at [451, 570] on div "[PERSON_NAME] [DATE]" at bounding box center [471, 581] width 196 height 23
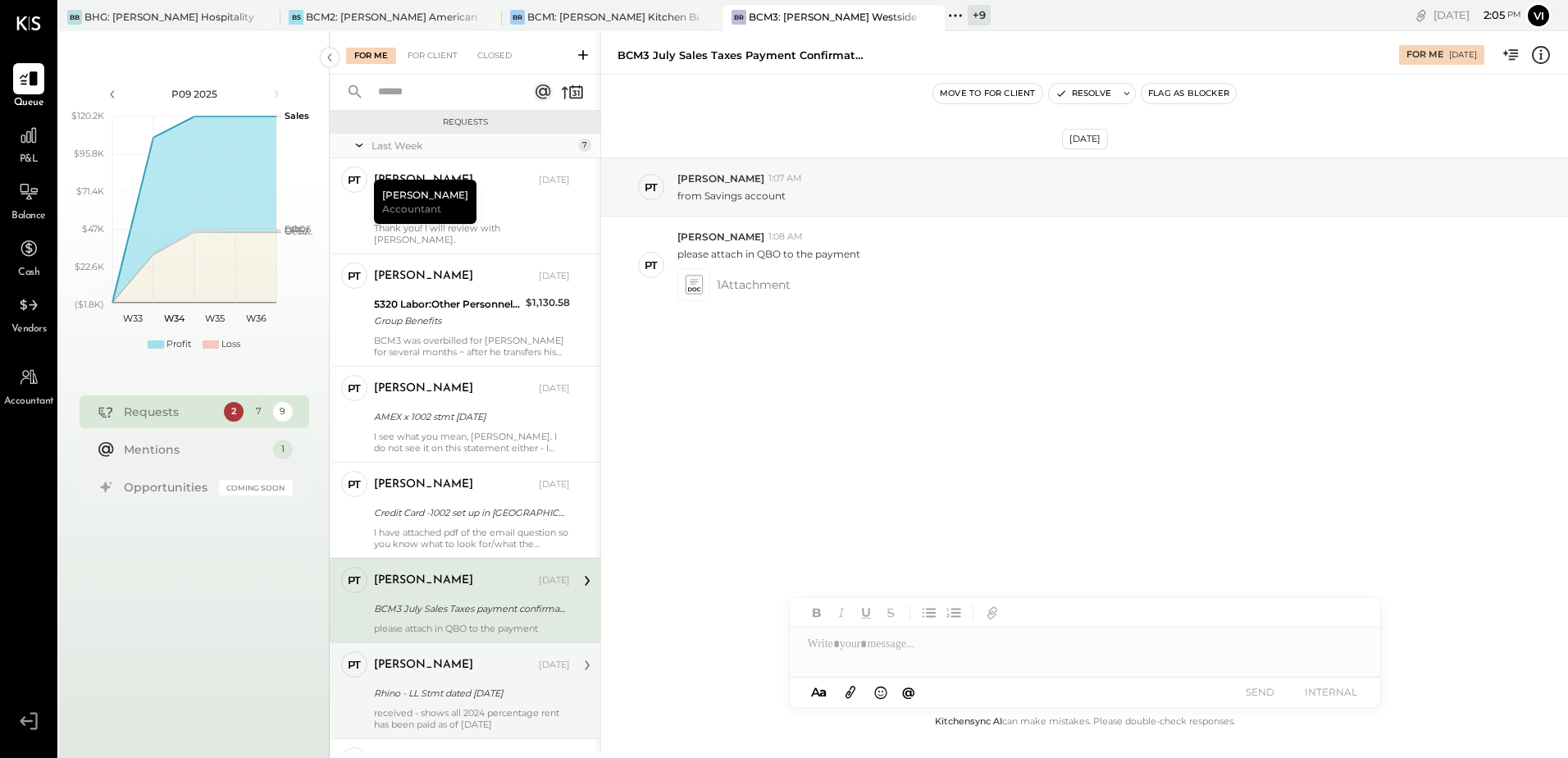
click at [459, 685] on div "Rhino - LL Stmt dated [DATE]" at bounding box center [469, 692] width 191 height 16
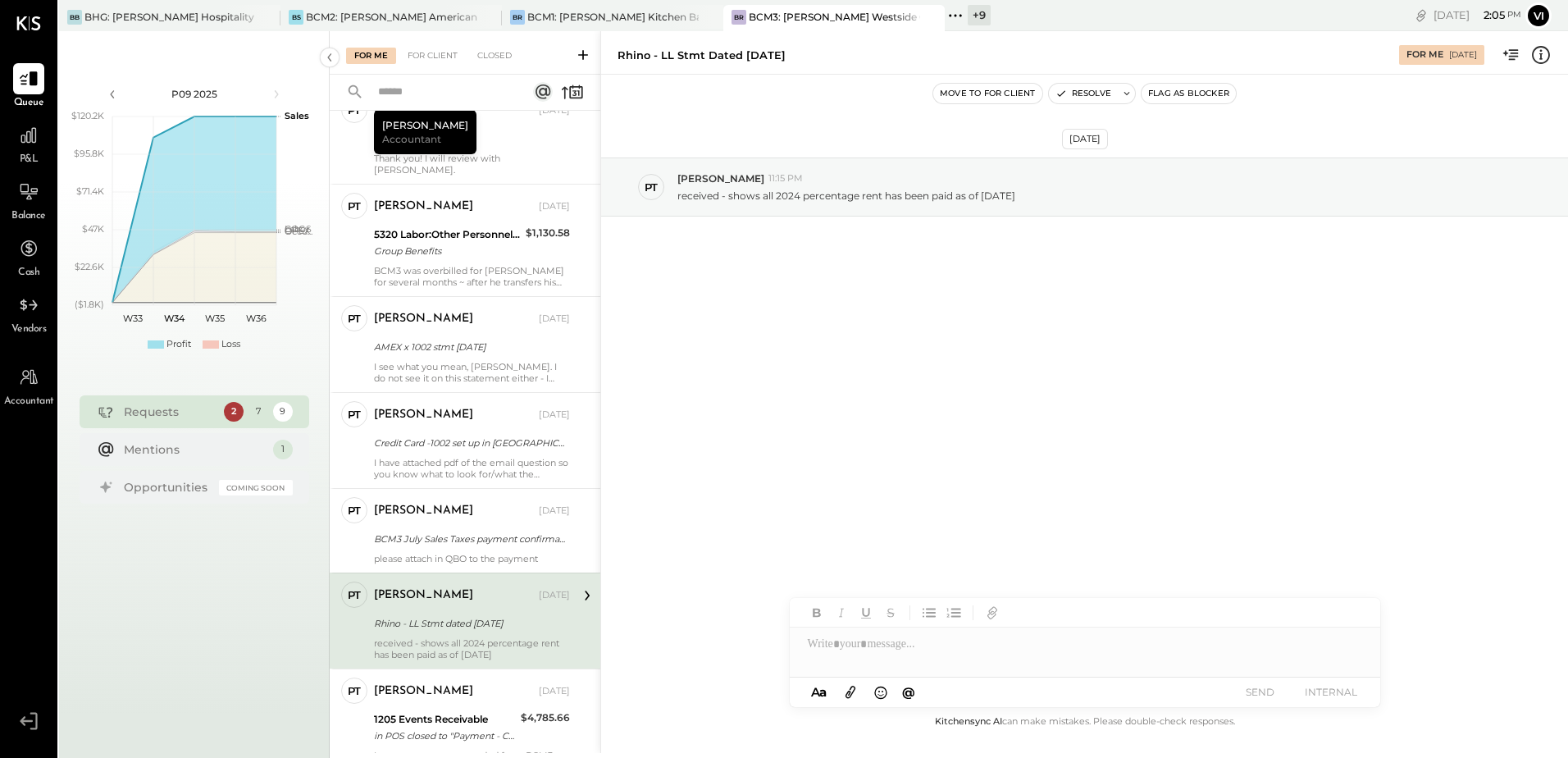
scroll to position [133, 0]
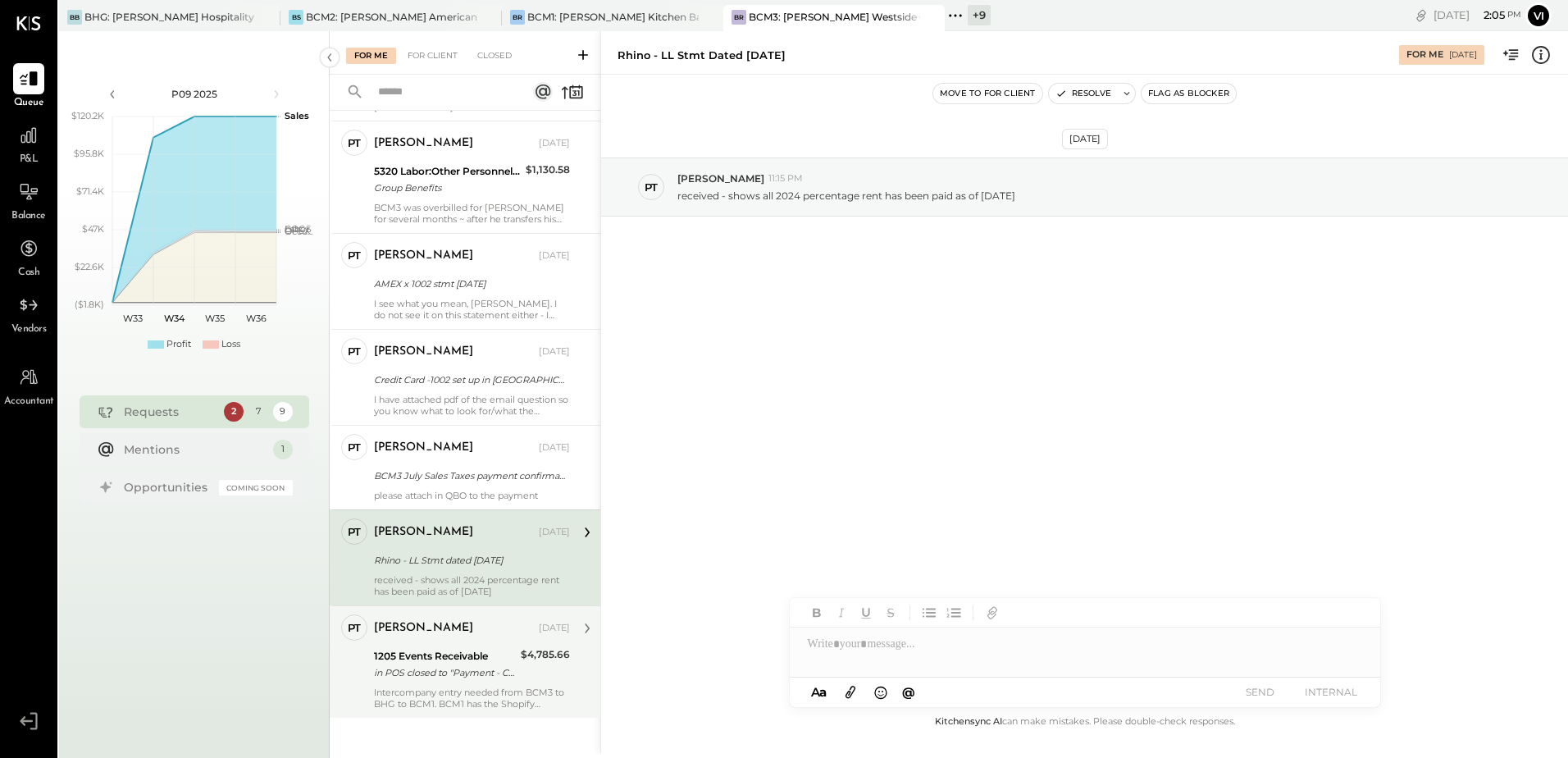
click at [423, 664] on div "in POS closed to "Payment - Check" Caymus Dinner portion collected via Shopify …" at bounding box center [444, 672] width 142 height 16
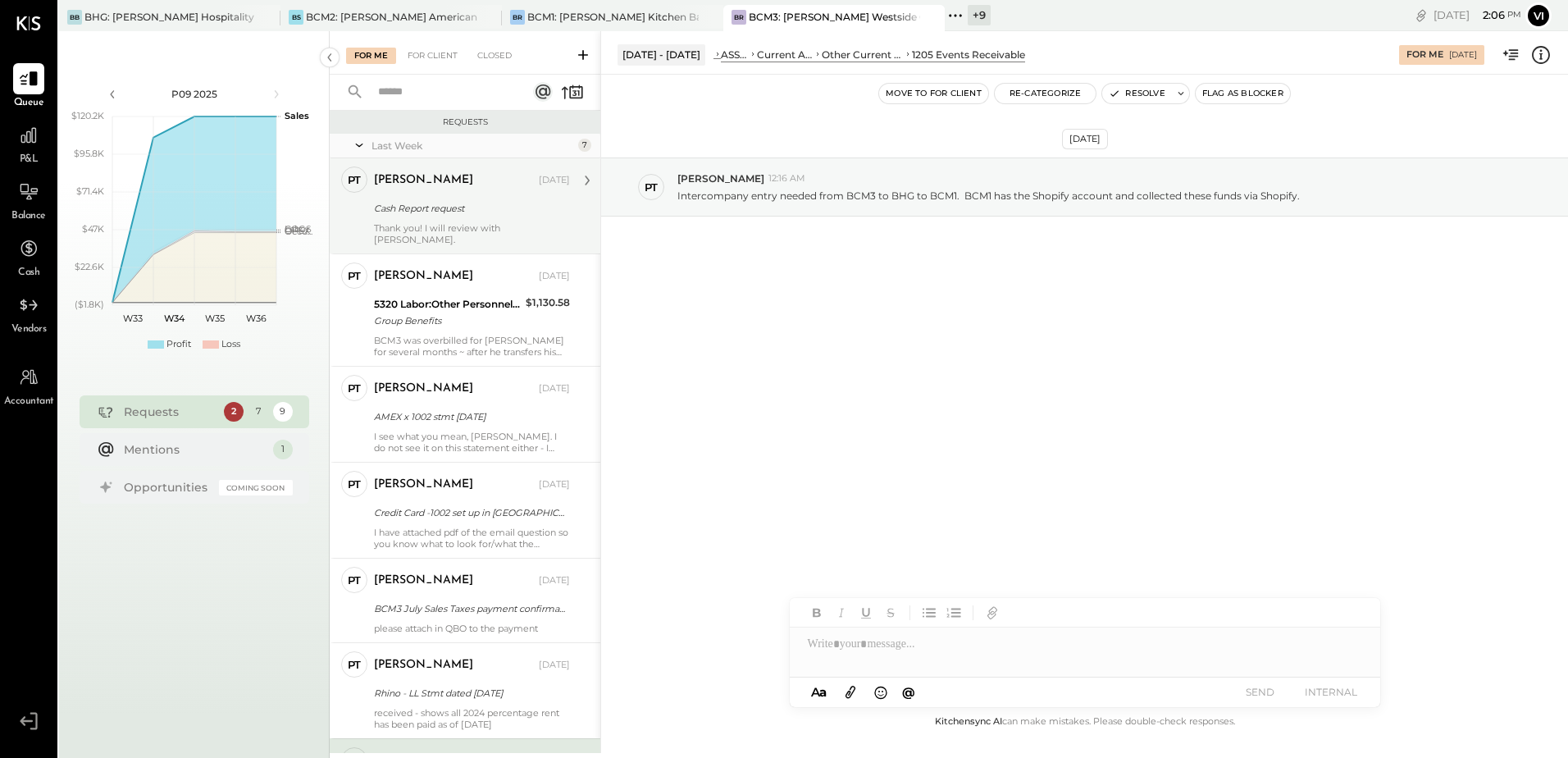
click at [475, 226] on div "Thank you! I will review with [PERSON_NAME]." at bounding box center [471, 234] width 196 height 23
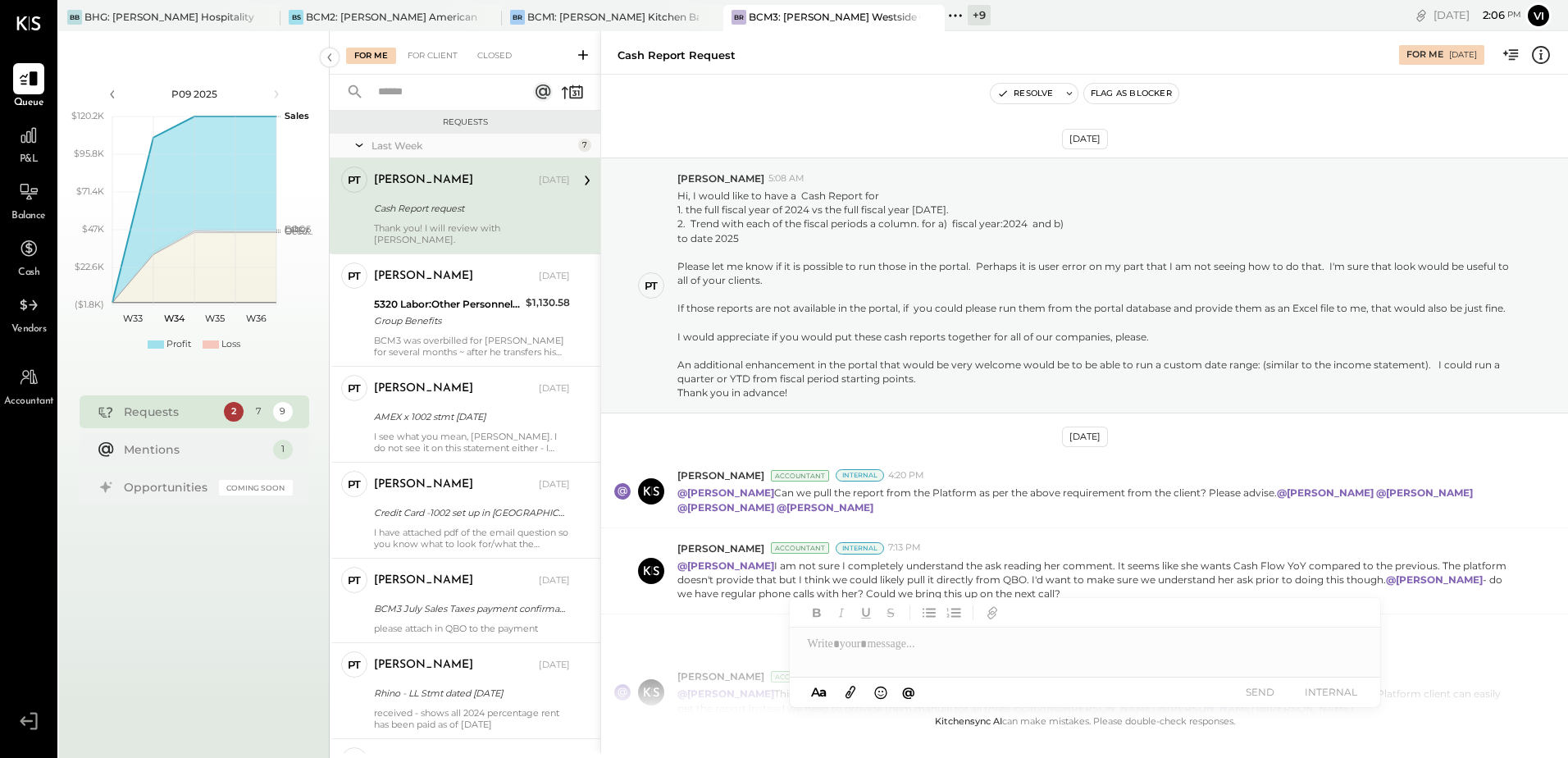
scroll to position [366, 0]
